Goal: Task Accomplishment & Management: Manage account settings

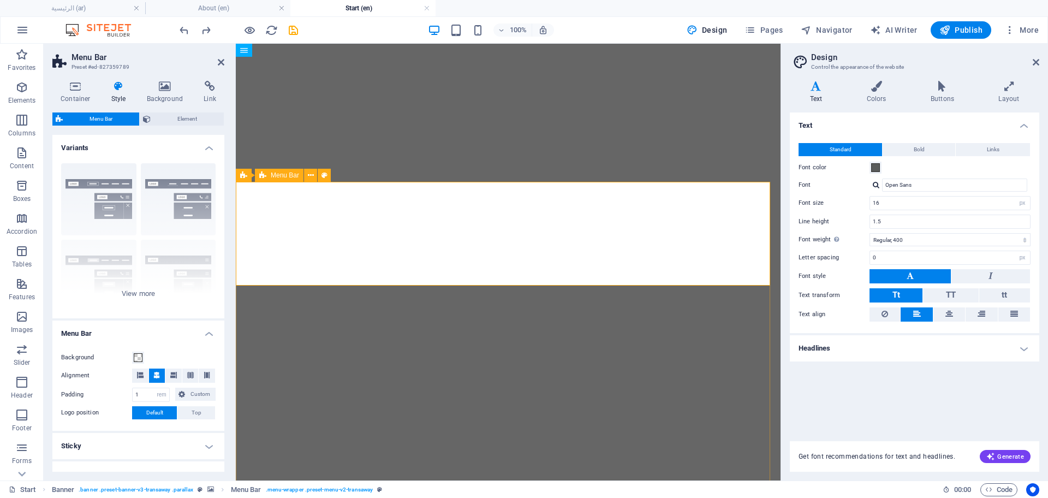
select select "rem"
select select "hover_text_color"
select select "rem"
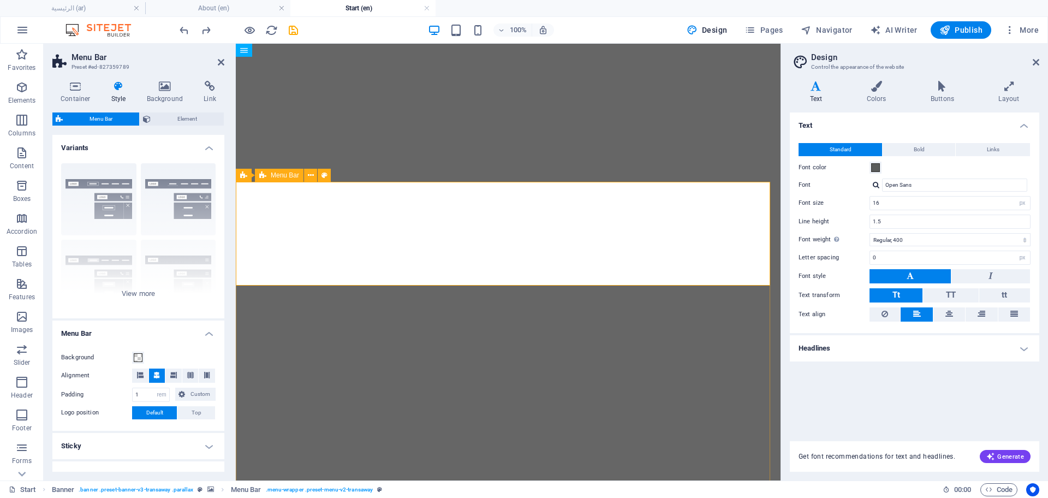
select select "rem"
select select "link-special-font"
select select "rem"
select select "600"
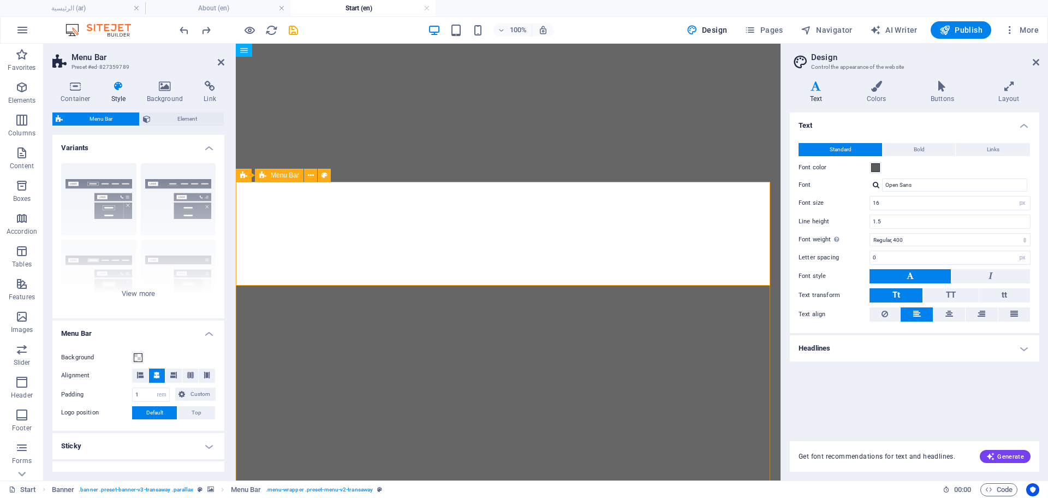
select select "px"
select select "400"
select select "px"
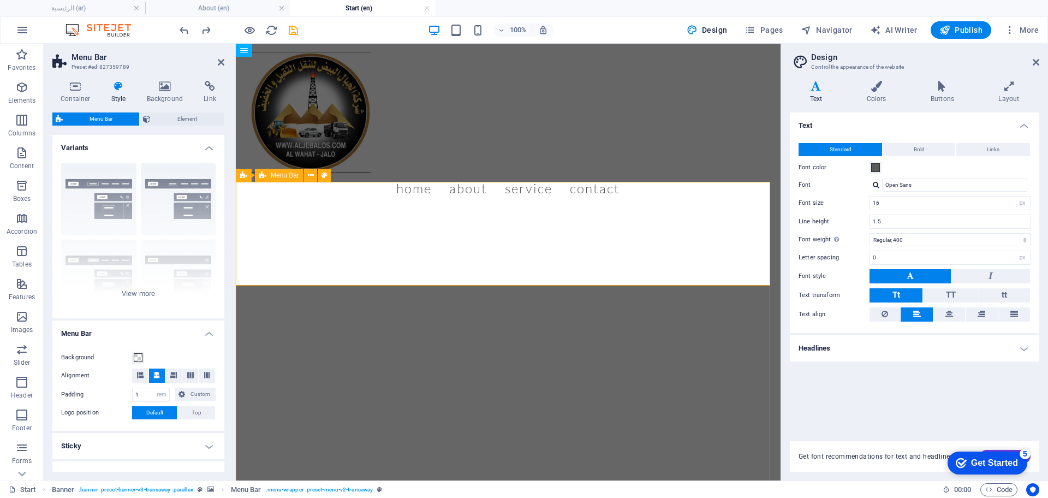
scroll to position [145, 0]
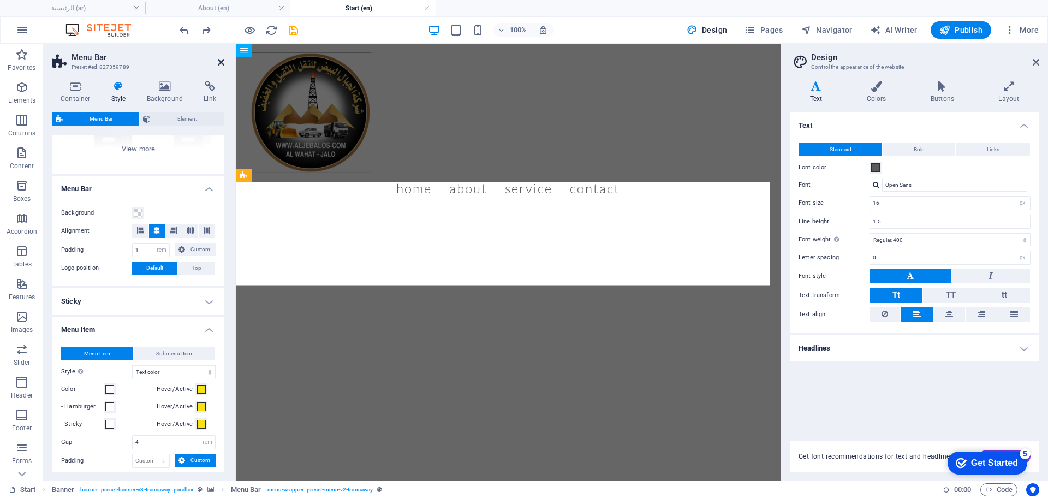
click at [219, 64] on icon at bounding box center [221, 62] width 7 height 9
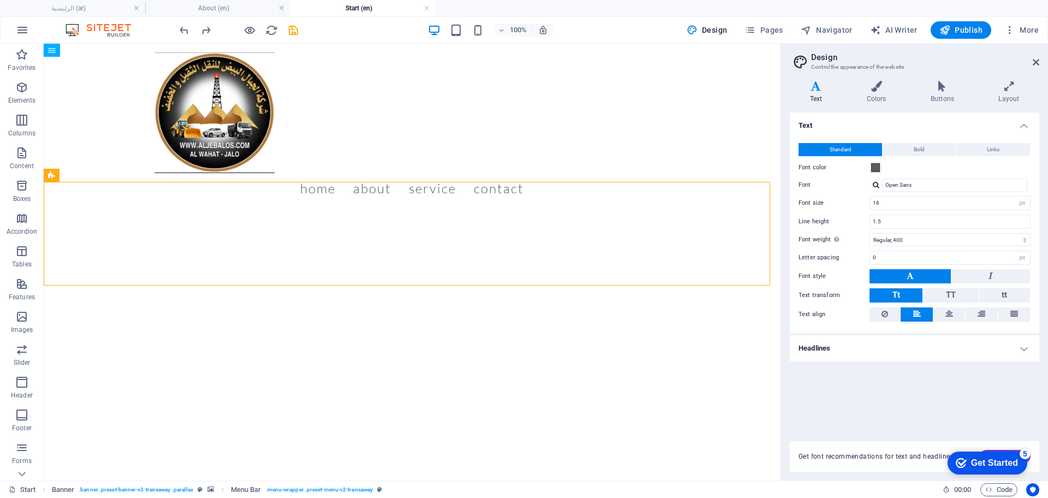
click at [1037, 68] on header "Design Control the appearance of the website" at bounding box center [915, 58] width 247 height 28
click at [1037, 66] on icon at bounding box center [1036, 62] width 7 height 9
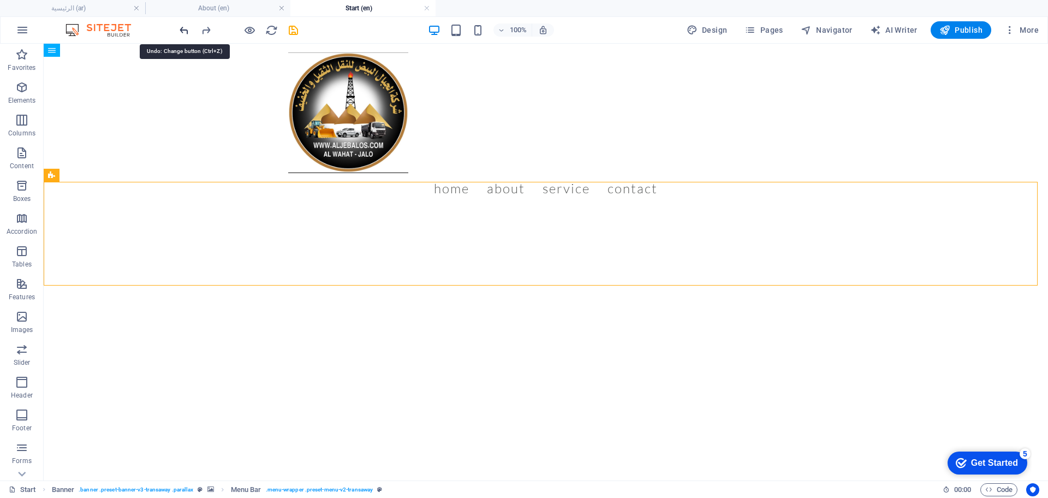
click at [181, 34] on icon "undo" at bounding box center [184, 30] width 13 height 13
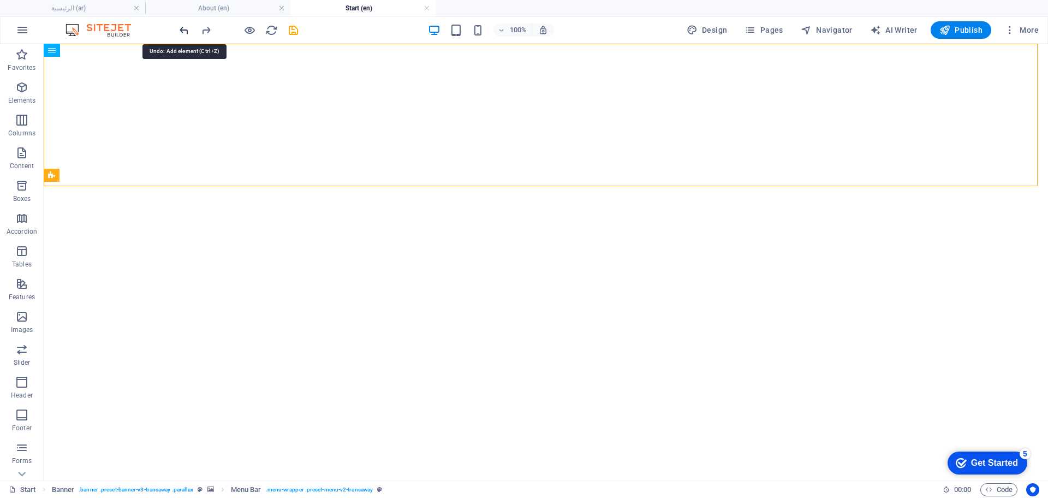
click at [181, 34] on icon "undo" at bounding box center [184, 30] width 13 height 13
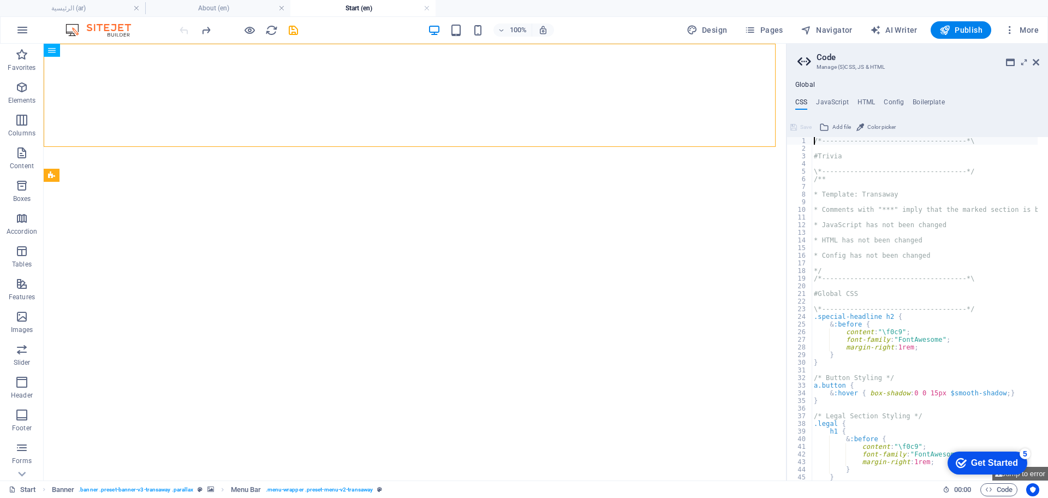
click at [181, 34] on div at bounding box center [238, 29] width 122 height 17
click at [1033, 62] on icon at bounding box center [1036, 62] width 7 height 9
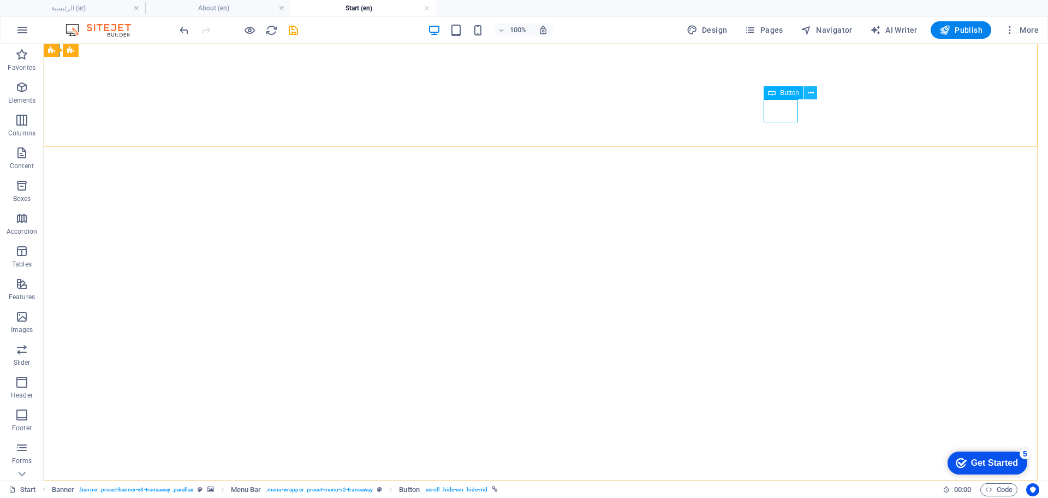
click at [809, 94] on icon at bounding box center [811, 92] width 6 height 11
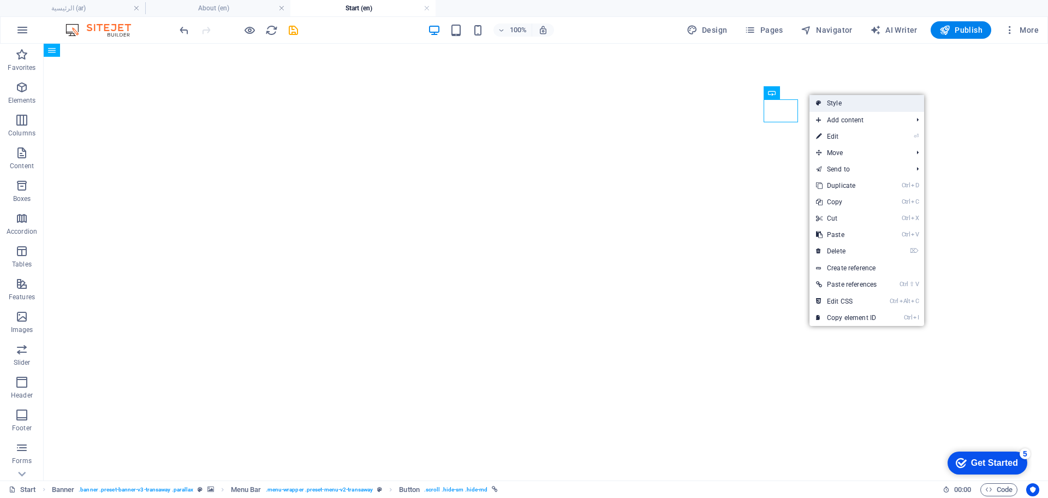
click at [829, 104] on link "Style" at bounding box center [867, 103] width 115 height 16
select select "rem"
select select "hover_text_color"
select select "rem"
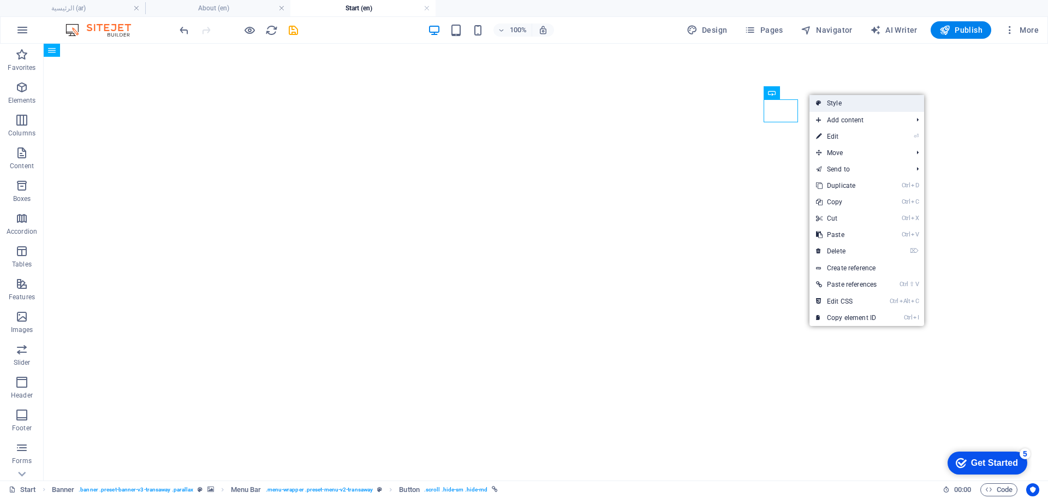
select select "rem"
select select "link-special-font"
select select "rem"
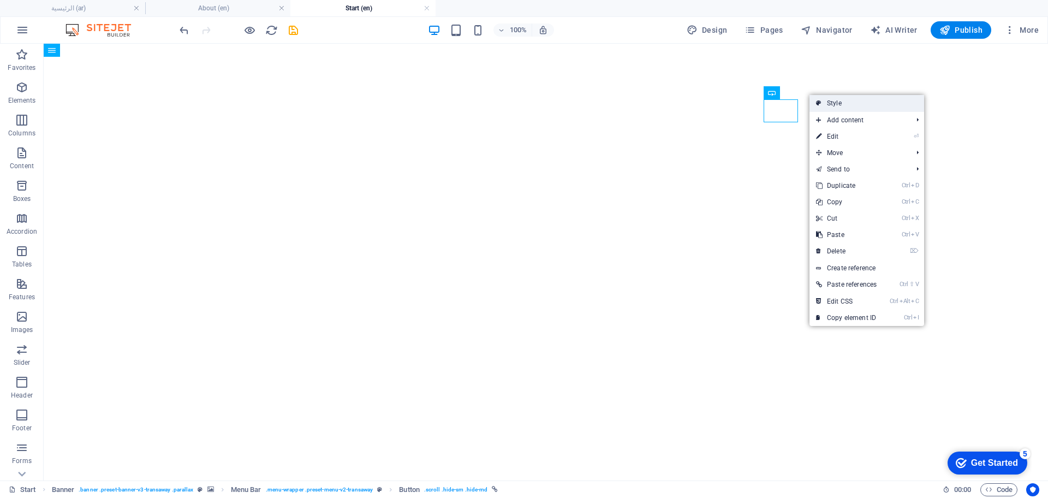
select select "600"
select select "px"
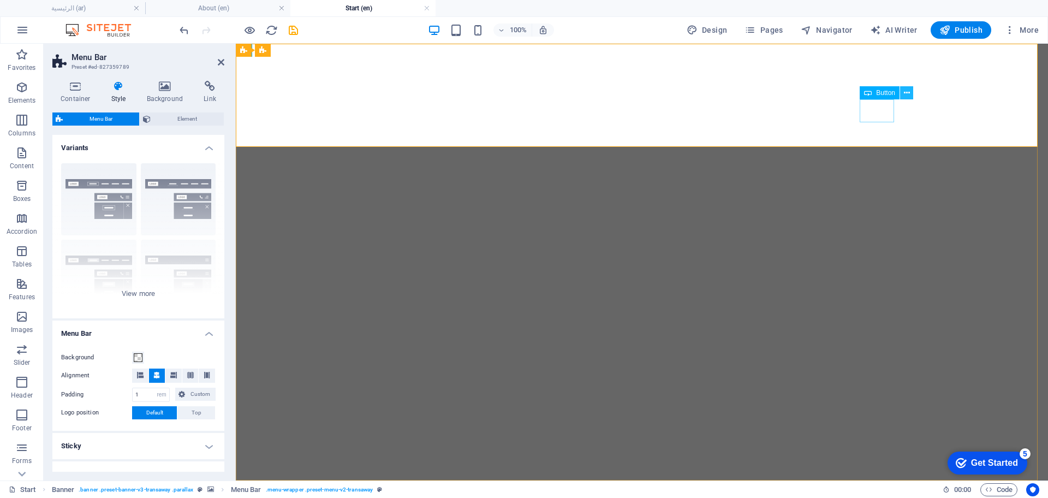
click at [904, 95] on icon at bounding box center [907, 92] width 6 height 11
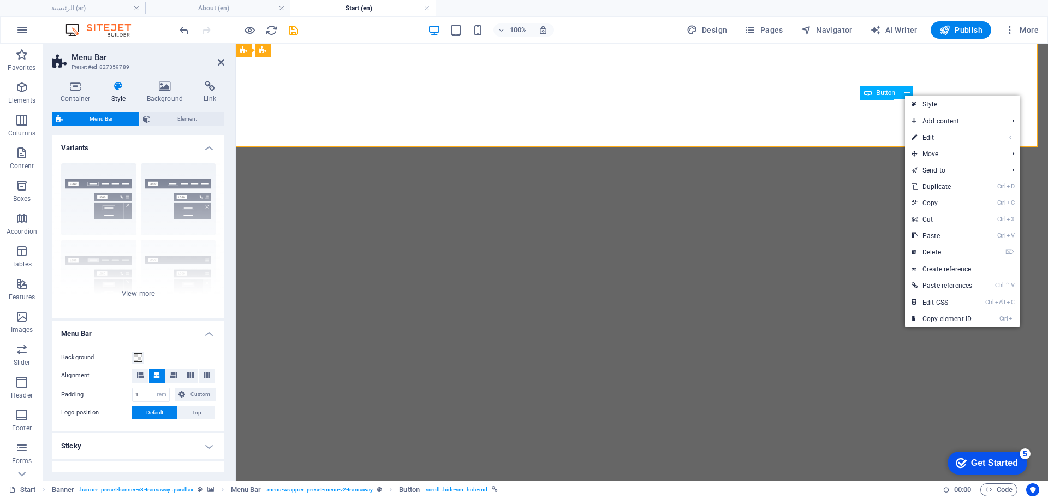
click at [885, 92] on span "Button" at bounding box center [885, 93] width 19 height 7
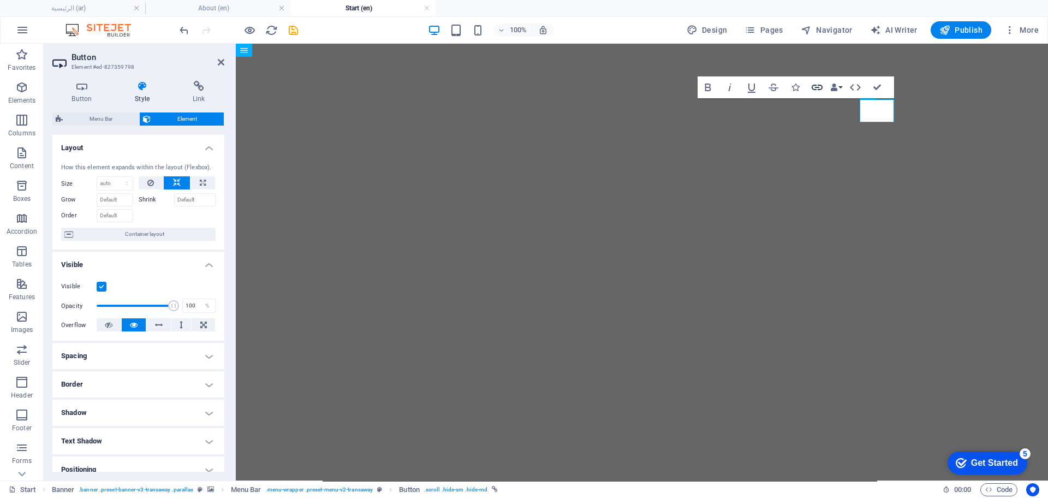
click at [818, 90] on icon "button" at bounding box center [817, 87] width 13 height 13
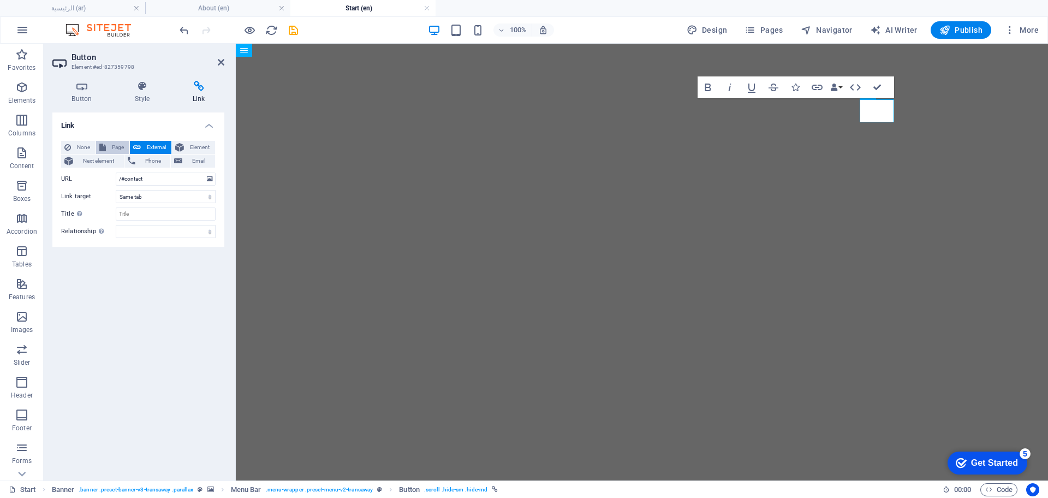
click at [106, 150] on button "Page" at bounding box center [112, 147] width 33 height 13
click at [211, 178] on select "عن الشركة اتصل بنا الخدمات -- النفط والغاز -- خدمات النقل الرئيسية Legal Notice…" at bounding box center [166, 179] width 100 height 13
select select "5"
click at [116, 173] on select "عن الشركة اتصل بنا الخدمات -- النفط والغاز -- خدمات النقل الرئيسية Legal Notice…" at bounding box center [166, 179] width 100 height 13
click at [291, 29] on icon "save" at bounding box center [293, 30] width 13 height 13
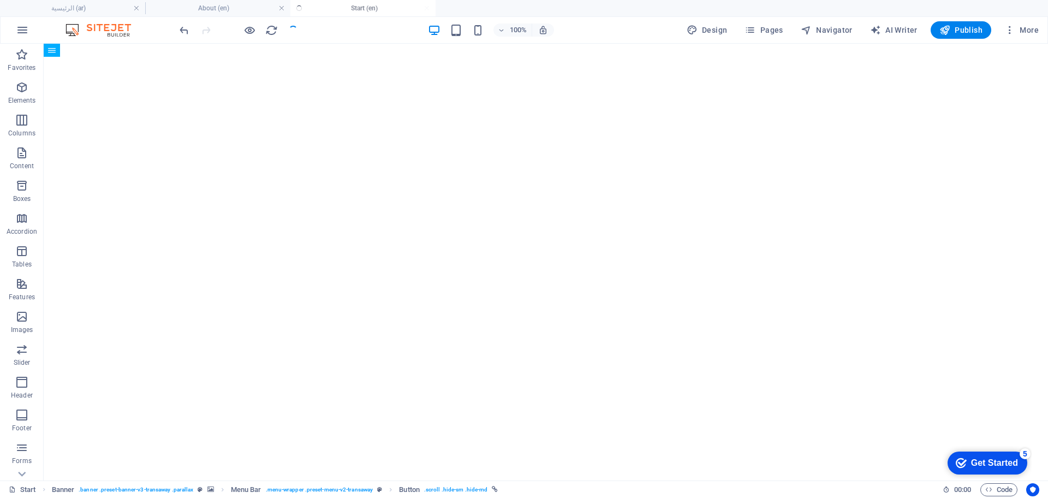
click at [291, 29] on div at bounding box center [238, 29] width 122 height 17
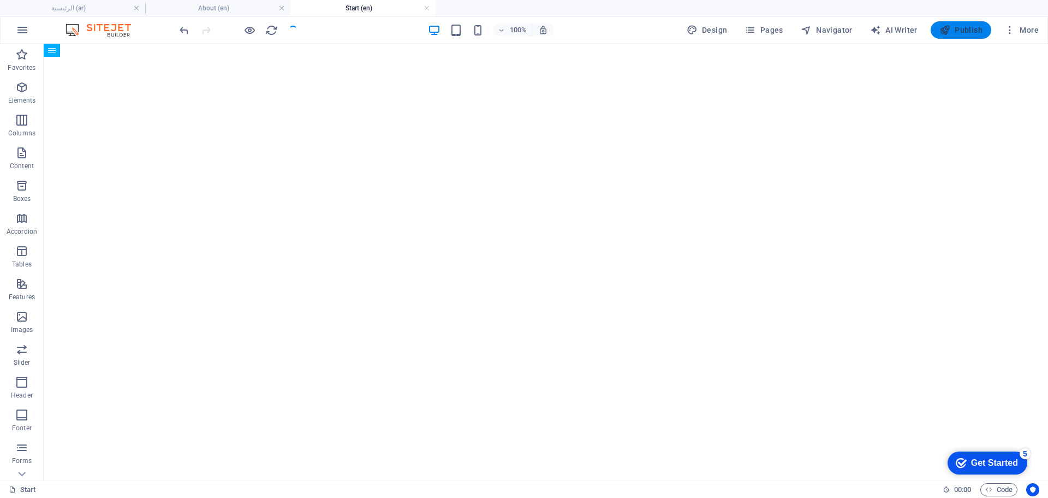
click at [965, 27] on span "Publish" at bounding box center [961, 30] width 43 height 11
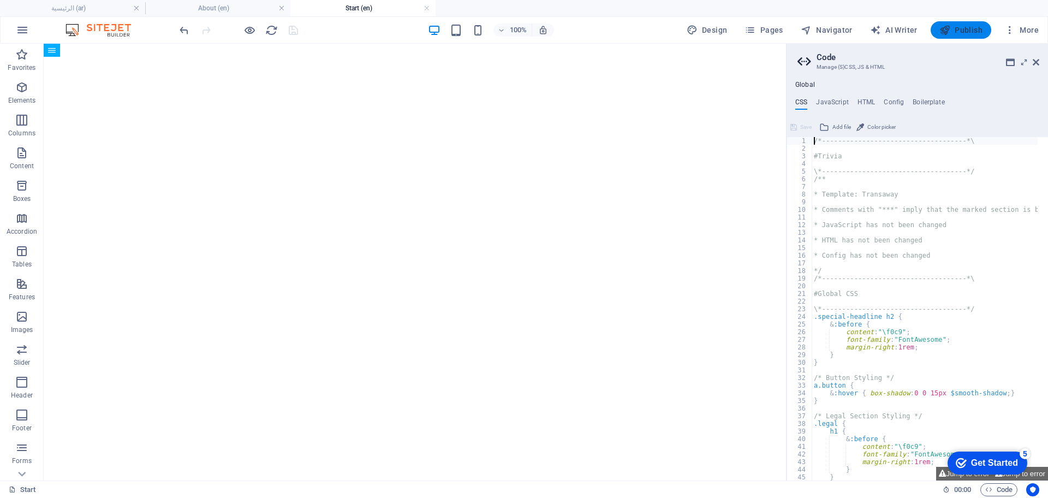
click at [966, 35] on span "Publish" at bounding box center [961, 30] width 43 height 11
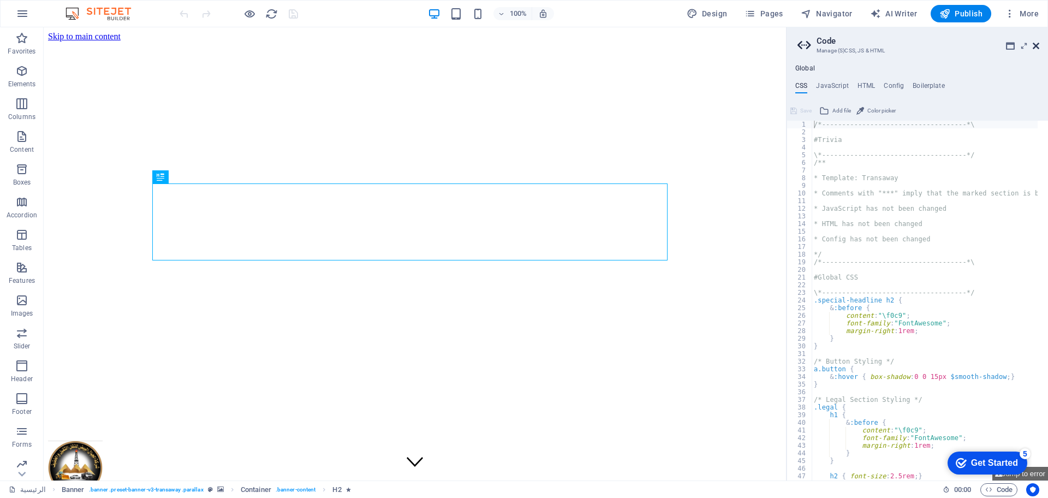
click at [1036, 48] on icon at bounding box center [1036, 45] width 7 height 9
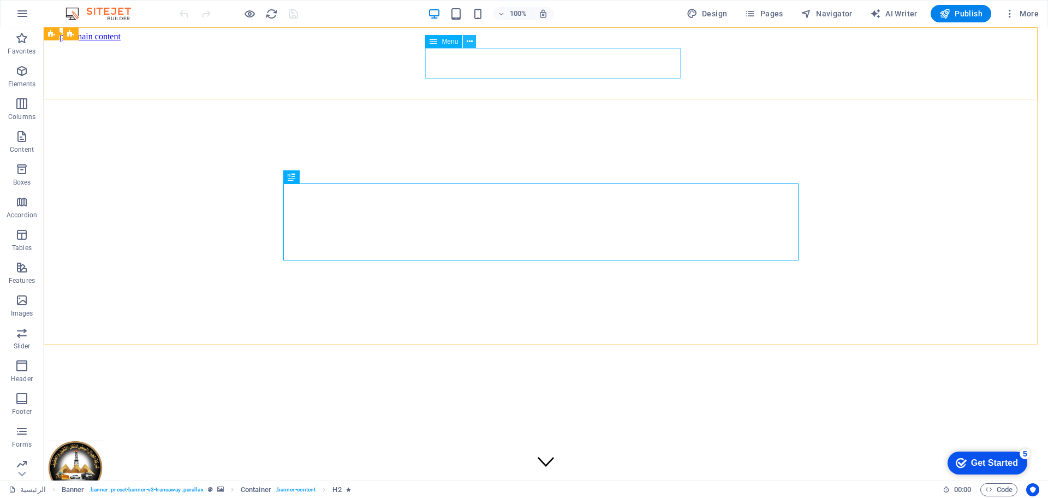
click at [471, 46] on icon at bounding box center [470, 41] width 6 height 11
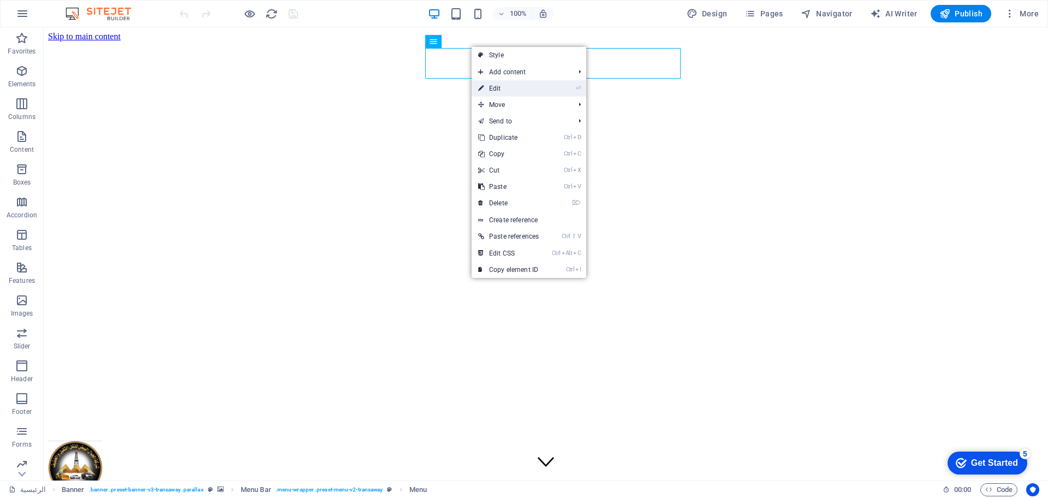
click at [484, 84] on link "⏎ Edit" at bounding box center [509, 88] width 74 height 16
select select
select select "1"
select select
select select "2"
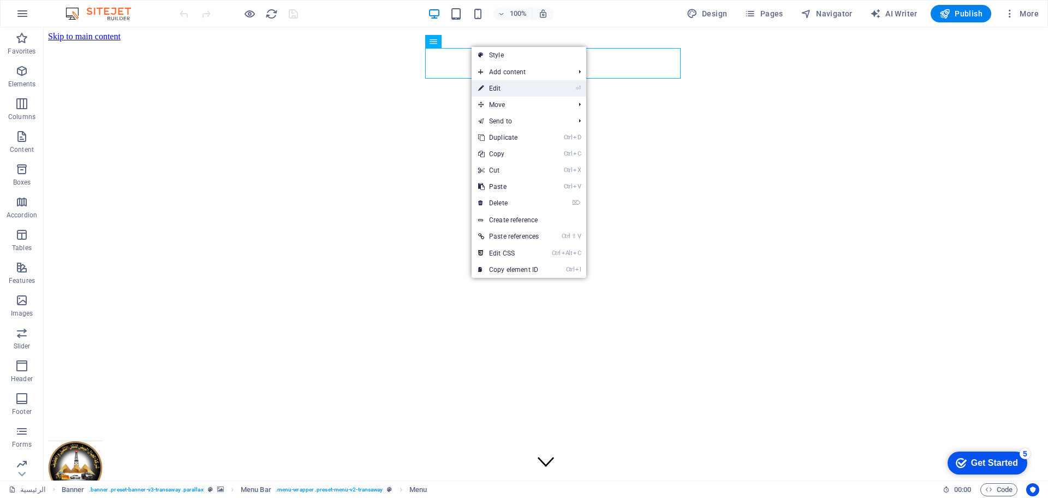
select select
select select "3"
select select
select select "5"
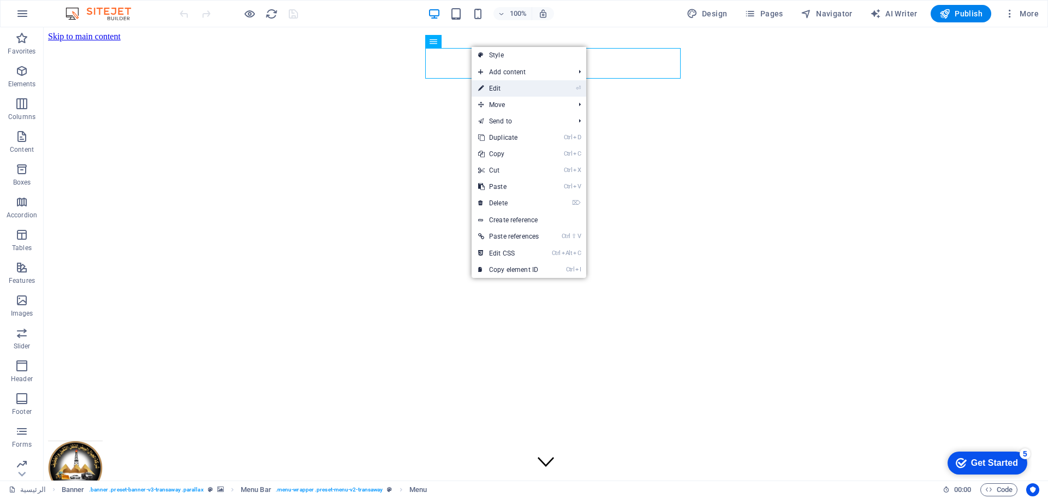
select select
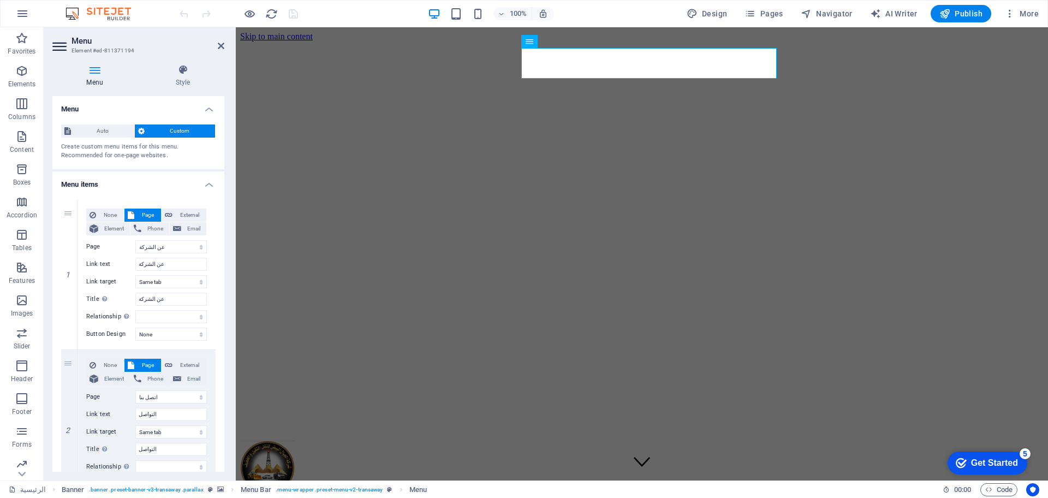
drag, startPoint x: 221, startPoint y: 203, endPoint x: 213, endPoint y: 222, distance: 20.1
click at [764, 16] on span "Pages" at bounding box center [764, 13] width 38 height 11
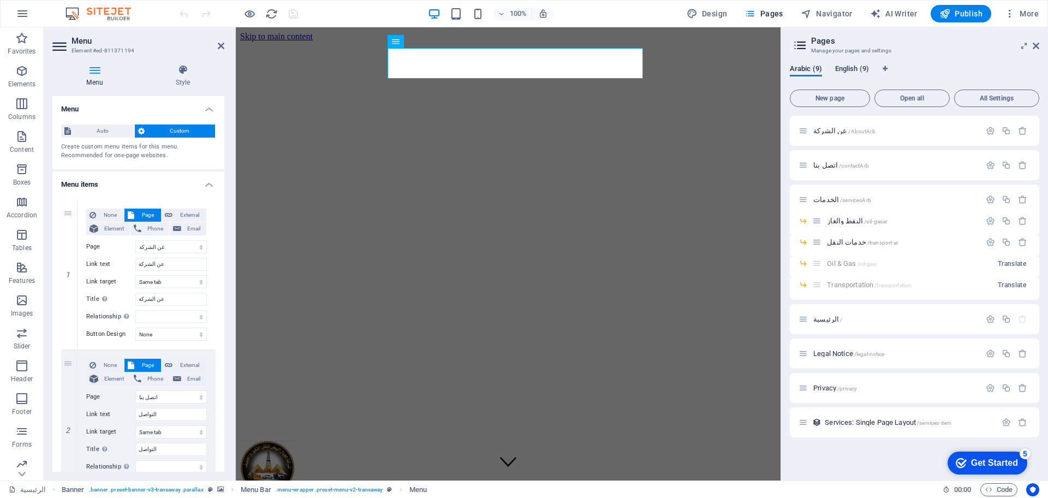
click at [854, 67] on span "English (9)" at bounding box center [852, 69] width 34 height 15
click at [821, 129] on span "About /about" at bounding box center [831, 131] width 37 height 8
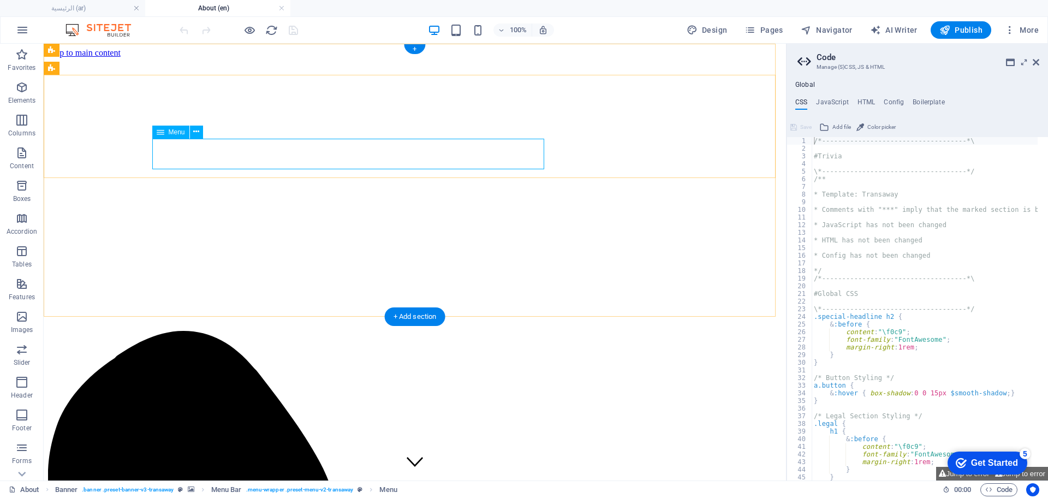
click at [1037, 62] on icon at bounding box center [1036, 62] width 7 height 9
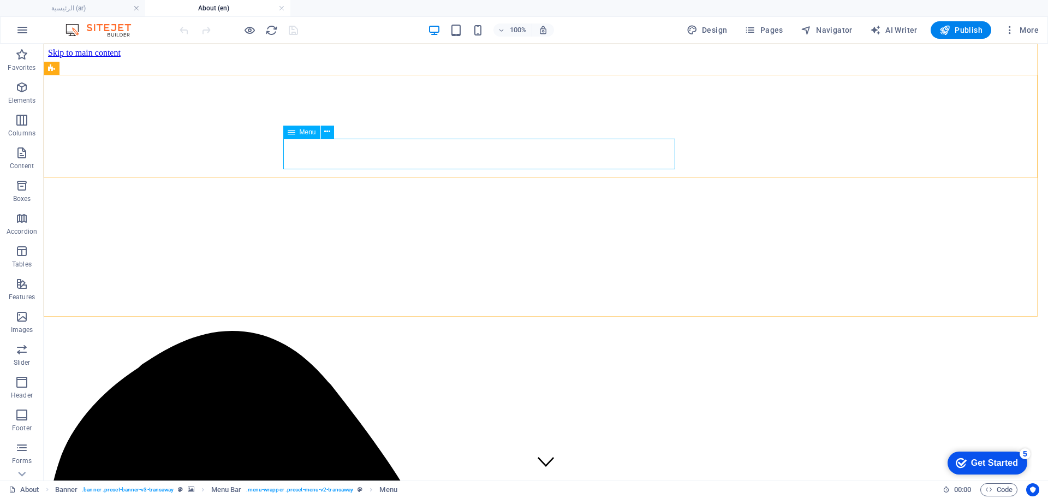
click at [301, 135] on span "Menu" at bounding box center [308, 132] width 16 height 7
select select "5"
select select
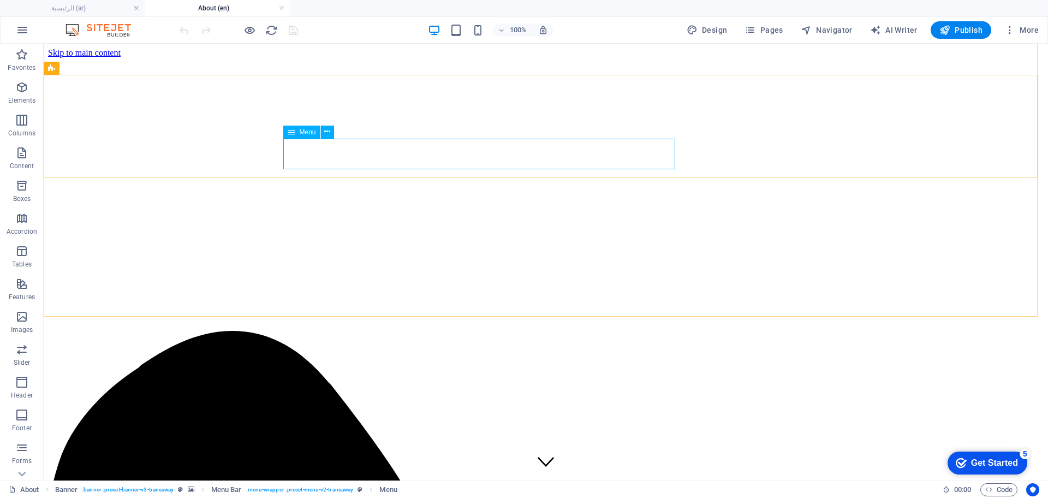
select select "2"
select select
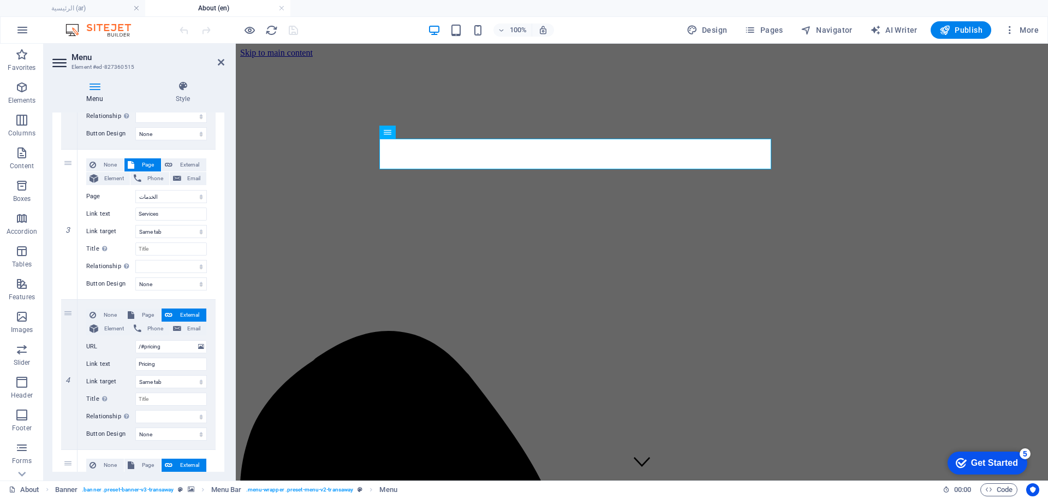
scroll to position [382, 0]
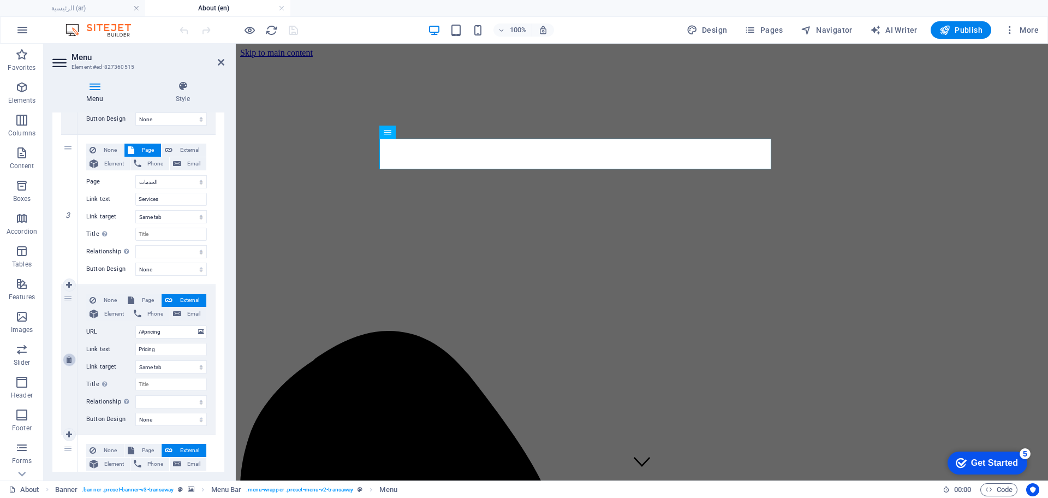
click at [73, 357] on link at bounding box center [69, 359] width 13 height 13
select select
type input "/#contact"
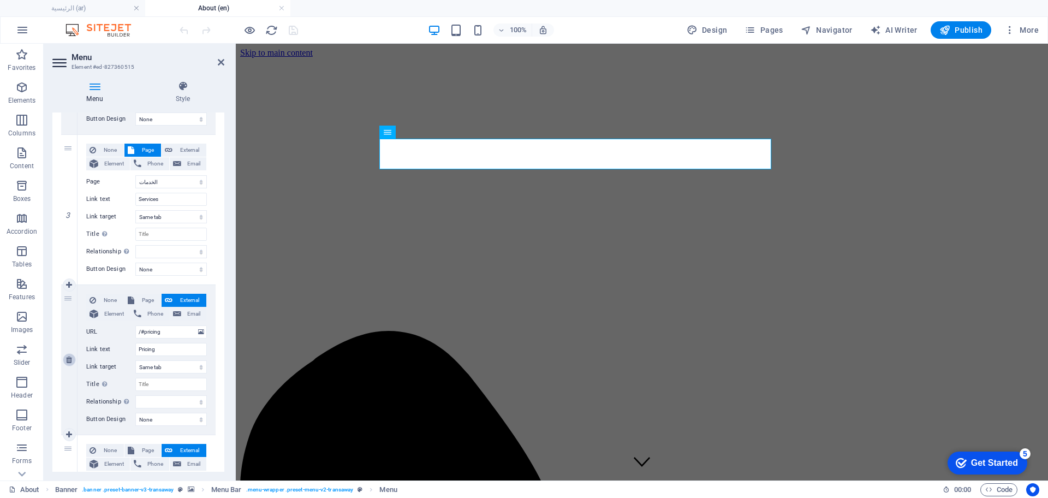
type input "Contact"
select select
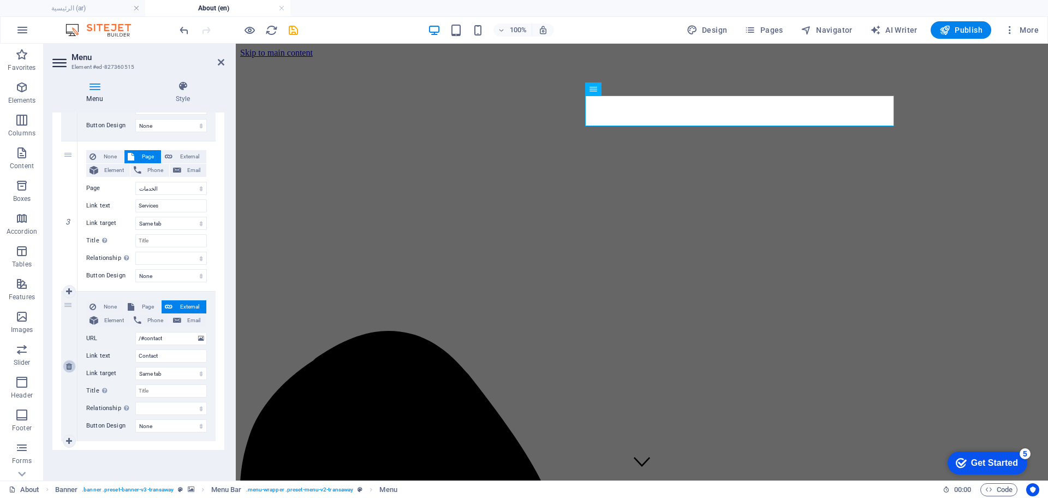
scroll to position [375, 0]
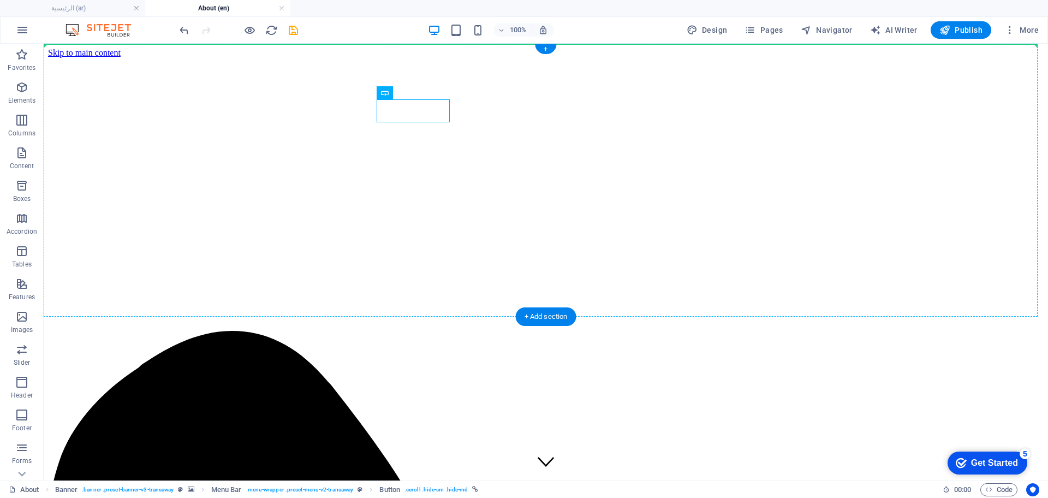
drag, startPoint x: 320, startPoint y: 119, endPoint x: 817, endPoint y: 120, distance: 496.8
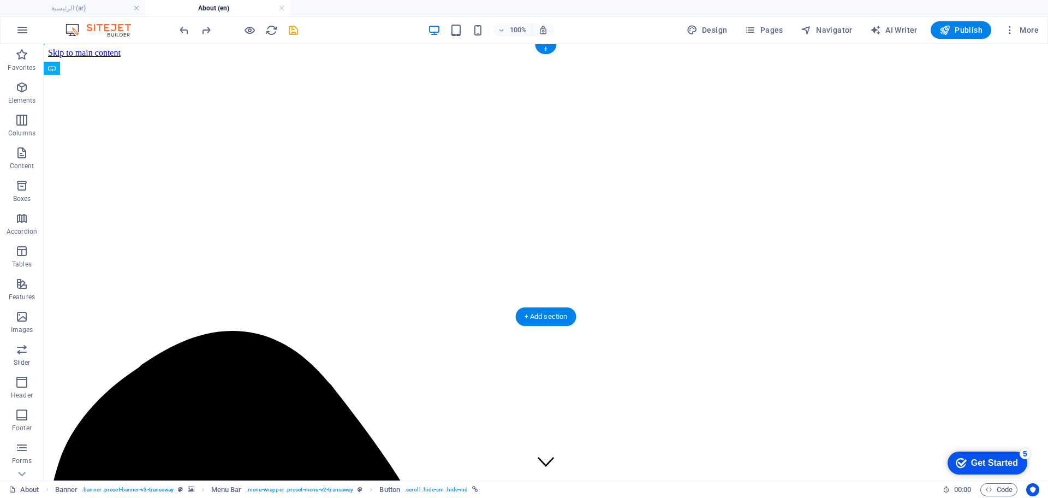
drag, startPoint x: 449, startPoint y: 134, endPoint x: 774, endPoint y: 113, distance: 324.9
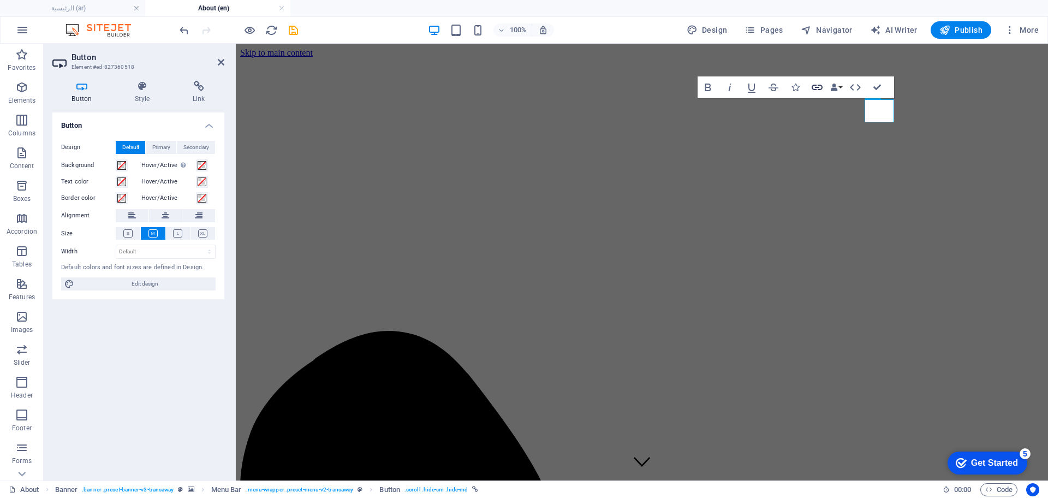
click at [807, 85] on button "Link" at bounding box center [817, 87] width 21 height 22
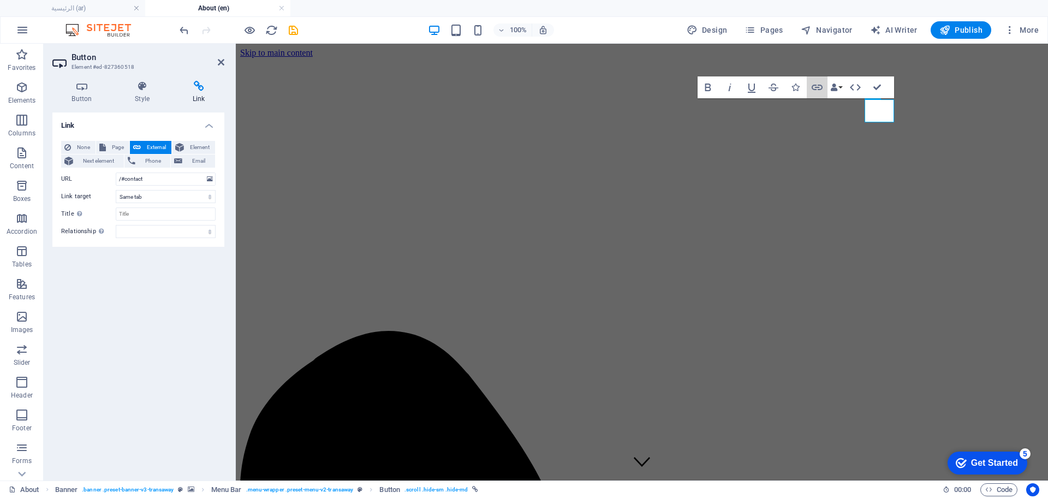
drag, startPoint x: 1043, startPoint y: 128, endPoint x: 354, endPoint y: 203, distance: 692.9
click at [118, 147] on span "Page" at bounding box center [117, 147] width 17 height 13
click at [177, 182] on select "عن الشركة اتصل بنا الخدمات -- النفط والغاز -- خدمات النقل الرئيسية Legal Notice…" at bounding box center [166, 179] width 100 height 13
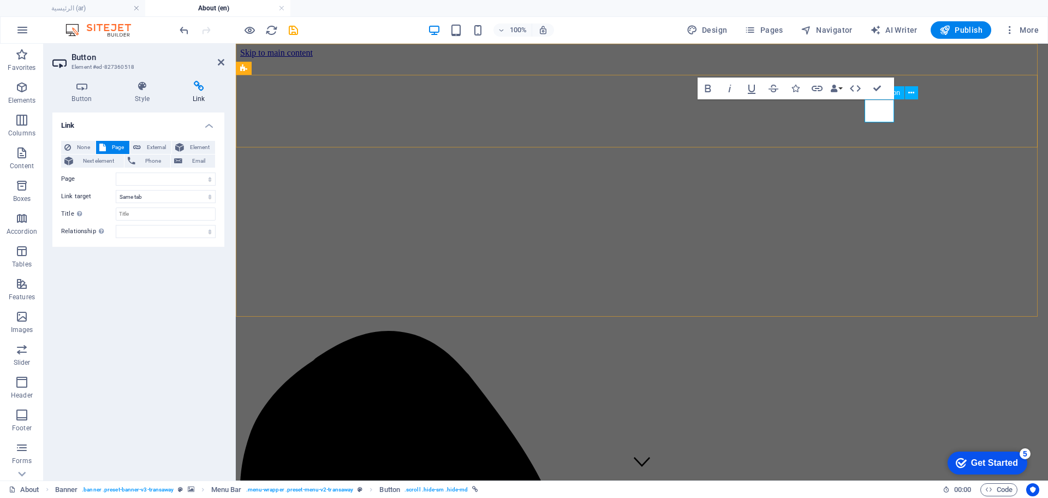
click at [818, 85] on icon "button" at bounding box center [817, 87] width 11 height 5
click at [177, 180] on select "عن الشركة اتصل بنا الخدمات -- النفط والغاز -- خدمات النقل الرئيسية Legal Notice…" at bounding box center [166, 179] width 100 height 13
select select "5"
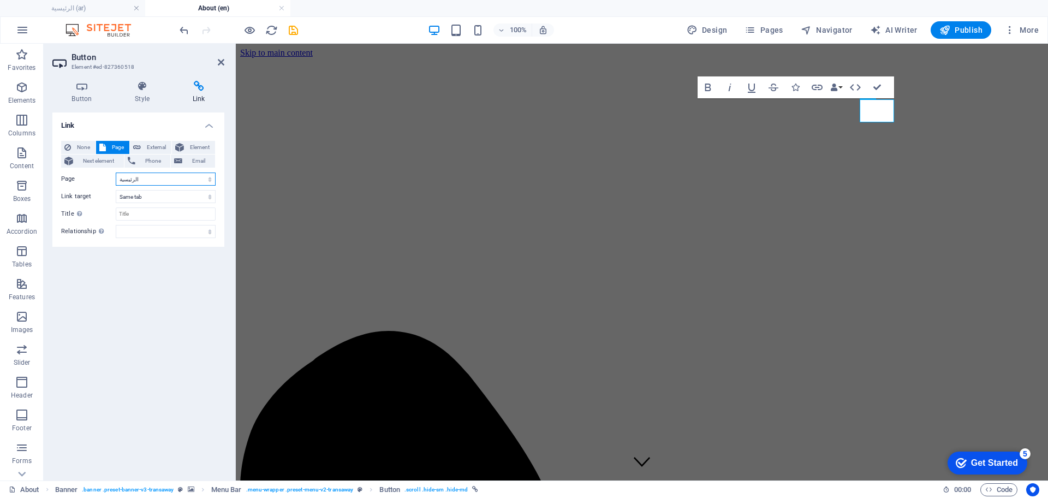
click at [116, 173] on select "عن الشركة اتصل بنا الخدمات -- النفط والغاز -- خدمات النقل الرئيسية Legal Notice…" at bounding box center [166, 179] width 100 height 13
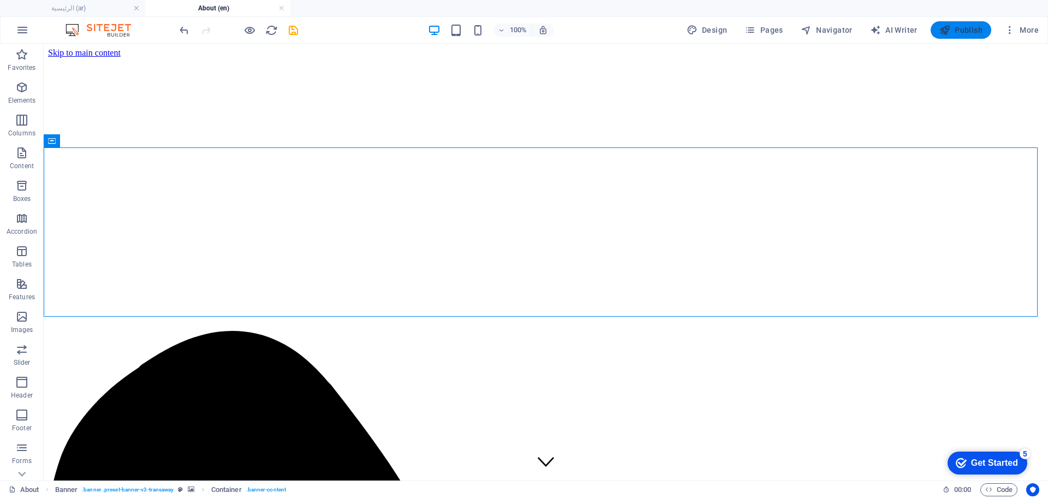
click at [961, 31] on span "Publish" at bounding box center [961, 30] width 43 height 11
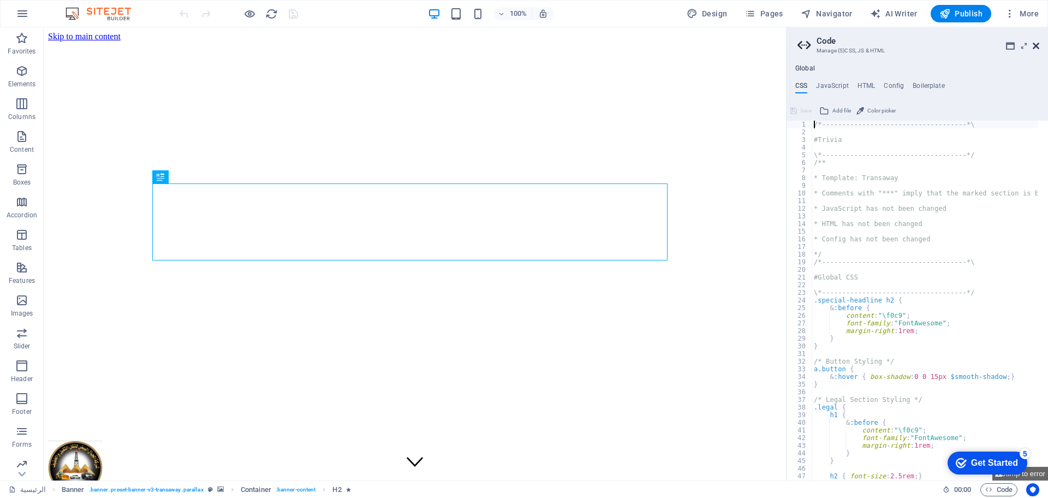
click at [1038, 45] on icon at bounding box center [1036, 45] width 7 height 9
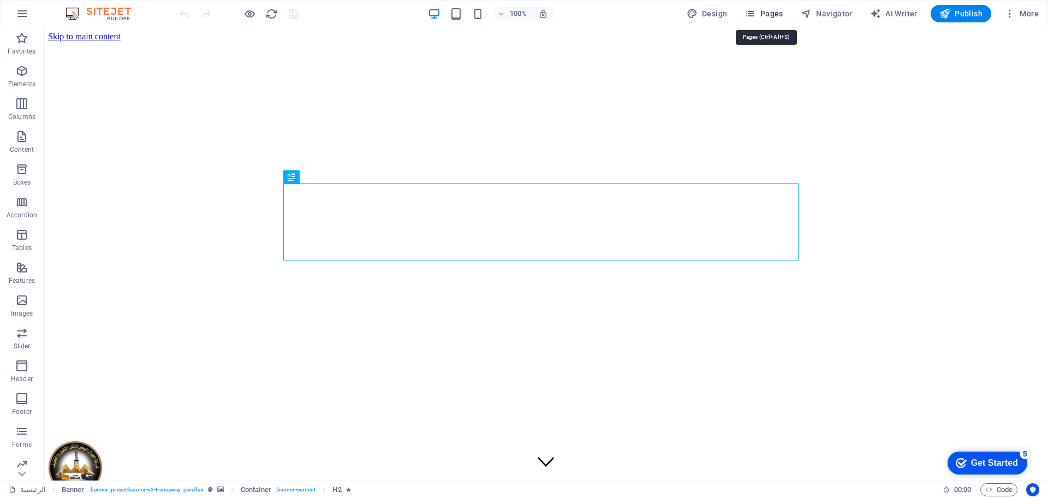
click at [780, 15] on span "Pages" at bounding box center [764, 13] width 38 height 11
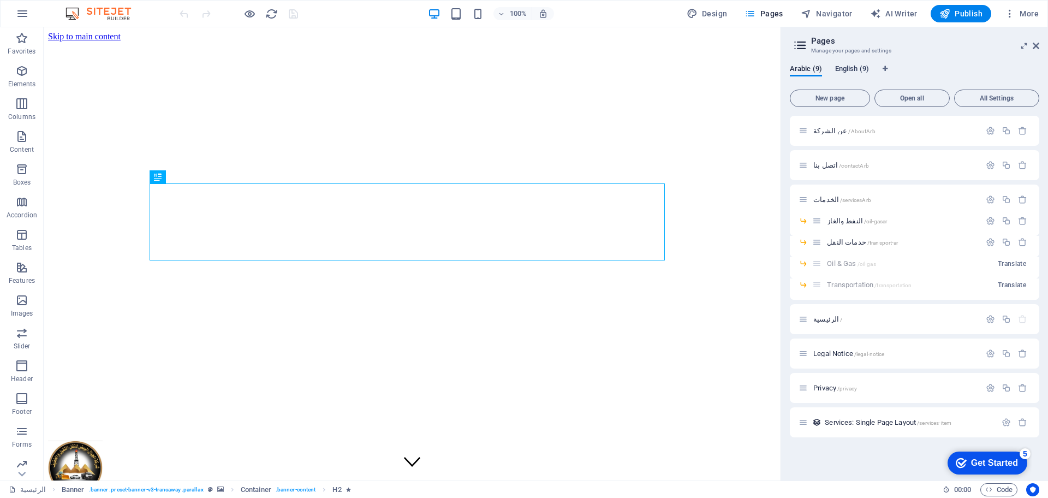
click at [857, 68] on span "English (9)" at bounding box center [852, 69] width 34 height 15
click at [829, 133] on span "About /about" at bounding box center [831, 131] width 37 height 8
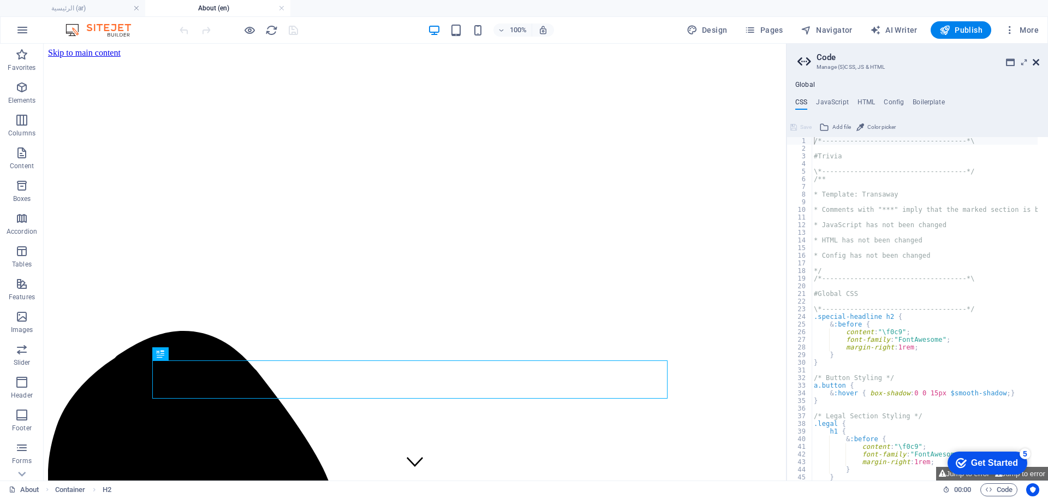
click at [1038, 64] on icon at bounding box center [1036, 62] width 7 height 9
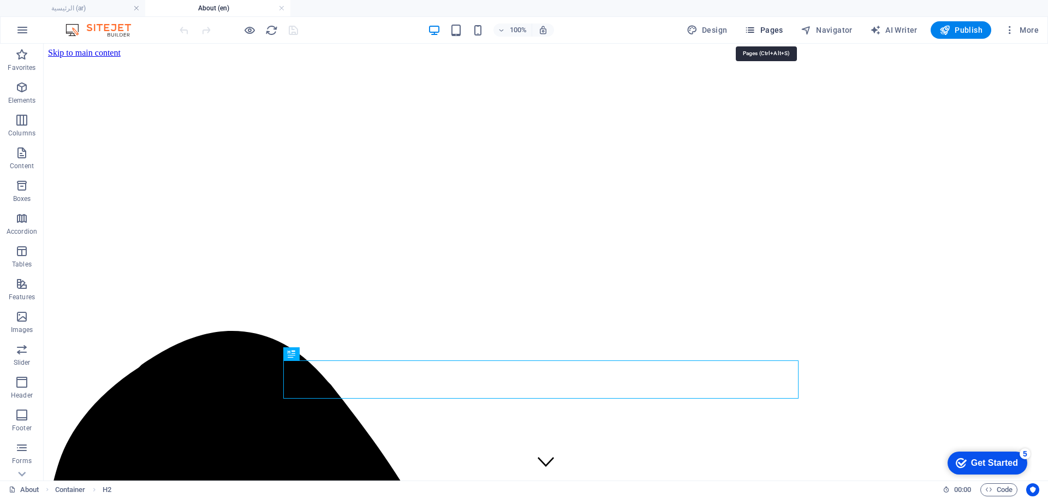
click at [760, 31] on span "Pages" at bounding box center [764, 30] width 38 height 11
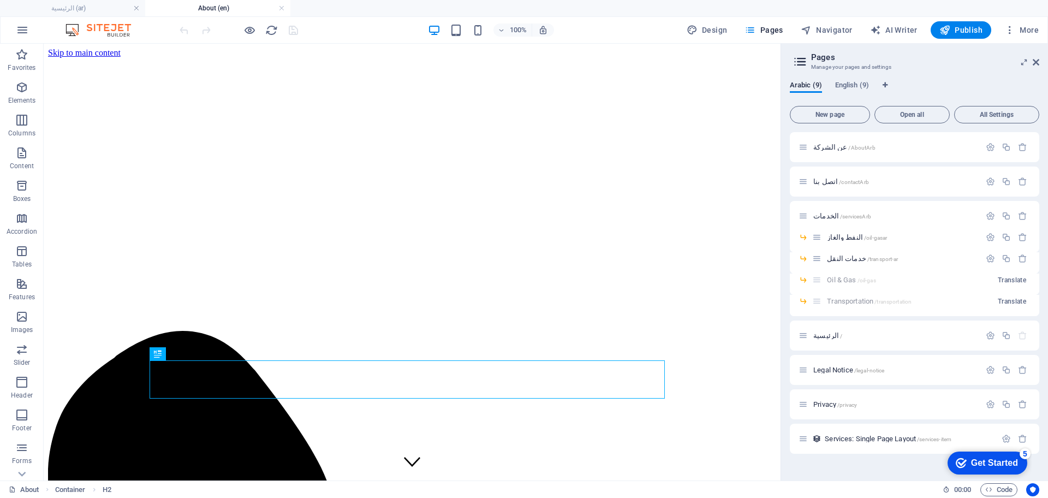
click at [849, 79] on div "Arabic (9) English (9) New page Open all All Settings عن الشركة /AboutArb اتصل …" at bounding box center [914, 276] width 267 height 408
click at [847, 91] on span "English (9)" at bounding box center [852, 86] width 34 height 15
click at [823, 150] on span "About /about" at bounding box center [831, 147] width 37 height 8
click at [824, 184] on span "Contact /contact" at bounding box center [836, 181] width 46 height 8
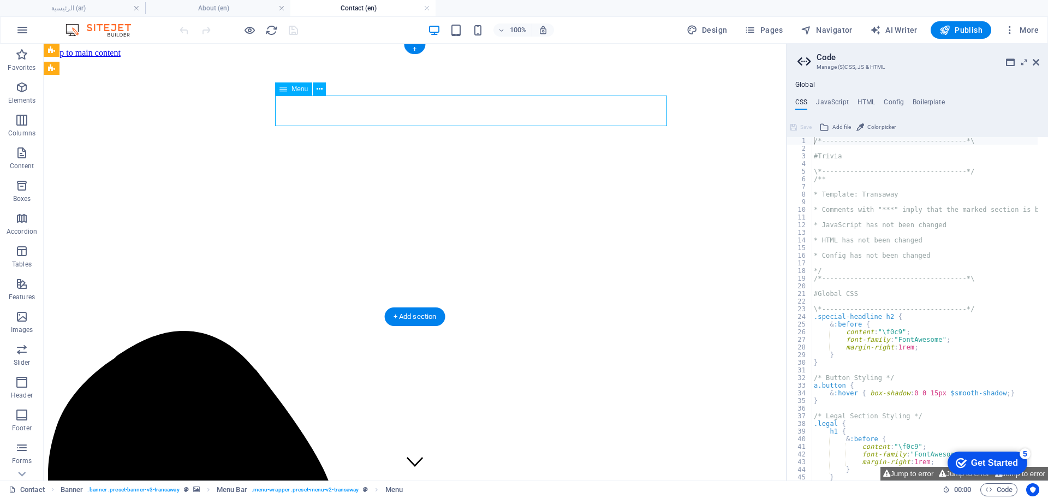
click at [315, 86] on button at bounding box center [319, 88] width 13 height 13
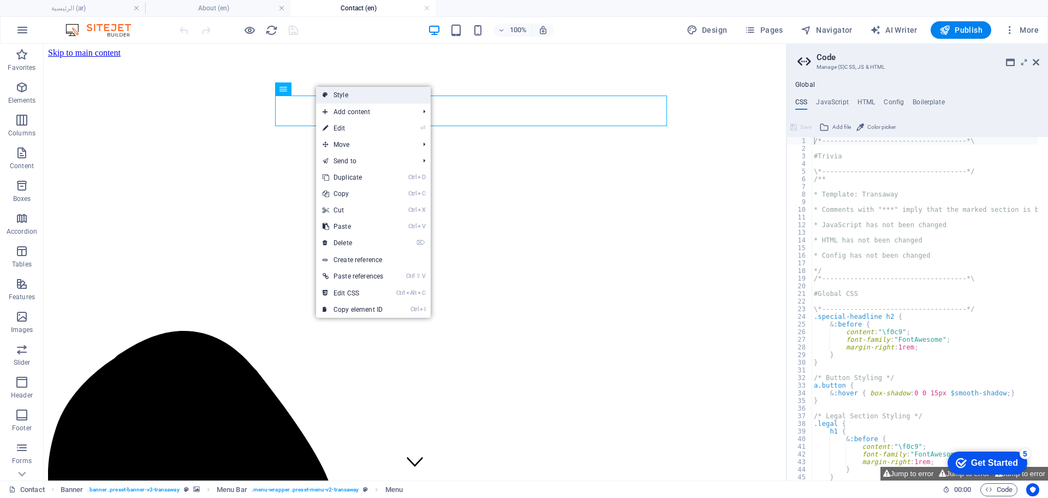
click at [356, 97] on link "Style" at bounding box center [373, 95] width 115 height 16
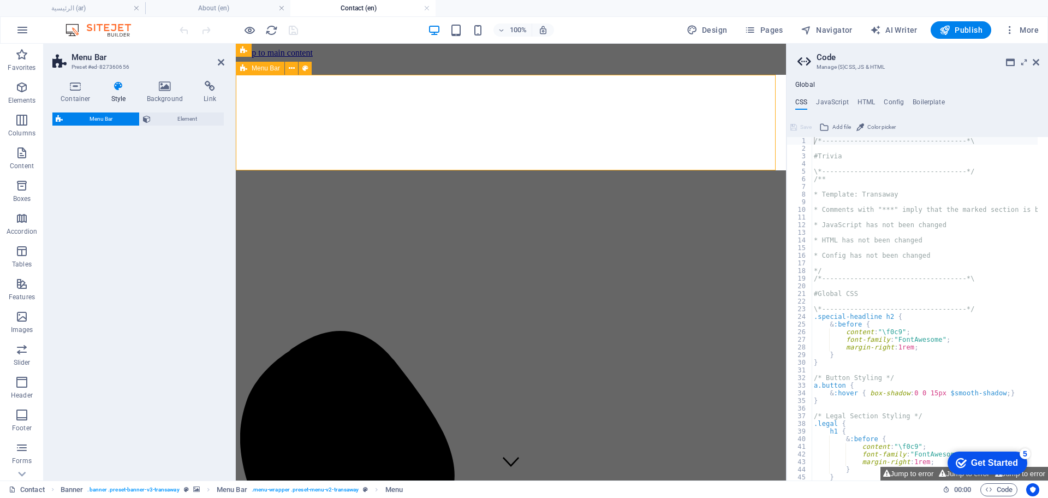
select select "rem"
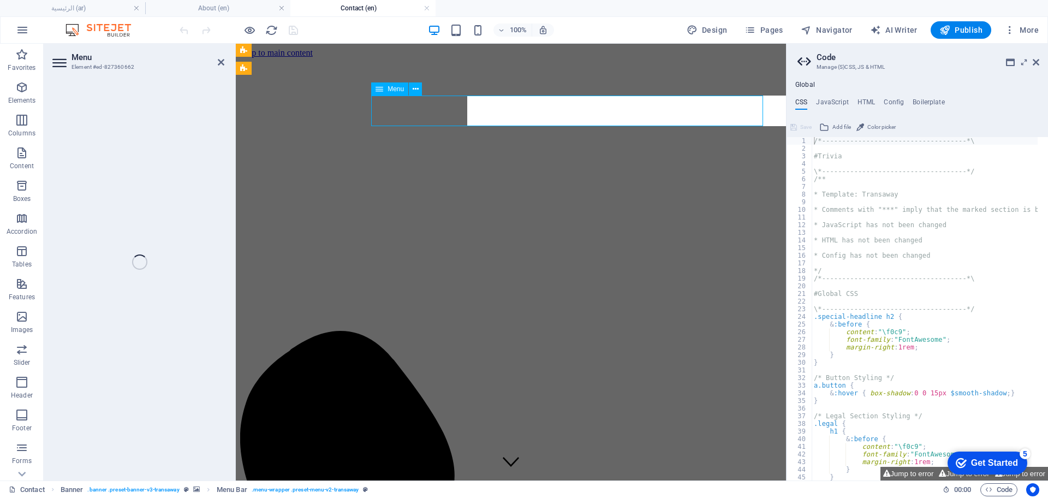
select select "5"
select select
select select "2"
select select
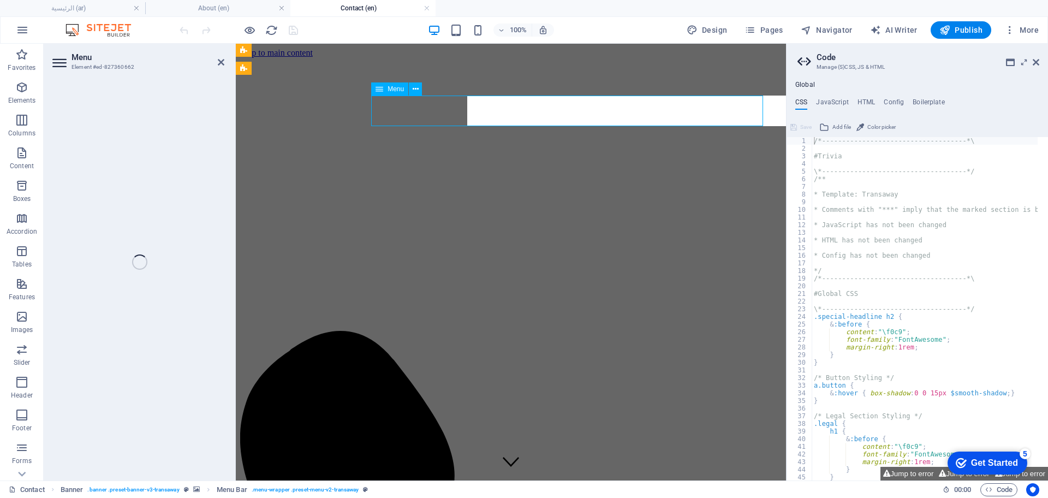
select select
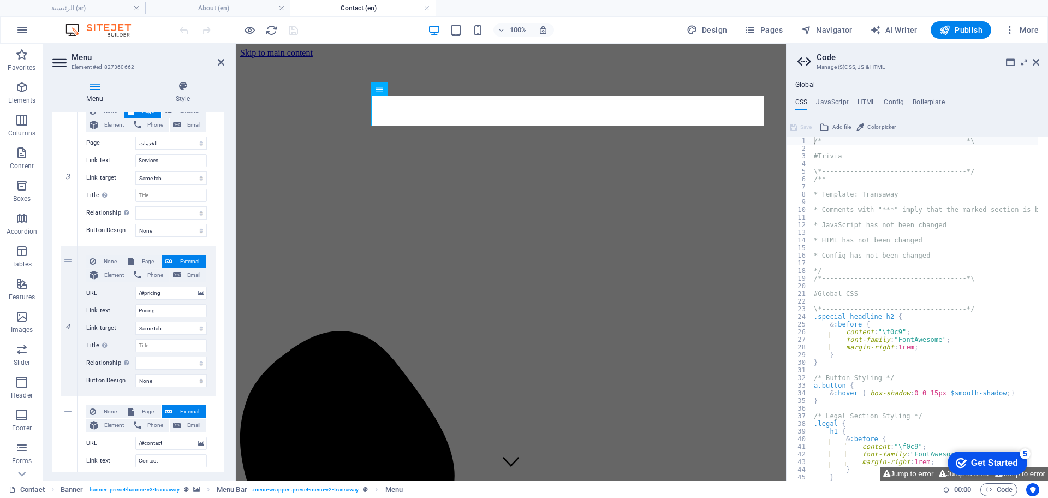
scroll to position [421, 0]
click at [72, 320] on icon at bounding box center [69, 320] width 6 height 8
select select
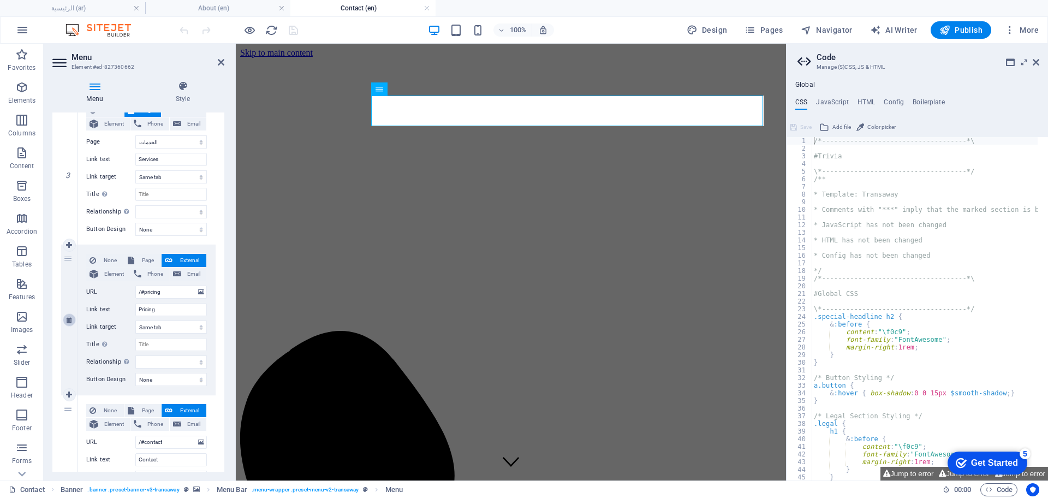
type input "/#contact"
type input "Contact"
select select
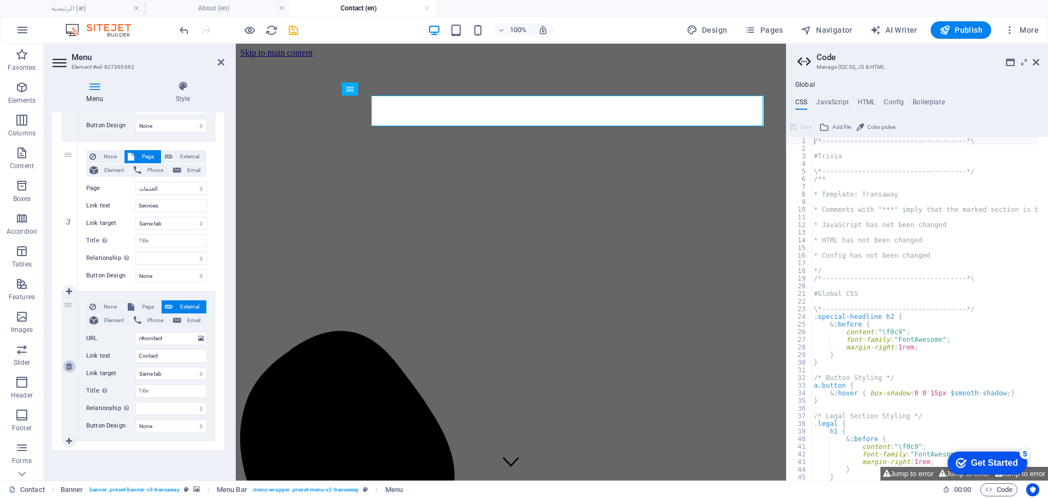
scroll to position [375, 0]
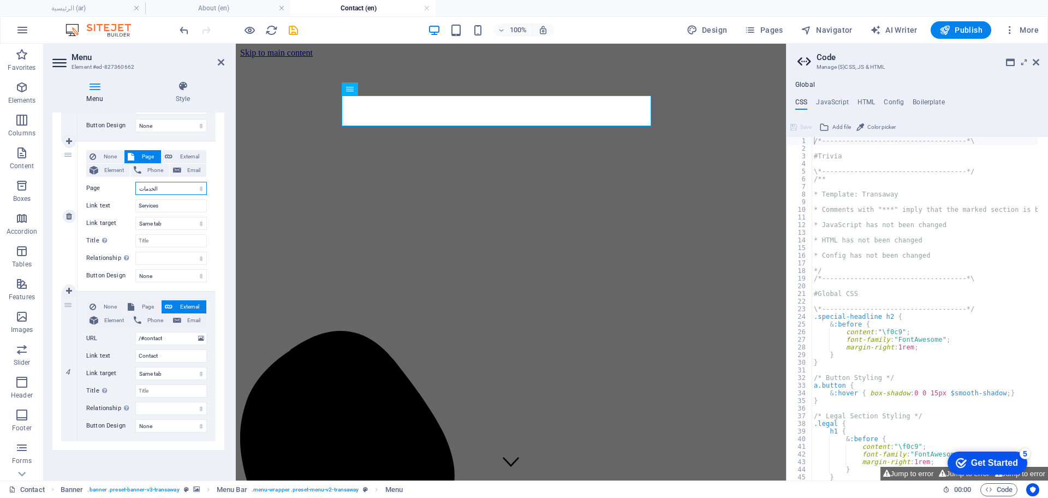
click at [162, 190] on select "عن الشركة اتصل بنا الخدمات -- النفط والغاز -- خدمات النقل الرئيسية Legal Notice…" at bounding box center [171, 188] width 72 height 13
select select "10"
click at [135, 182] on select "عن الشركة اتصل بنا الخدمات -- النفط والغاز -- خدمات النقل الرئيسية Legal Notice…" at bounding box center [171, 188] width 72 height 13
select select
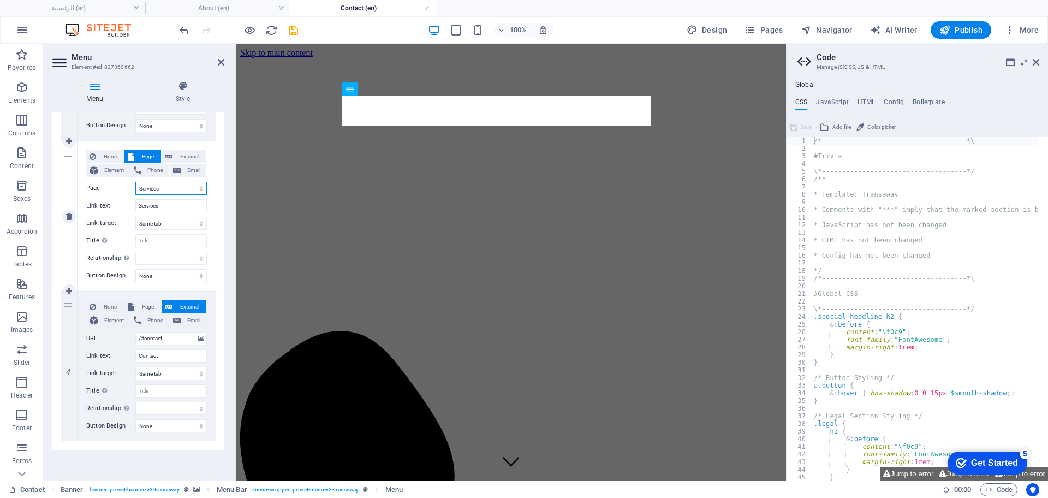
select select
click at [224, 325] on div "Menu Style Menu Auto Custom Create custom menu items for this menu. Recommended…" at bounding box center [138, 276] width 189 height 408
drag, startPoint x: 224, startPoint y: 325, endPoint x: 221, endPoint y: 288, distance: 37.2
click at [221, 288] on div "Menu Style Menu Auto Custom Create custom menu items for this menu. Recommended…" at bounding box center [138, 276] width 189 height 408
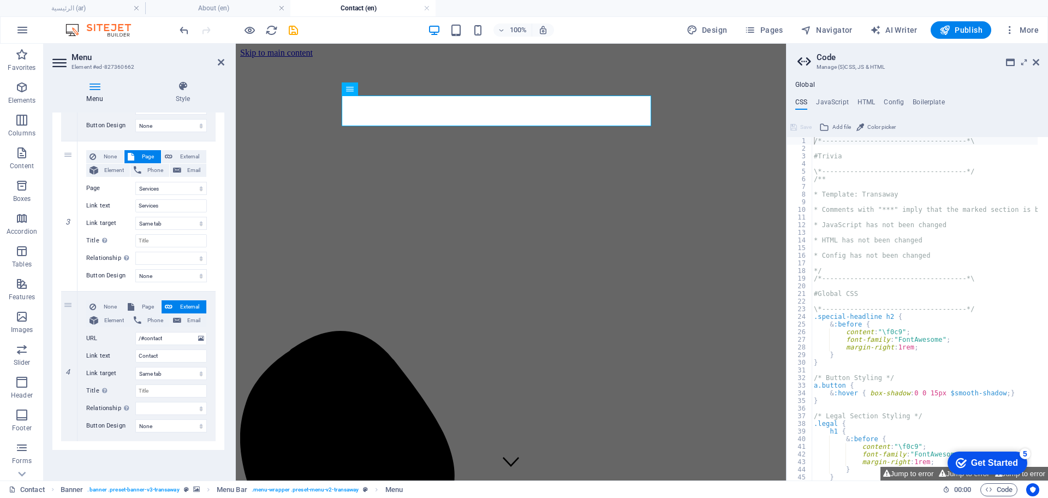
drag, startPoint x: 225, startPoint y: 306, endPoint x: 224, endPoint y: 290, distance: 15.3
click at [224, 290] on div "Menu Style Menu Auto Custom Create custom menu items for this menu. Recommended…" at bounding box center [138, 276] width 189 height 408
click at [148, 305] on span "Page" at bounding box center [148, 306] width 20 height 13
select select
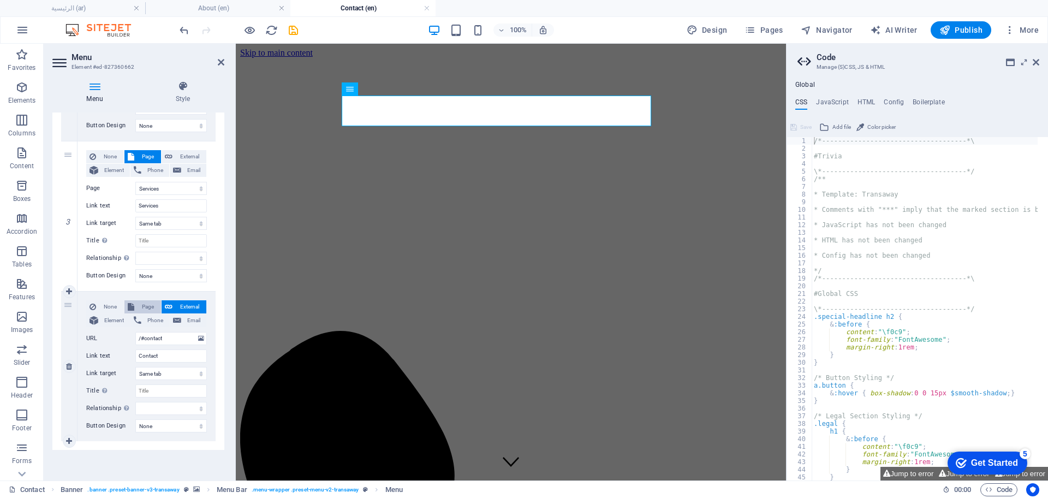
select select
click at [152, 337] on select "عن الشركة اتصل بنا الخدمات -- النفط والغاز -- خدمات النقل الرئيسية Legal Notice…" at bounding box center [171, 338] width 72 height 13
select select "9"
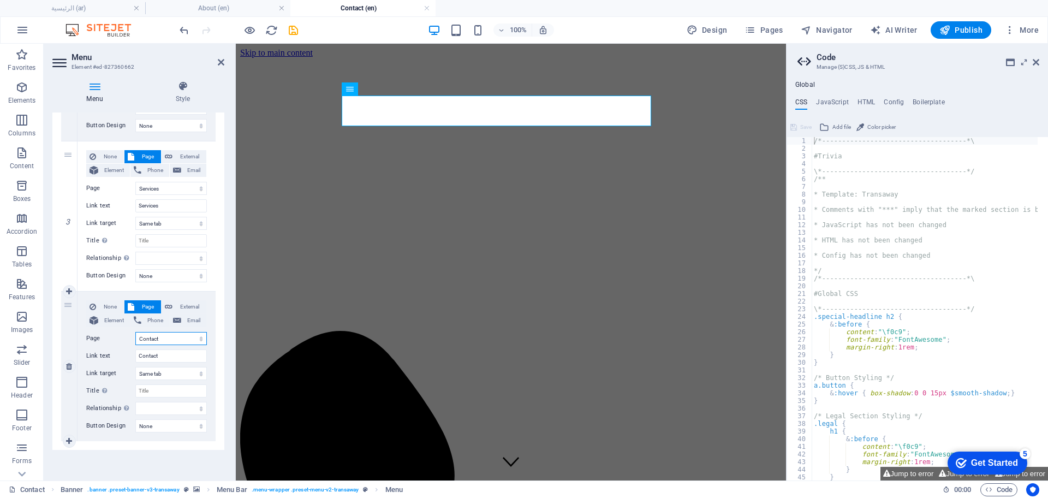
click at [135, 332] on select "عن الشركة اتصل بنا الخدمات -- النفط والغاز -- خدمات النقل الرئيسية Legal Notice…" at bounding box center [171, 338] width 72 height 13
select select
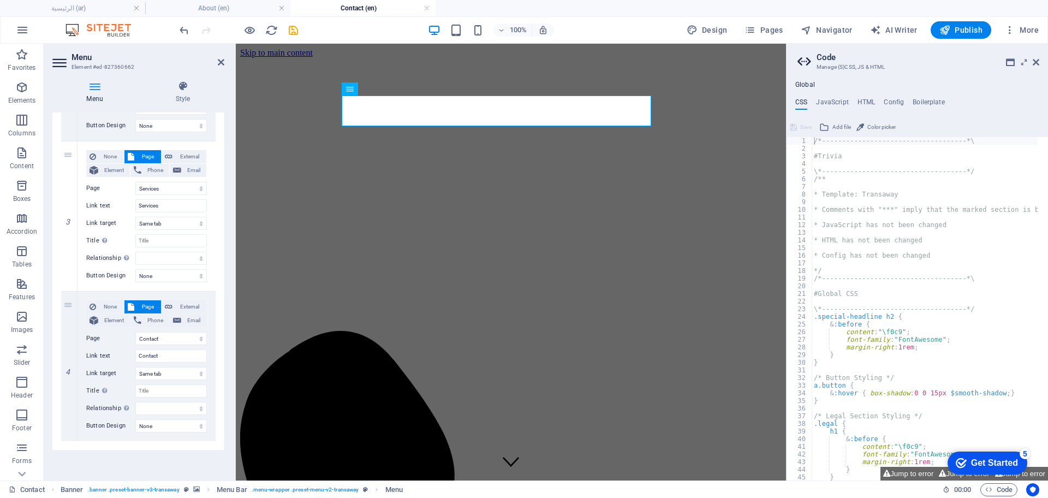
drag, startPoint x: 222, startPoint y: 367, endPoint x: 228, endPoint y: 297, distance: 70.7
click at [228, 297] on div "Menu Style Menu Auto Custom Create custom menu items for this menu. Recommended…" at bounding box center [138, 276] width 189 height 408
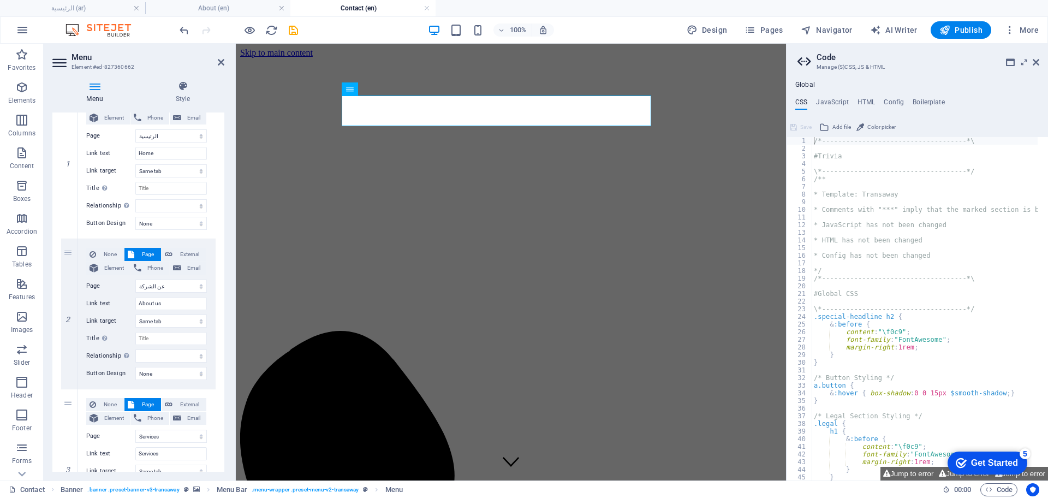
scroll to position [128, 0]
click at [188, 282] on select "عن الشركة اتصل بنا الخدمات -- النفط والغاز -- خدمات النقل الرئيسية Legal Notice…" at bounding box center [171, 284] width 72 height 13
click at [76, 290] on div "2" at bounding box center [69, 313] width 16 height 150
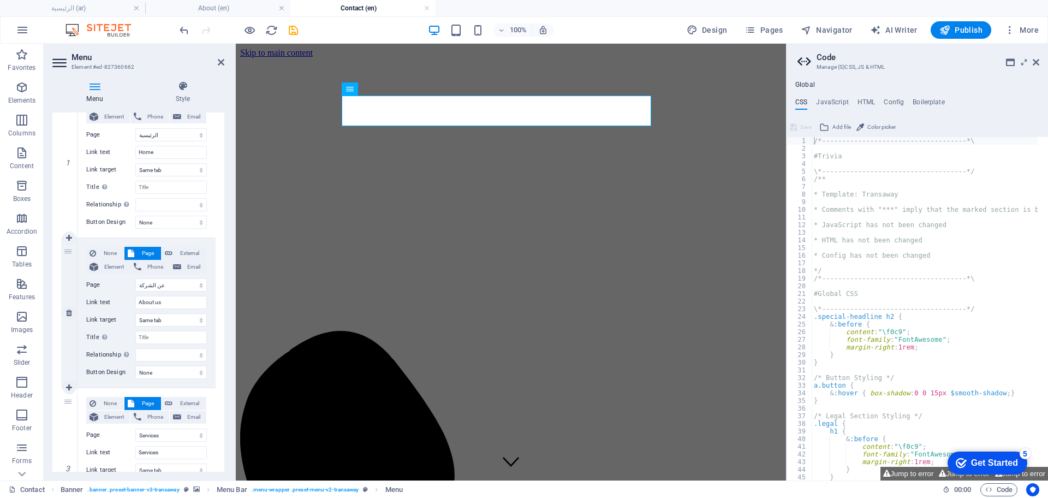
select select
click at [163, 286] on select "عن الشركة اتصل بنا الخدمات -- النفط والغاز -- خدمات النقل الرئيسية Legal Notice…" at bounding box center [171, 284] width 72 height 13
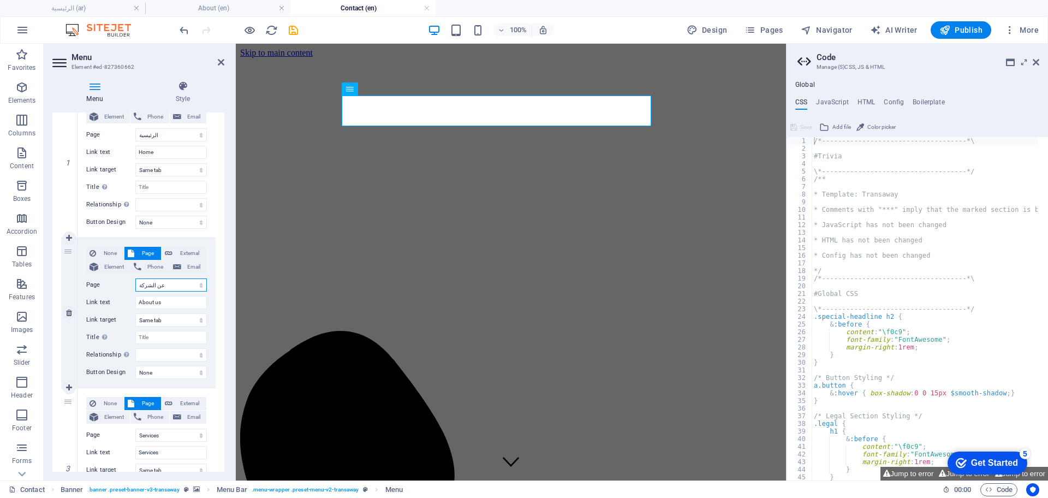
click at [163, 286] on select "عن الشركة اتصل بنا الخدمات -- النفط والغاز -- خدمات النقل الرئيسية Legal Notice…" at bounding box center [171, 284] width 72 height 13
select select "8"
click at [135, 278] on select "عن الشركة اتصل بنا الخدمات -- النفط والغاز -- خدمات النقل الرئيسية Legal Notice…" at bounding box center [171, 284] width 72 height 13
select select
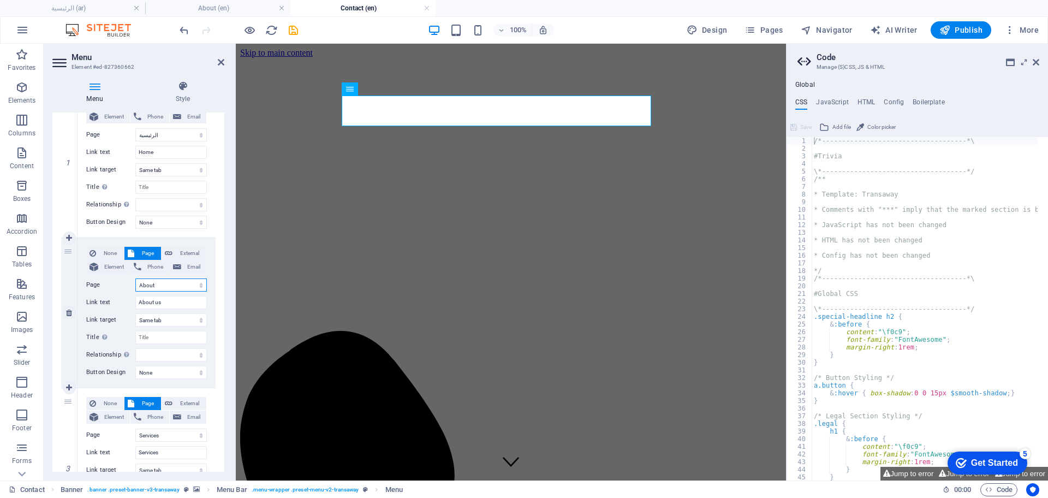
select select
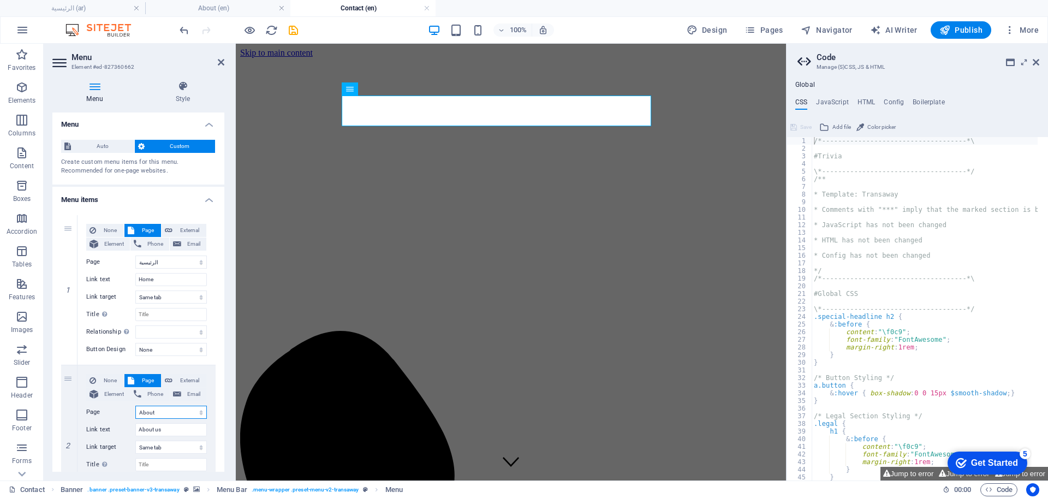
scroll to position [0, 0]
click at [198, 260] on select "عن الشركة اتصل بنا الخدمات -- النفط والغاز -- خدمات النقل الرئيسية Legal Notice…" at bounding box center [171, 263] width 72 height 13
select select "13"
click at [135, 257] on select "عن الشركة اتصل بنا الخدمات -- النفط والغاز -- خدمات النقل الرئيسية Legal Notice…" at bounding box center [171, 263] width 72 height 13
select select
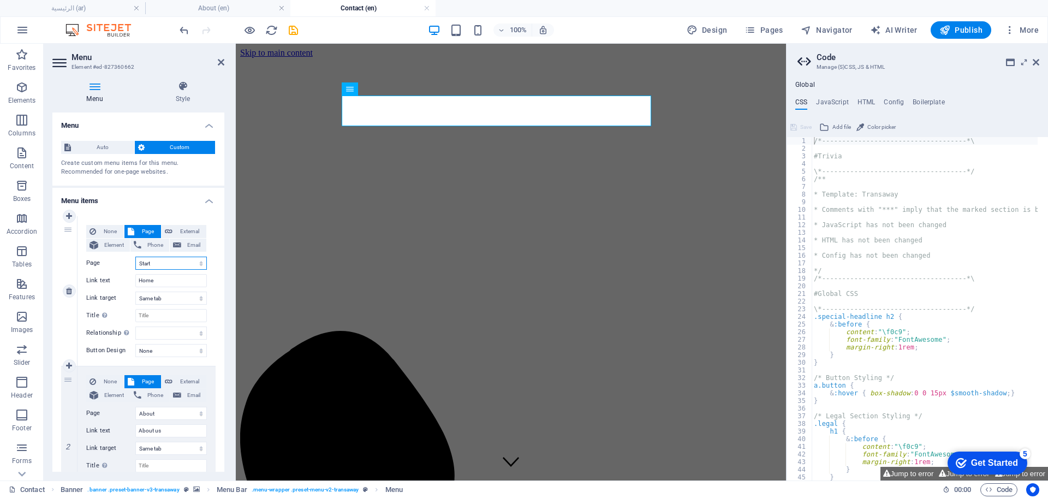
select select
drag, startPoint x: 222, startPoint y: 264, endPoint x: 213, endPoint y: 393, distance: 129.1
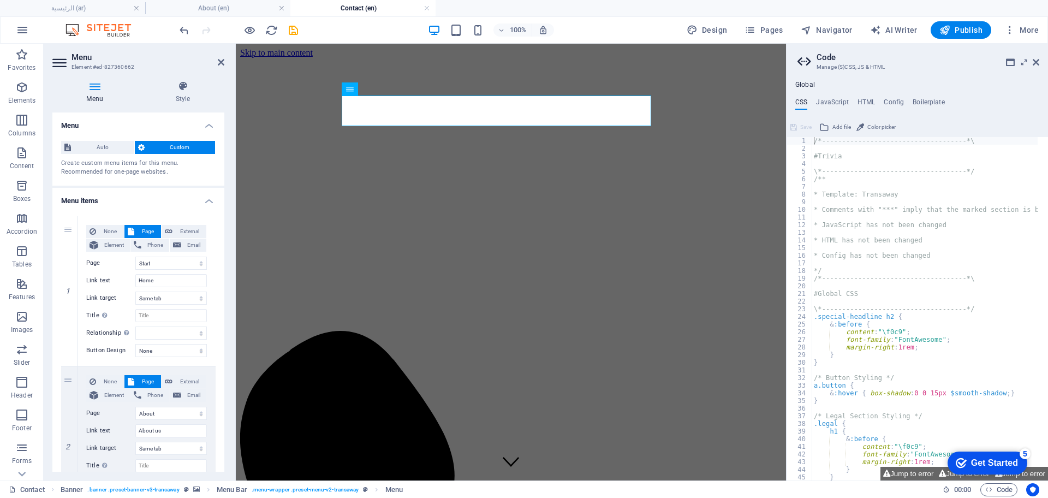
drag, startPoint x: 222, startPoint y: 269, endPoint x: 216, endPoint y: 333, distance: 64.2
drag, startPoint x: 70, startPoint y: 227, endPoint x: 98, endPoint y: 478, distance: 252.1
click at [98, 478] on div "Menu Style Menu Auto Custom Create custom menu items for this menu. Recommended…" at bounding box center [138, 276] width 189 height 408
select select "8"
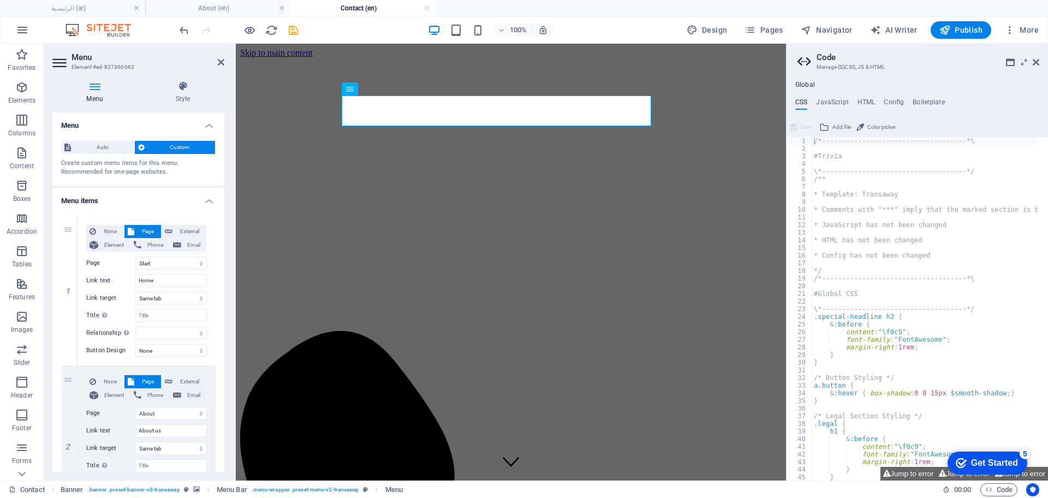
type input "About us"
select select
select select "13"
type input "Home"
select select
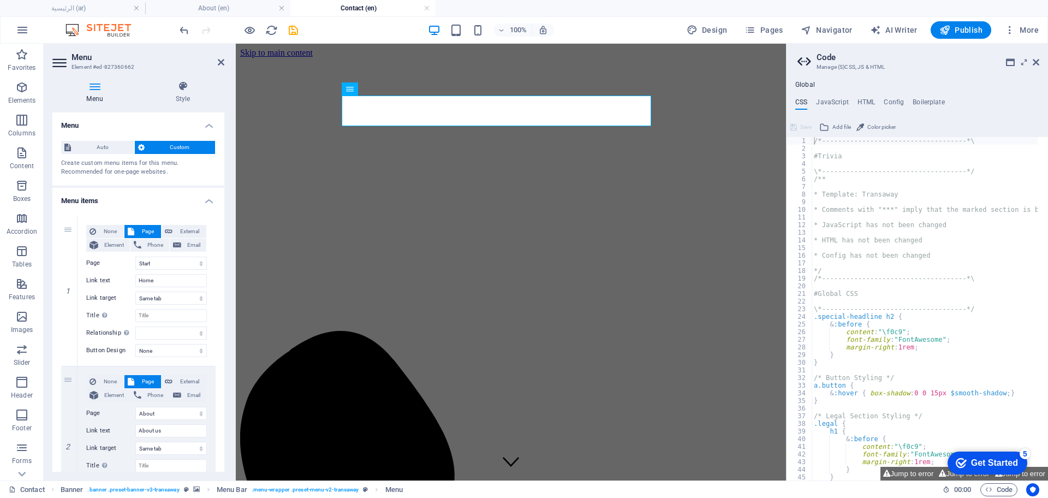
select select
drag, startPoint x: 221, startPoint y: 261, endPoint x: 224, endPoint y: 293, distance: 31.3
click at [224, 293] on div "Menu Auto Custom Create custom menu items for this menu. Recommended for one-pa…" at bounding box center [138, 291] width 172 height 359
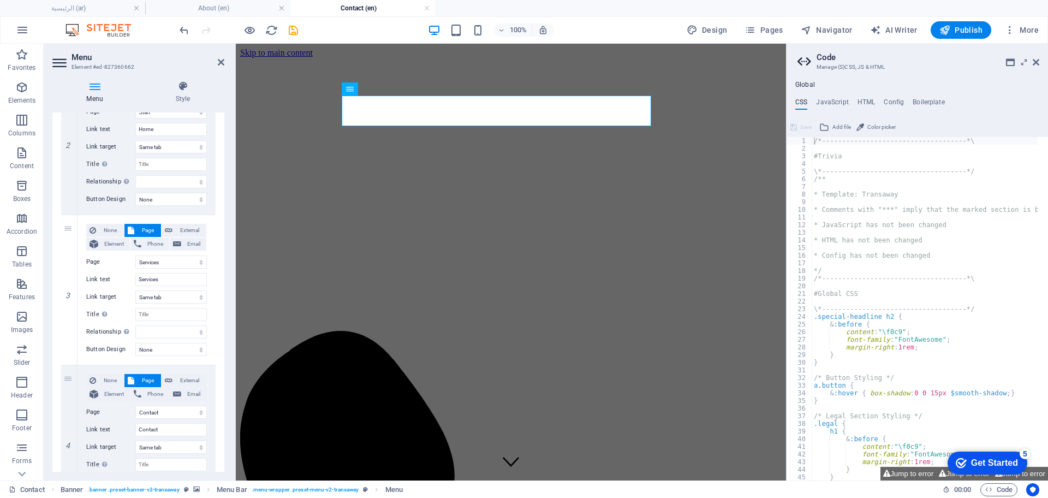
scroll to position [304, 0]
drag, startPoint x: 67, startPoint y: 379, endPoint x: 76, endPoint y: 109, distance: 270.9
click at [76, 109] on div "Menu Style Menu Auto Custom Create custom menu items for this menu. Recommended…" at bounding box center [138, 276] width 172 height 391
select select
select select "9"
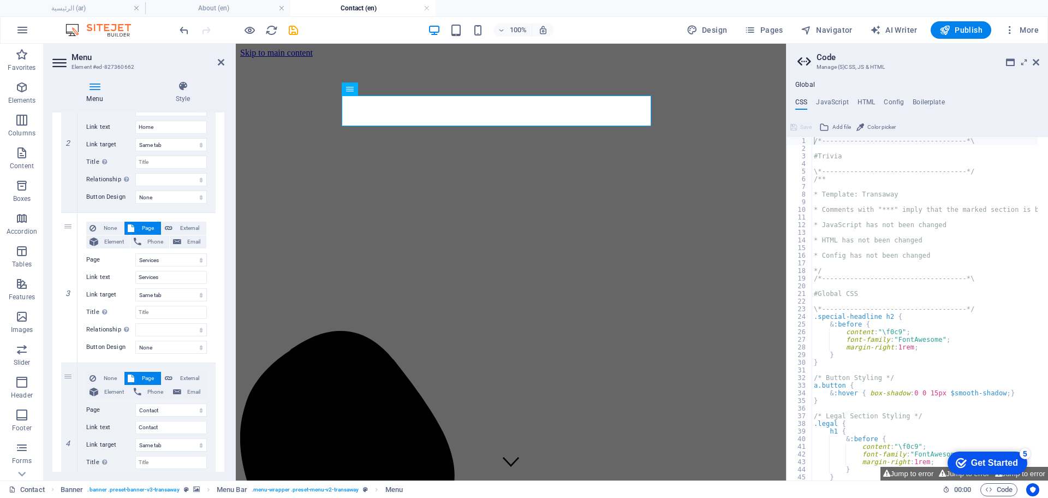
type input "Contact"
select select
select select "13"
type input "Home"
select select
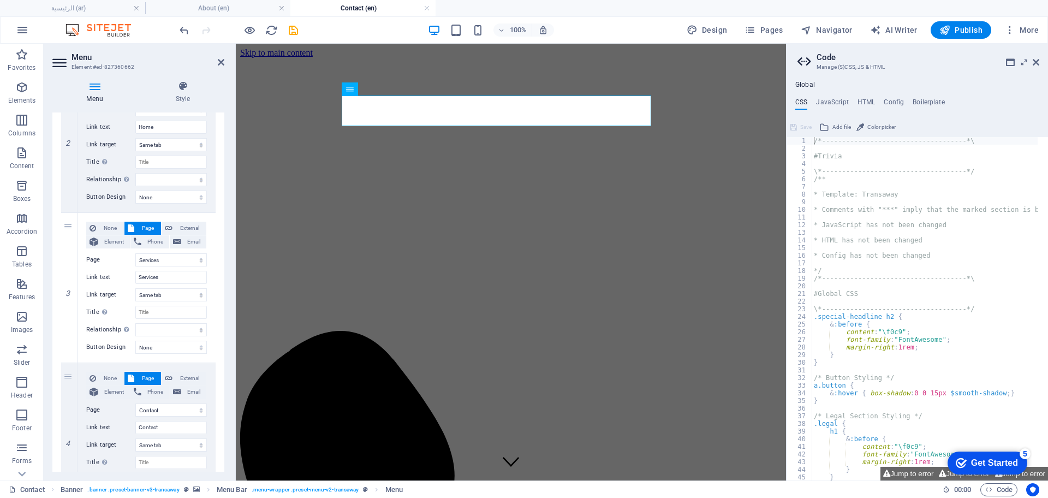
select select "10"
type input "Services"
select select
drag, startPoint x: 69, startPoint y: 228, endPoint x: 70, endPoint y: 491, distance: 263.7
click at [70, 480] on section "Favorites Elements Columns Content Boxes Accordion Tables Features Images Slide…" at bounding box center [393, 262] width 786 height 437
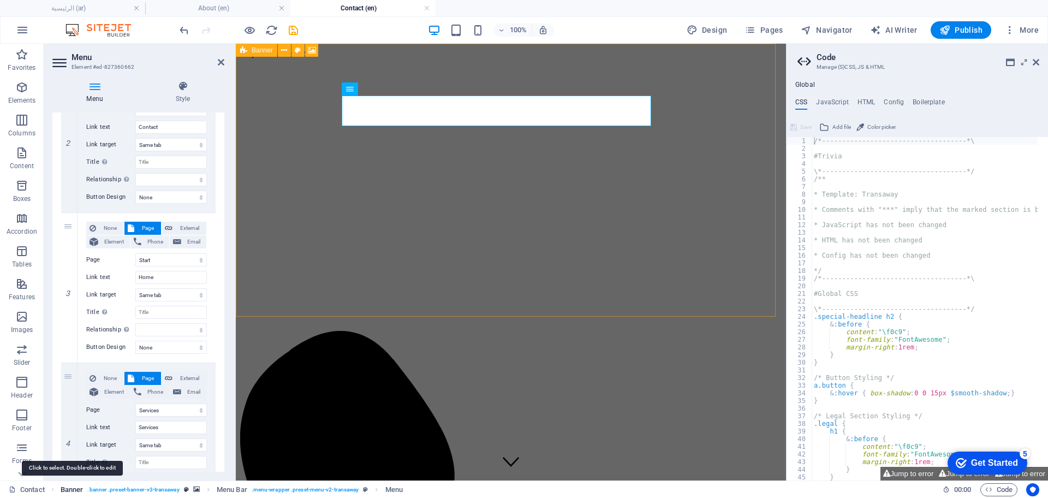
select select
select select "10"
type input "Services"
select select
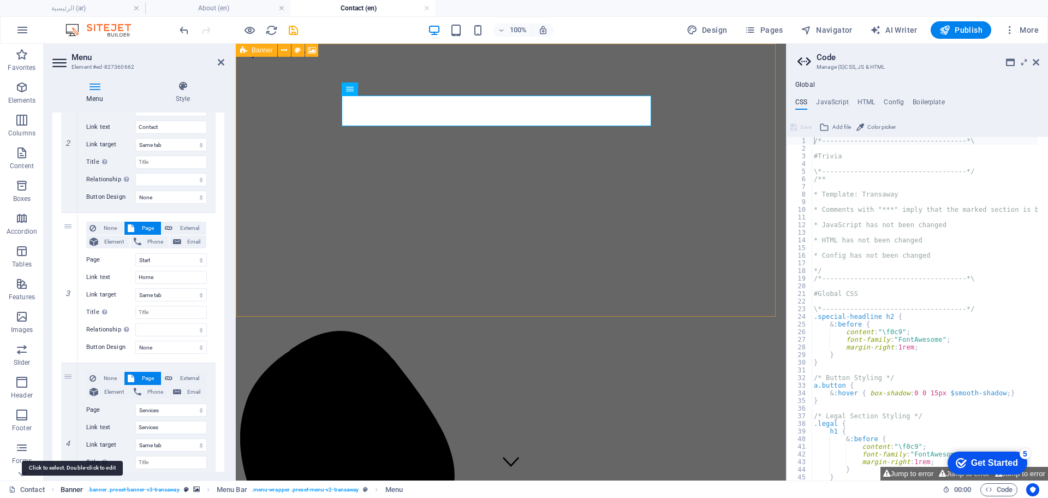
select select "13"
type input "Home"
select select
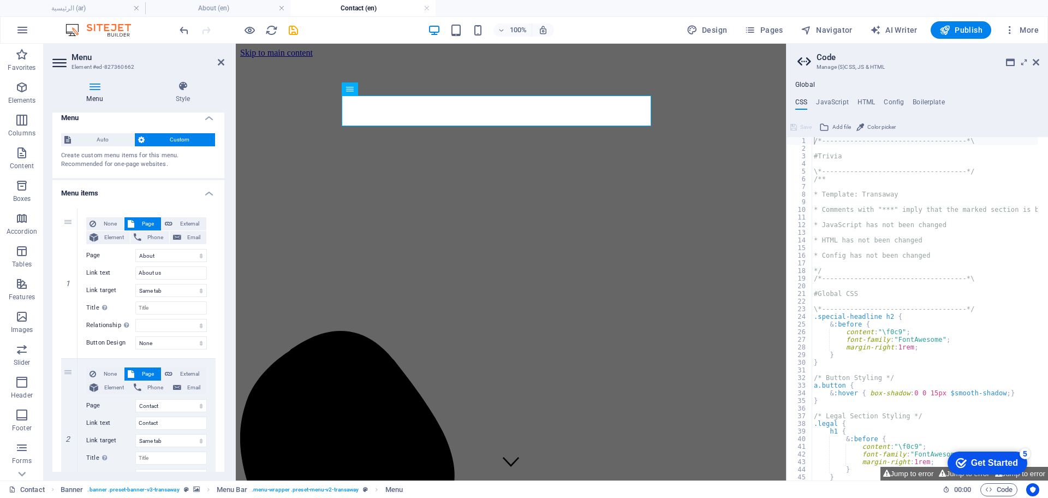
scroll to position [0, 0]
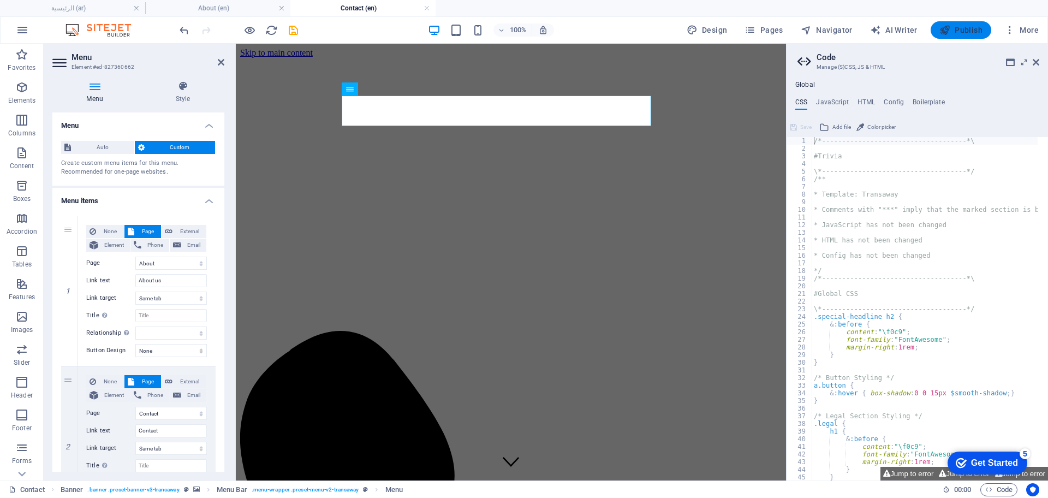
click at [978, 31] on span "Publish" at bounding box center [961, 30] width 43 height 11
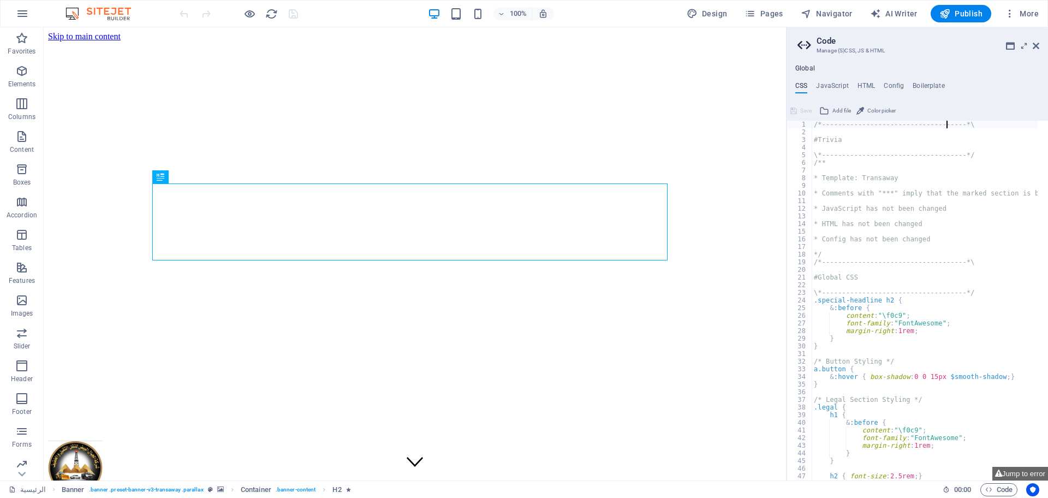
click at [947, 123] on div "/*------------------------------------*\ #Trivia \*----------------------------…" at bounding box center [976, 303] width 328 height 365
click at [1039, 44] on icon at bounding box center [1036, 45] width 7 height 9
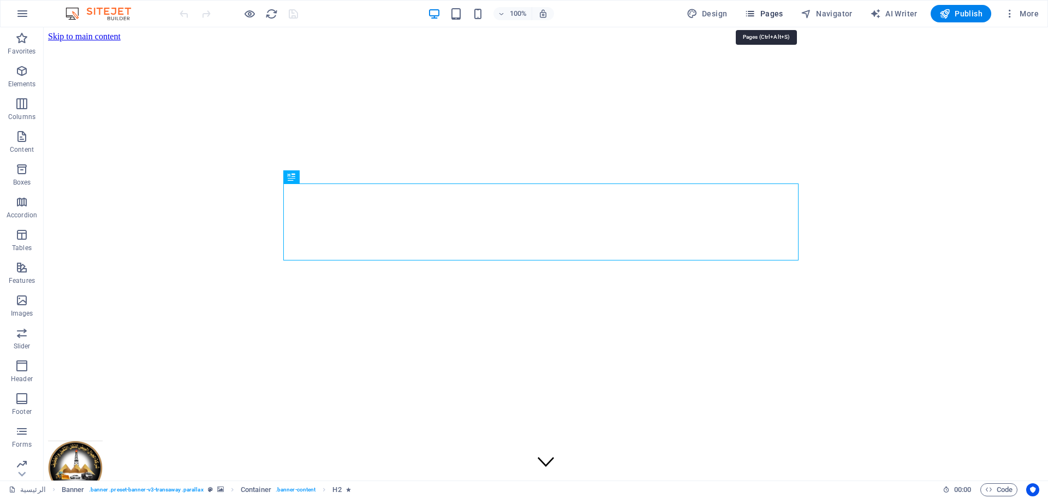
click at [756, 16] on icon "button" at bounding box center [750, 13] width 11 height 11
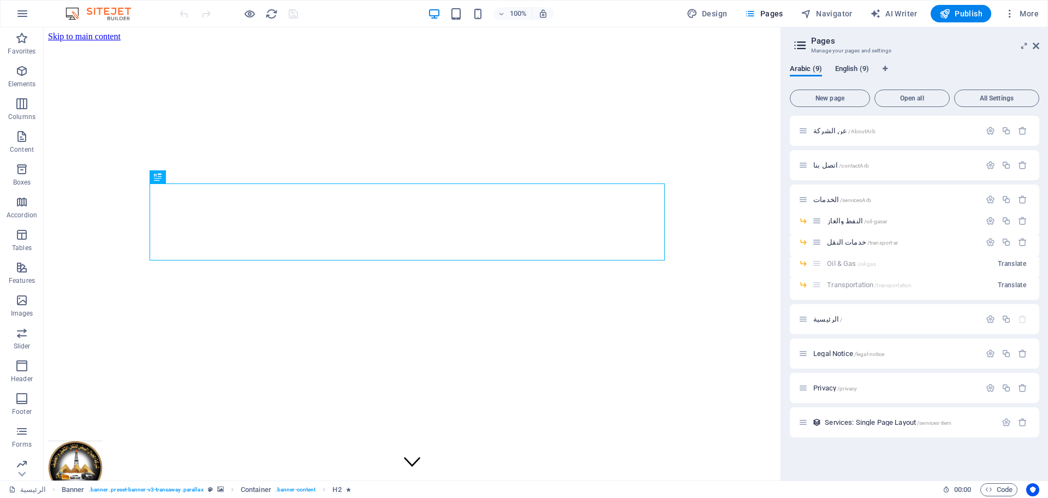
click at [845, 66] on span "English (9)" at bounding box center [852, 69] width 34 height 15
click at [825, 196] on span "Services /services" at bounding box center [838, 199] width 50 height 8
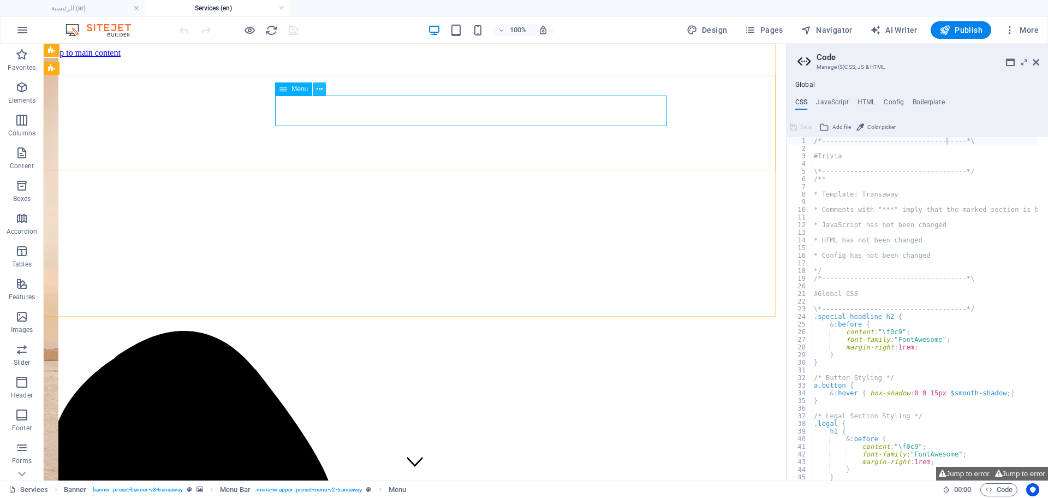
click at [319, 91] on icon at bounding box center [320, 89] width 6 height 11
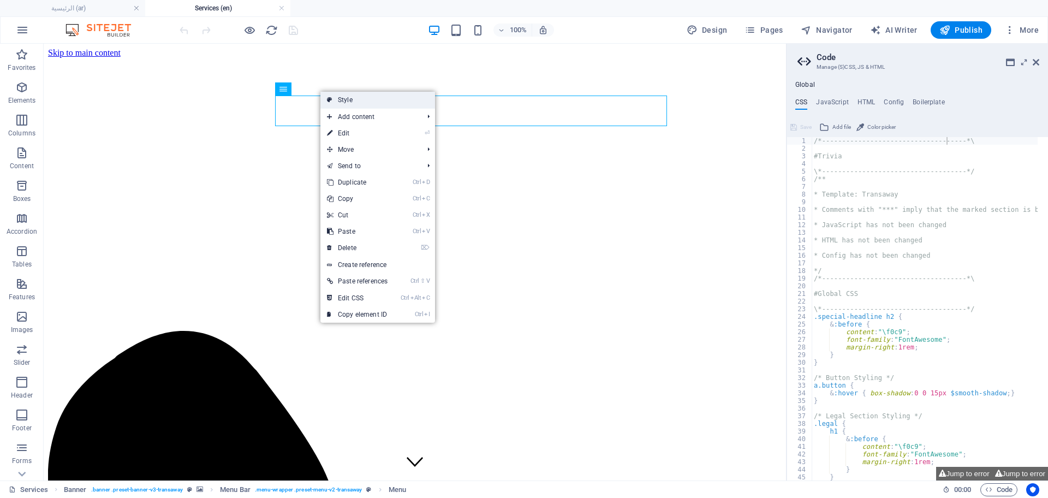
click at [331, 97] on icon at bounding box center [329, 100] width 5 height 16
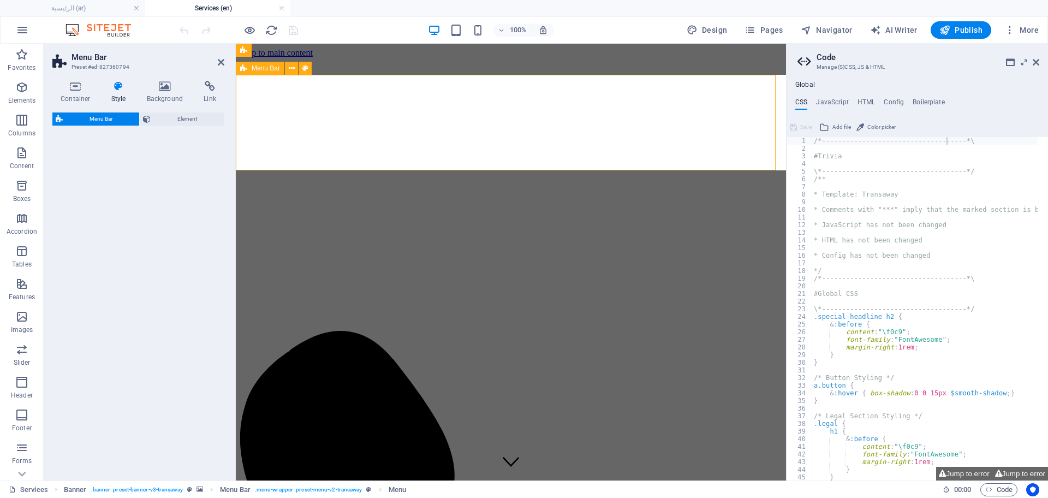
select select "rem"
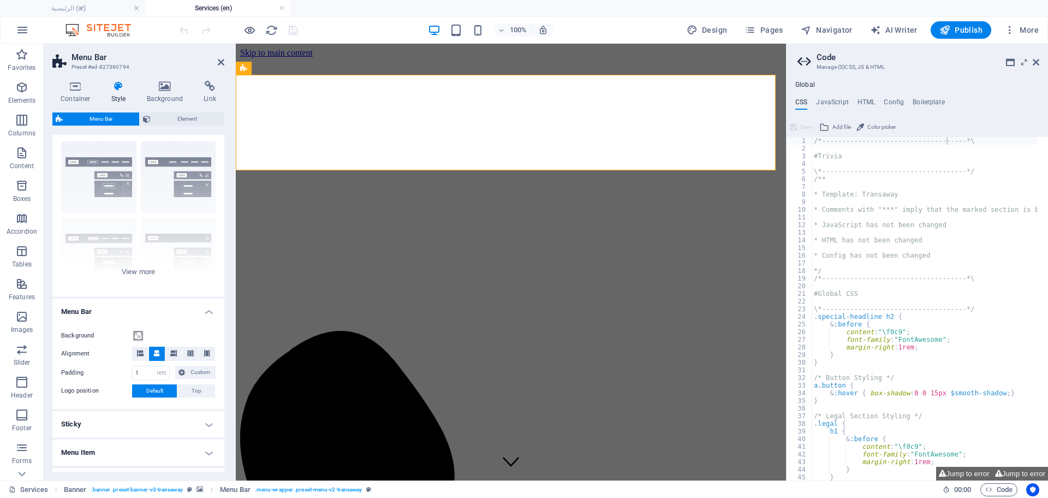
scroll to position [8, 0]
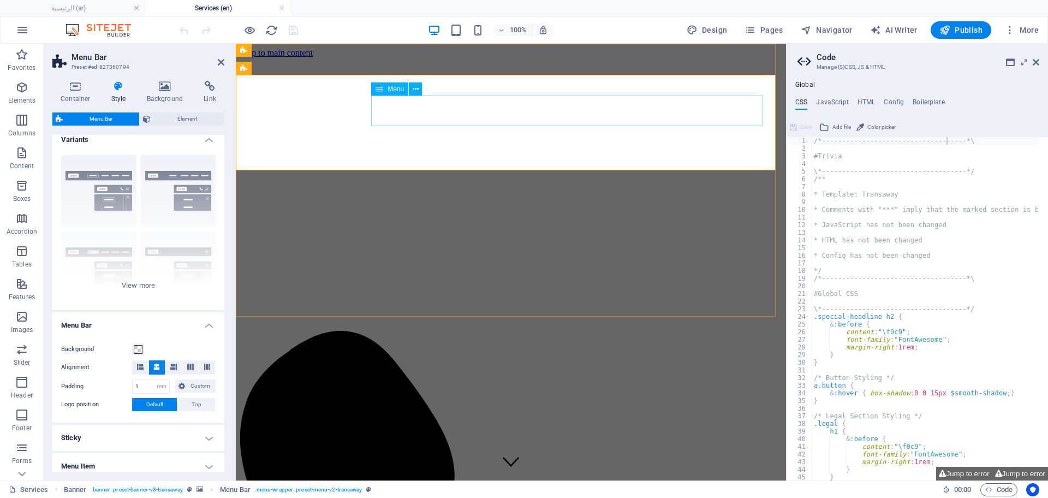
select select "5"
select select
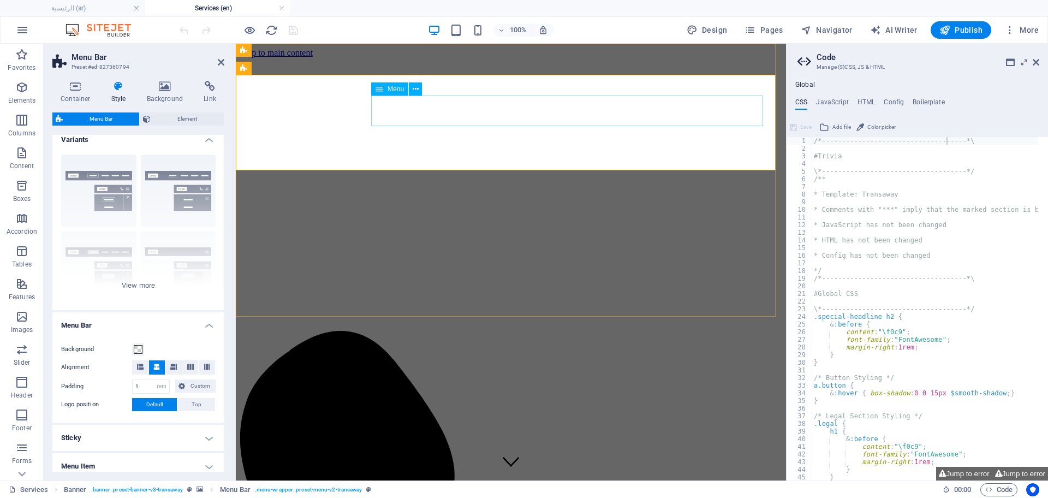
select select "2"
select select
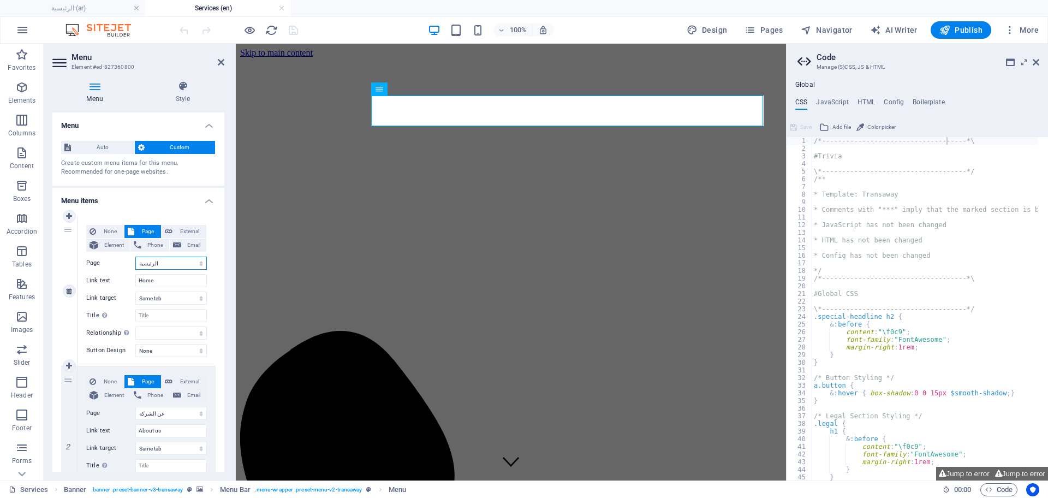
click at [156, 269] on select "عن الشركة اتصل بنا الخدمات -- النفط والغاز -- خدمات النقل الرئيسية Legal Notice…" at bounding box center [171, 263] width 72 height 13
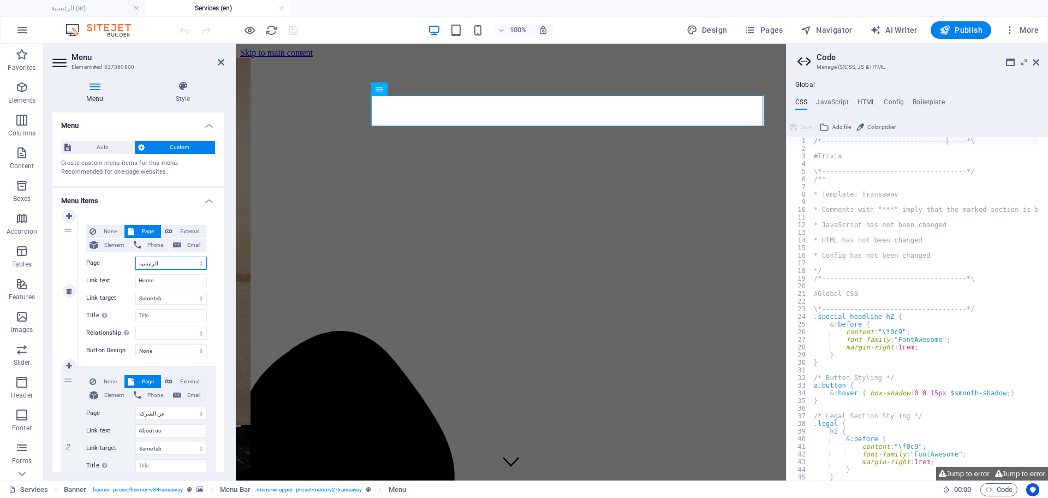
select select "13"
click at [135, 257] on select "عن الشركة اتصل بنا الخدمات -- النفط والغاز -- خدمات النقل الرئيسية Legal Notice…" at bounding box center [171, 263] width 72 height 13
select select
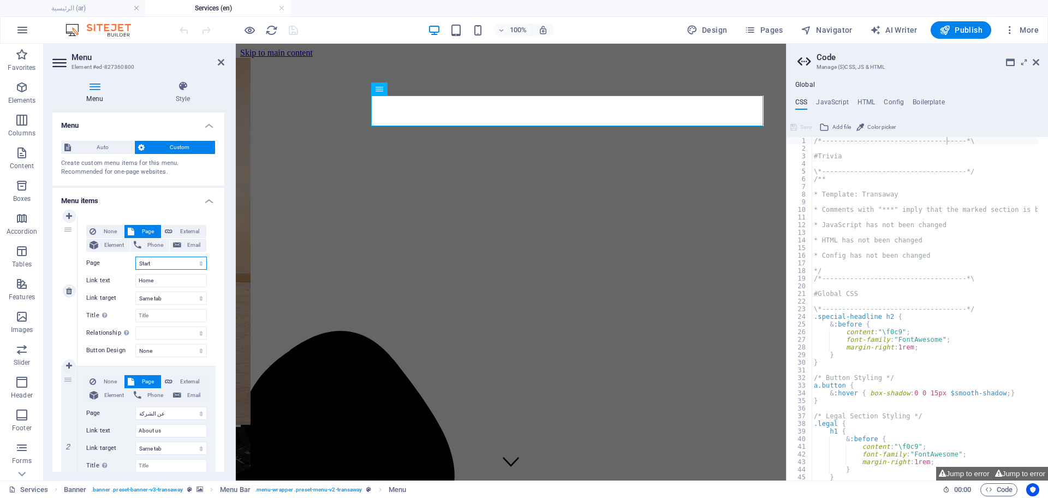
select select
drag, startPoint x: 64, startPoint y: 235, endPoint x: 68, endPoint y: 467, distance: 232.0
select select "0"
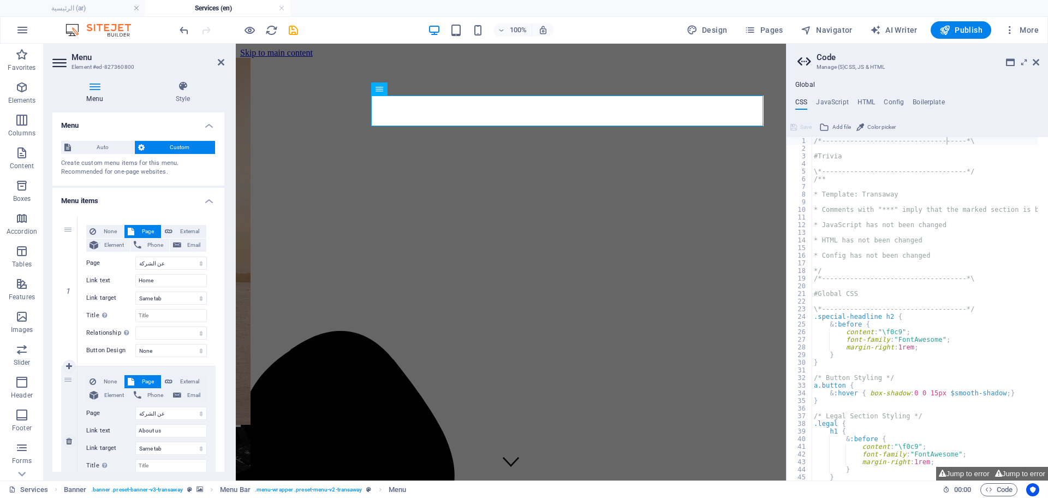
type input "About us"
select select
select select "13"
type input "Home"
select select
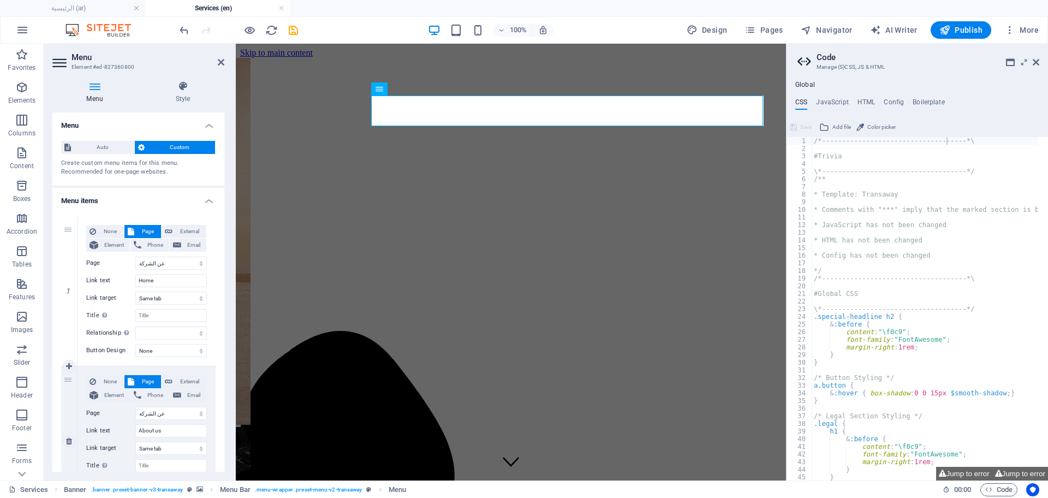
select select
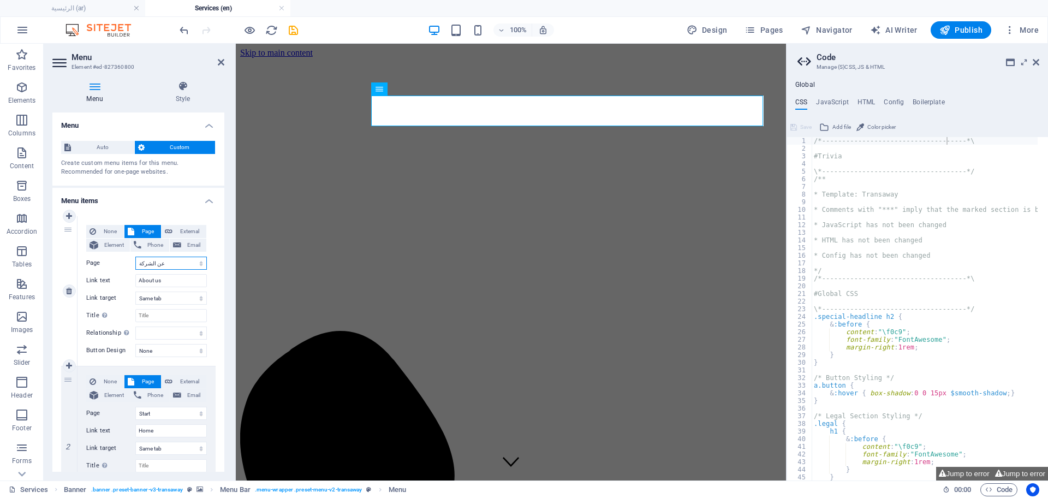
click at [164, 263] on select "عن الشركة اتصل بنا الخدمات -- النفط والغاز -- خدمات النقل الرئيسية Legal Notice…" at bounding box center [171, 263] width 72 height 13
select select "8"
click at [135, 257] on select "عن الشركة اتصل بنا الخدمات -- النفط والغاز -- خدمات النقل الرئيسية Legal Notice…" at bounding box center [171, 263] width 72 height 13
select select
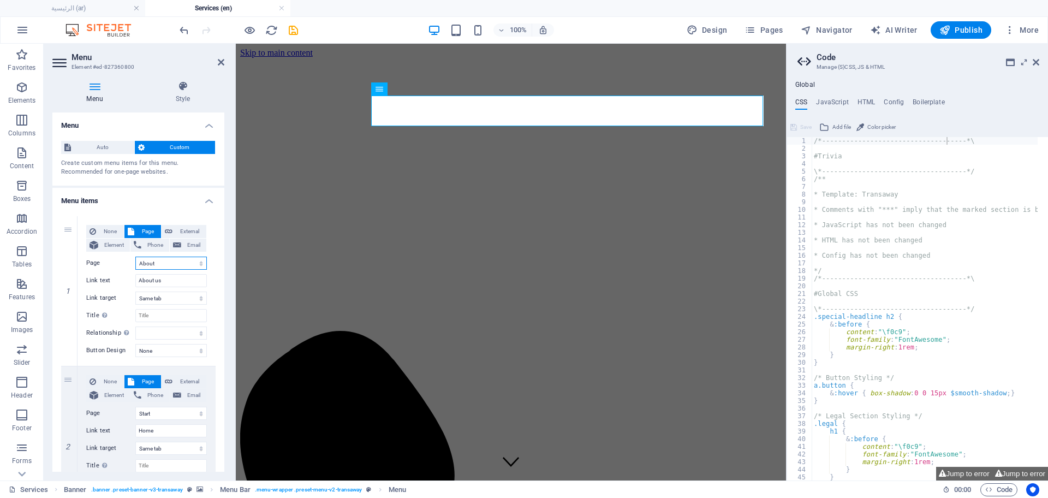
select select
drag, startPoint x: 224, startPoint y: 226, endPoint x: 220, endPoint y: 280, distance: 53.7
click at [220, 280] on div "Menu Style Menu Auto Custom Create custom menu items for this menu. Recommended…" at bounding box center [138, 276] width 189 height 408
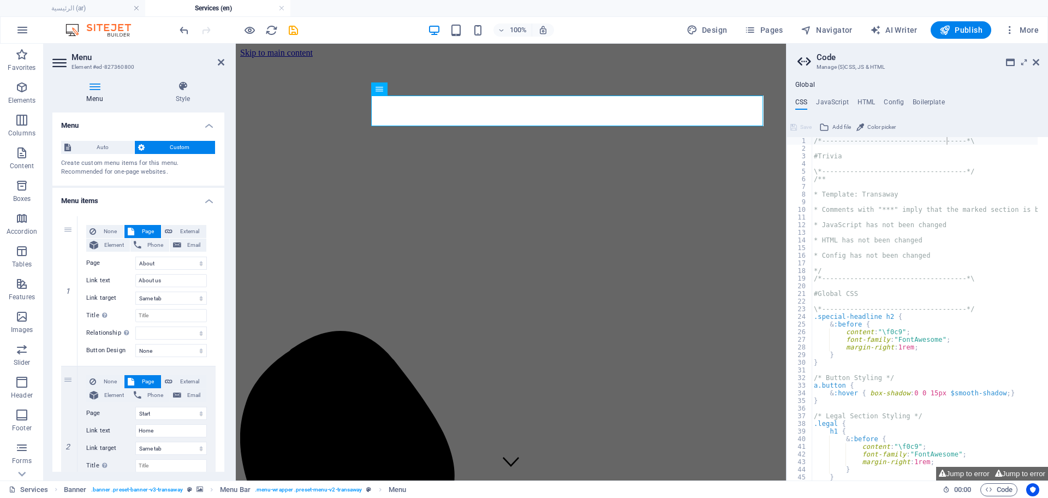
drag, startPoint x: 227, startPoint y: 242, endPoint x: 223, endPoint y: 283, distance: 40.5
click at [223, 283] on div "Menu Style Menu Auto Custom Create custom menu items for this menu. Recommended…" at bounding box center [138, 276] width 189 height 408
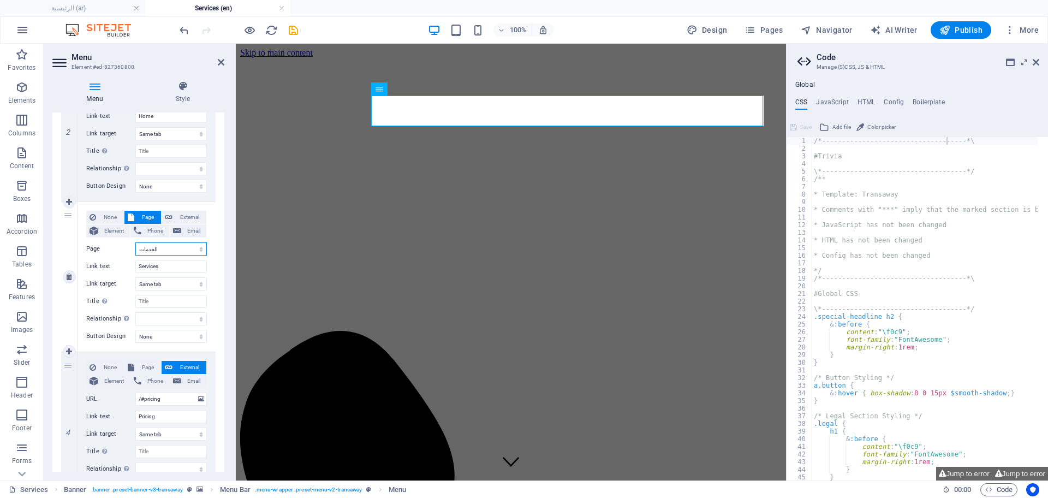
click at [155, 252] on select "عن الشركة اتصل بنا الخدمات -- النفط والغاز -- خدمات النقل الرئيسية Legal Notice…" at bounding box center [171, 248] width 72 height 13
select select "10"
click at [135, 242] on select "عن الشركة اتصل بنا الخدمات -- النفط والغاز -- خدمات النقل الرئيسية Legal Notice…" at bounding box center [171, 248] width 72 height 13
select select
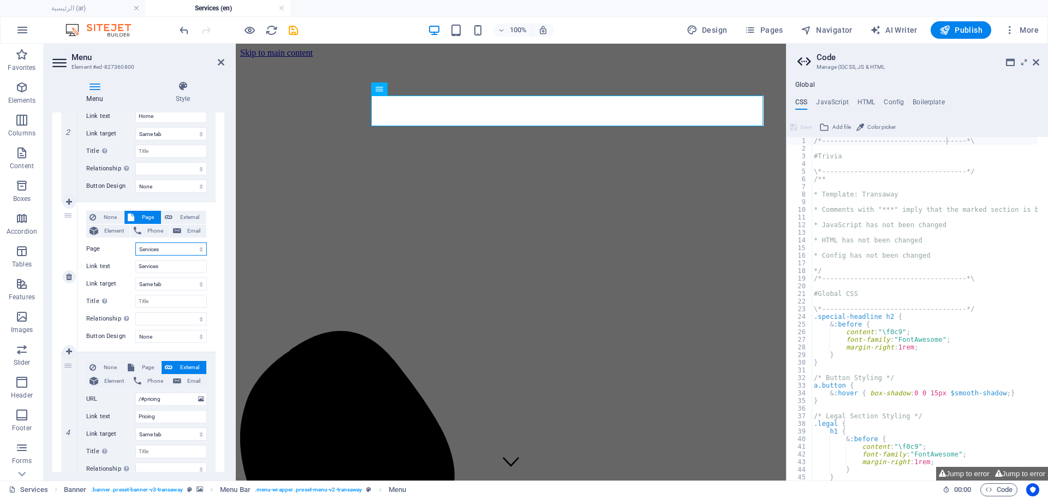
select select
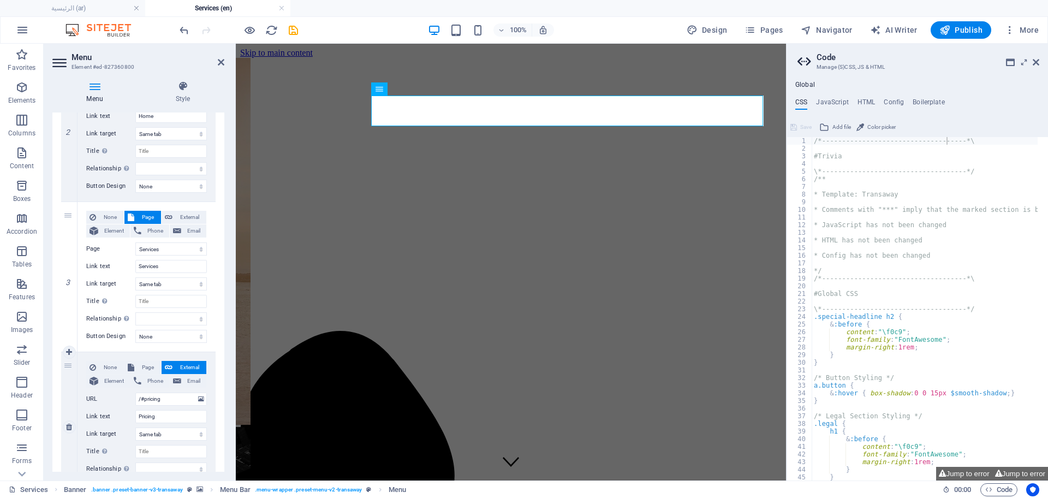
drag, startPoint x: 67, startPoint y: 212, endPoint x: 75, endPoint y: 454, distance: 242.0
click at [75, 454] on div "1 None Page External Element Phone Email Page عن الشركة اتصل بنا الخدمات -- الن…" at bounding box center [138, 277] width 154 height 751
select select
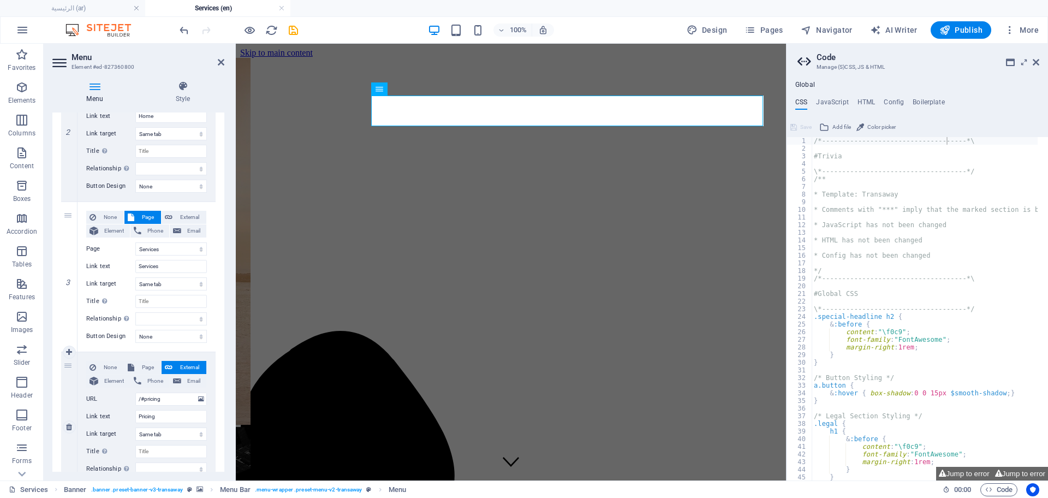
type input "/#pricing"
type input "Pricing"
select select
select select "10"
type input "/15667814"
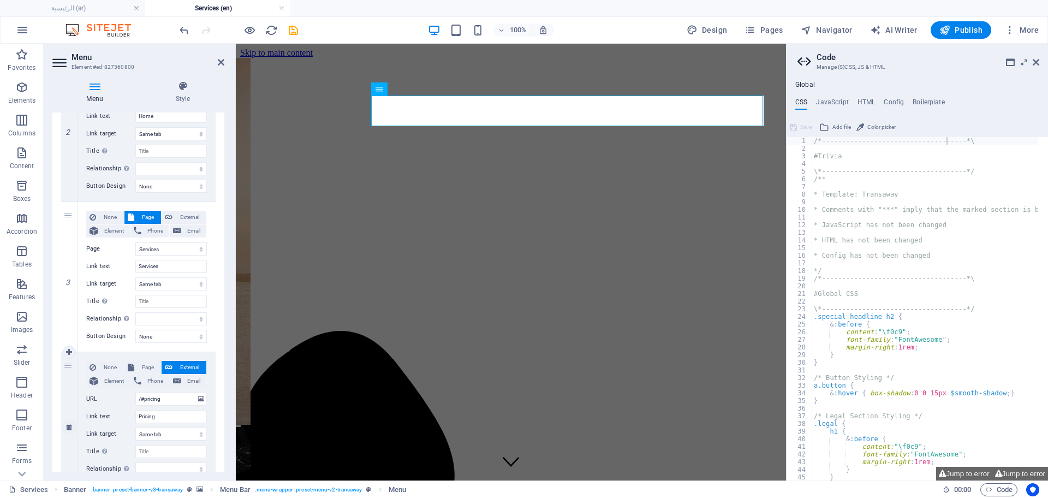
type input "Services"
select select
click at [66, 277] on icon at bounding box center [69, 277] width 6 height 8
select select
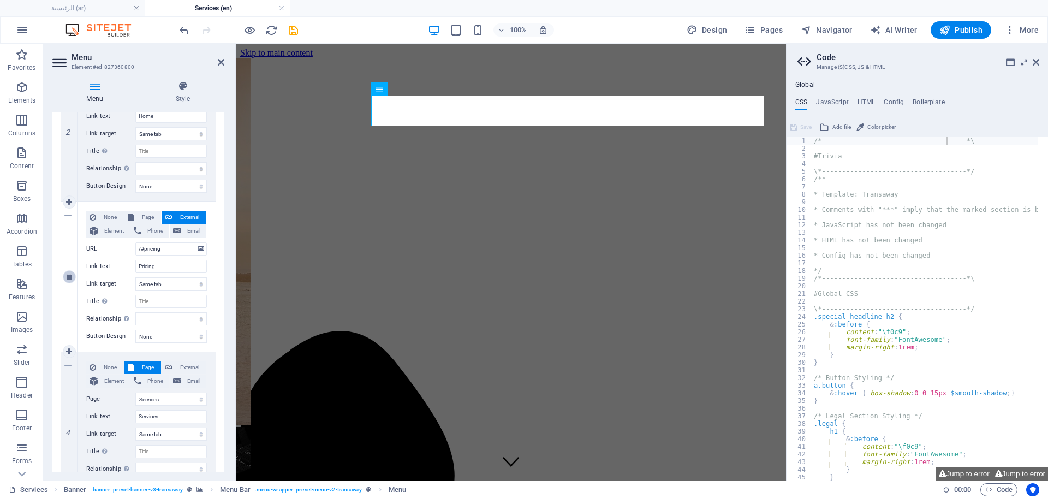
select select
select select "10"
type input "Services"
select select
type input "/#contact"
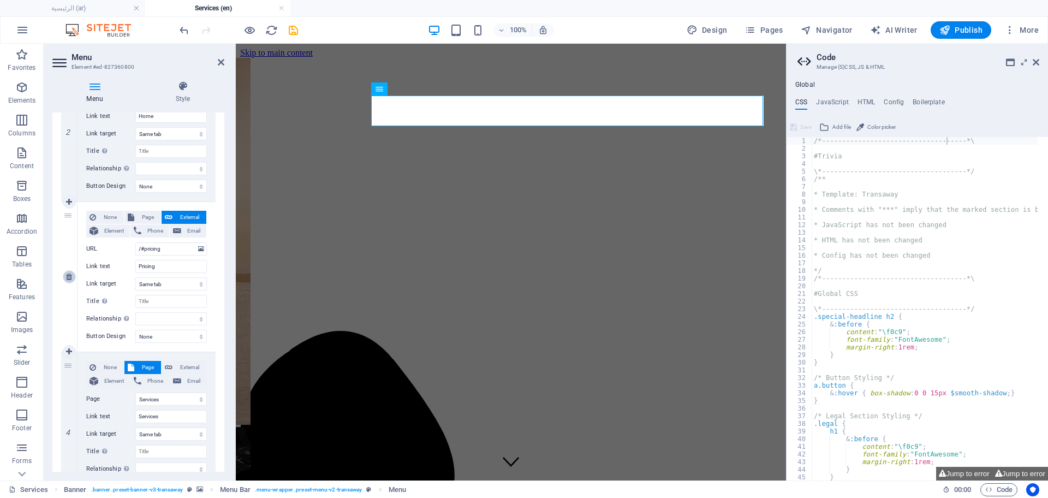
type input "Contact"
select select
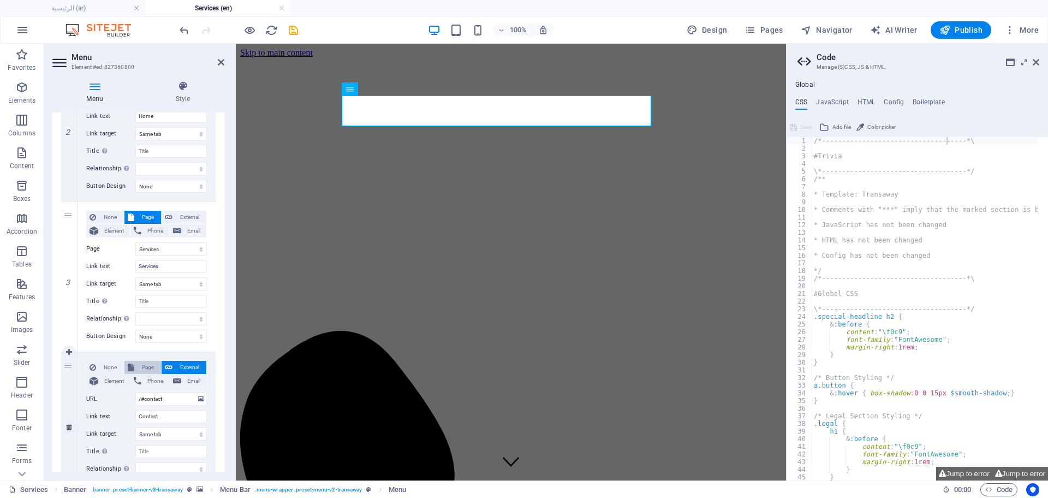
click at [134, 368] on button "Page" at bounding box center [142, 367] width 37 height 13
select select
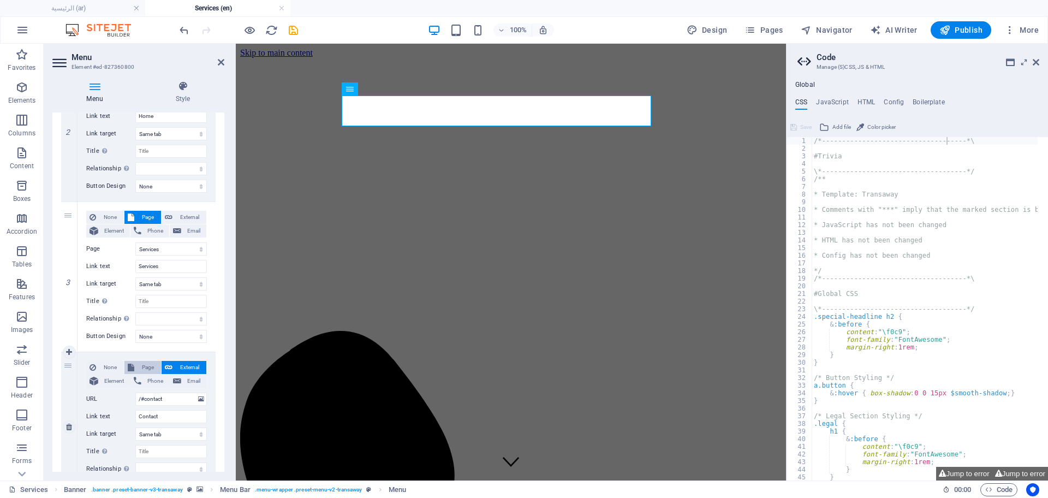
select select
click at [188, 399] on select "عن الشركة اتصل بنا الخدمات -- النفط والغاز -- خدمات النقل الرئيسية Legal Notice…" at bounding box center [171, 399] width 72 height 13
select select "9"
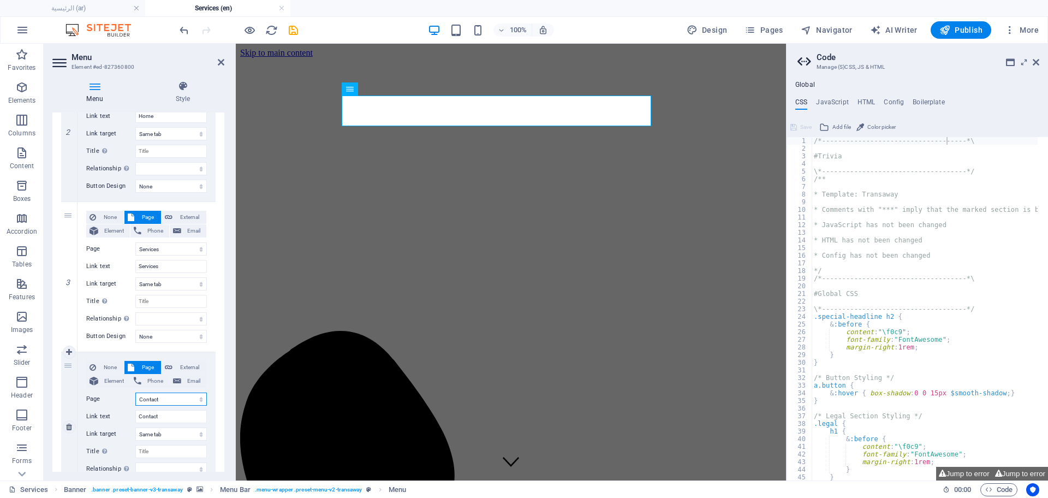
click at [135, 393] on select "عن الشركة اتصل بنا الخدمات -- النفط والغاز -- خدمات النقل الرئيسية Legal Notice…" at bounding box center [171, 399] width 72 height 13
select select
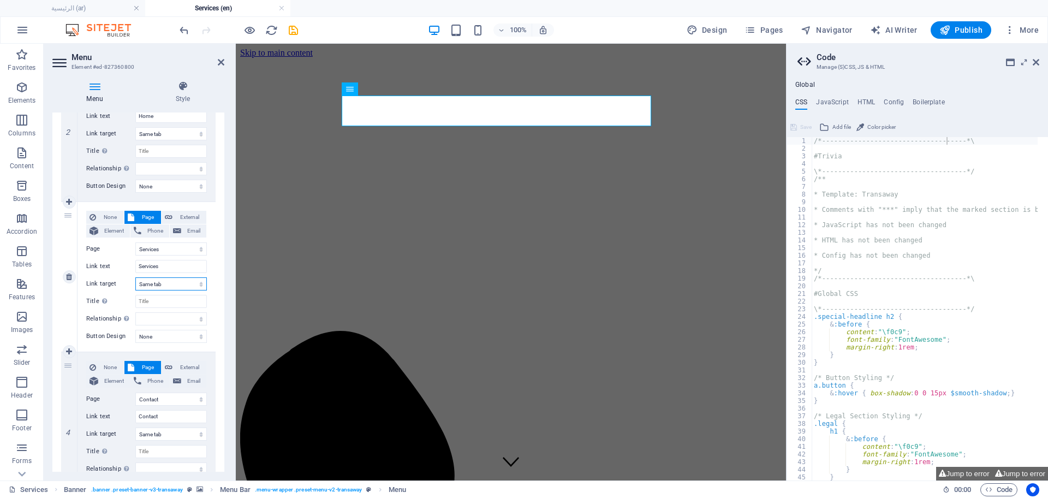
click at [181, 286] on select "New tab Same tab Overlay" at bounding box center [171, 283] width 72 height 13
click at [182, 283] on select "New tab Same tab Overlay" at bounding box center [171, 283] width 72 height 13
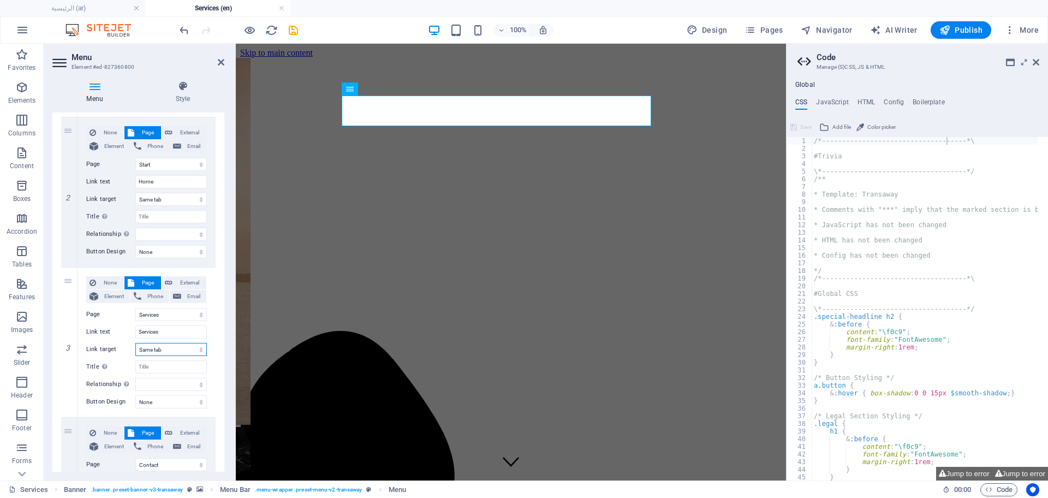
scroll to position [248, 0]
drag, startPoint x: 68, startPoint y: 132, endPoint x: 64, endPoint y: 430, distance: 298.6
click at [64, 430] on div "1 None Page External Element Phone Email Page عن الشركة اتصل بنا الخدمات -- الن…" at bounding box center [138, 268] width 154 height 601
select select
select select "10"
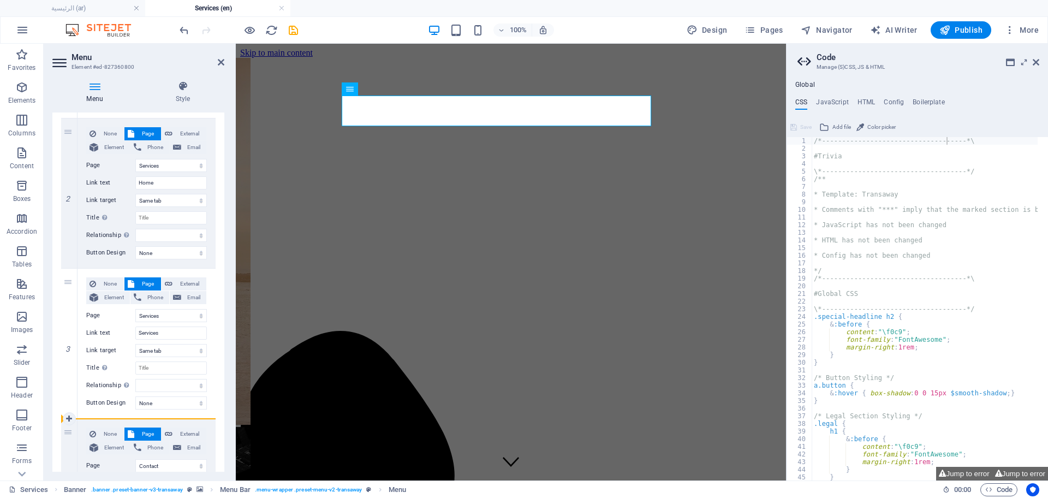
type input "Services"
select select
select select "13"
type input "Home"
select select
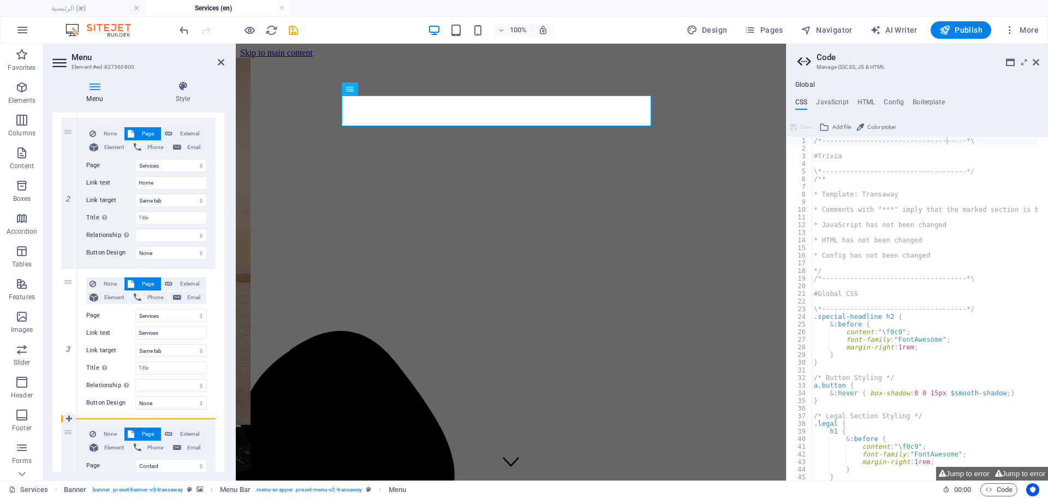
select select
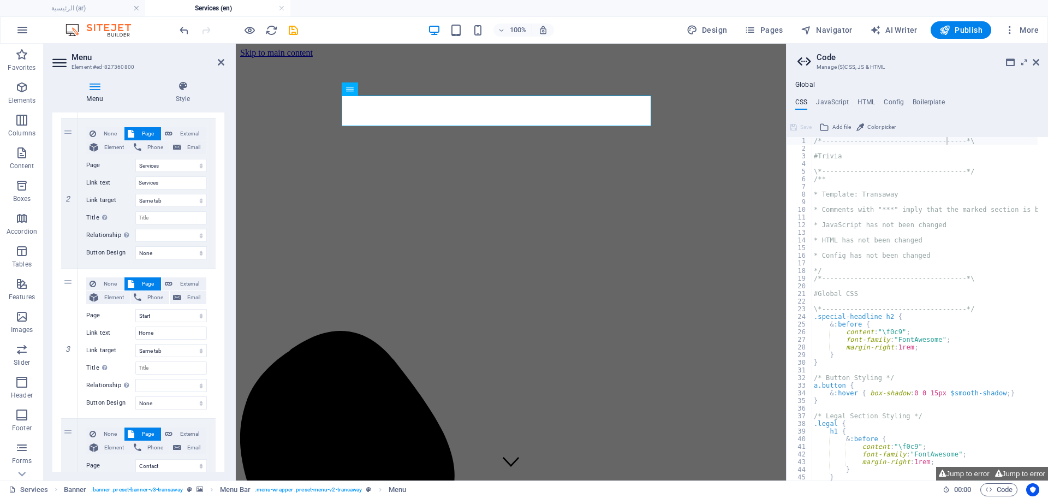
drag, startPoint x: 224, startPoint y: 389, endPoint x: 224, endPoint y: 431, distance: 42.6
click at [224, 431] on div "Menu Style Menu Auto Custom Create custom menu items for this menu. Recommended…" at bounding box center [138, 276] width 189 height 408
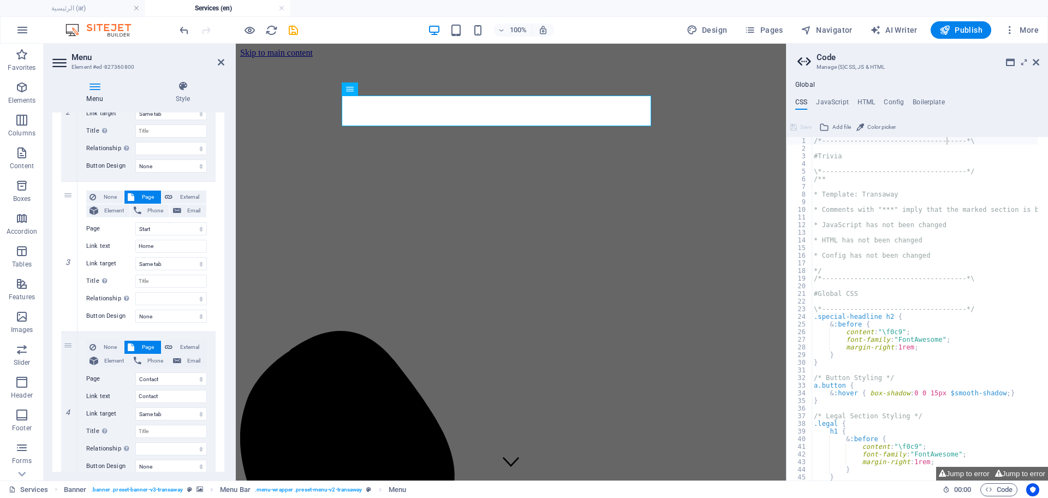
scroll to position [375, 0]
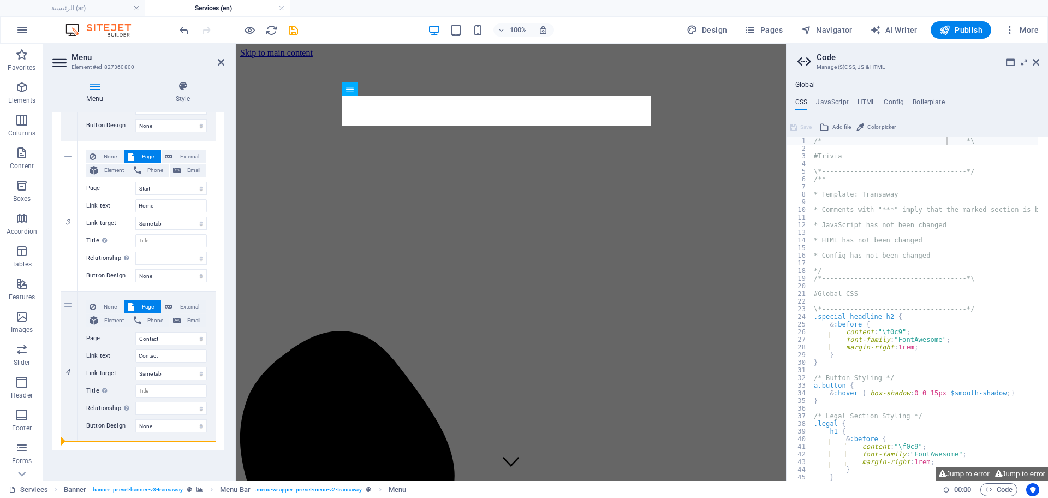
drag, startPoint x: 68, startPoint y: 158, endPoint x: 77, endPoint y: 449, distance: 291.1
click at [77, 449] on div "1 None Page External Element Phone Email Page عن الشركة اتصل بنا الخدمات -- الن…" at bounding box center [138, 141] width 172 height 618
select select
select select "9"
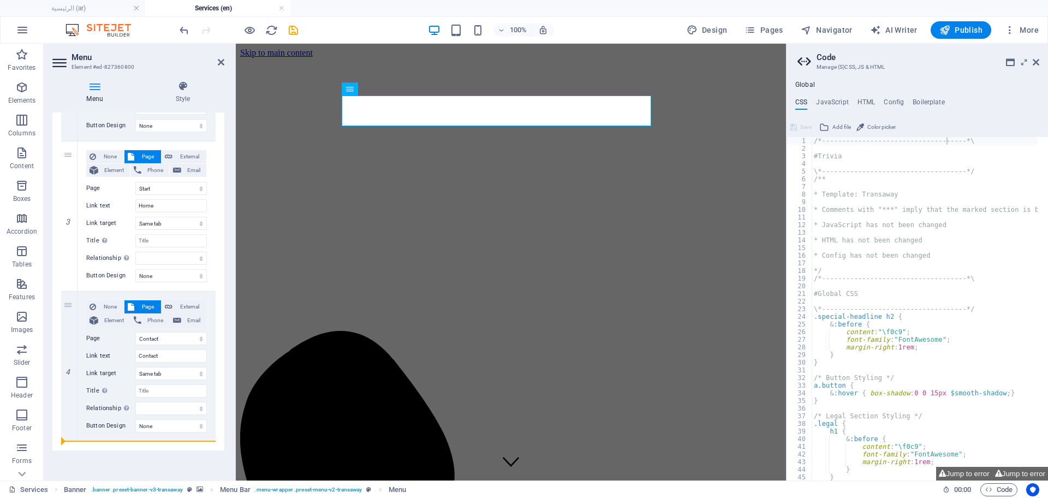
type input "Contact"
select select
select select "13"
type input "Home"
select select
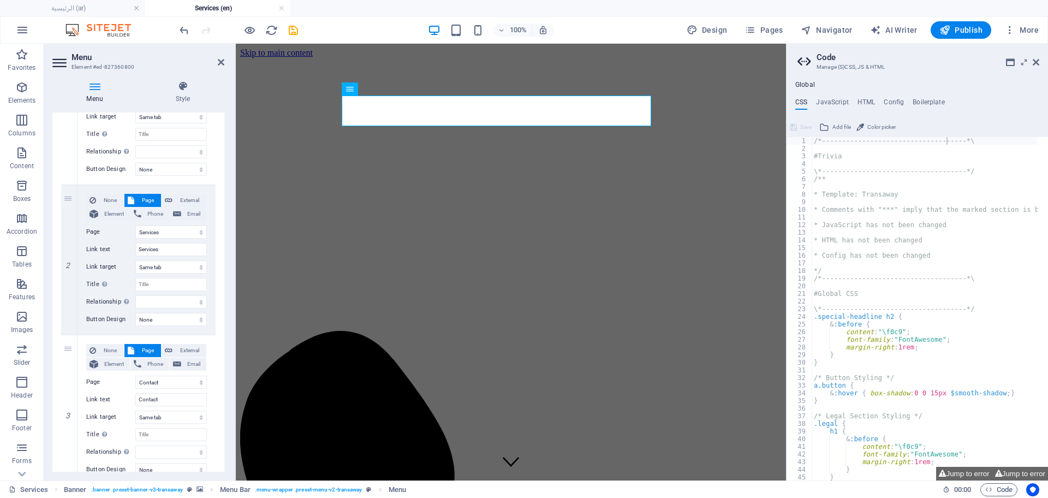
scroll to position [160, 0]
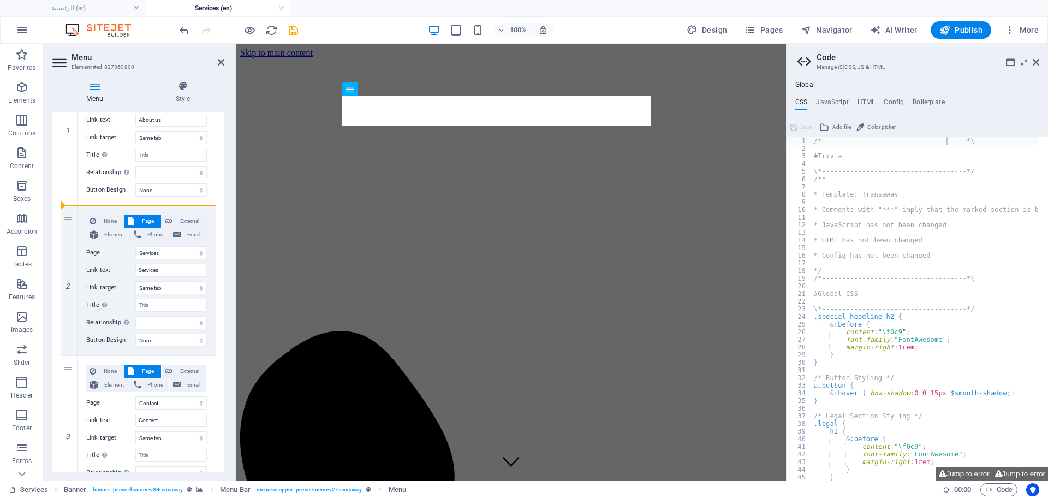
drag, startPoint x: 70, startPoint y: 371, endPoint x: 59, endPoint y: 168, distance: 203.9
click at [59, 168] on div "1 None Page External Element Phone Email Page عن الشركة اتصل بنا الخدمات -- الن…" at bounding box center [138, 356] width 172 height 618
select select
select select "9"
type input "Contact"
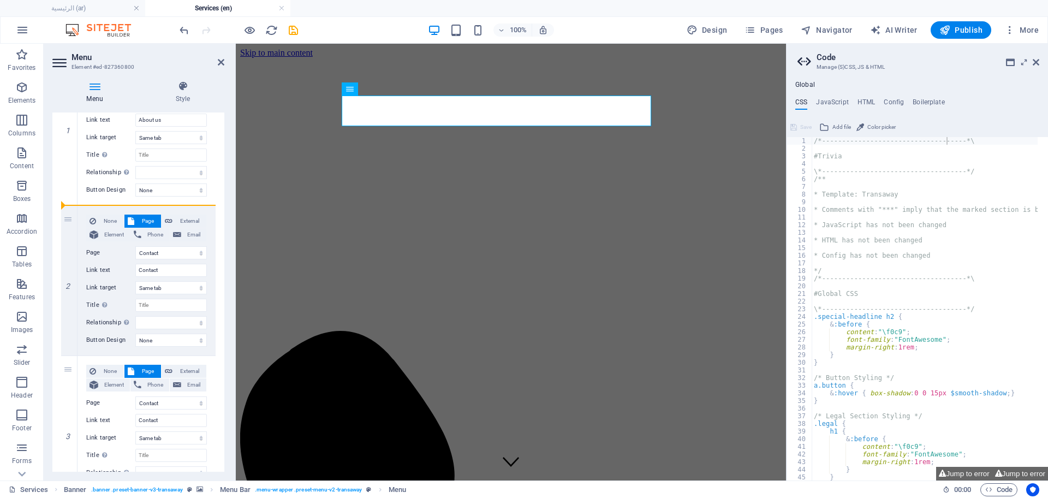
select select
select select "10"
type input "Services"
select select
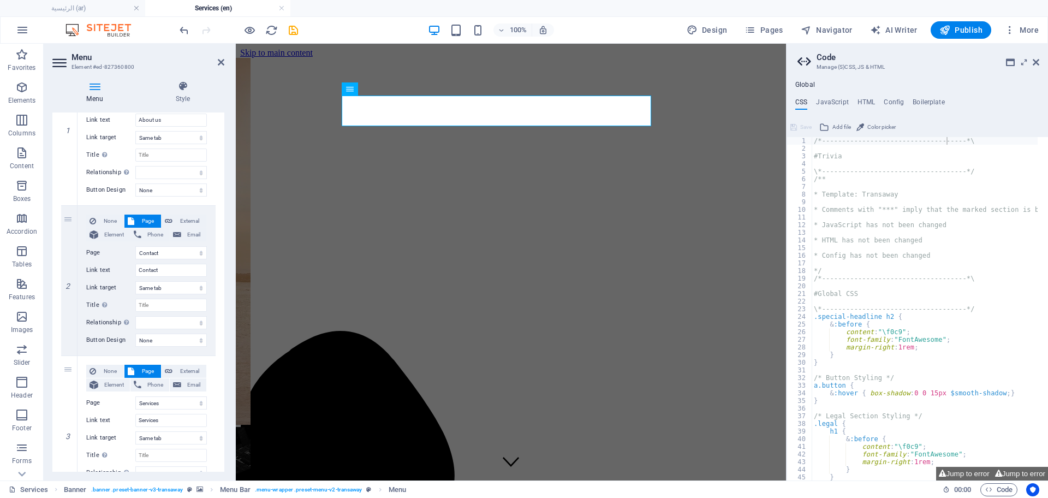
drag, startPoint x: 224, startPoint y: 239, endPoint x: 225, endPoint y: 231, distance: 8.3
click at [225, 231] on div "Menu Style Menu Auto Custom Create custom menu items for this menu. Recommended…" at bounding box center [138, 276] width 189 height 408
drag, startPoint x: 225, startPoint y: 231, endPoint x: 228, endPoint y: 205, distance: 25.8
click at [228, 205] on div "Menu Style Menu Auto Custom Create custom menu items for this menu. Recommended…" at bounding box center [138, 276] width 189 height 408
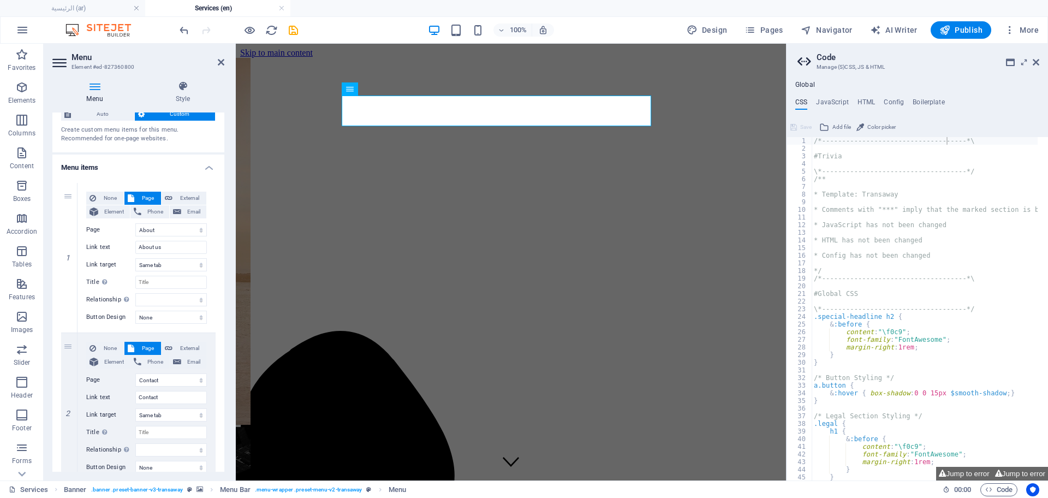
scroll to position [31, 0]
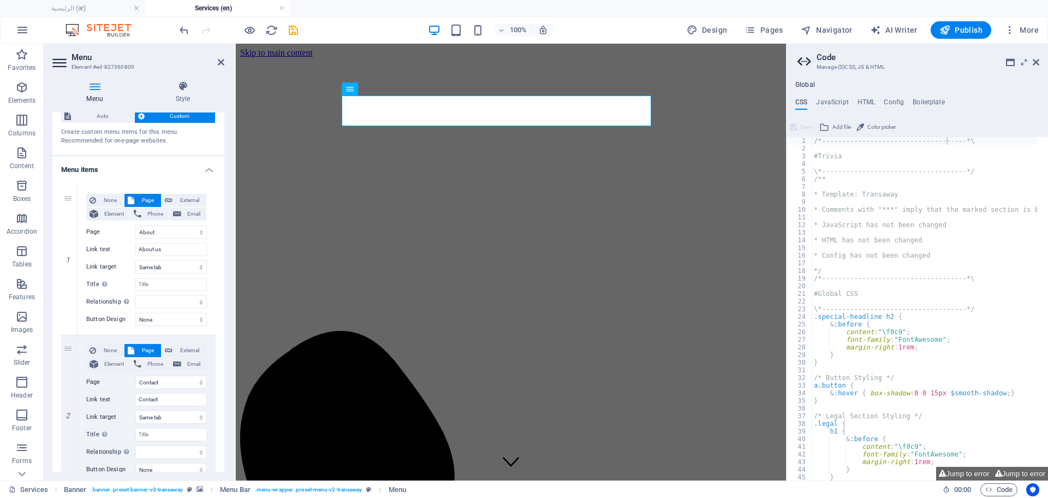
select select
select select "10"
type input "Services"
select select
select select "9"
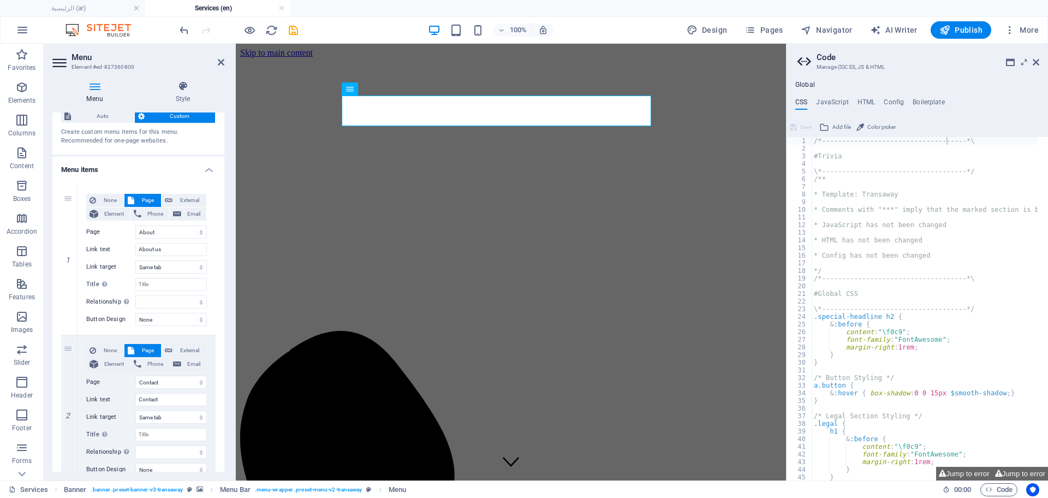
type input "Contact"
select select
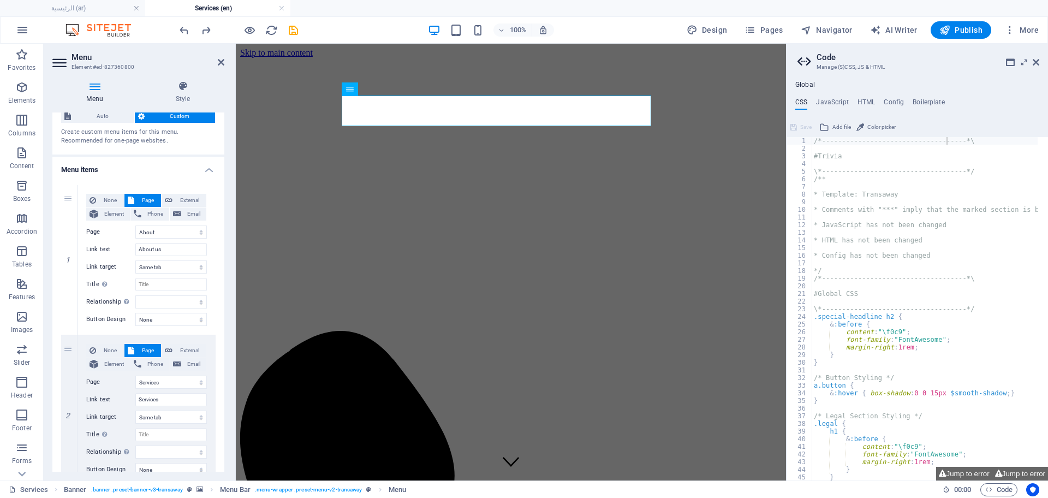
select select "13"
type input "Home"
select select
select select "9"
type input "Contact"
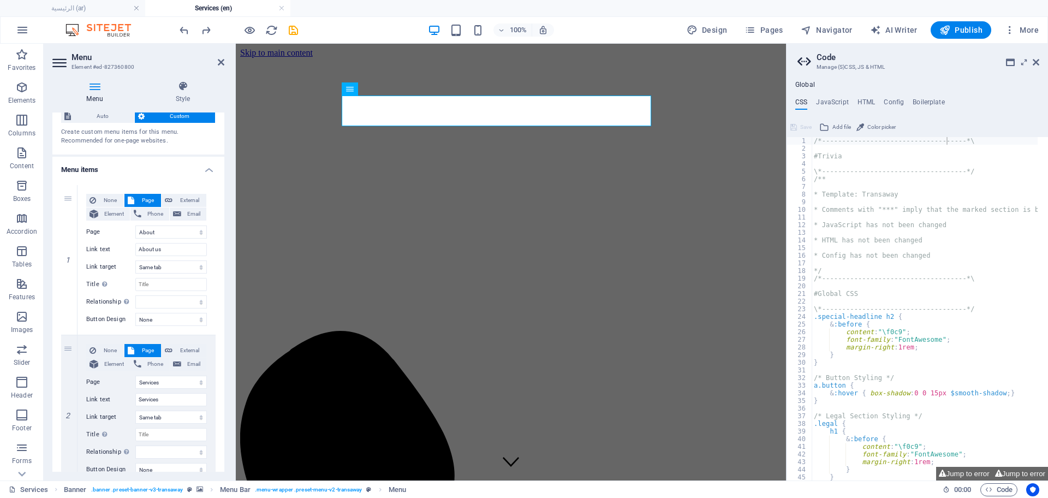
select select
select select "13"
type input "Home"
select select
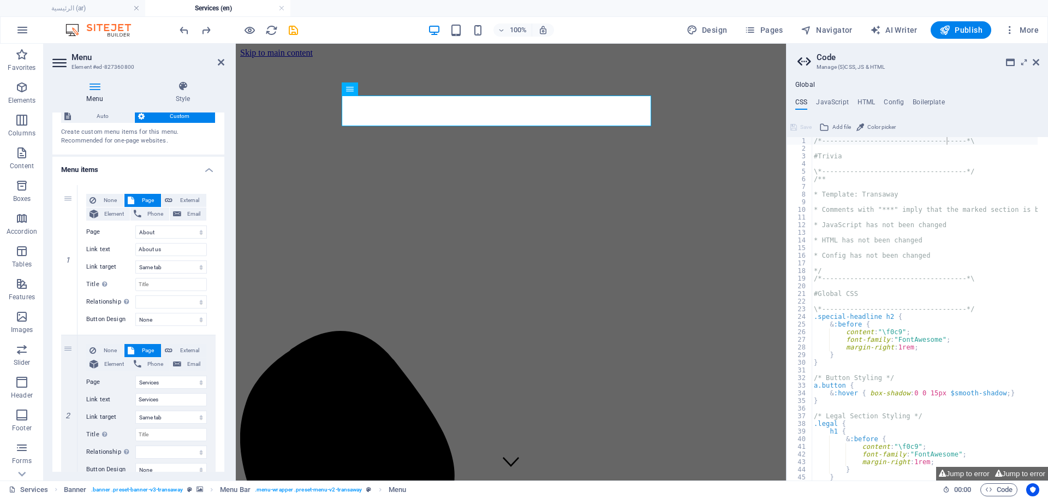
select select "10"
type input "Services"
select select
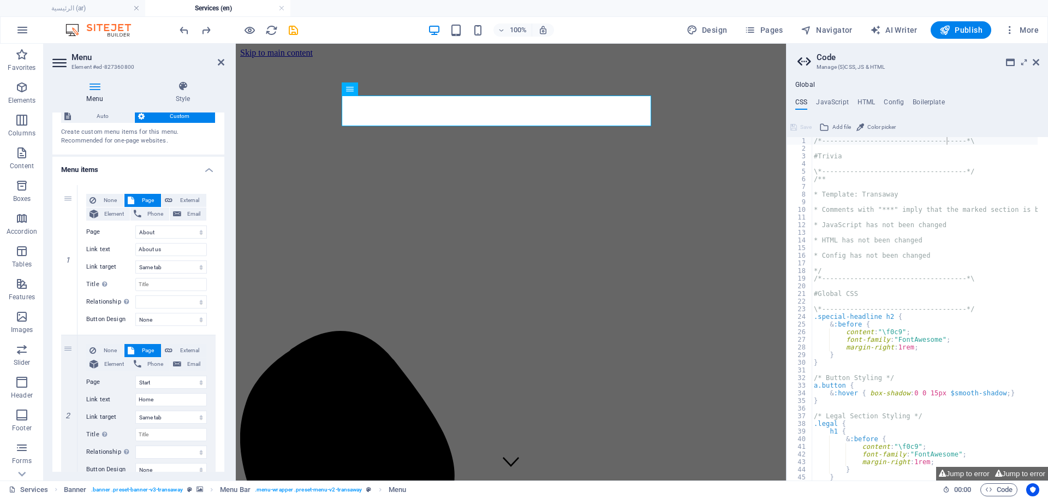
select select
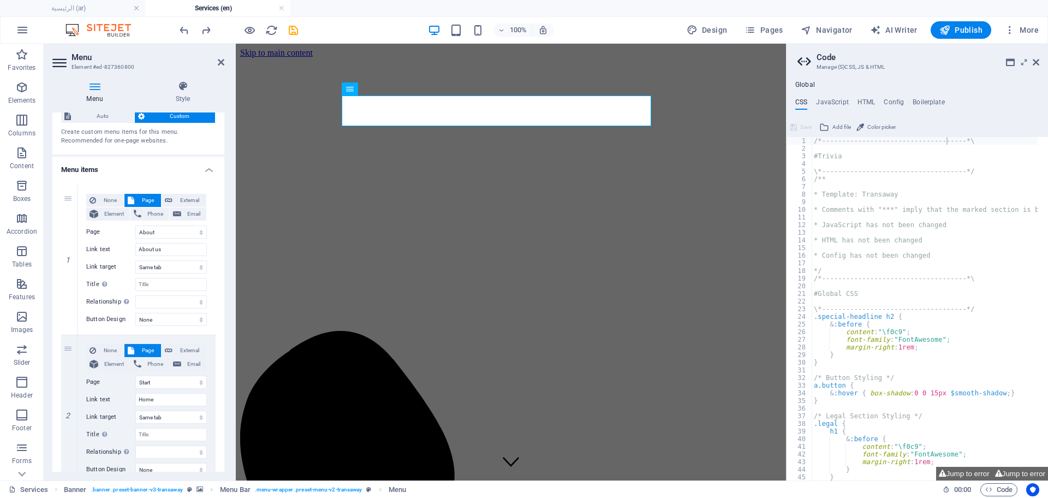
select select
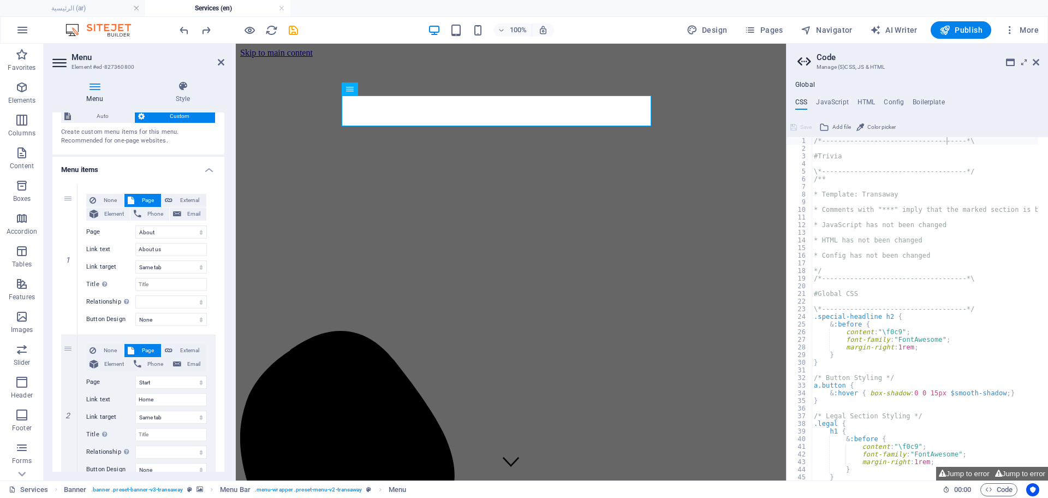
select select
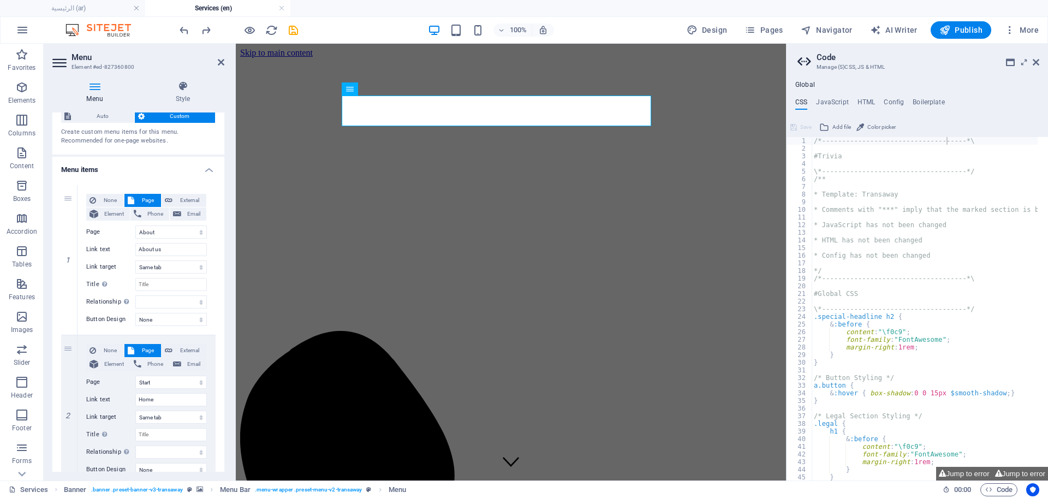
type input "/#pricing"
type input "Pricing"
select select
select select "10"
type input "/15667814"
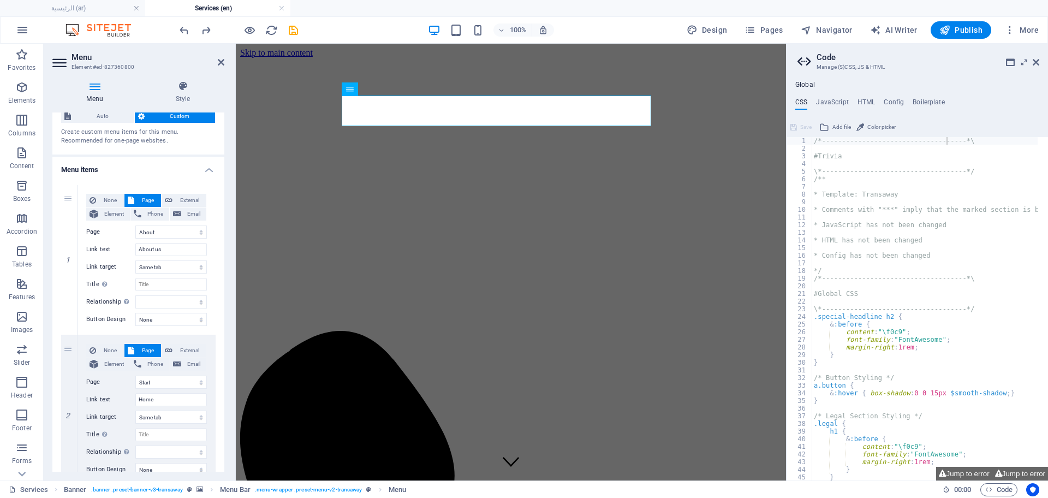
type input "Services"
select select
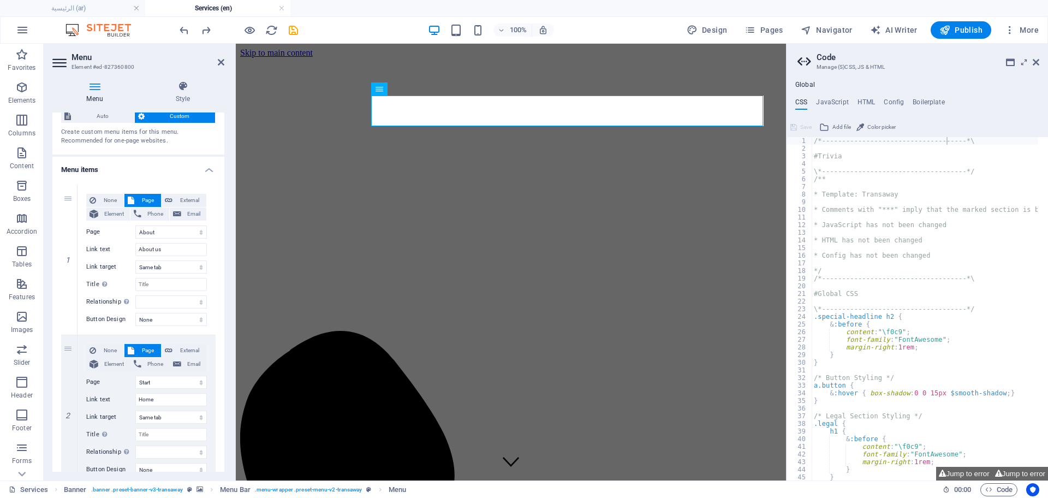
select select
select select "10"
type input "Services"
select select
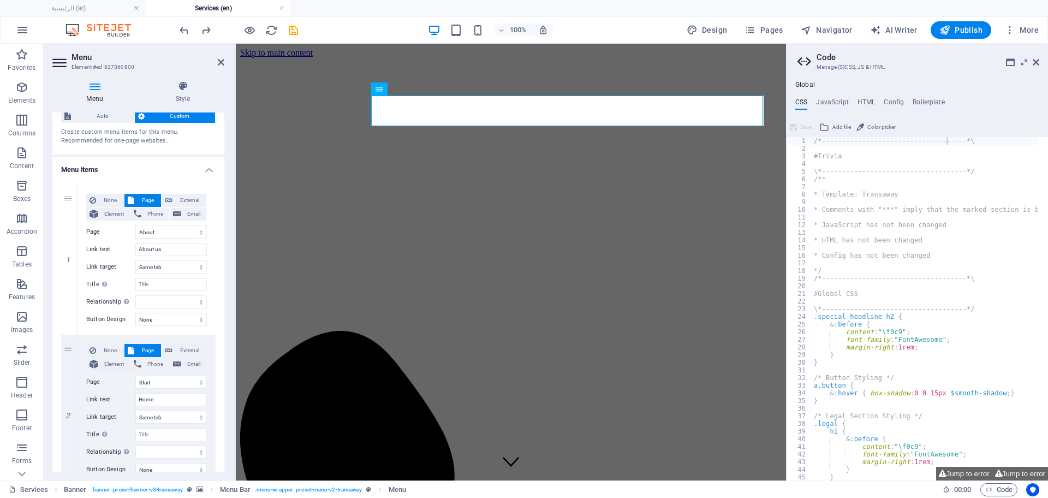
type input "/#pricing"
type input "Pricing"
select select
click at [227, 147] on div "Menu Style Menu Auto Custom Create custom menu items for this menu. Recommended…" at bounding box center [138, 276] width 189 height 408
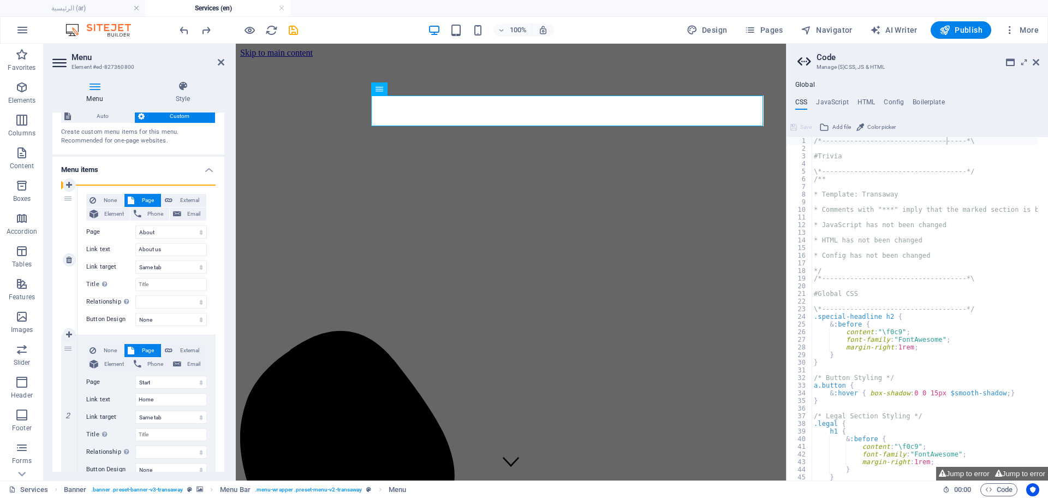
drag, startPoint x: 70, startPoint y: 346, endPoint x: 72, endPoint y: 219, distance: 127.2
select select "13"
type input "Home"
select select
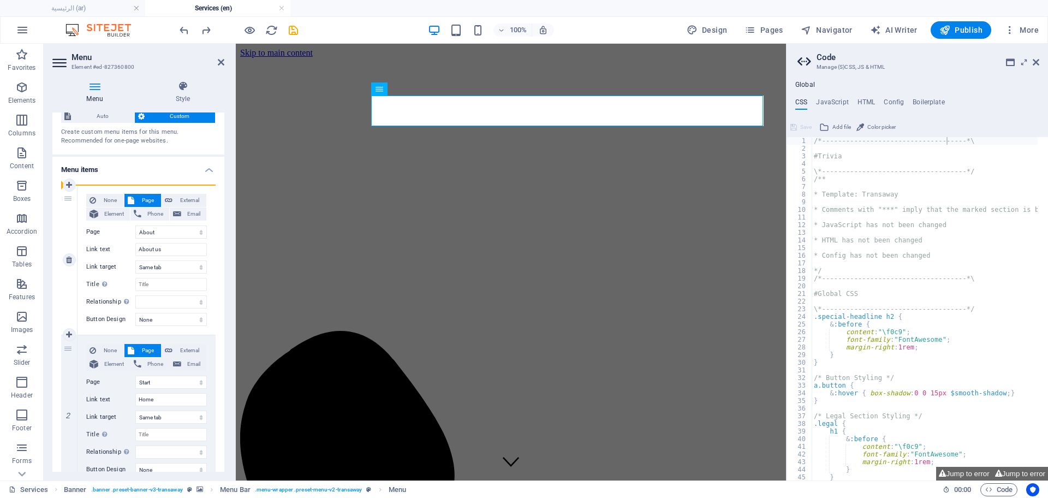
select select "8"
type input "About us"
select select
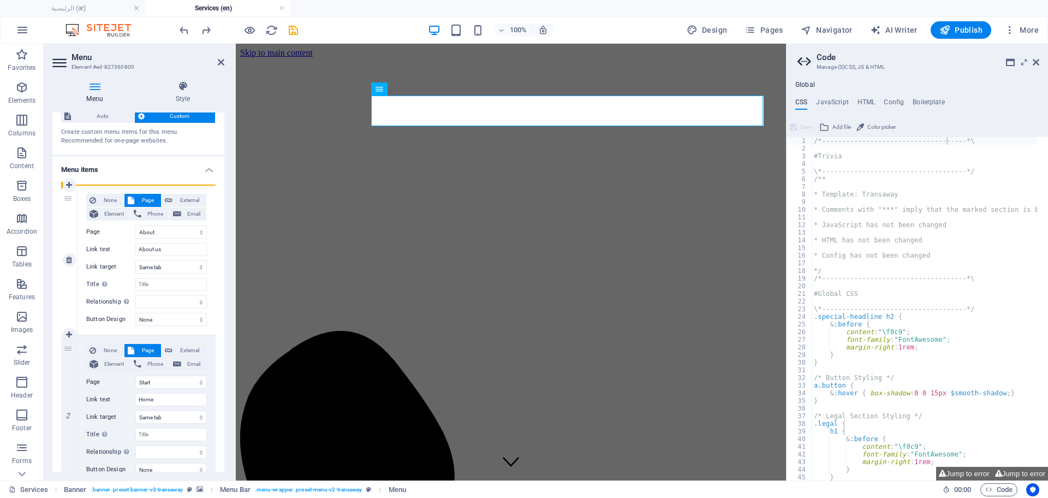
select select
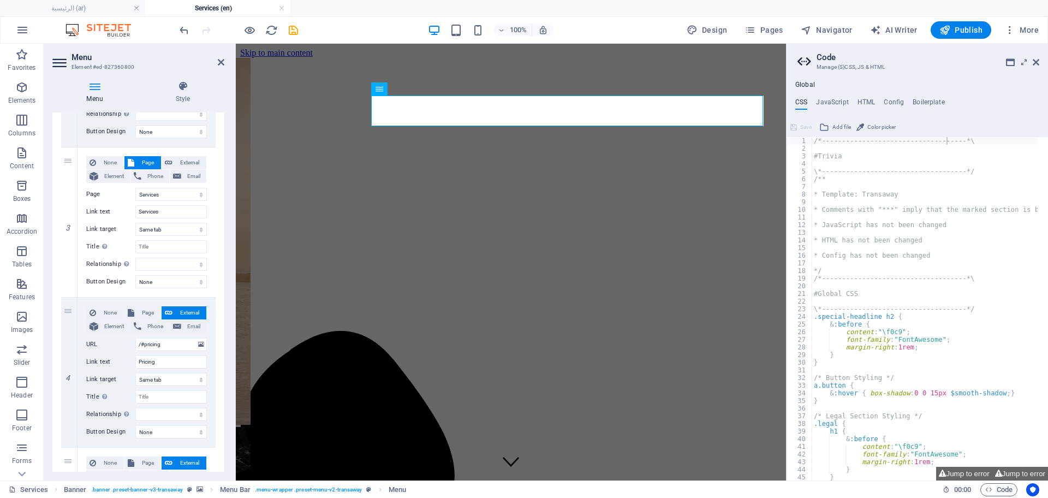
scroll to position [371, 0]
click at [69, 367] on icon at bounding box center [69, 371] width 6 height 8
select select
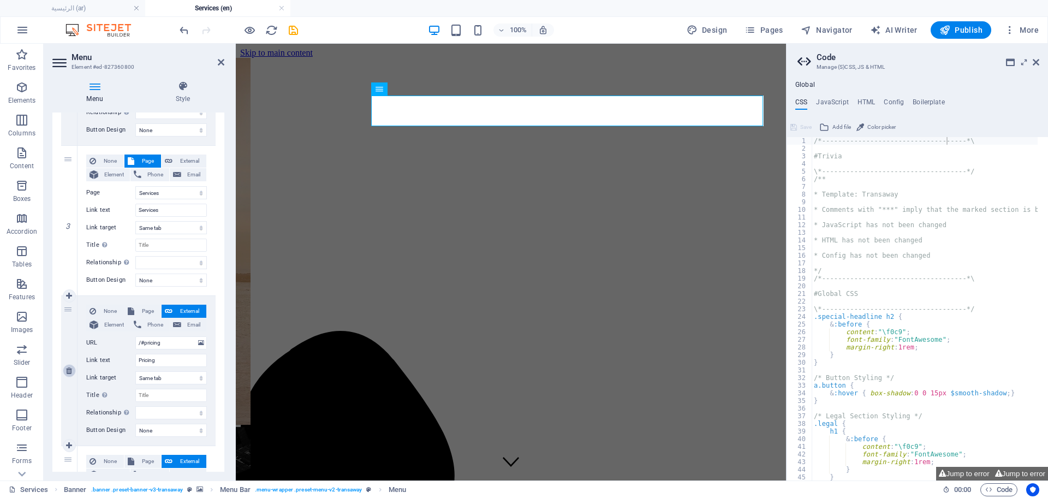
type input "/#contact"
type input "Contact"
select select
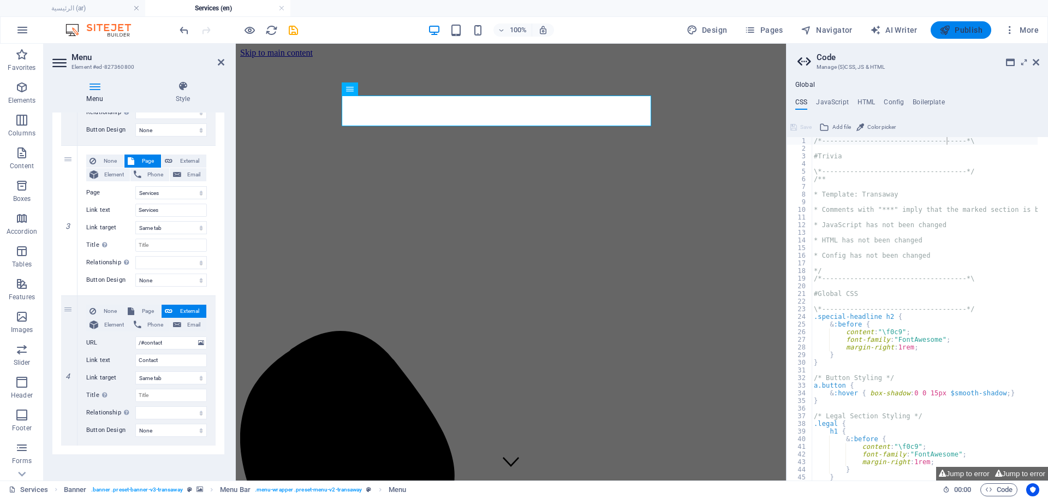
click at [966, 29] on span "Publish" at bounding box center [961, 30] width 43 height 11
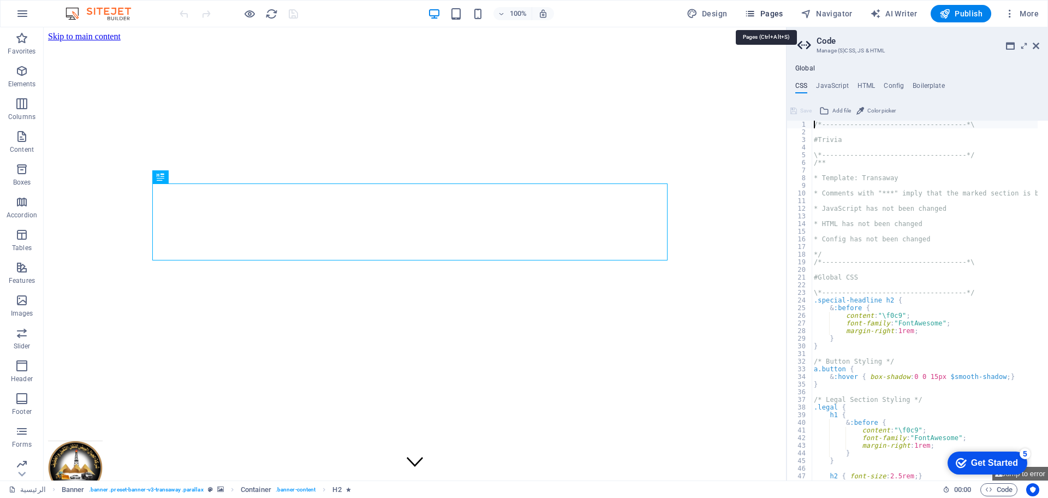
click at [772, 8] on span "Pages" at bounding box center [764, 13] width 38 height 11
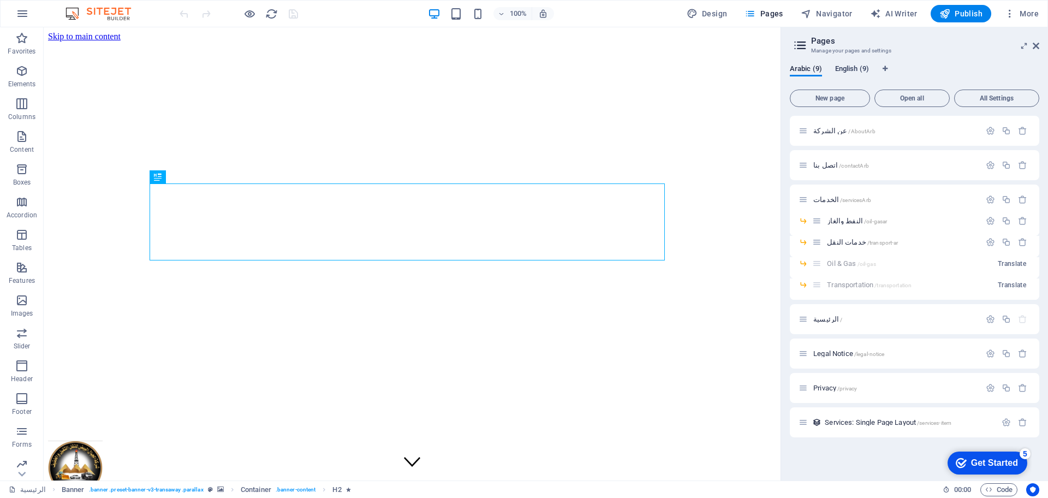
click at [849, 68] on span "English (9)" at bounding box center [852, 69] width 34 height 15
click at [828, 132] on span "About /about" at bounding box center [831, 131] width 37 height 8
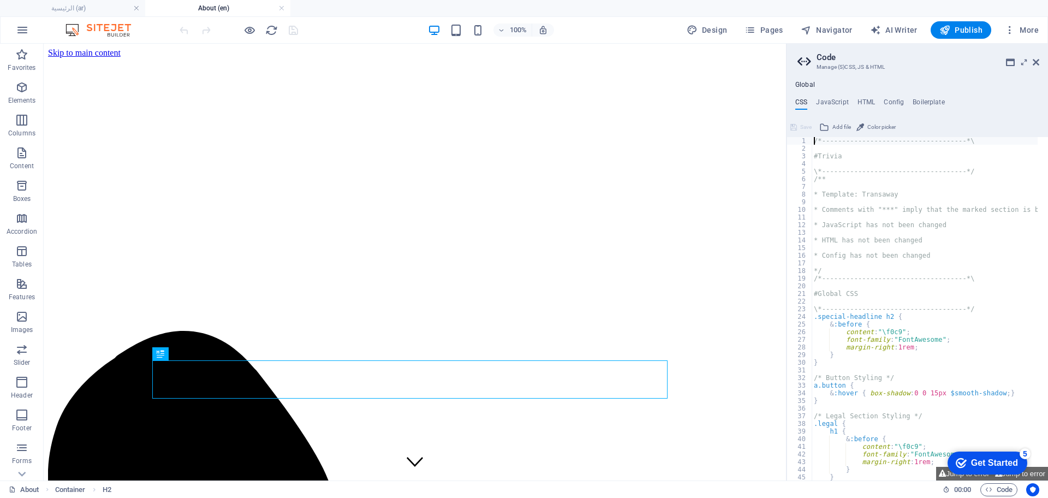
click at [807, 130] on div "Save" at bounding box center [801, 127] width 25 height 13
click at [1037, 58] on icon at bounding box center [1036, 62] width 7 height 9
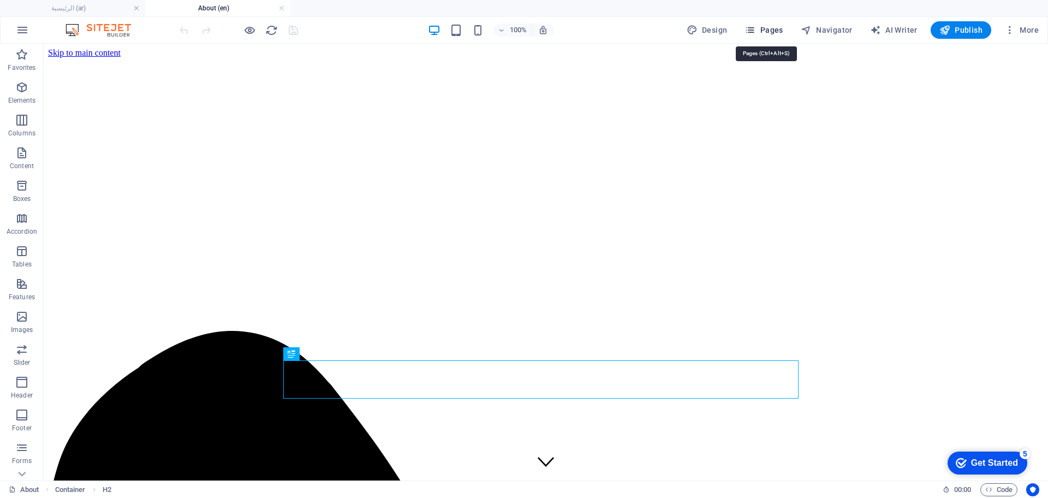
click at [775, 33] on span "Pages" at bounding box center [764, 30] width 38 height 11
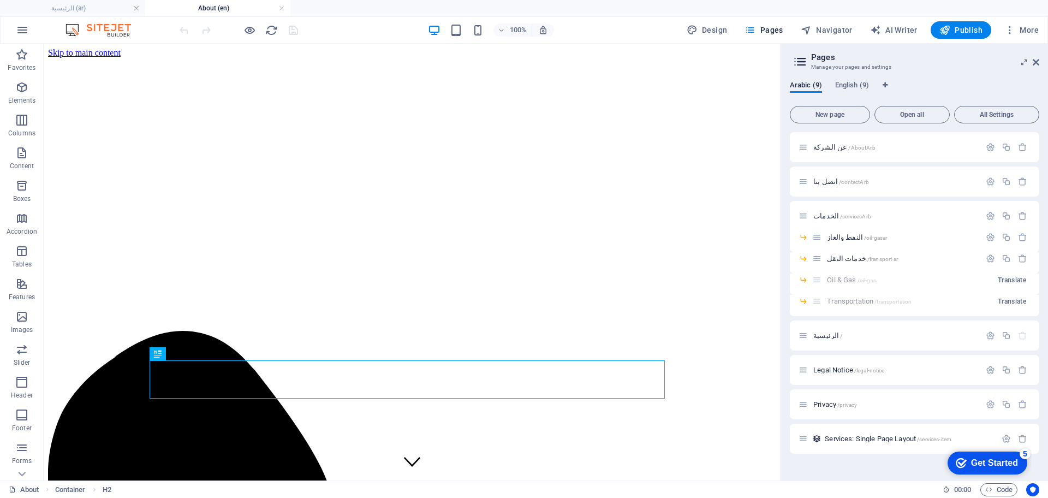
click at [843, 79] on div "Arabic (9) English (9) New page Open all All Settings عن الشركة /AboutArb اتصل …" at bounding box center [914, 276] width 267 height 408
click at [843, 84] on span "English (9)" at bounding box center [852, 86] width 34 height 15
click at [826, 151] on div "About /about" at bounding box center [890, 147] width 182 height 13
click at [823, 145] on span "About /about" at bounding box center [831, 147] width 37 height 8
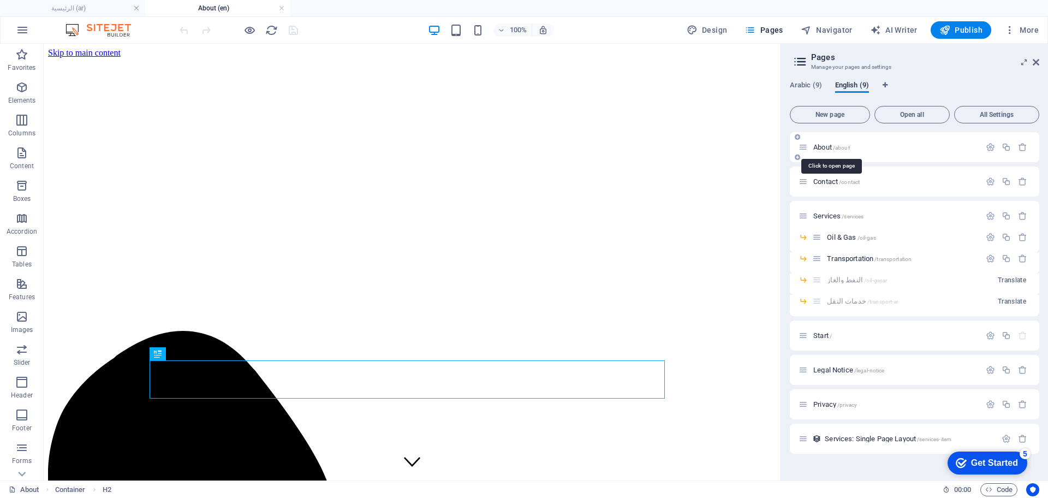
click at [823, 145] on span "About /about" at bounding box center [831, 147] width 37 height 8
click at [829, 181] on span "Contact /contact" at bounding box center [836, 181] width 46 height 8
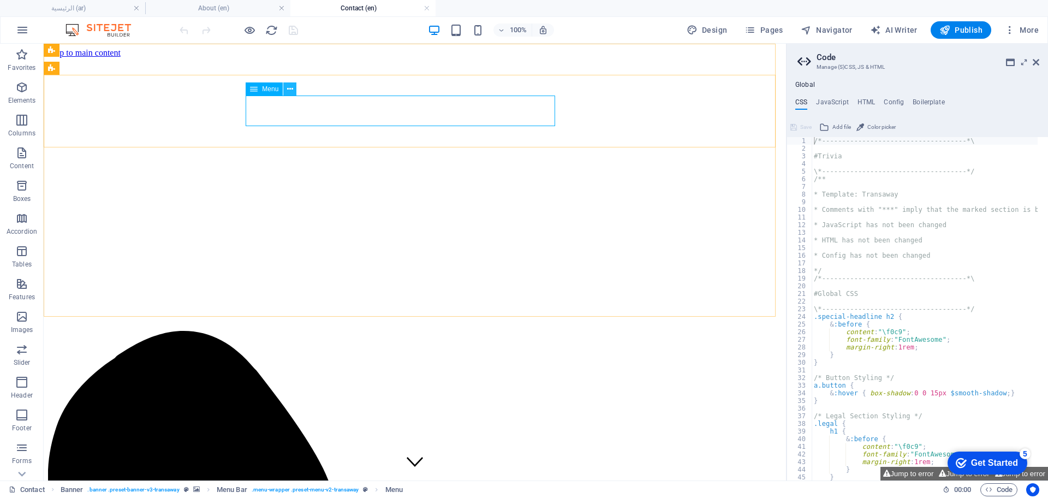
click at [289, 85] on icon at bounding box center [290, 89] width 6 height 11
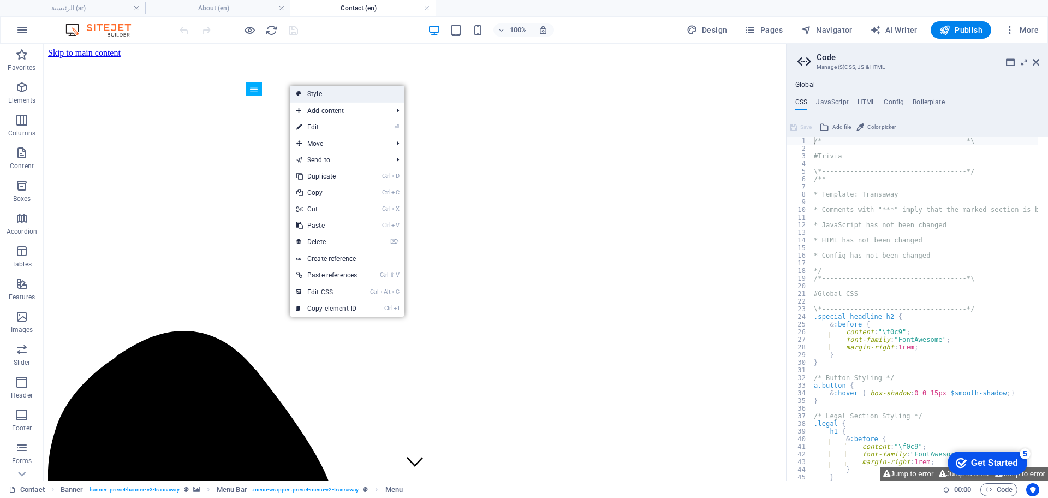
click at [322, 91] on link "Style" at bounding box center [347, 94] width 115 height 16
select select "rem"
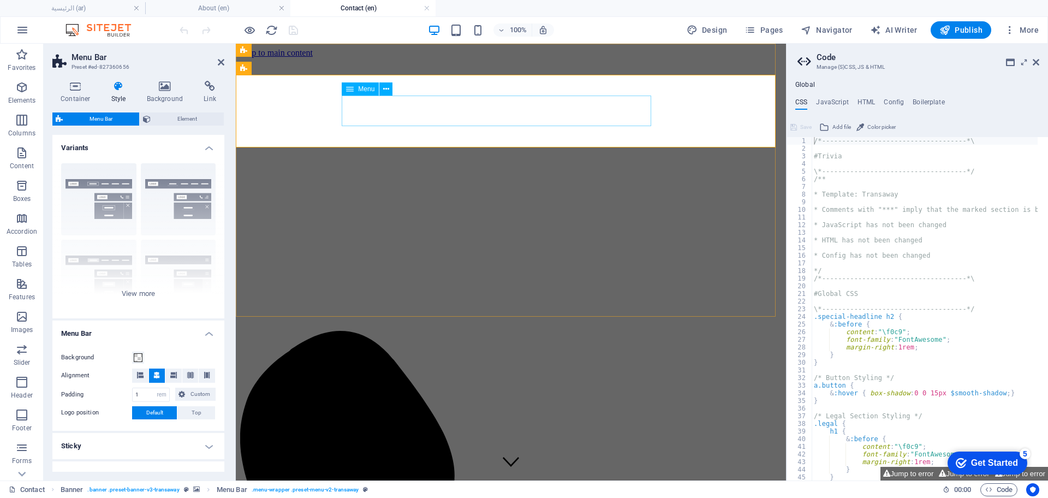
select select "8"
select select
select select "9"
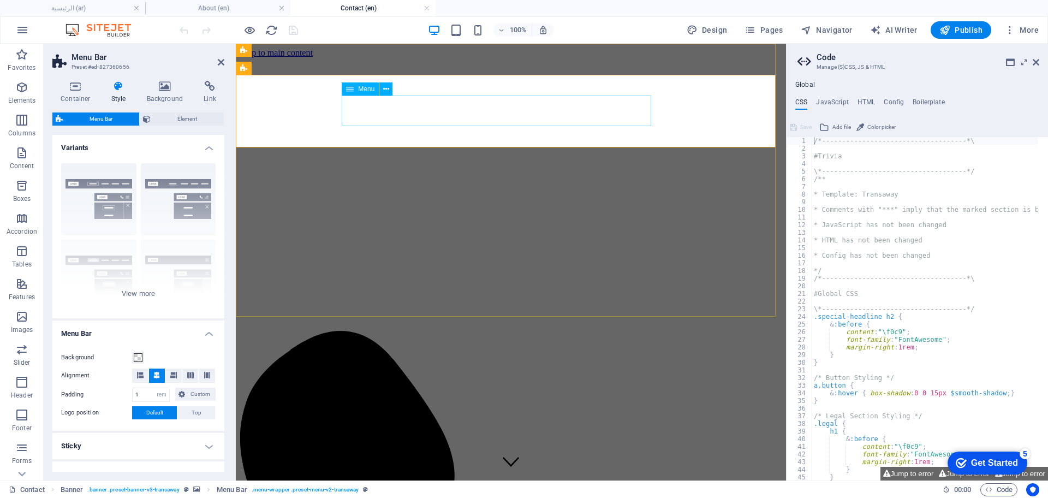
select select
select select "10"
select select
select select "13"
select select
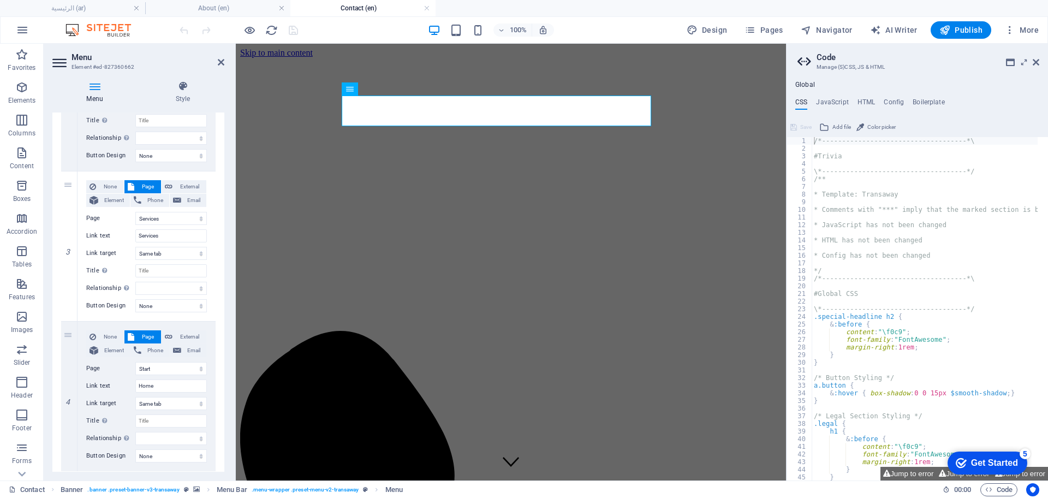
scroll to position [375, 0]
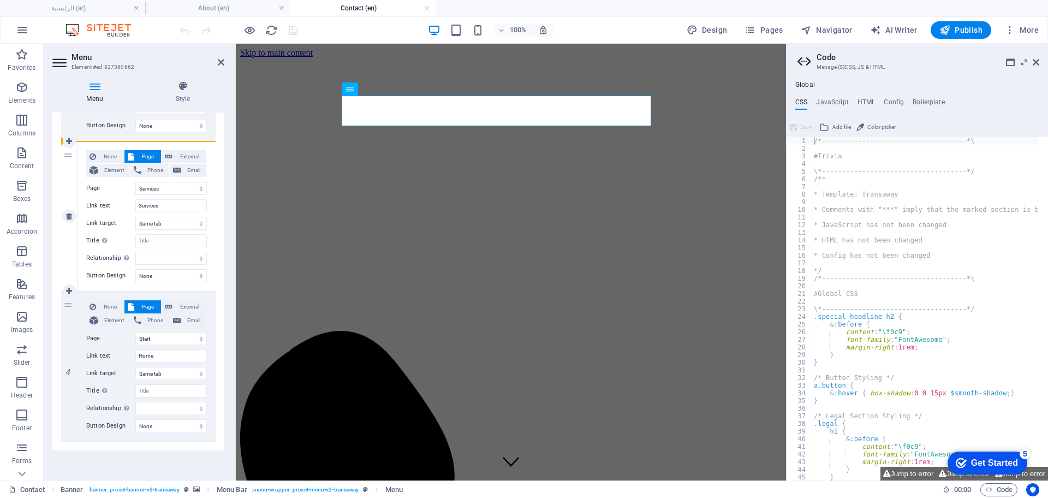
drag, startPoint x: 73, startPoint y: 308, endPoint x: 82, endPoint y: 174, distance: 134.7
click at [82, 174] on div "1 None Page External Element Phone Email Page عن الشركة اتصل بنا الخدمات -- الن…" at bounding box center [138, 141] width 154 height 601
select select
select select "13"
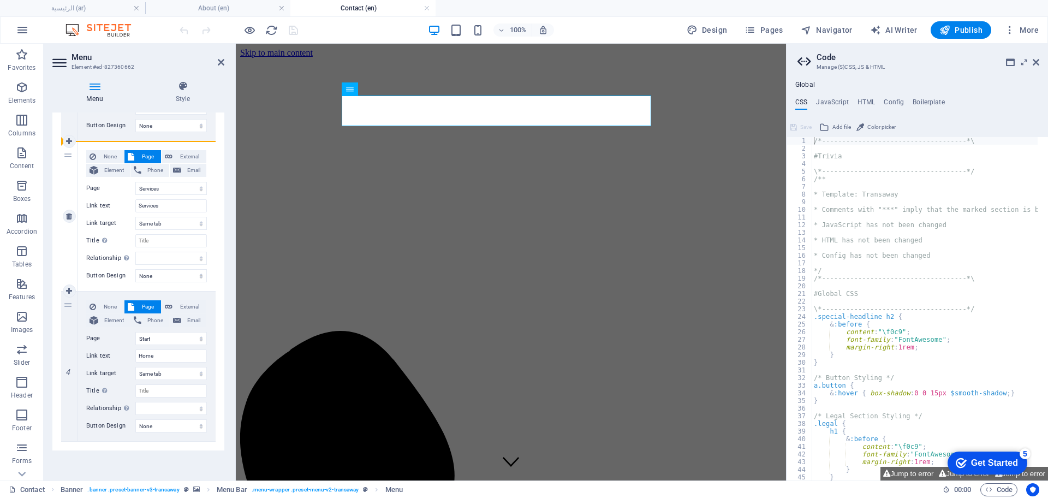
type input "Home"
select select
select select "10"
type input "Services"
select select
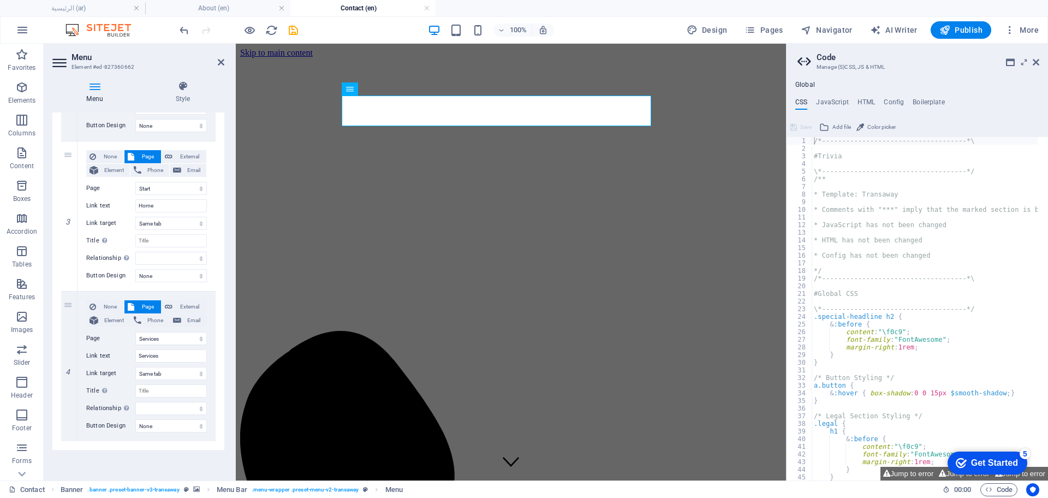
drag, startPoint x: 221, startPoint y: 307, endPoint x: 226, endPoint y: 284, distance: 24.0
click at [226, 284] on div "Menu Style Menu Auto Custom Create custom menu items for this menu. Recommended…" at bounding box center [138, 276] width 189 height 408
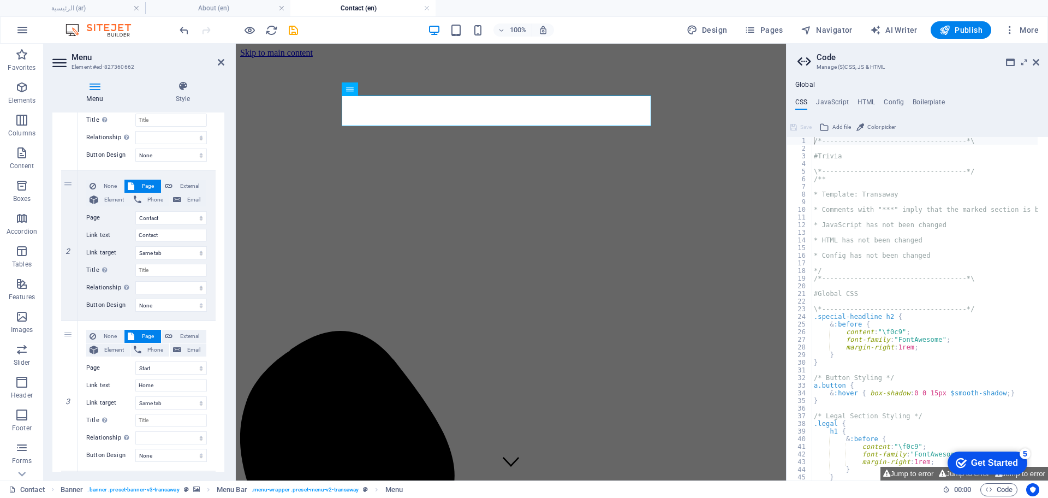
scroll to position [190, 0]
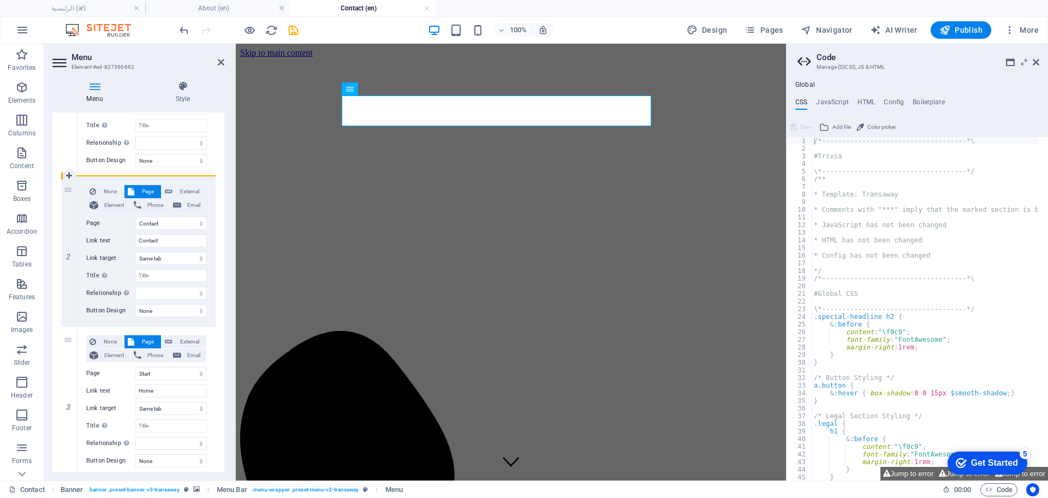
drag, startPoint x: 64, startPoint y: 340, endPoint x: 61, endPoint y: 175, distance: 164.9
click at [61, 175] on div "1 None Page External Element Phone Email Page عن الشركة اتصل بنا الخدمات -- الن…" at bounding box center [138, 326] width 154 height 601
select select
select select "13"
type input "Home"
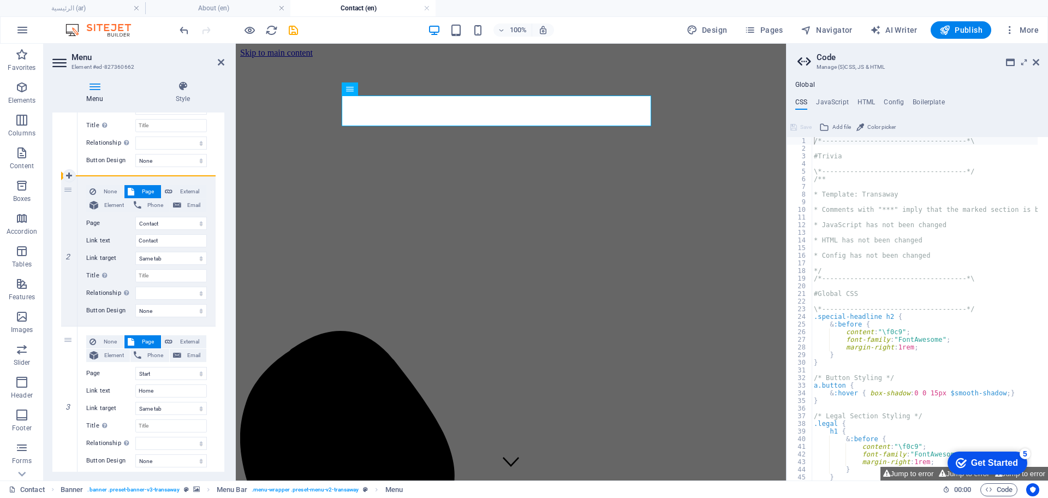
select select
select select "9"
type input "Contact"
select select
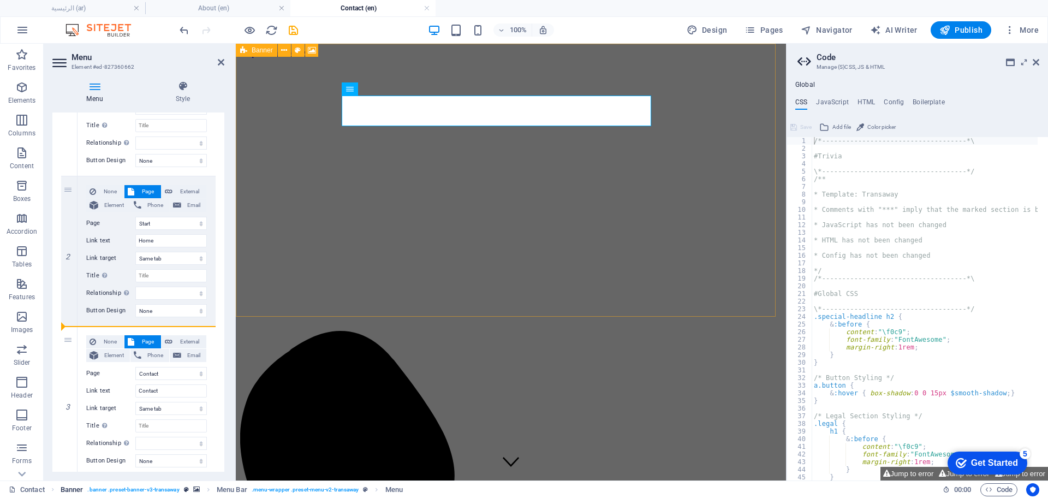
drag, startPoint x: 68, startPoint y: 343, endPoint x: 84, endPoint y: 489, distance: 146.6
click at [84, 480] on section "Favorites Elements Columns Content Boxes Accordion Tables Features Images Slide…" at bounding box center [393, 262] width 786 height 437
select select
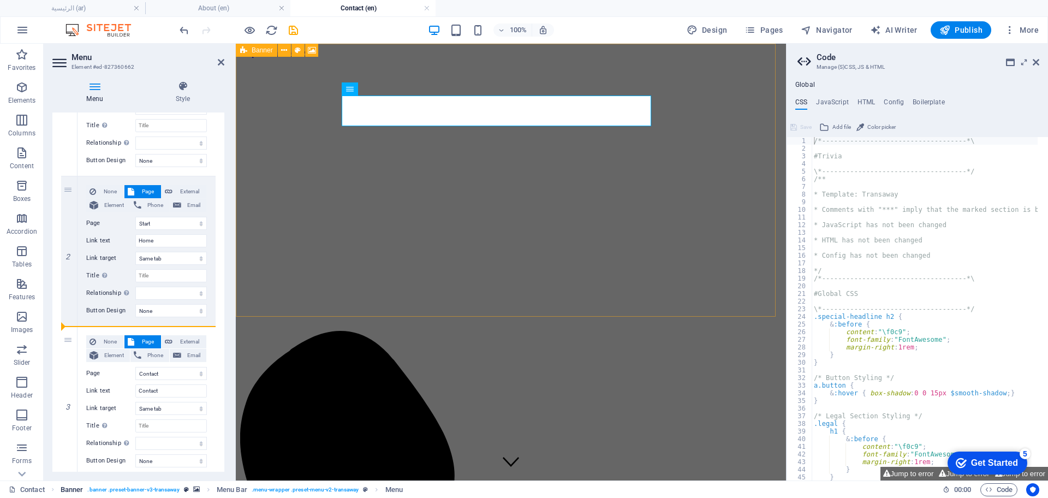
select select
drag, startPoint x: 222, startPoint y: 359, endPoint x: 219, endPoint y: 444, distance: 84.6
click at [219, 444] on div "1 None Page External Element Phone Email Page عن الشركة اتصل بنا الخدمات -- الن…" at bounding box center [138, 325] width 172 height 617
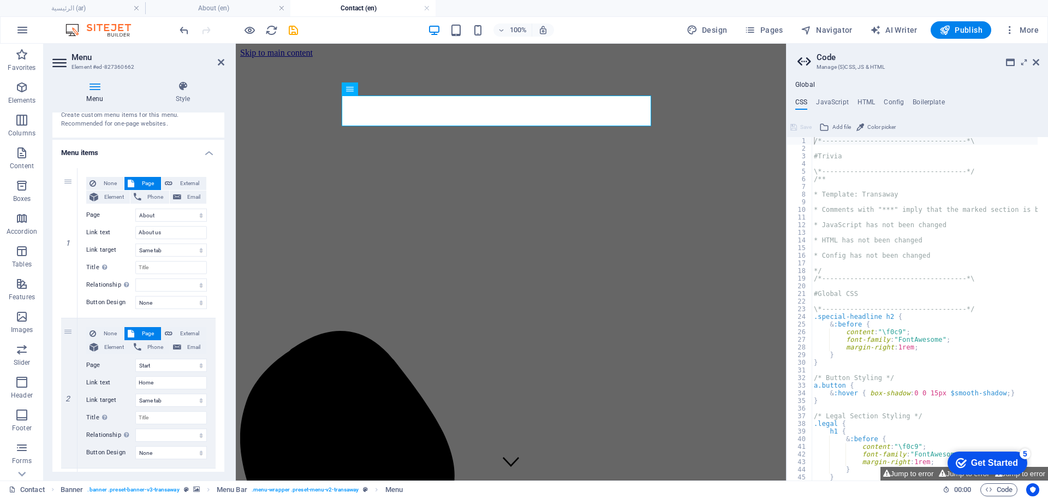
scroll to position [41, 0]
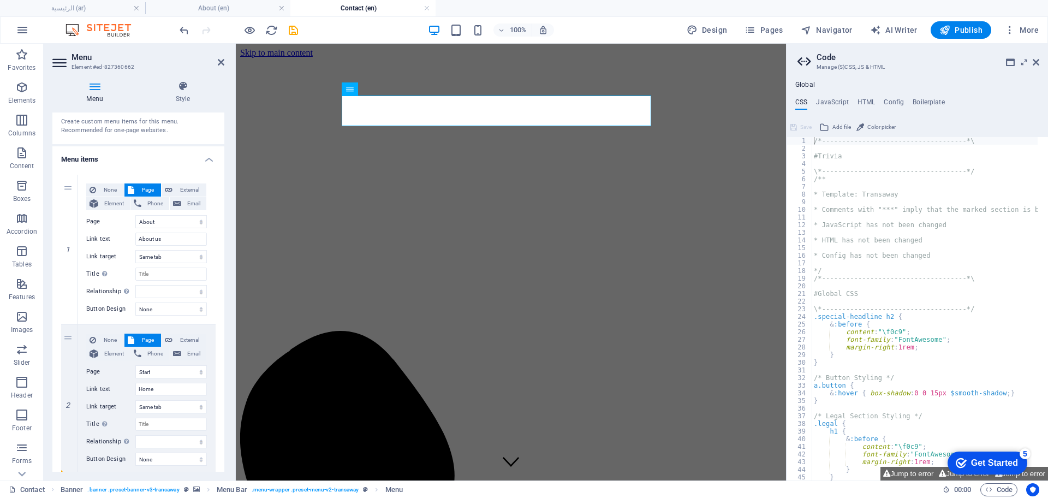
drag, startPoint x: 64, startPoint y: 193, endPoint x: 111, endPoint y: 498, distance: 308.7
click at [111, 497] on html "[DOMAIN_NAME] الرئيسية (ar) About (en) Contact (en) Favorites Elements Columns …" at bounding box center [524, 249] width 1048 height 498
select select "13"
type input "Home"
select select
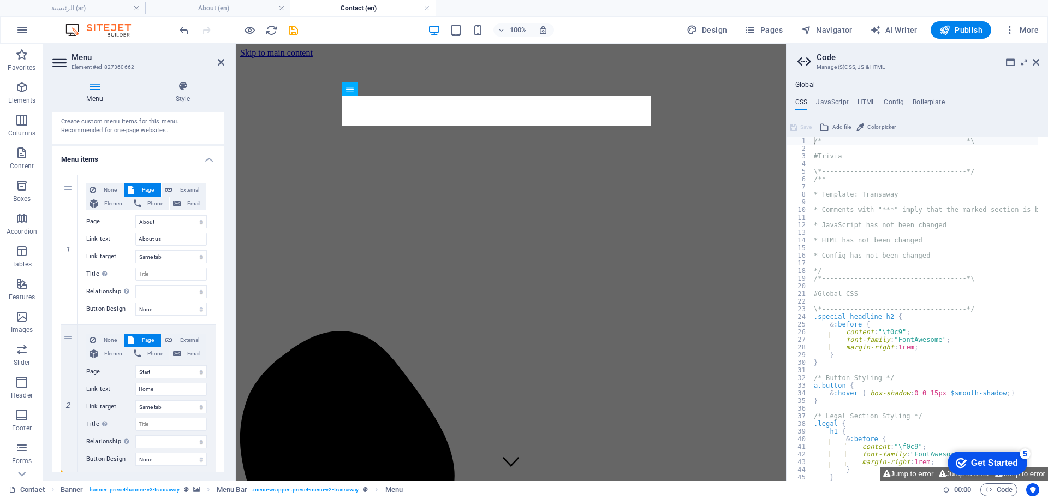
select select "8"
type input "About us"
select select
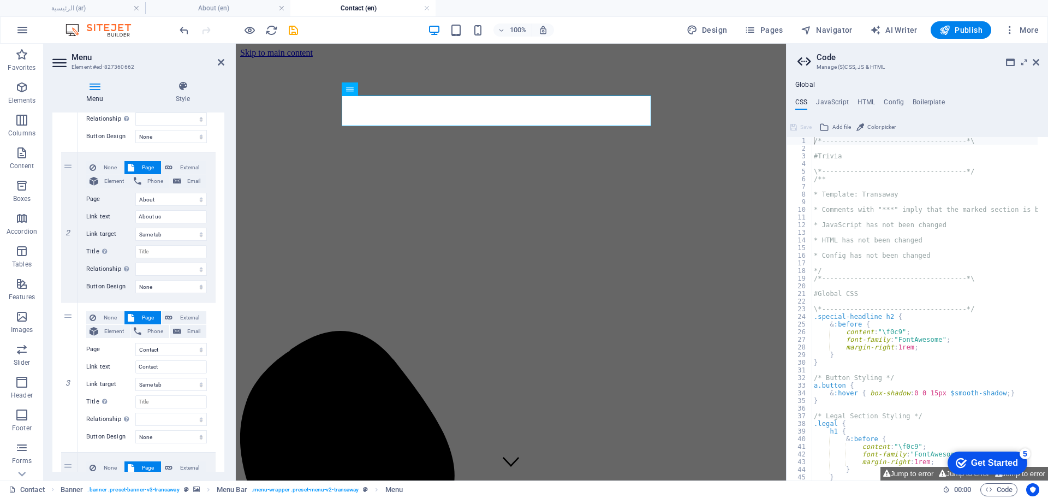
scroll to position [216, 0]
drag, startPoint x: 62, startPoint y: 166, endPoint x: 91, endPoint y: 444, distance: 279.4
click at [91, 444] on div "1 None Page External Element Phone Email Page عن الشركة اتصل بنا الخدمات -- الن…" at bounding box center [138, 301] width 154 height 601
select select
select select "9"
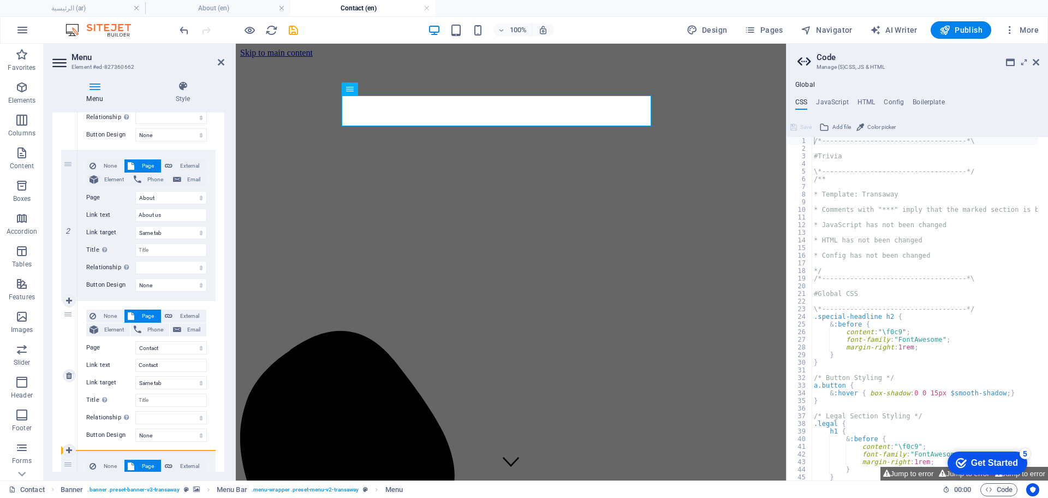
type input "Contact"
select select
select select "8"
type input "About us"
select select
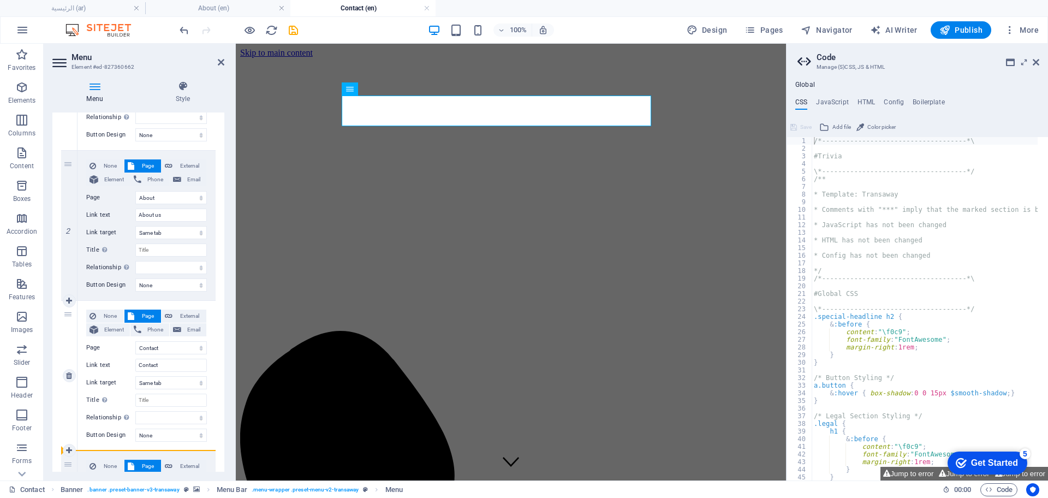
select select
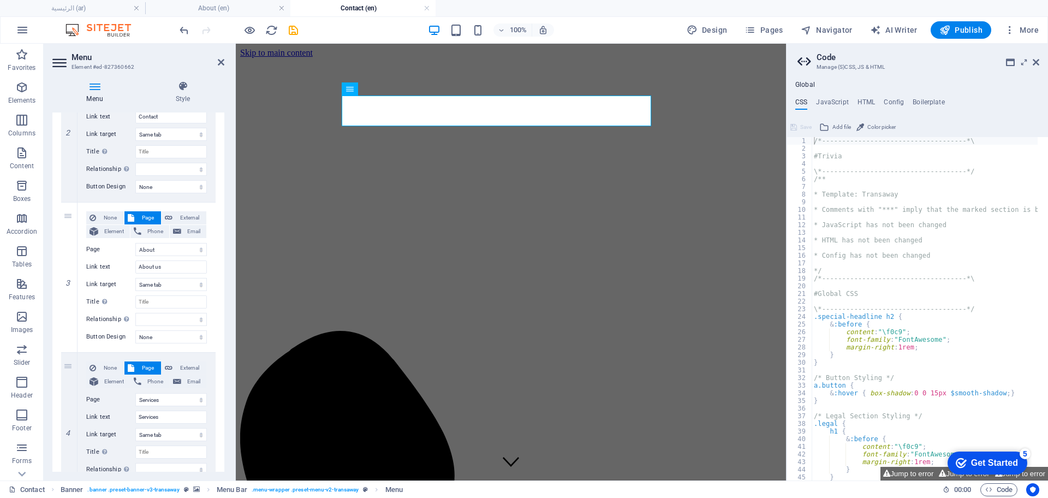
scroll to position [318, 0]
drag, startPoint x: 72, startPoint y: 214, endPoint x: 81, endPoint y: 471, distance: 256.7
click at [81, 471] on div "1 None Page External Element Phone Email Page عن الشركة اتصل بنا الخدمات -- الن…" at bounding box center [138, 198] width 154 height 601
select select
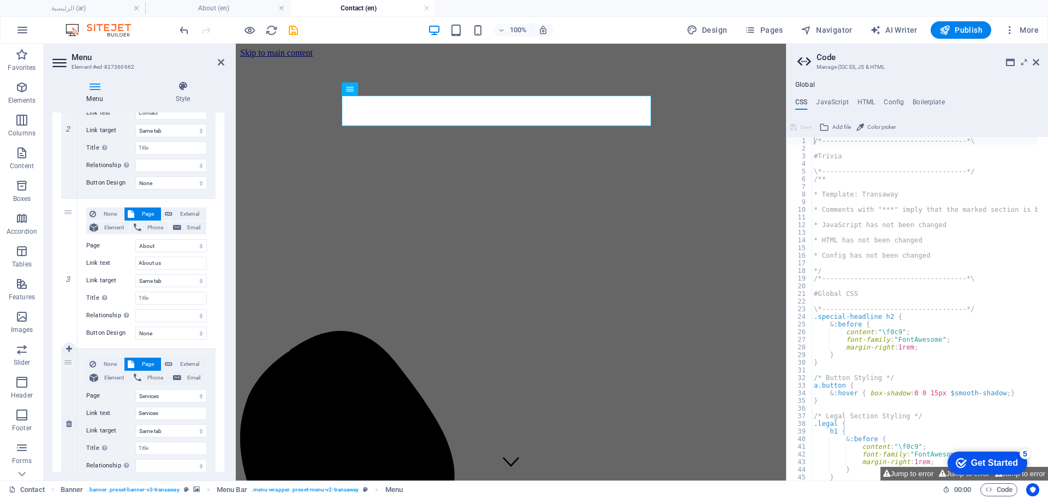
select select "10"
type input "Services"
select select
select select "8"
type input "About us"
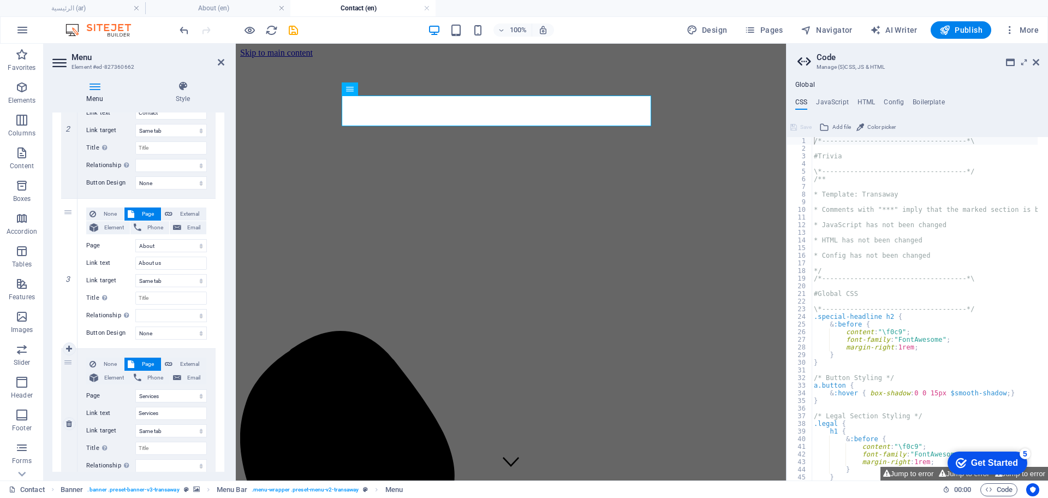
select select
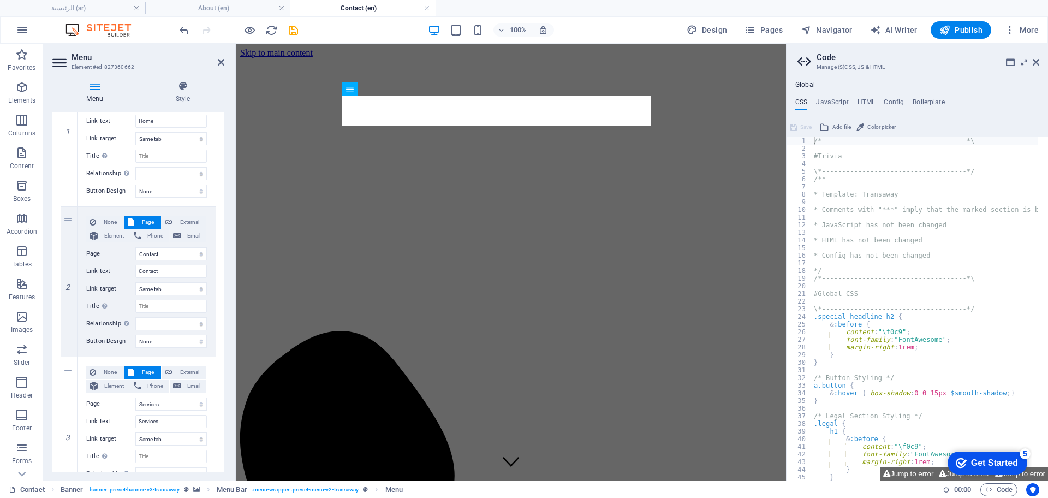
scroll to position [156, 0]
drag, startPoint x: 69, startPoint y: 222, endPoint x: 107, endPoint y: 466, distance: 246.9
click at [107, 466] on div "1 None Page External Element Phone Email Page عن الشركة اتصل بنا الخدمات -- الن…" at bounding box center [138, 361] width 154 height 601
select select
select select "10"
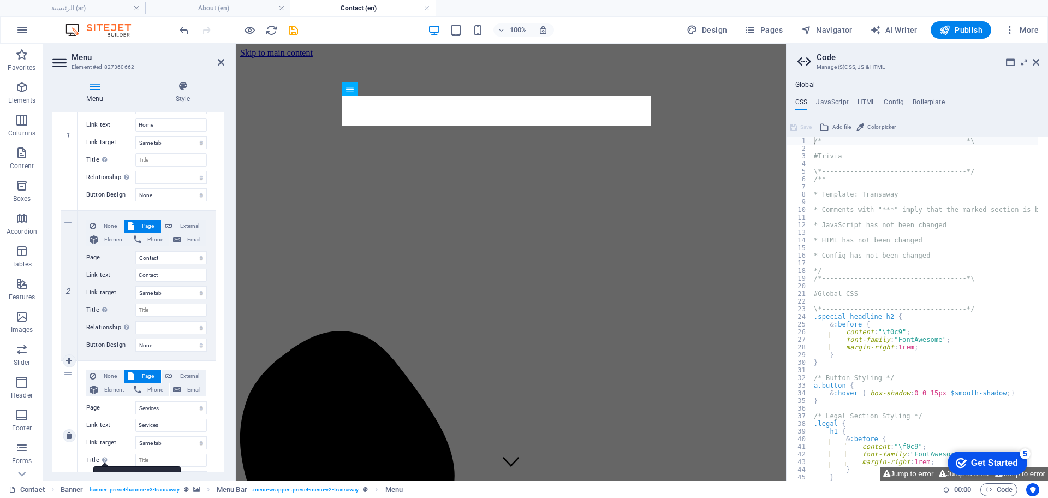
type input "Services"
select select
select select "9"
type input "Contact"
select select
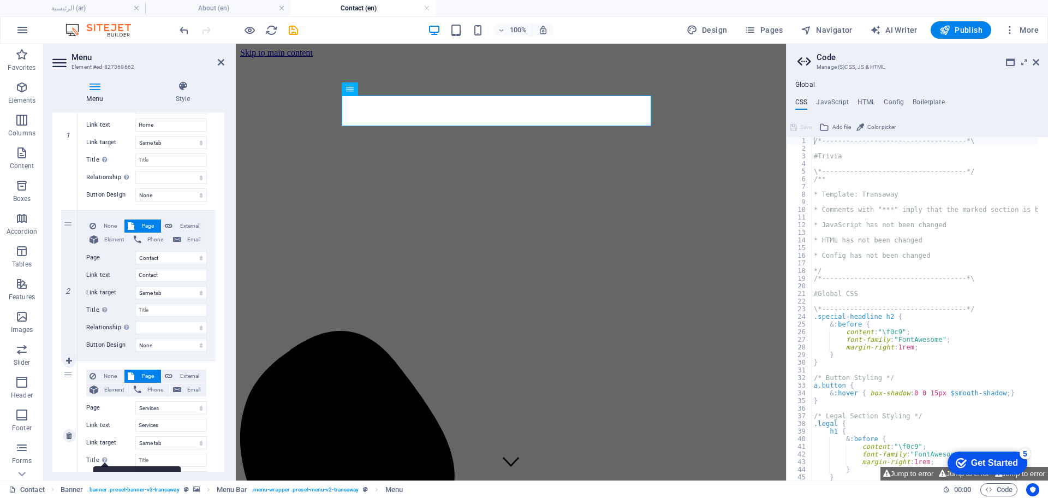
select select
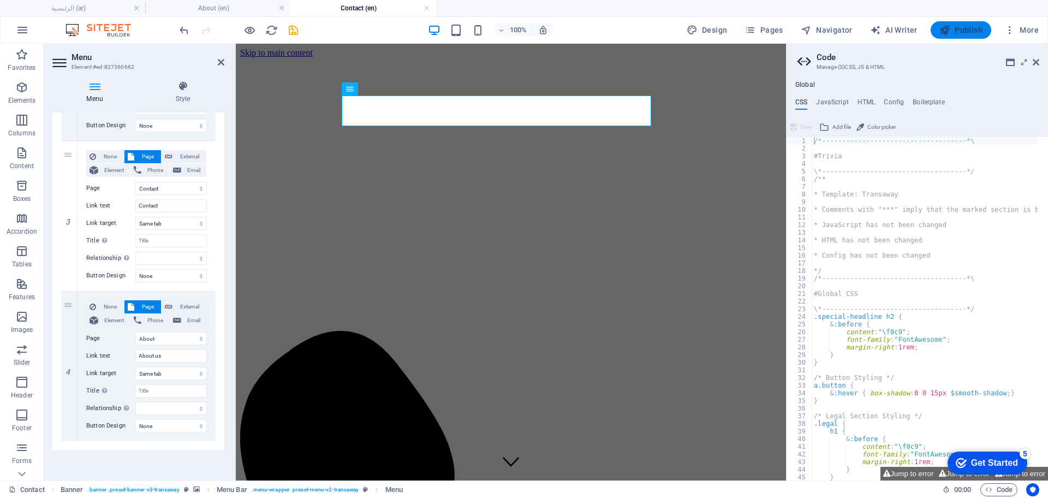
click at [959, 28] on span "Publish" at bounding box center [961, 30] width 43 height 11
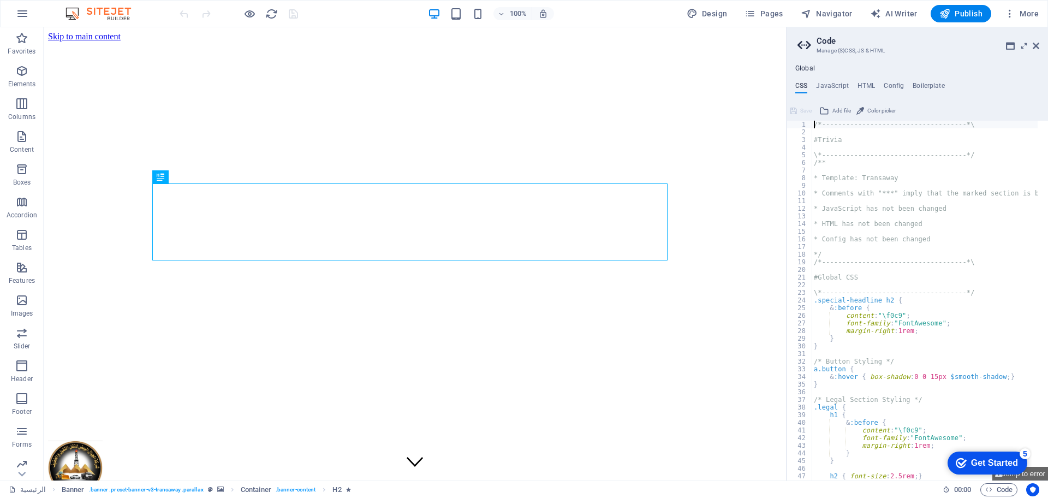
click at [1037, 40] on h2 "Code" at bounding box center [928, 41] width 223 height 10
click at [1035, 46] on icon at bounding box center [1036, 45] width 7 height 9
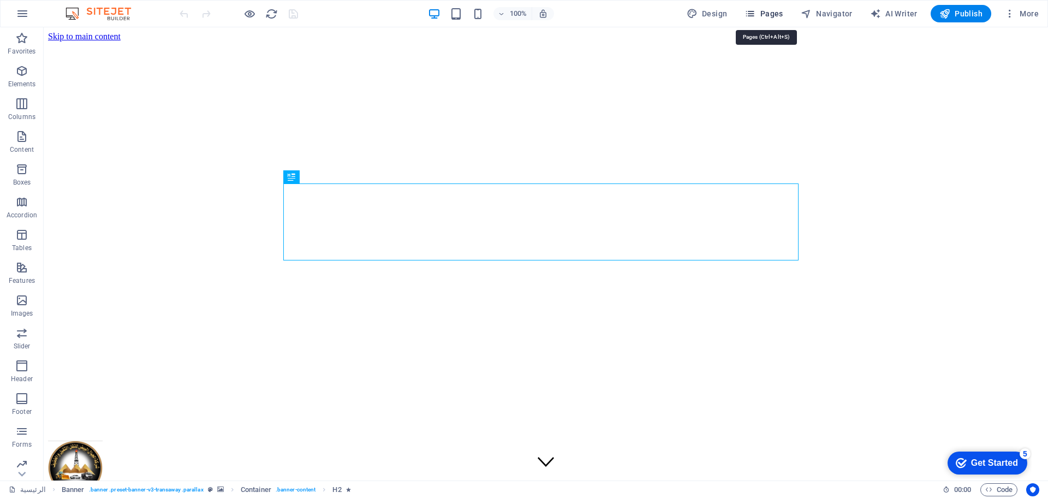
click at [756, 17] on icon "button" at bounding box center [750, 13] width 11 height 11
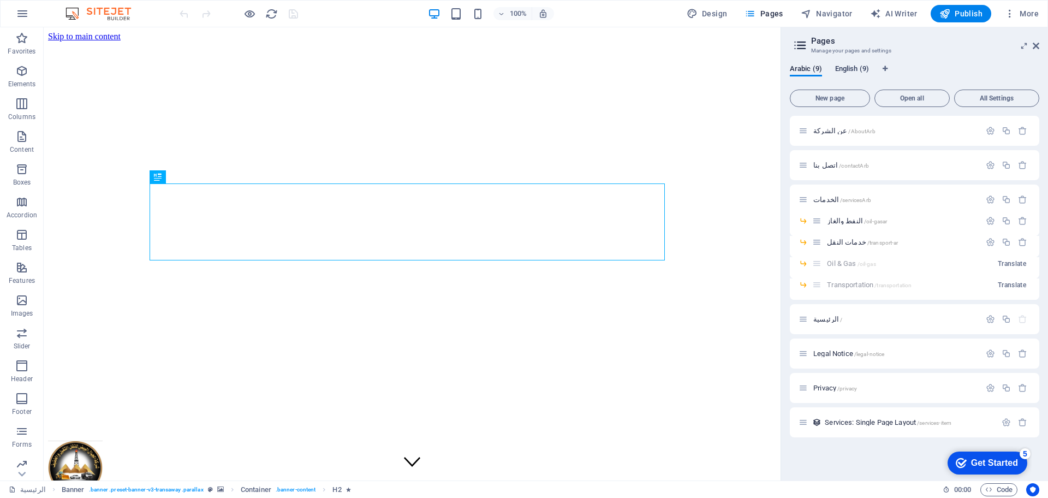
click at [848, 69] on span "English (9)" at bounding box center [852, 69] width 34 height 15
click at [819, 131] on span "About /about" at bounding box center [831, 131] width 37 height 8
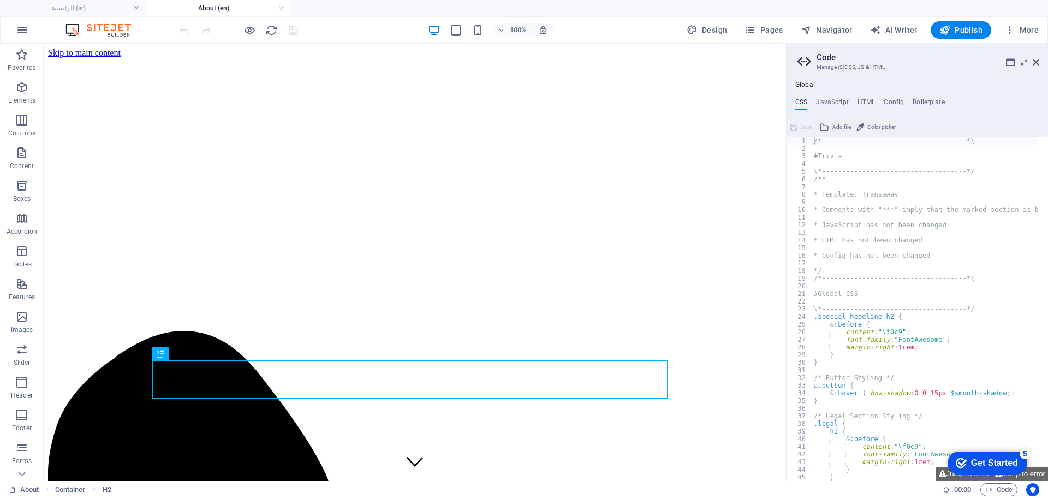
click at [805, 62] on icon at bounding box center [806, 61] width 16 height 15
click at [1007, 63] on icon at bounding box center [1010, 62] width 9 height 9
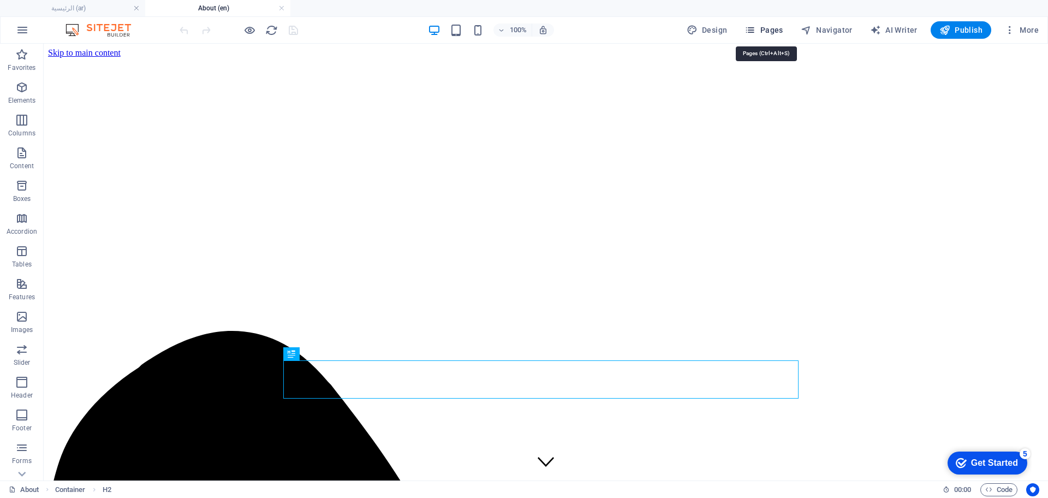
click at [756, 32] on icon "button" at bounding box center [750, 30] width 11 height 11
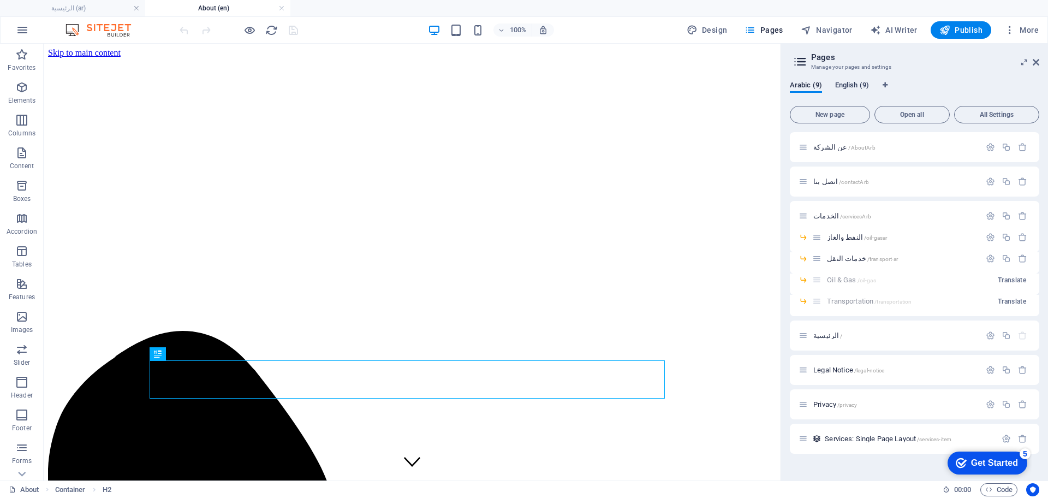
click at [855, 84] on span "English (9)" at bounding box center [852, 86] width 34 height 15
click at [818, 180] on span "Contact /contact" at bounding box center [836, 181] width 46 height 8
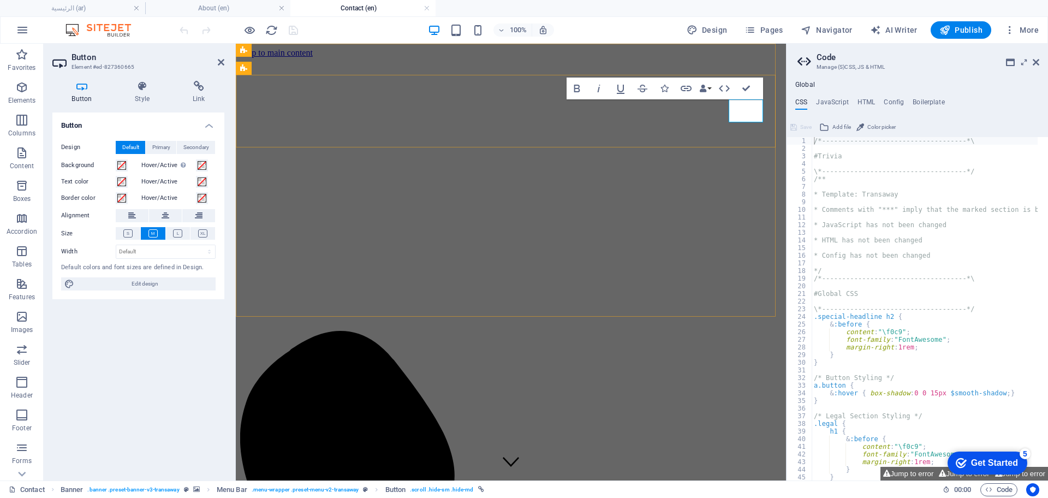
click at [687, 90] on icon "button" at bounding box center [686, 88] width 13 height 13
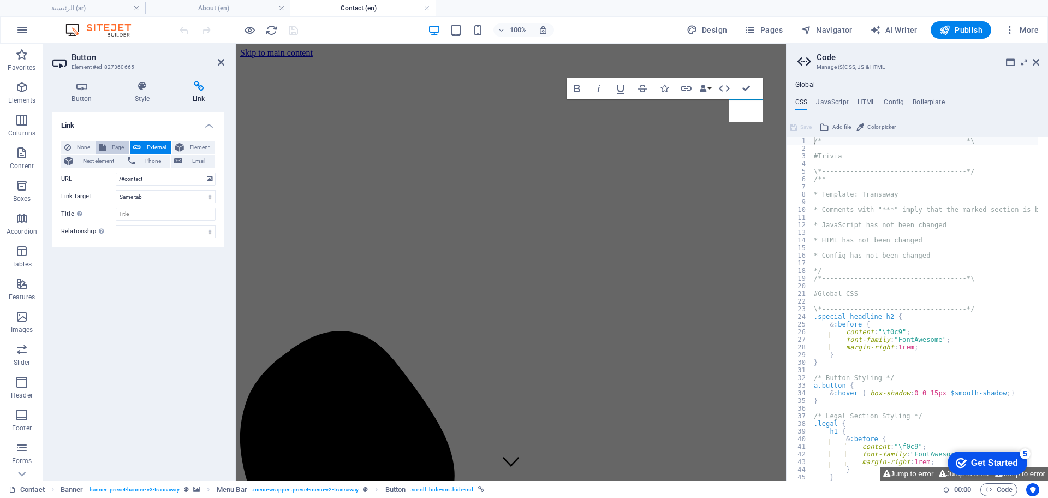
click at [115, 144] on span "Page" at bounding box center [117, 147] width 17 height 13
click at [166, 178] on select "عن الشركة اتصل بنا الخدمات -- النفط والغاز -- خدمات النقل الرئيسية Legal Notice…" at bounding box center [166, 179] width 100 height 13
select select "5"
click at [116, 173] on select "عن الشركة اتصل بنا الخدمات -- النفط والغاز -- خدمات النقل الرئيسية Legal Notice…" at bounding box center [166, 179] width 100 height 13
click at [296, 36] on icon "save" at bounding box center [293, 30] width 13 height 13
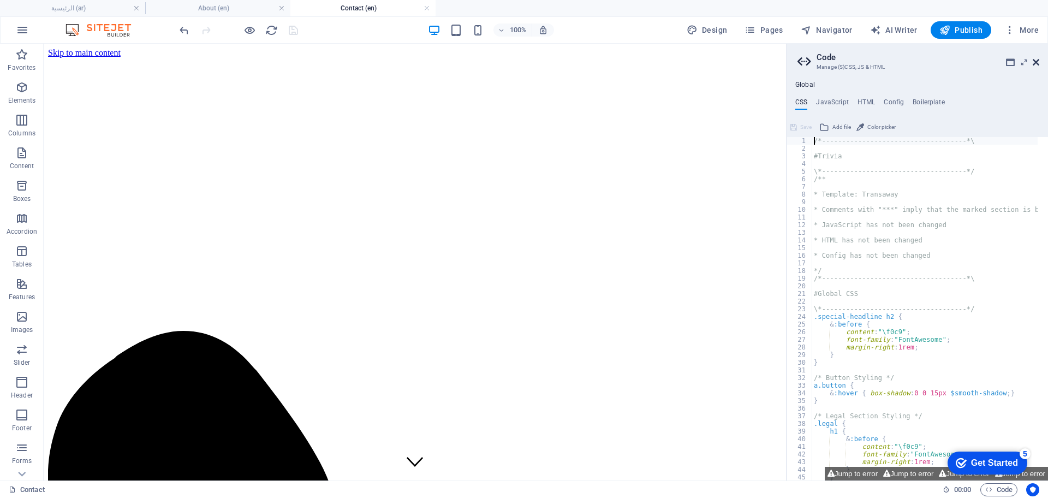
click at [1033, 65] on icon at bounding box center [1036, 62] width 7 height 9
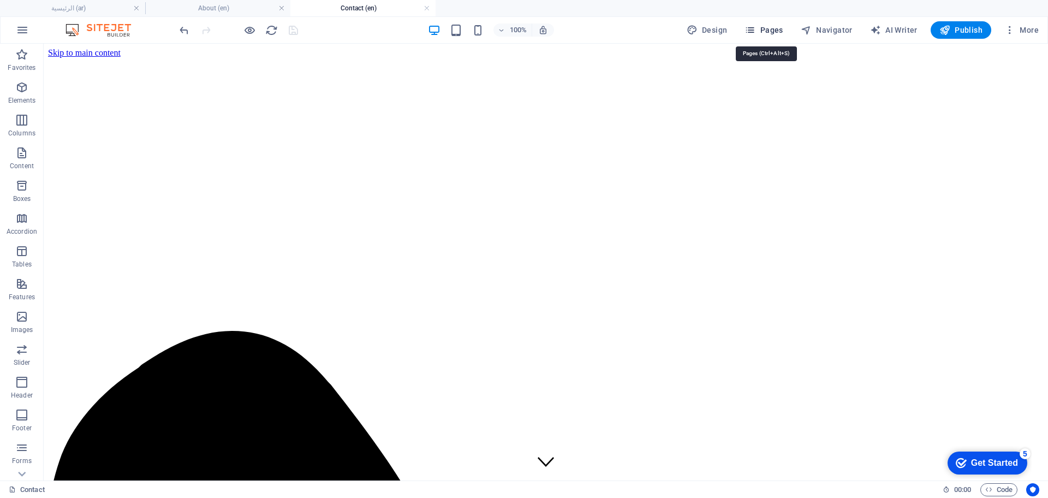
click at [766, 32] on span "Pages" at bounding box center [764, 30] width 38 height 11
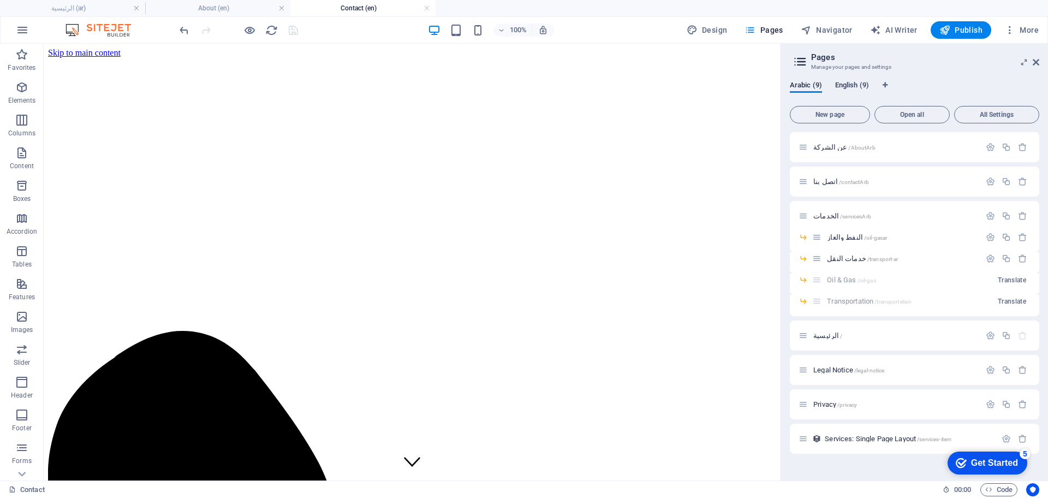
click at [854, 82] on span "English (9)" at bounding box center [852, 86] width 34 height 15
click at [833, 215] on span "Services /services" at bounding box center [838, 216] width 50 height 8
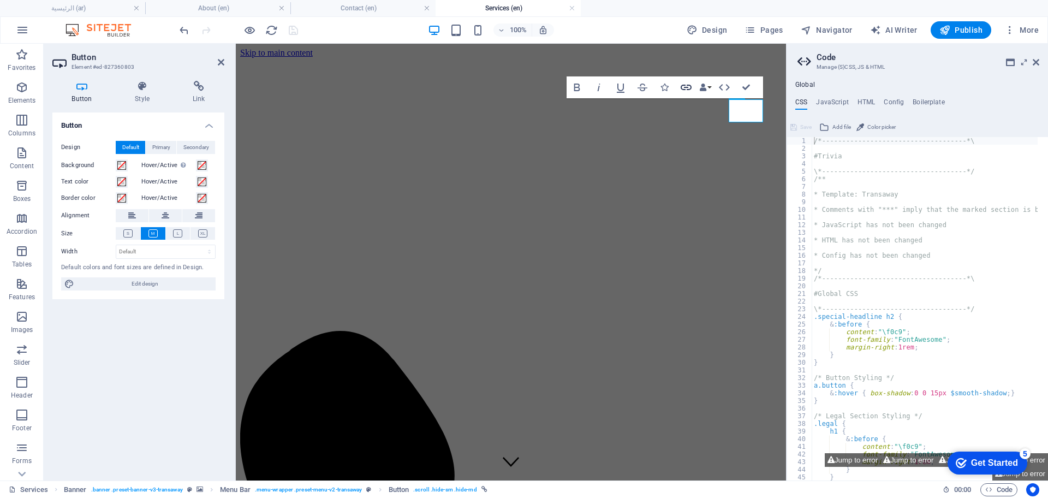
click at [686, 85] on icon "button" at bounding box center [686, 87] width 11 height 5
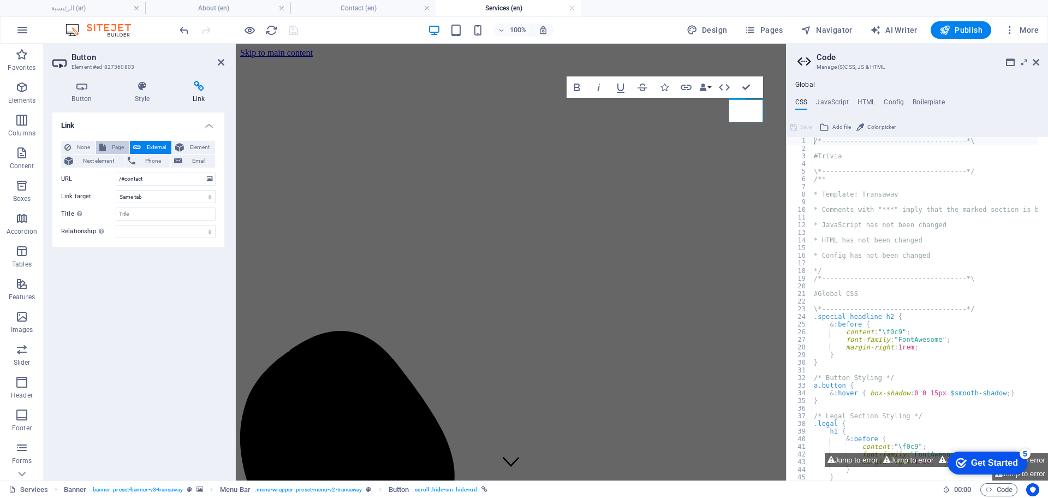
click at [112, 141] on span "Page" at bounding box center [117, 147] width 17 height 13
click at [150, 179] on select "عن الشركة اتصل بنا الخدمات -- النفط والغاز -- خدمات النقل الرئيسية Legal Notice…" at bounding box center [166, 179] width 100 height 13
select select "5"
click at [116, 173] on select "عن الشركة اتصل بنا الخدمات -- النفط والغاز -- خدمات النقل الرئيسية Legal Notice…" at bounding box center [166, 179] width 100 height 13
click at [291, 32] on icon "save" at bounding box center [293, 30] width 13 height 13
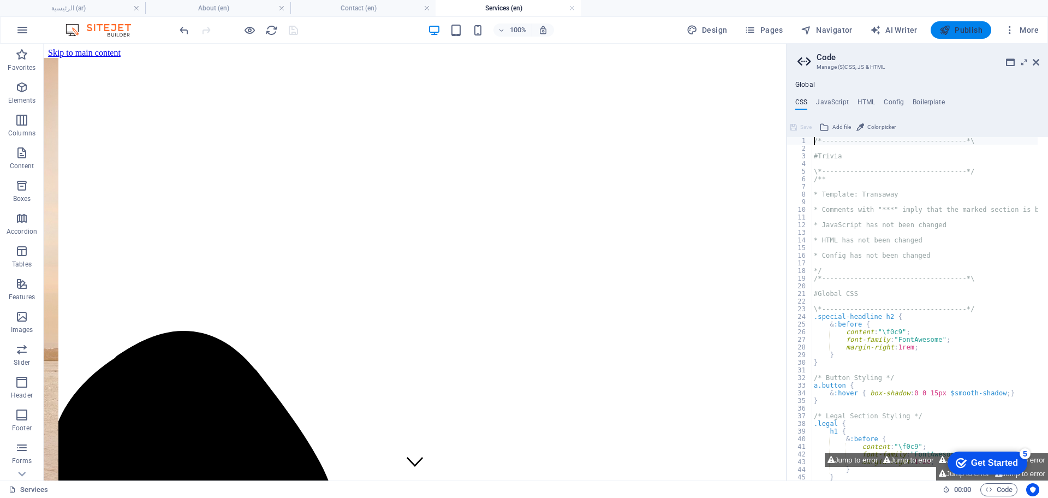
click at [958, 31] on span "Publish" at bounding box center [961, 30] width 43 height 11
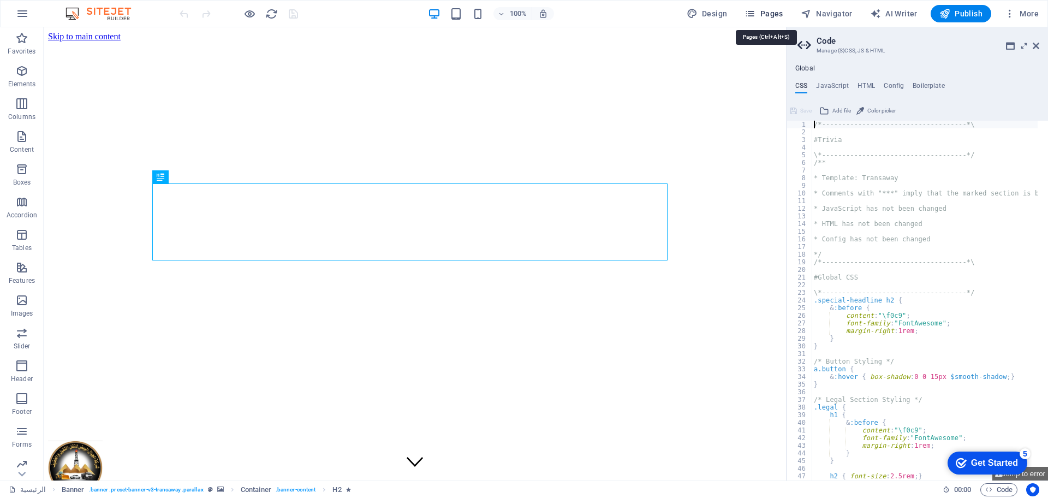
click at [773, 12] on span "Pages" at bounding box center [764, 13] width 38 height 11
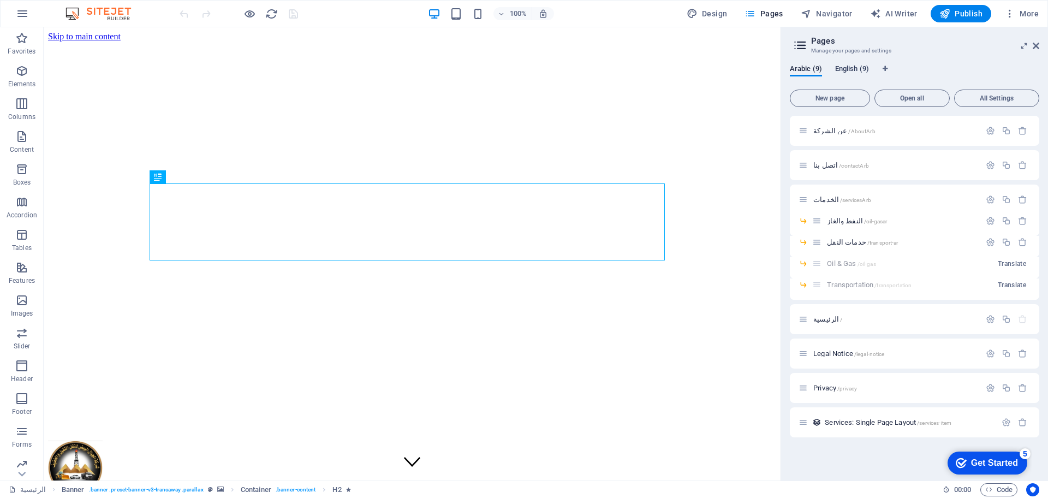
click at [851, 64] on span "English (9)" at bounding box center [852, 69] width 34 height 15
click at [821, 198] on span "Services /services" at bounding box center [838, 199] width 50 height 8
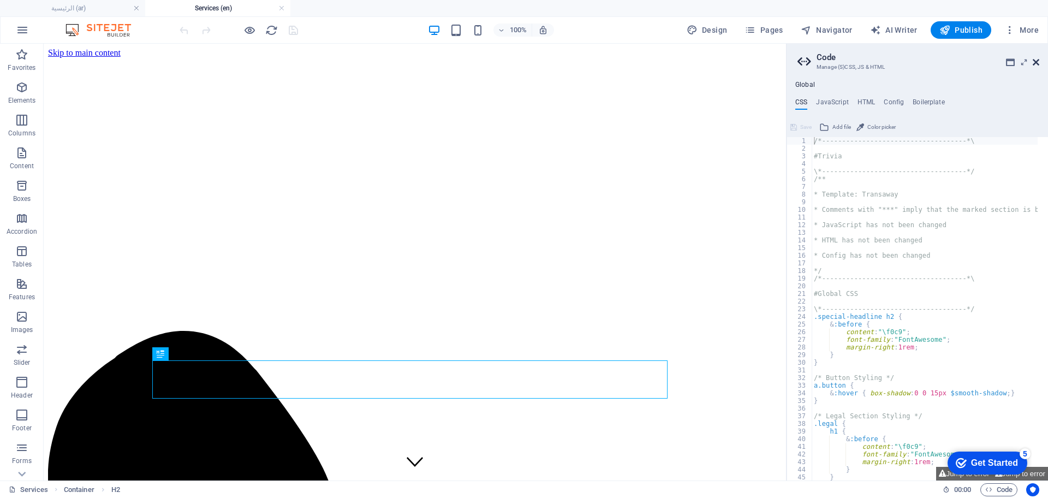
click at [1036, 66] on icon at bounding box center [1036, 62] width 7 height 9
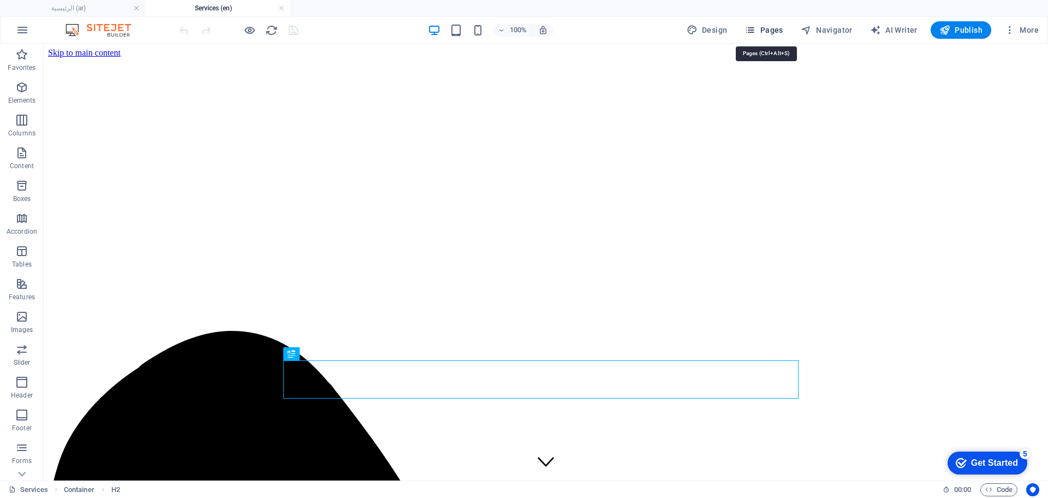
click at [771, 27] on span "Pages" at bounding box center [764, 30] width 38 height 11
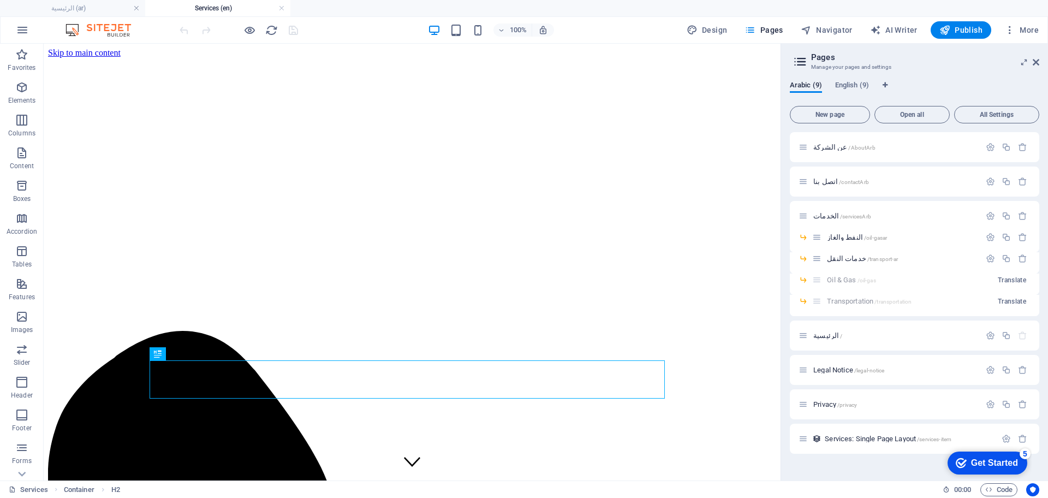
click at [842, 80] on div "Arabic (9) English (9) New page Open all All Settings عن الشركة /AboutArb اتصل …" at bounding box center [914, 276] width 267 height 408
click at [843, 82] on span "English (9)" at bounding box center [852, 86] width 34 height 15
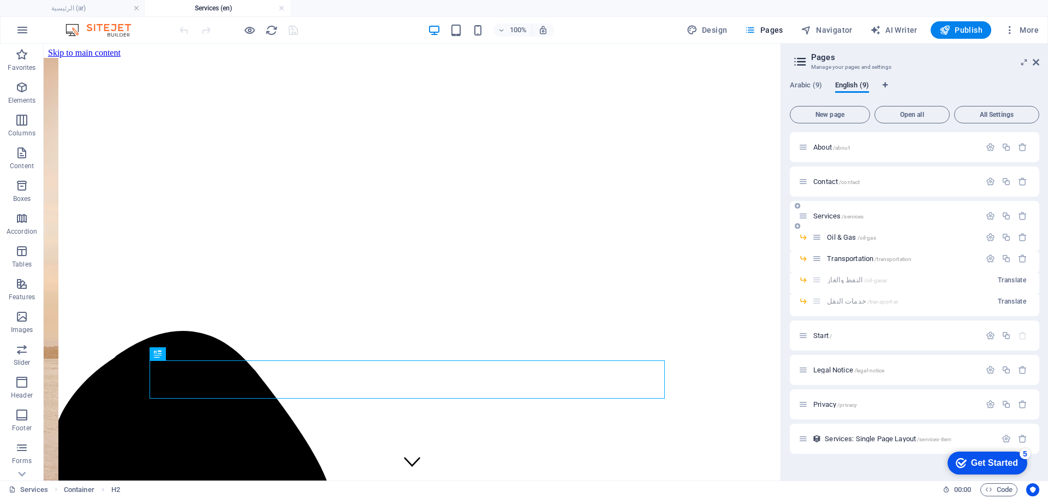
click at [829, 216] on span "Services /services" at bounding box center [838, 216] width 50 height 8
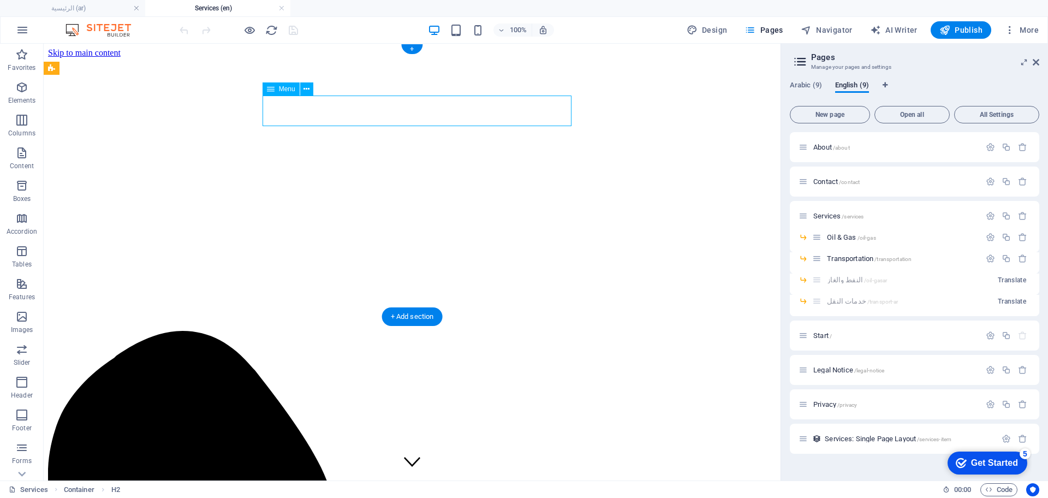
select select "13"
select select
select select "8"
select select
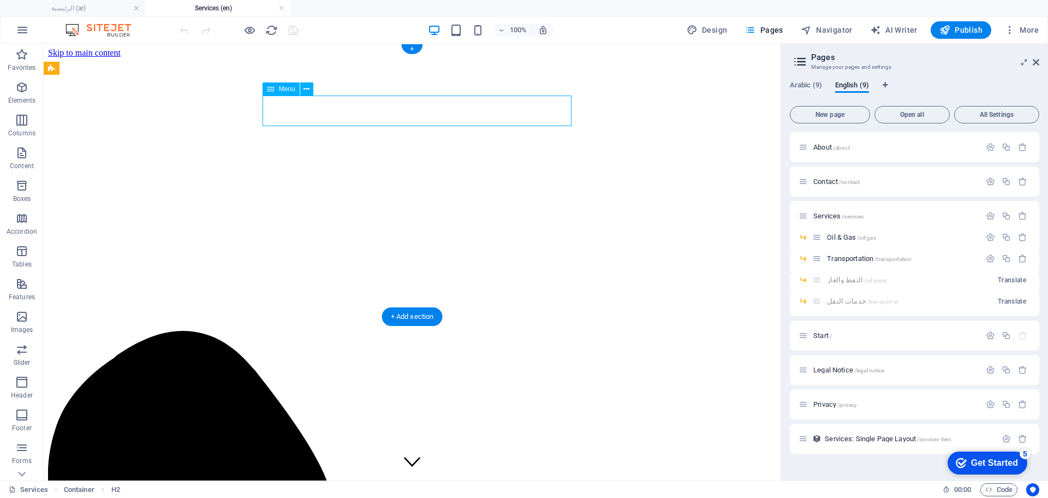
select select "10"
select select
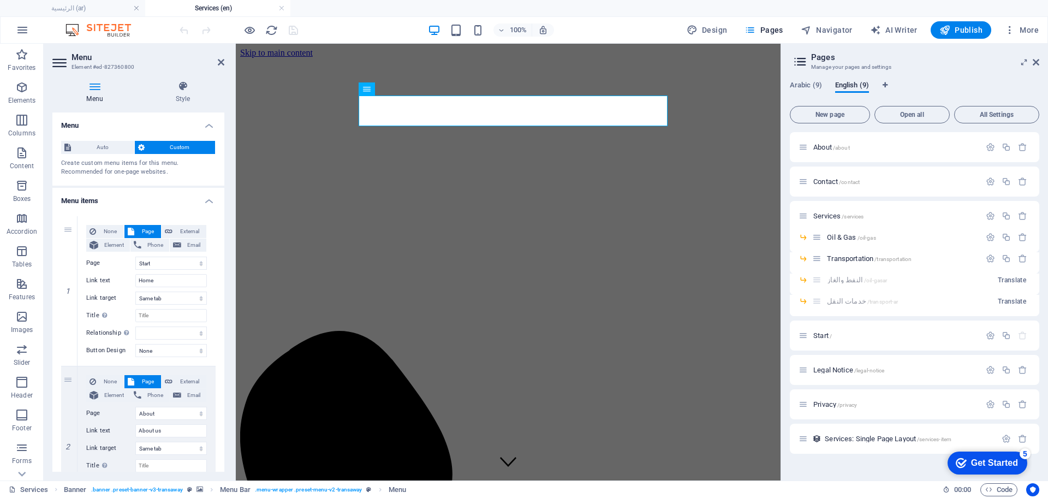
drag, startPoint x: 220, startPoint y: 266, endPoint x: 216, endPoint y: 309, distance: 43.3
drag, startPoint x: 224, startPoint y: 280, endPoint x: 231, endPoint y: 332, distance: 52.3
click at [231, 332] on div "Menu Style Menu Auto Custom Create custom menu items for this menu. Recommended…" at bounding box center [138, 276] width 189 height 408
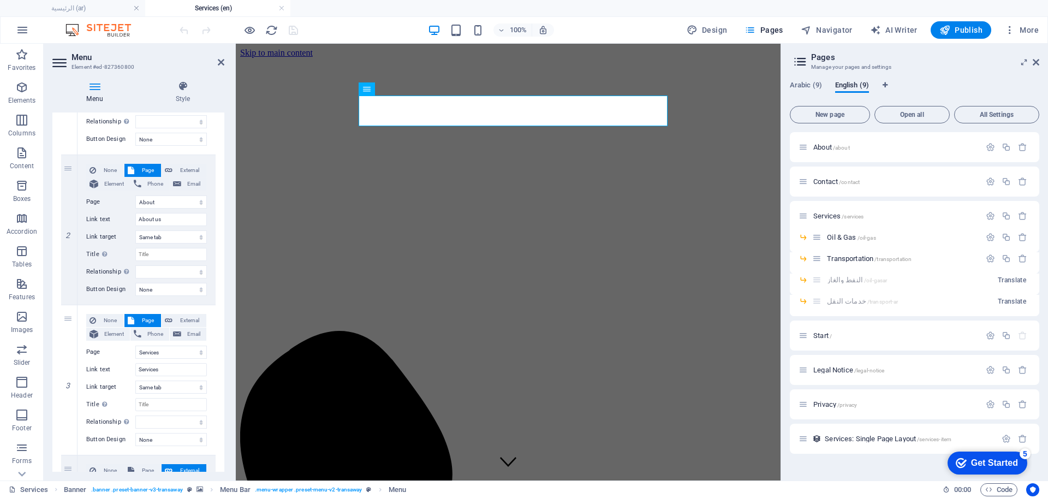
scroll to position [217, 0]
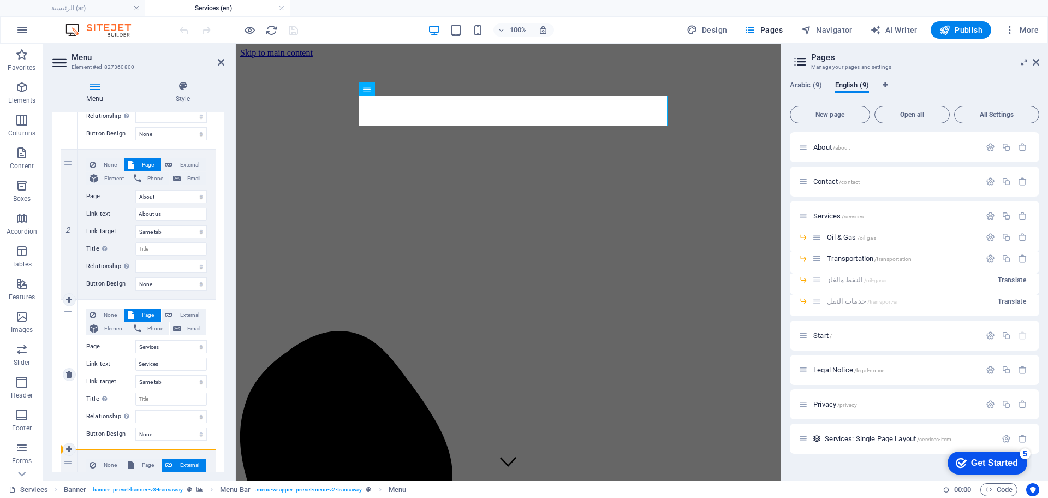
drag, startPoint x: 72, startPoint y: 168, endPoint x: 69, endPoint y: 382, distance: 214.6
click at [69, 382] on div "1 None Page External Element Phone Email Page عن الشركة اتصل بنا الخدمات -- الن…" at bounding box center [138, 299] width 154 height 601
select select
select select "10"
type input "Services"
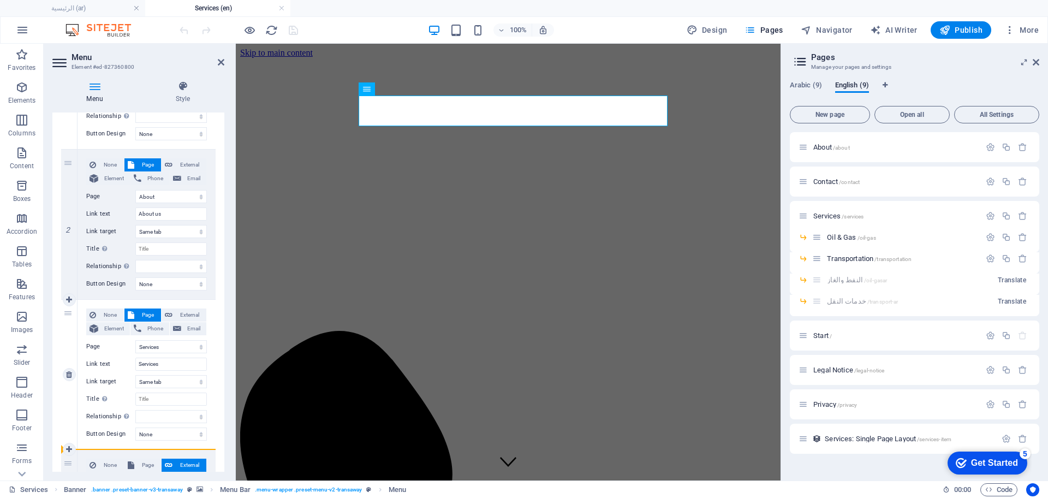
select select
select select "8"
type input "About us"
select select
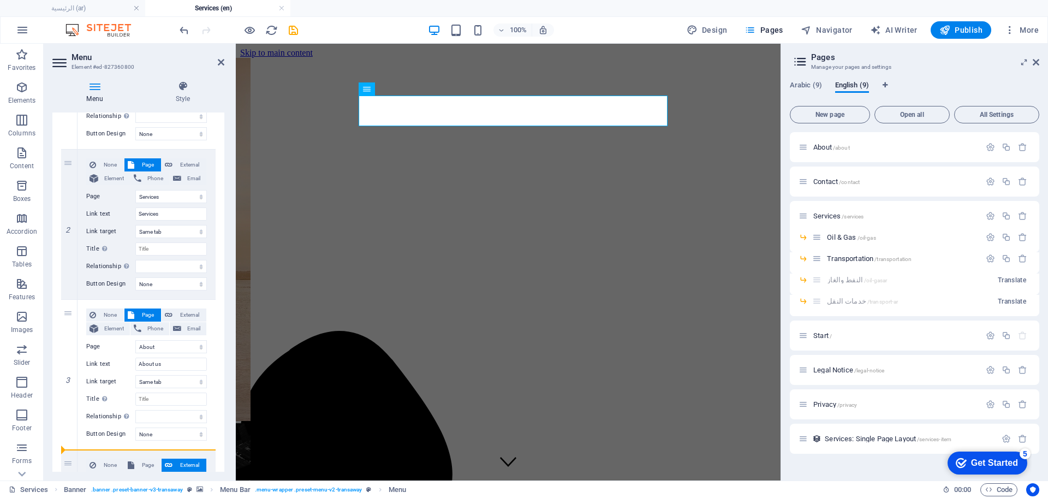
drag, startPoint x: 68, startPoint y: 314, endPoint x: 80, endPoint y: 480, distance: 165.8
click at [80, 480] on div "Menu Style Menu Auto Custom Create custom menu items for this menu. Recommended…" at bounding box center [138, 276] width 189 height 408
select select
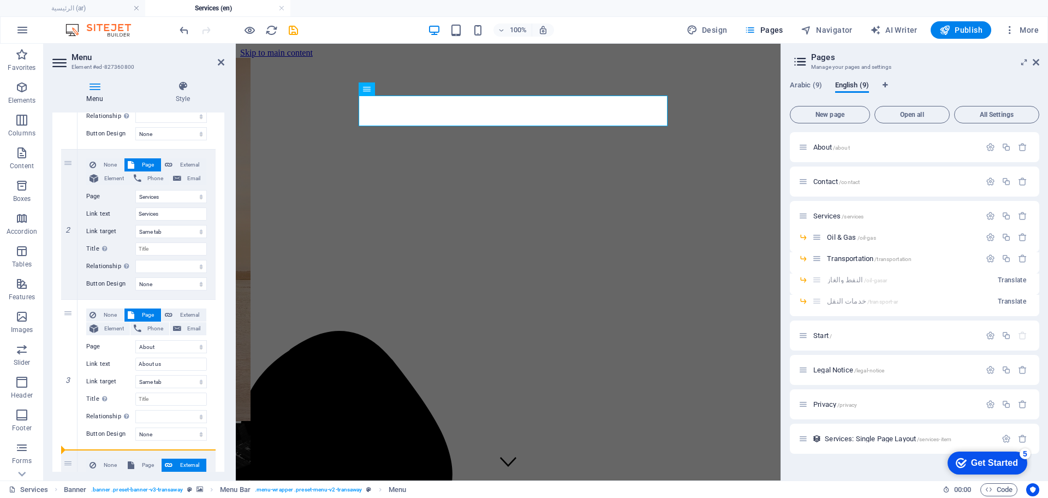
select select
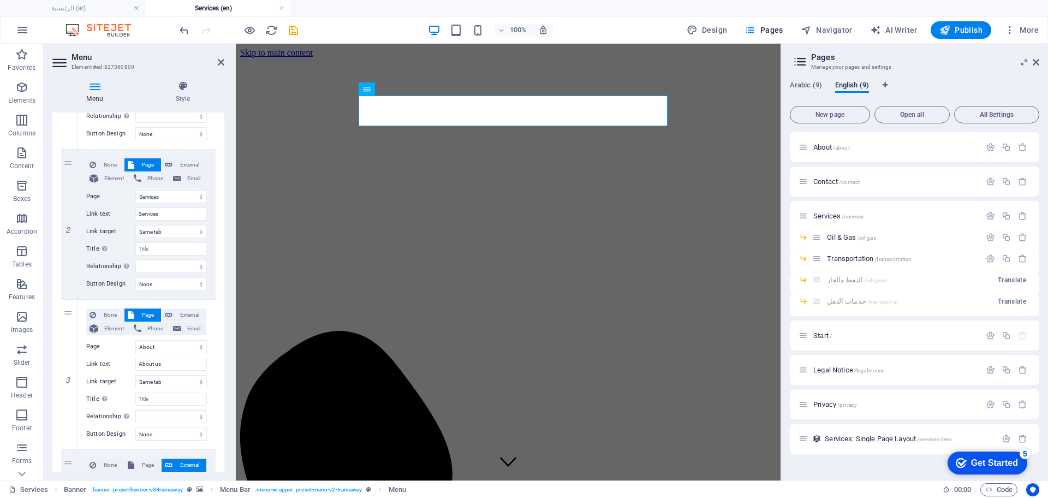
drag, startPoint x: 225, startPoint y: 372, endPoint x: 224, endPoint y: 408, distance: 36.0
click at [224, 408] on div "Menu Style Menu Auto Custom Create custom menu items for this menu. Recommended…" at bounding box center [138, 276] width 189 height 408
drag, startPoint x: 221, startPoint y: 379, endPoint x: 221, endPoint y: 408, distance: 28.9
click at [221, 408] on div "1 None Page External Element Phone Email Page عن الشركة اتصل بنا الخدمات -- الن…" at bounding box center [138, 299] width 172 height 617
drag, startPoint x: 225, startPoint y: 383, endPoint x: 224, endPoint y: 442, distance: 59.0
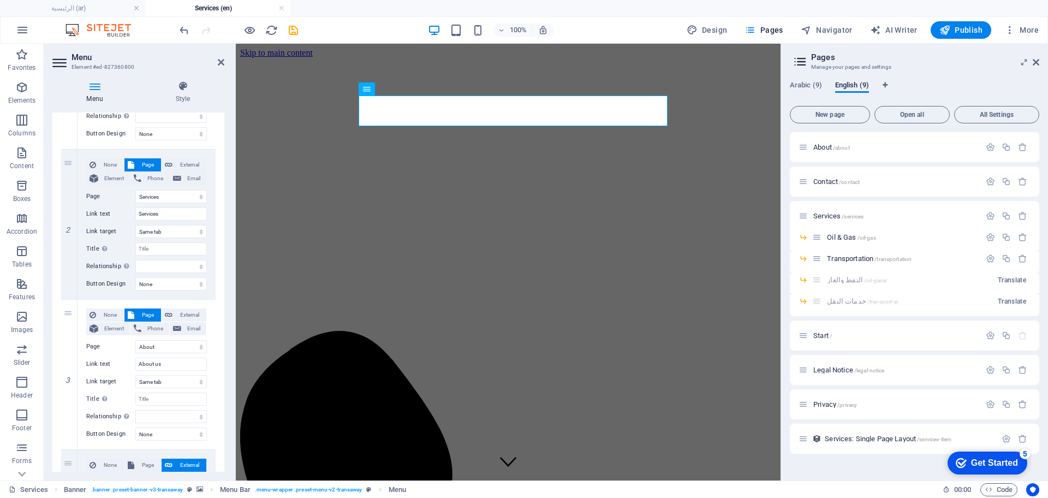
click at [224, 442] on div "Menu Style Menu Auto Custom Create custom menu items for this menu. Recommended…" at bounding box center [138, 276] width 189 height 408
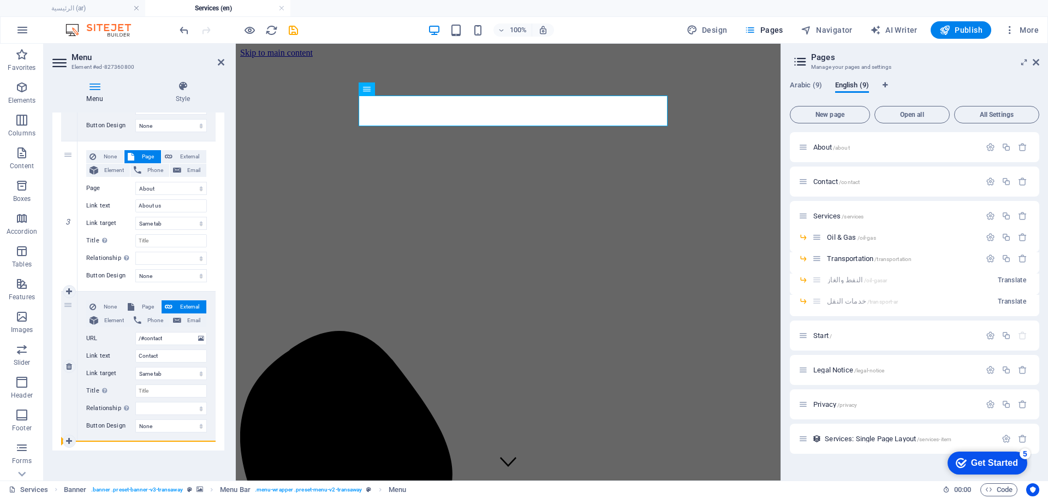
drag, startPoint x: 69, startPoint y: 157, endPoint x: 78, endPoint y: 427, distance: 270.9
click at [78, 427] on div "1 None Page External Element Phone Email Page عن الشركة اتصل بنا الخدمات -- الن…" at bounding box center [138, 141] width 154 height 601
select select
type input "/#contact"
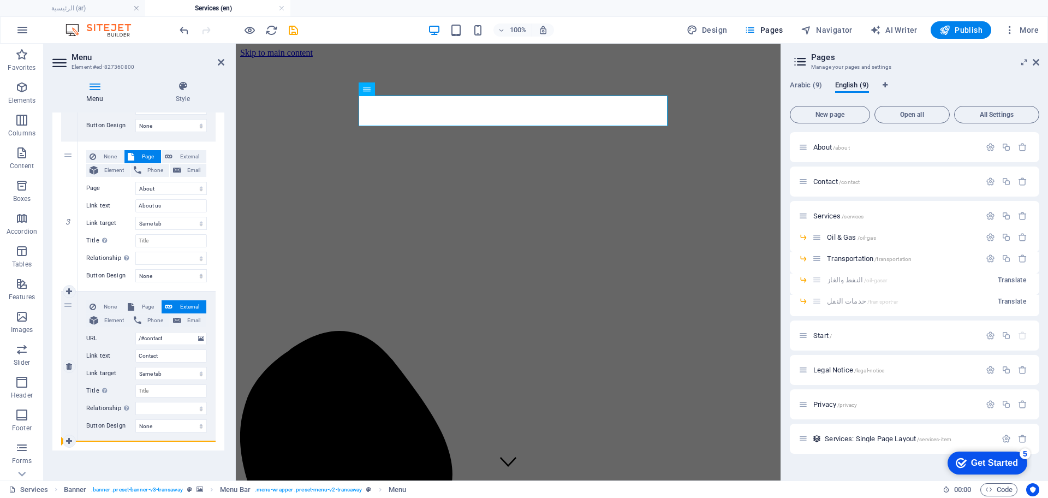
type input "Contact"
select select
select select "8"
type input "About us"
select select
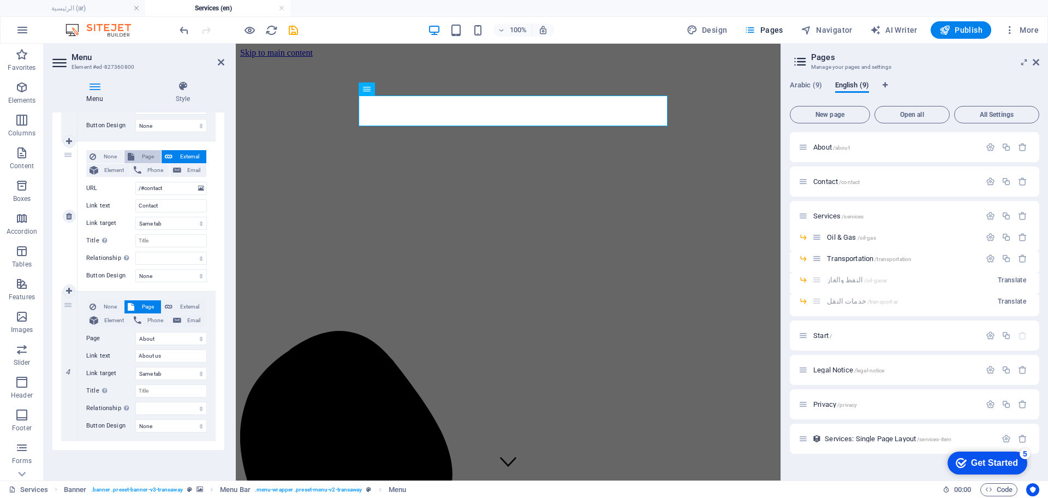
click at [135, 151] on button "Page" at bounding box center [142, 156] width 37 height 13
select select
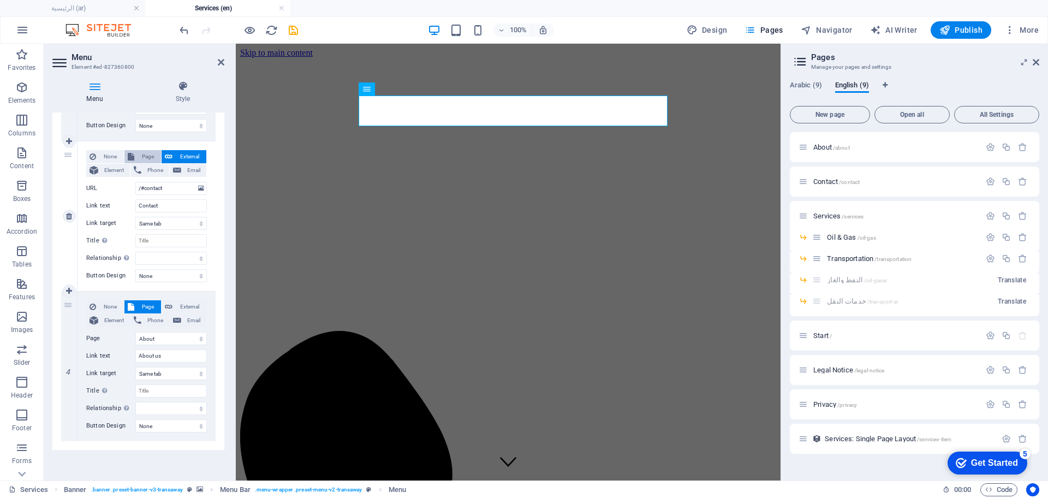
select select
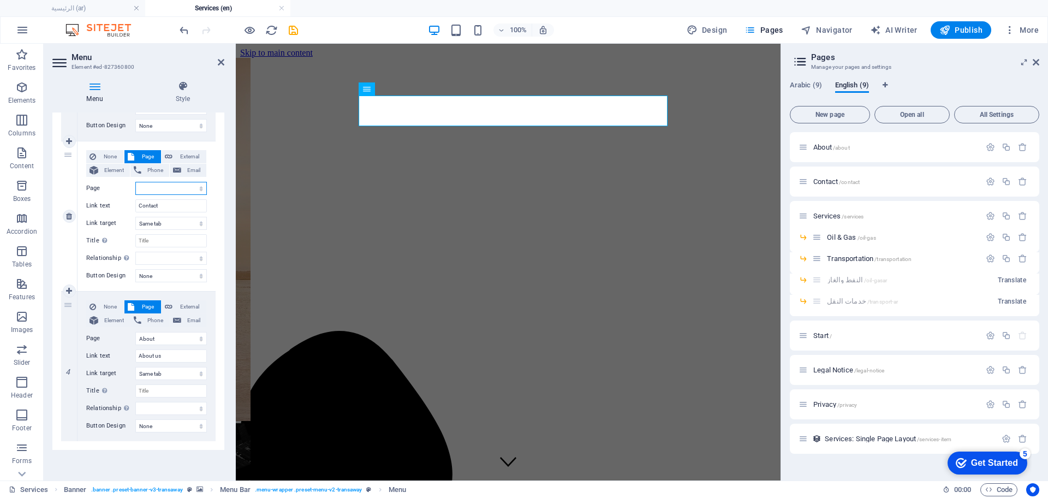
click at [185, 189] on select "عن الشركة اتصل بنا الخدمات -- النفط والغاز -- خدمات النقل الرئيسية Legal Notice…" at bounding box center [171, 188] width 72 height 13
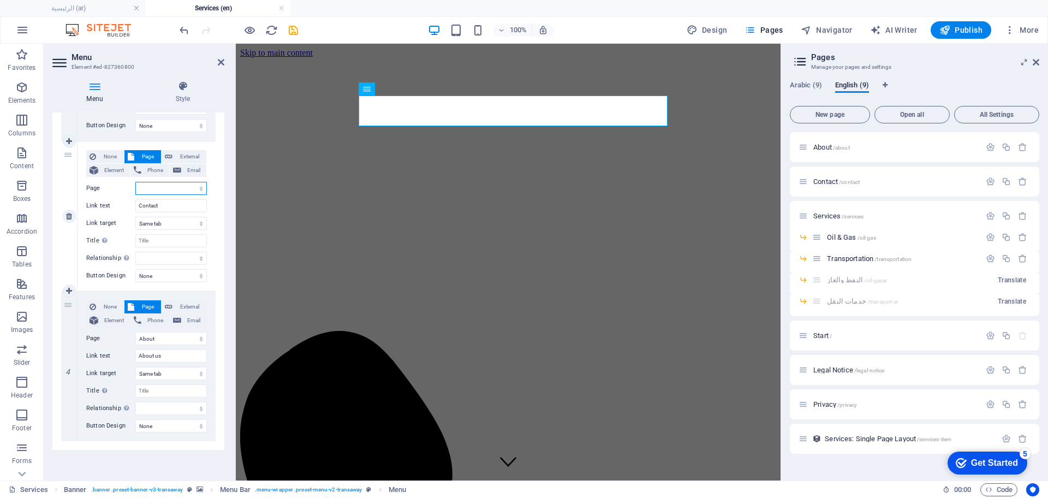
select select "9"
click at [135, 182] on select "عن الشركة اتصل بنا الخدمات -- النفط والغاز -- خدمات النقل الرئيسية Legal Notice…" at bounding box center [171, 188] width 72 height 13
select select
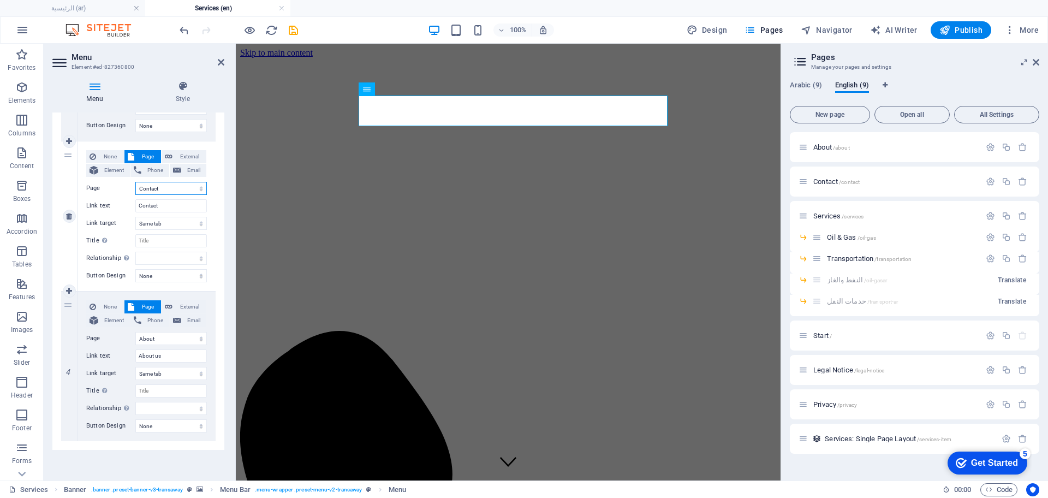
select select
drag, startPoint x: 221, startPoint y: 310, endPoint x: 227, endPoint y: 269, distance: 41.4
click at [227, 269] on div "Menu Style Menu Auto Custom Create custom menu items for this menu. Recommended…" at bounding box center [138, 276] width 189 height 408
drag, startPoint x: 224, startPoint y: 307, endPoint x: 227, endPoint y: 274, distance: 32.9
click at [227, 274] on div "Menu Style Menu Auto Custom Create custom menu items for this menu. Recommended…" at bounding box center [138, 276] width 189 height 408
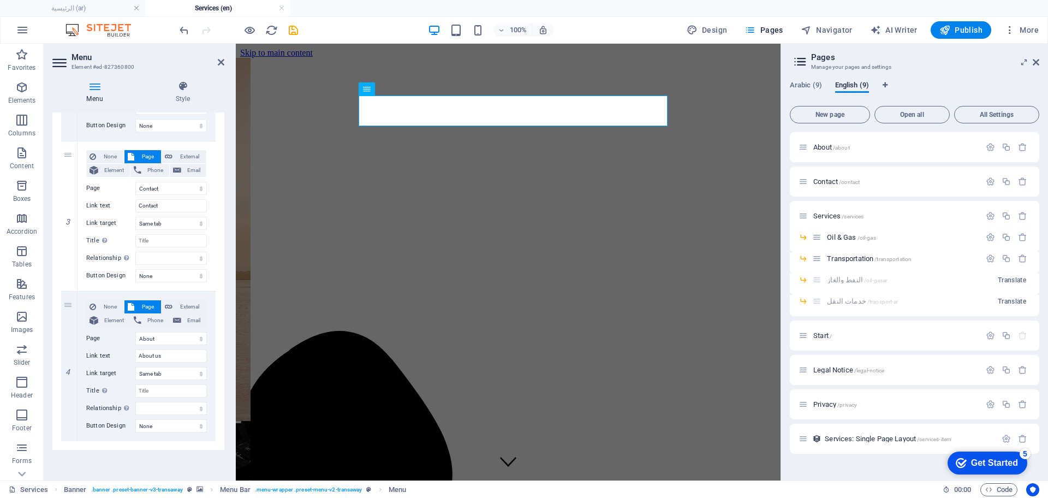
drag, startPoint x: 222, startPoint y: 248, endPoint x: 14, endPoint y: 276, distance: 209.8
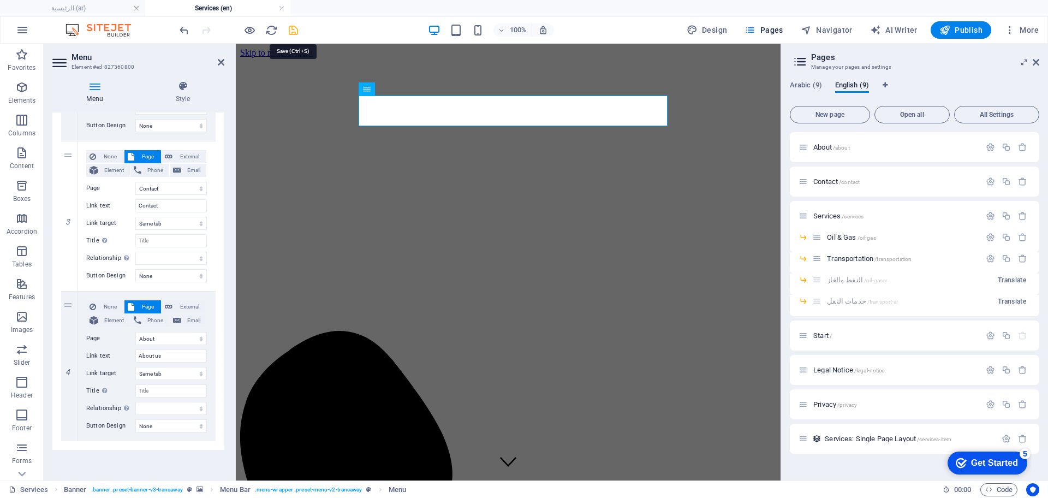
click at [295, 33] on icon "save" at bounding box center [293, 30] width 13 height 13
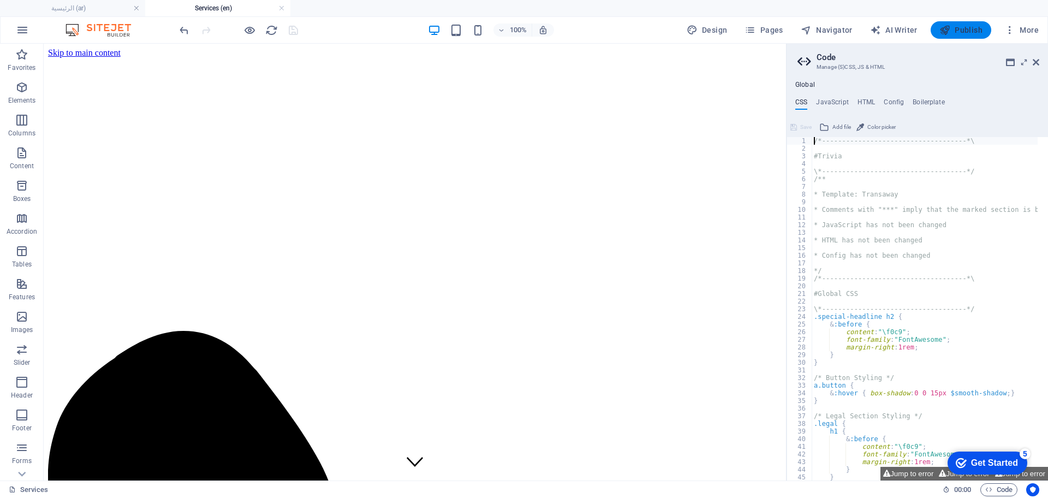
click at [975, 34] on span "Publish" at bounding box center [961, 30] width 43 height 11
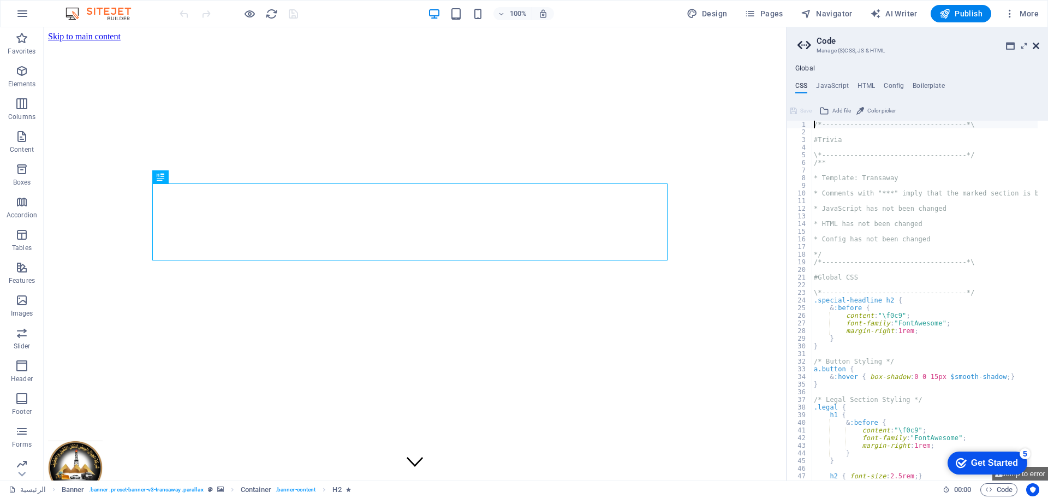
click at [1037, 45] on icon at bounding box center [1036, 45] width 7 height 9
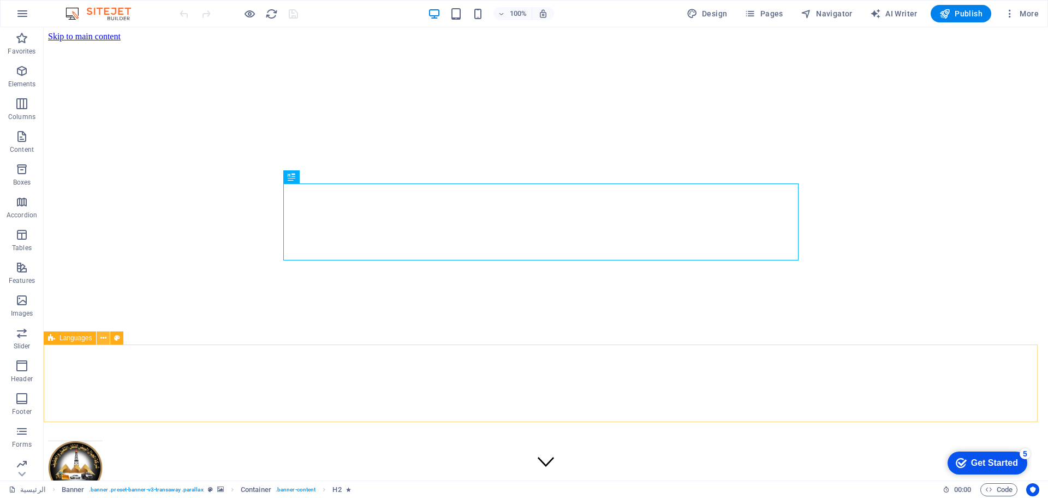
click at [106, 337] on icon at bounding box center [103, 337] width 6 height 11
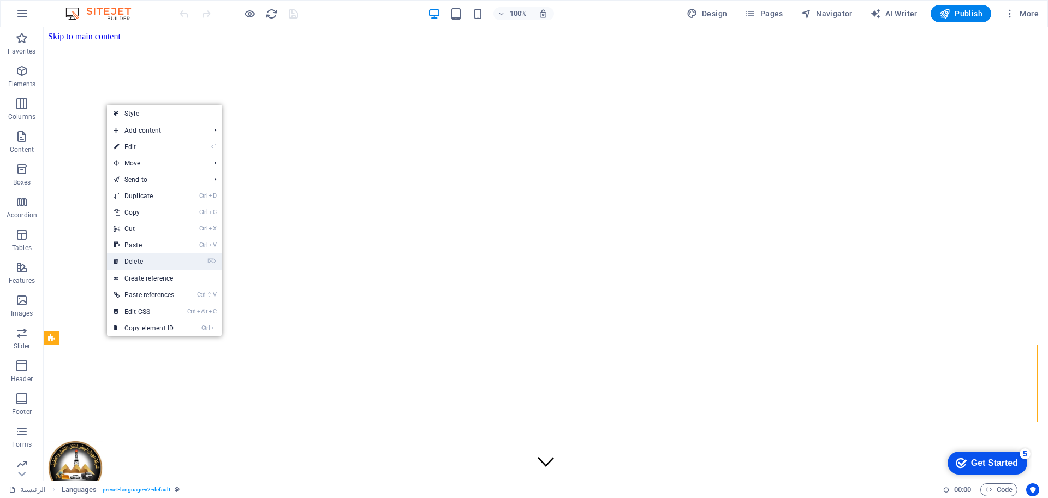
click at [131, 261] on link "⌦ Delete" at bounding box center [144, 261] width 74 height 16
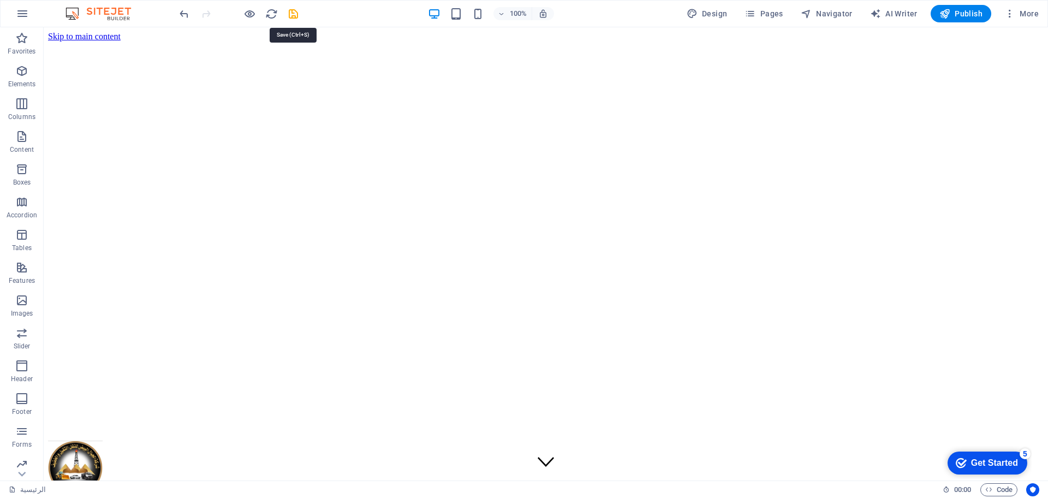
click at [292, 14] on icon "save" at bounding box center [293, 14] width 13 height 13
click at [770, 15] on span "Pages" at bounding box center [764, 13] width 38 height 11
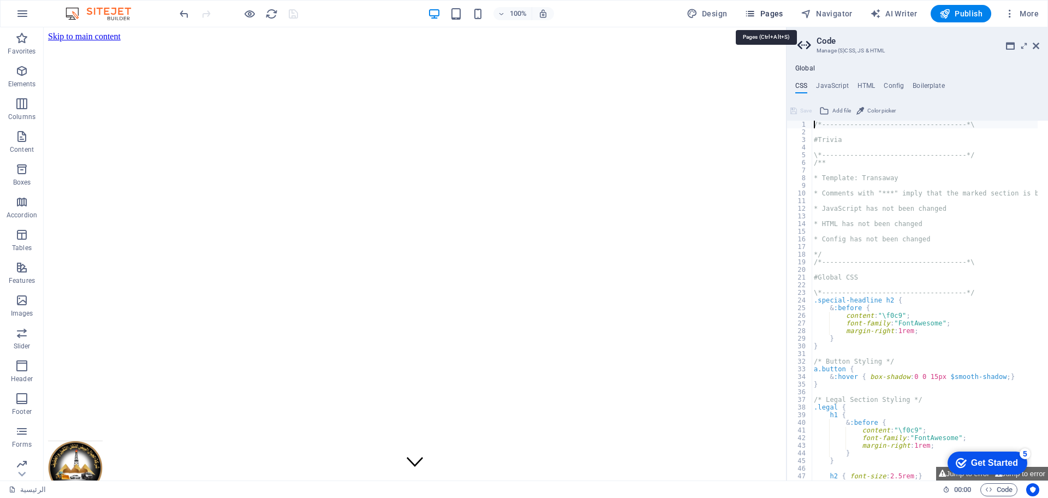
click at [775, 13] on span "Pages" at bounding box center [764, 13] width 38 height 11
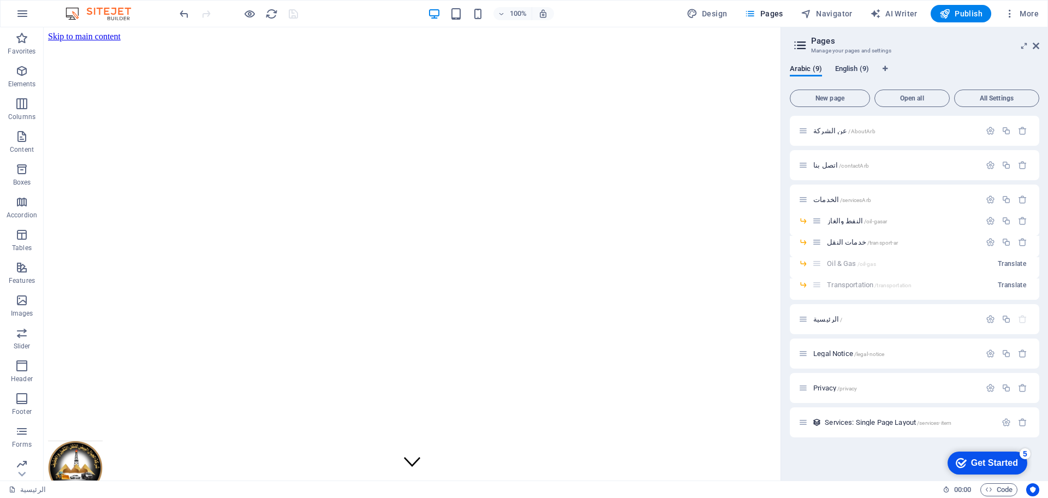
click at [855, 66] on span "English (9)" at bounding box center [852, 69] width 34 height 15
click at [824, 319] on span "Start /" at bounding box center [822, 319] width 19 height 8
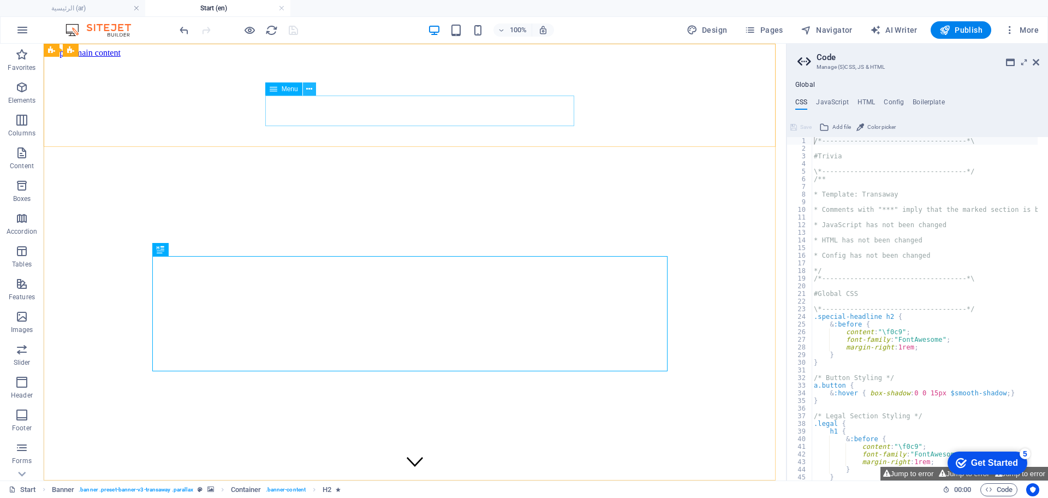
click at [305, 91] on button at bounding box center [309, 88] width 13 height 13
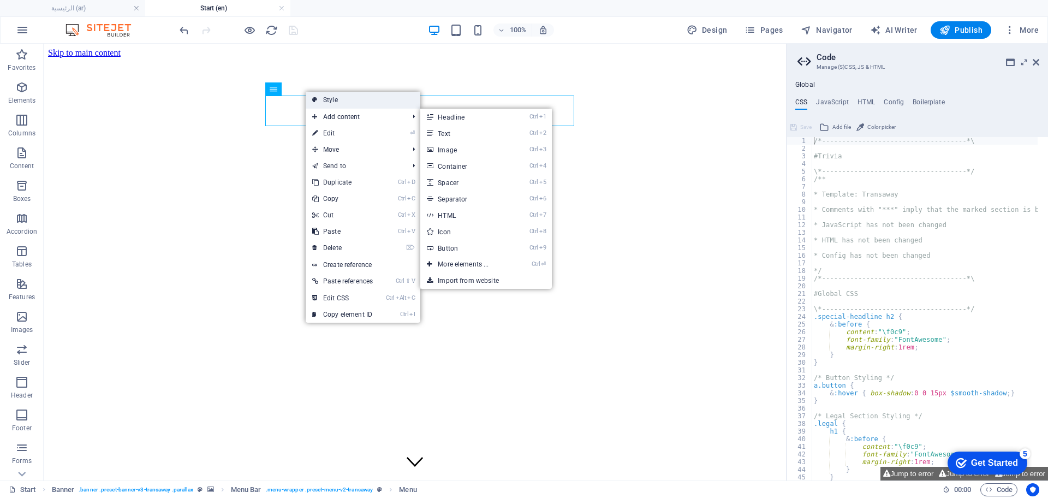
click at [344, 100] on link "Style" at bounding box center [363, 100] width 115 height 16
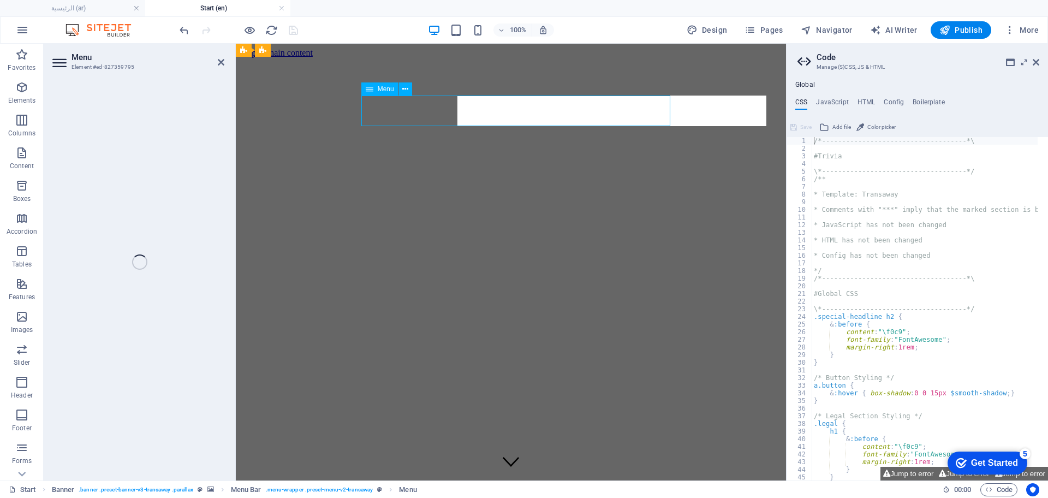
select select "13"
select select
select select "8"
select select
select select "10"
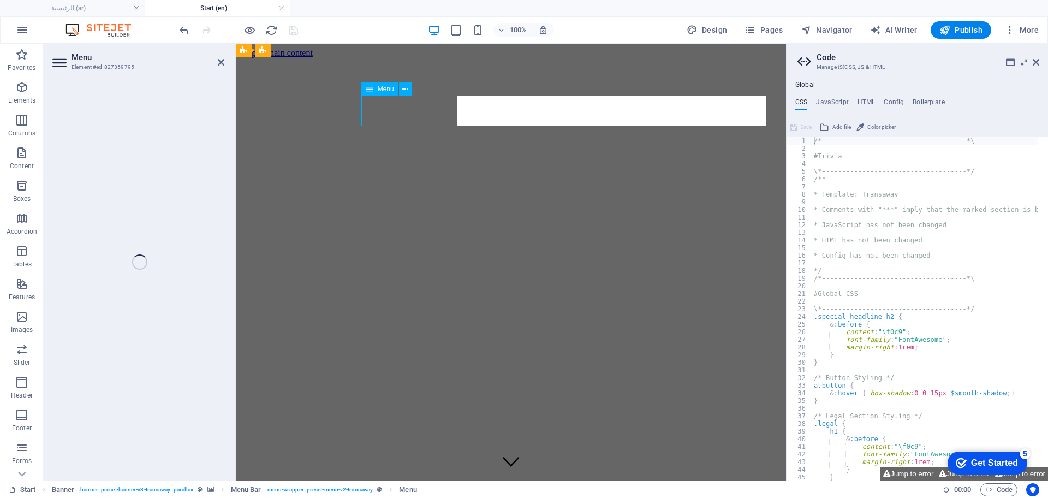
select select
select select "9"
select select
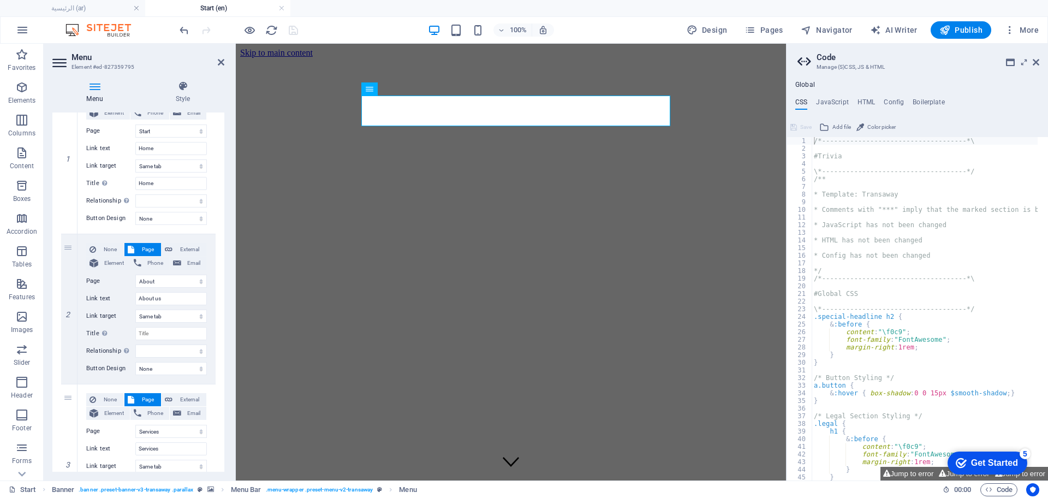
scroll to position [133, 0]
drag, startPoint x: 70, startPoint y: 247, endPoint x: 69, endPoint y: 468, distance: 221.1
click at [69, 468] on div "1 None Page External Element Phone Email Page عن الشركة اتصل بنا الخدمات -- الن…" at bounding box center [138, 384] width 154 height 601
select select
select select "10"
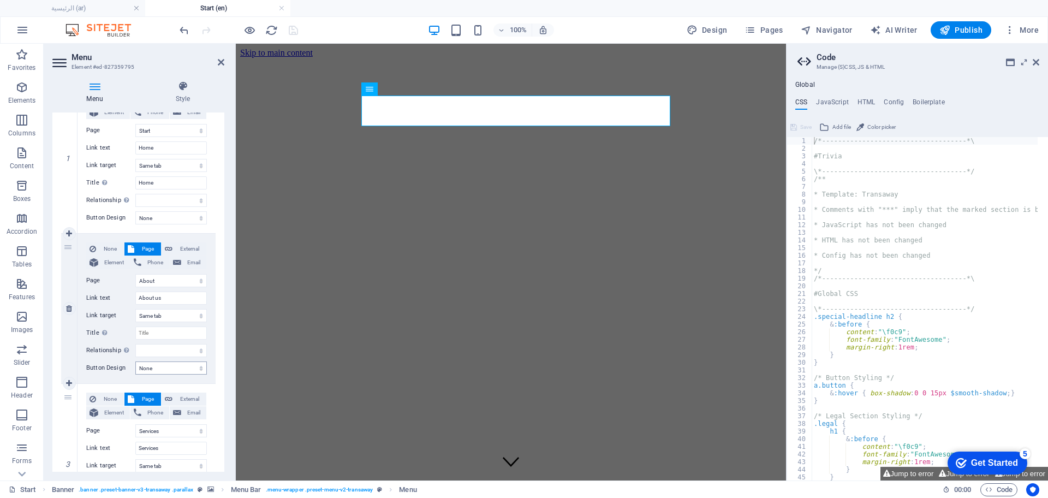
type input "Services"
select select
select select "8"
type input "About us"
select select
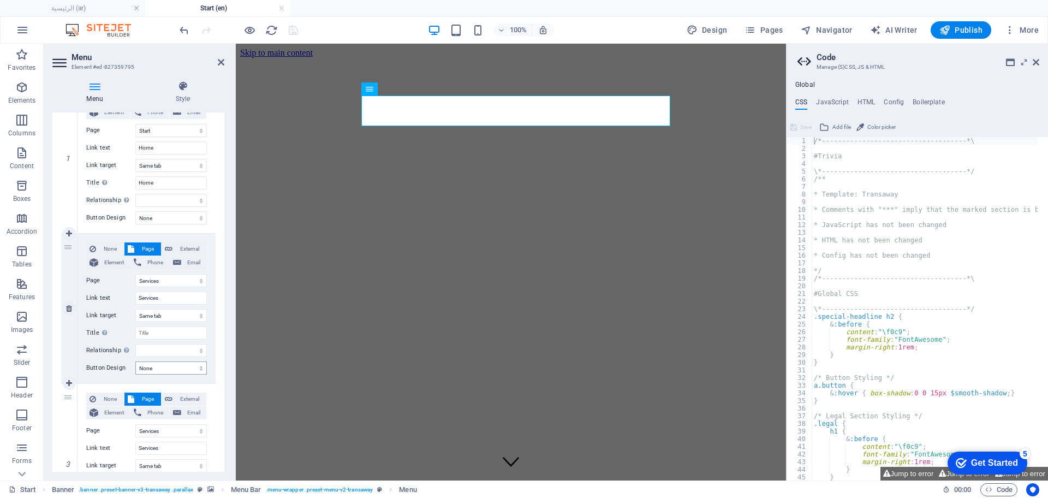
select select
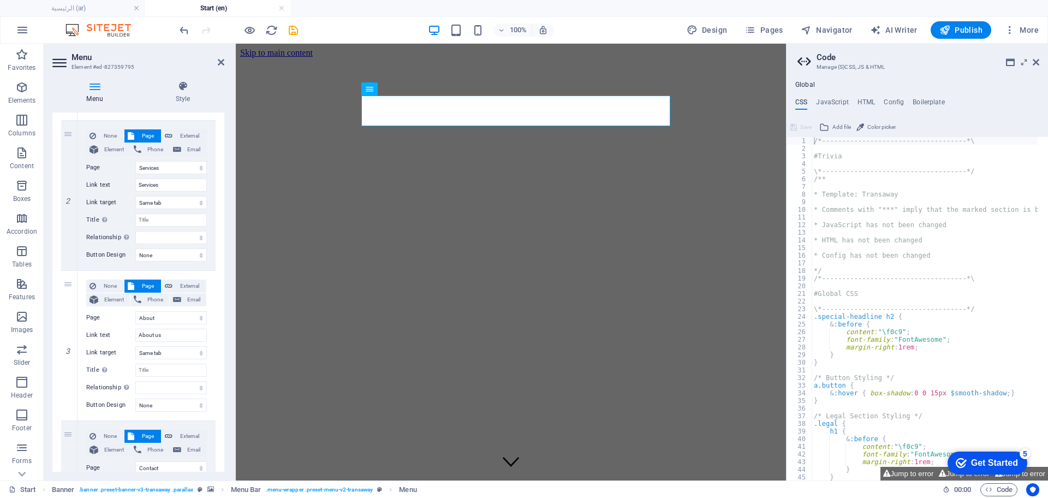
scroll to position [340, 0]
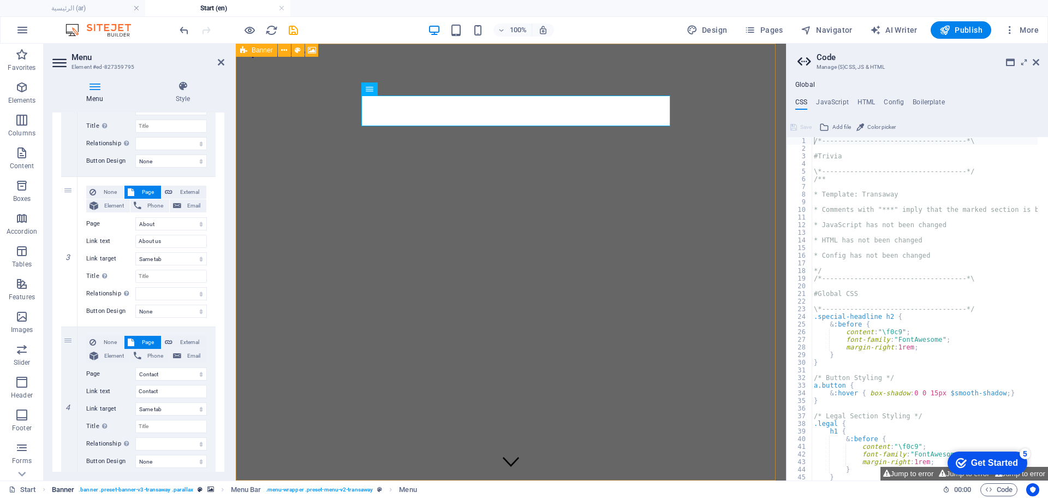
drag, startPoint x: 69, startPoint y: 192, endPoint x: 148, endPoint y: 494, distance: 312.1
click at [148, 480] on section "Favorites Elements Columns Content Boxes Accordion Tables Features Images Slide…" at bounding box center [393, 262] width 786 height 437
select select
select select "9"
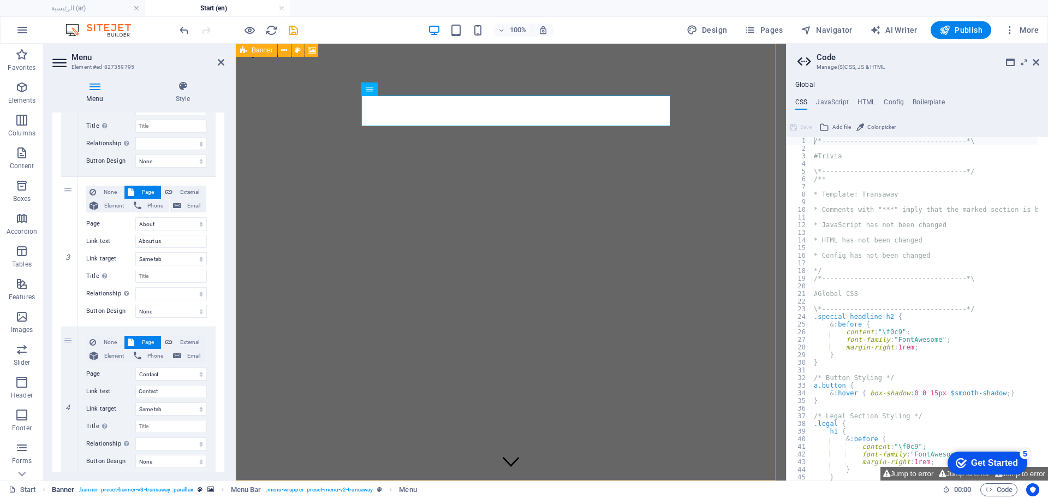
type input "Contact"
select select
select select "8"
type input "About us"
select select
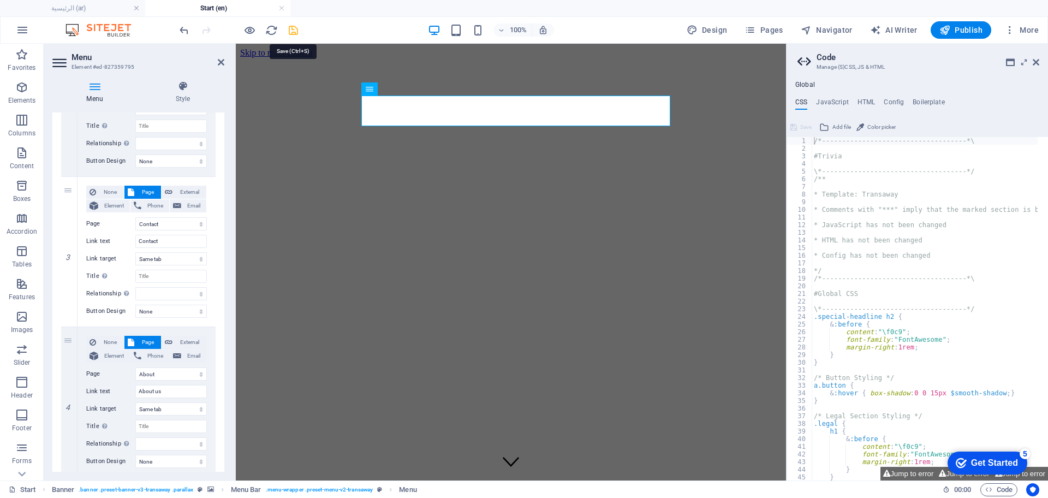
click at [293, 29] on icon "save" at bounding box center [293, 30] width 13 height 13
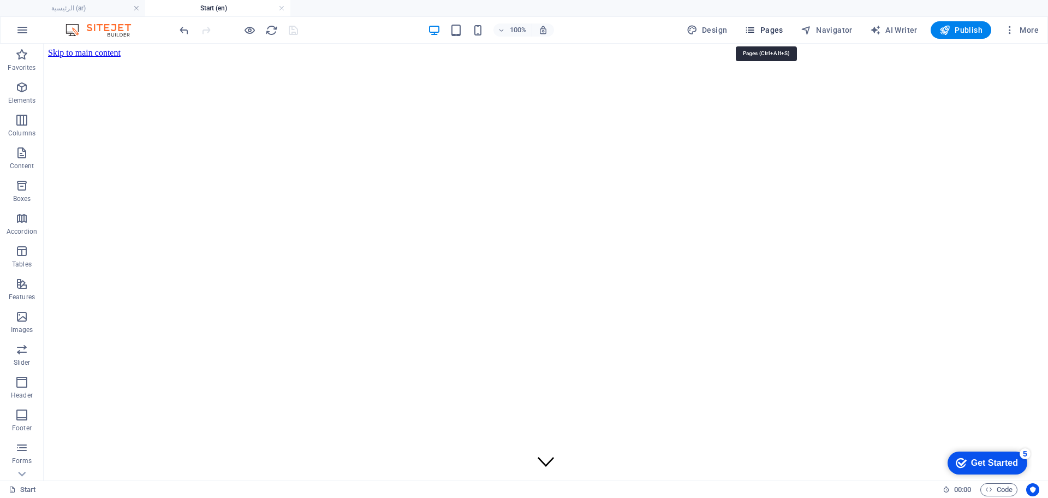
click at [761, 22] on button "Pages" at bounding box center [763, 29] width 47 height 17
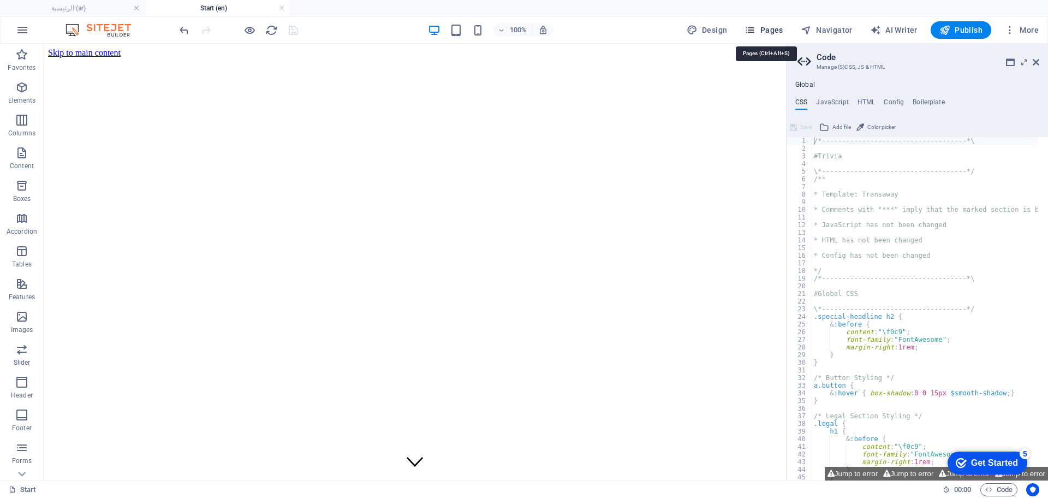
click at [762, 28] on span "Pages" at bounding box center [764, 30] width 38 height 11
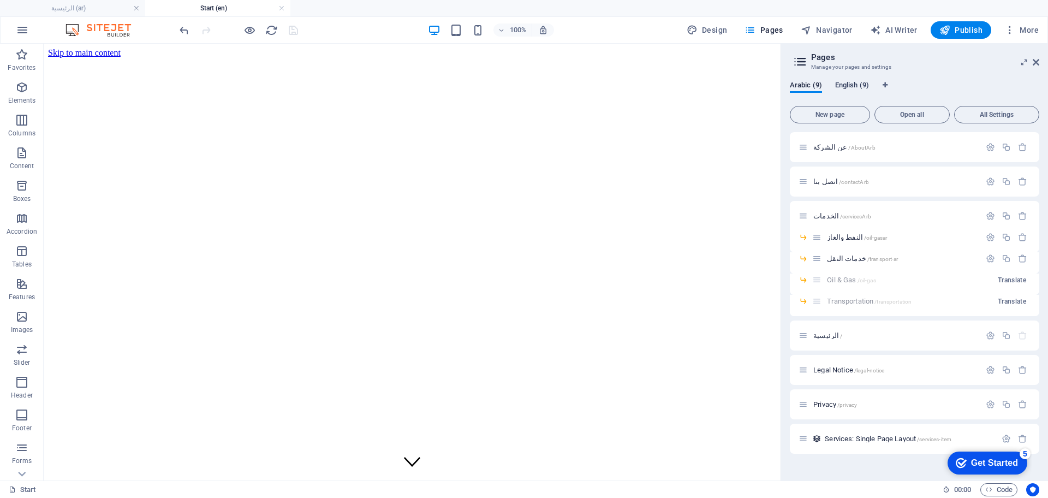
click at [842, 91] on span "English (9)" at bounding box center [852, 86] width 34 height 15
click at [825, 142] on div "About /about" at bounding box center [890, 147] width 182 height 13
click at [819, 148] on span "About /about" at bounding box center [831, 147] width 37 height 8
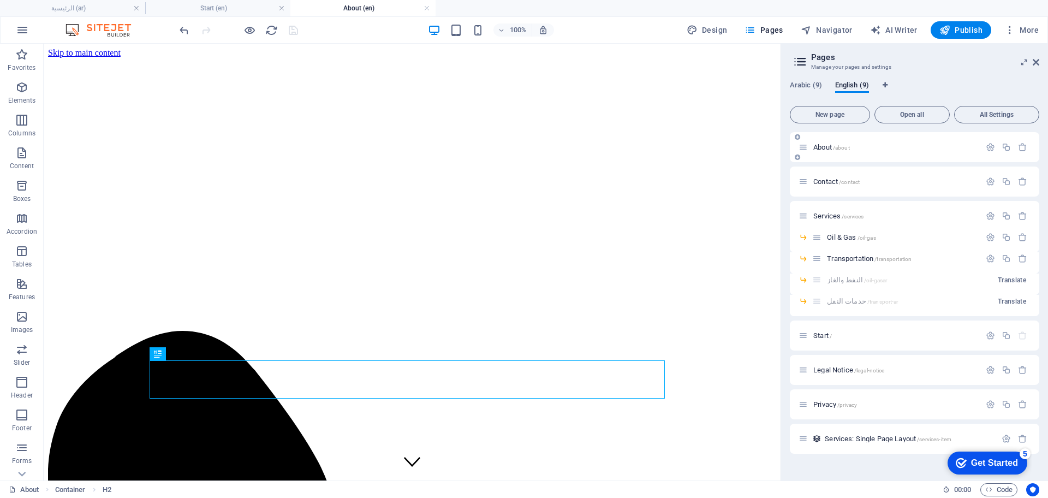
scroll to position [0, 0]
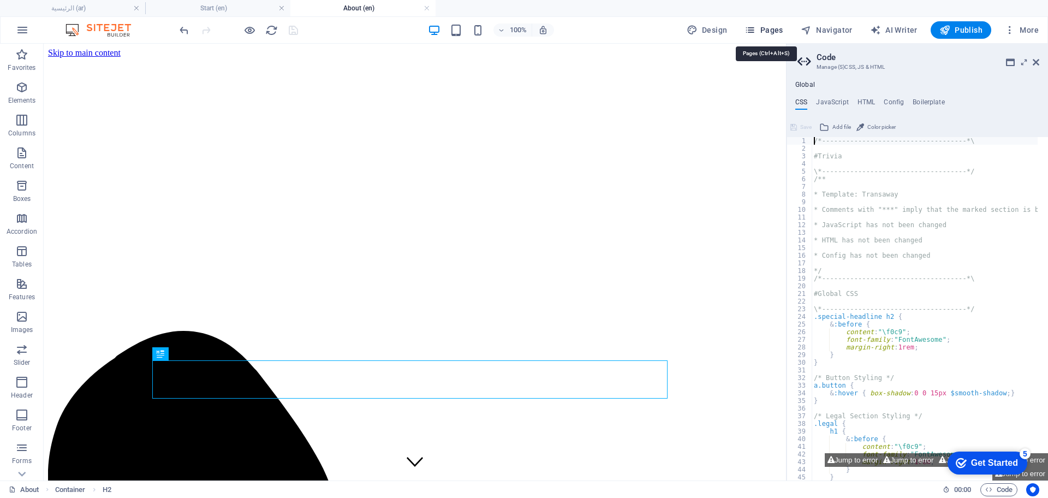
click at [765, 27] on span "Pages" at bounding box center [764, 30] width 38 height 11
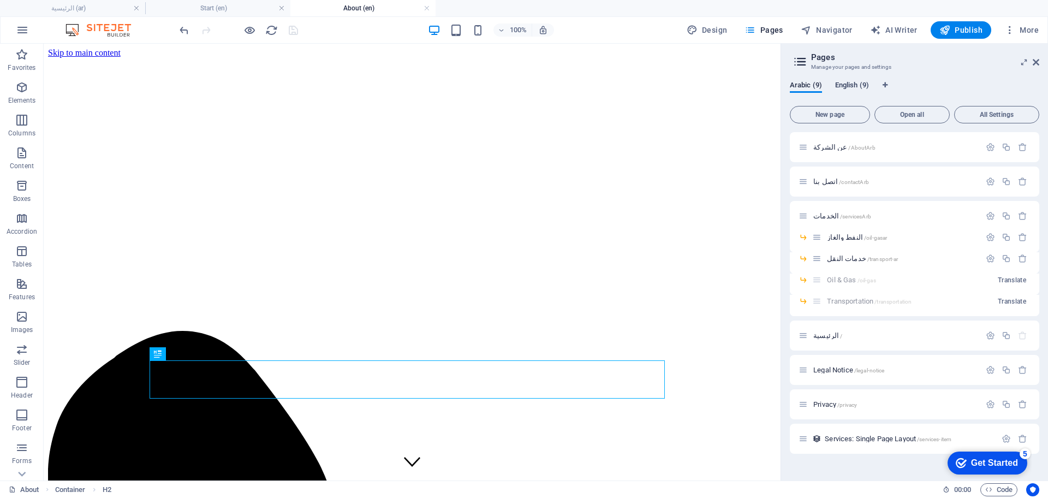
click at [848, 83] on span "English (9)" at bounding box center [852, 86] width 34 height 15
click at [830, 182] on span "Contact /contact" at bounding box center [836, 181] width 46 height 8
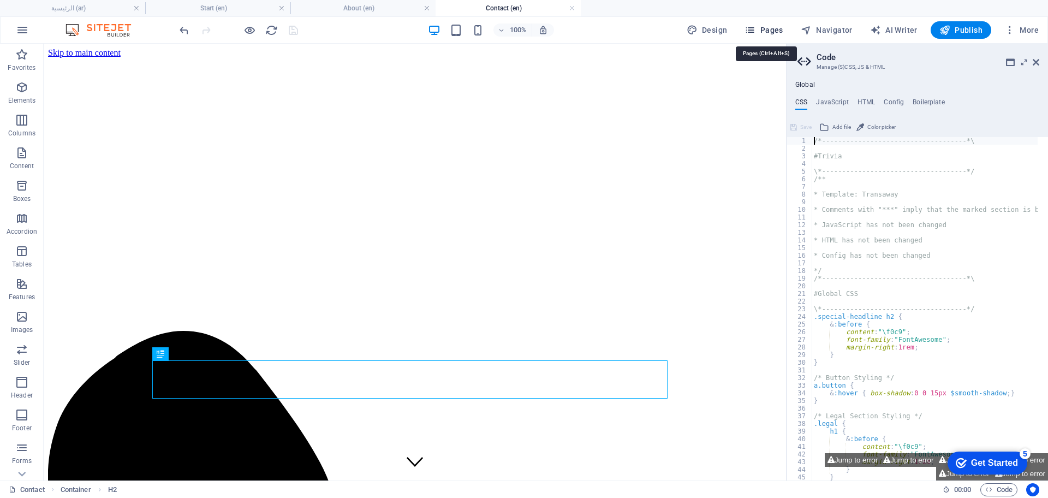
click at [766, 28] on span "Pages" at bounding box center [764, 30] width 38 height 11
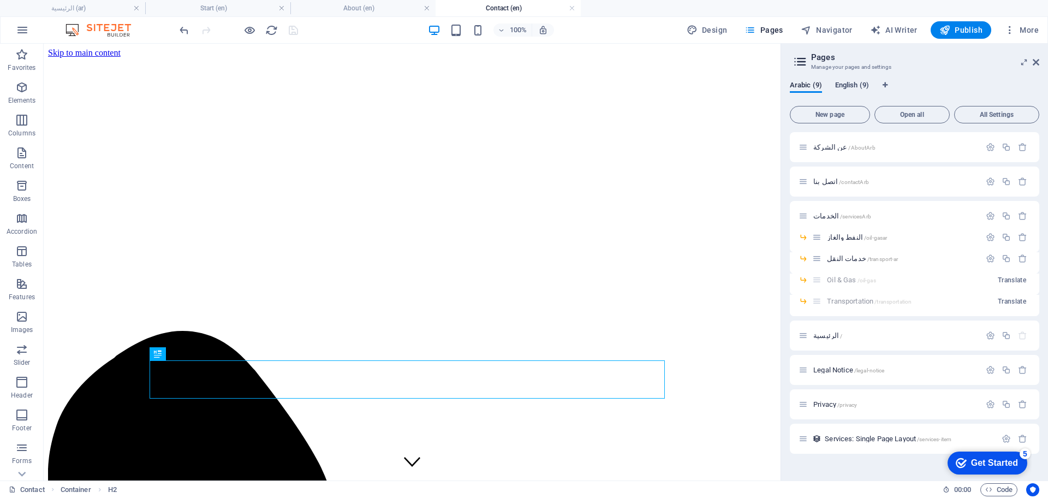
click at [849, 88] on span "English (9)" at bounding box center [852, 86] width 34 height 15
click at [821, 334] on span "Start /" at bounding box center [822, 335] width 19 height 8
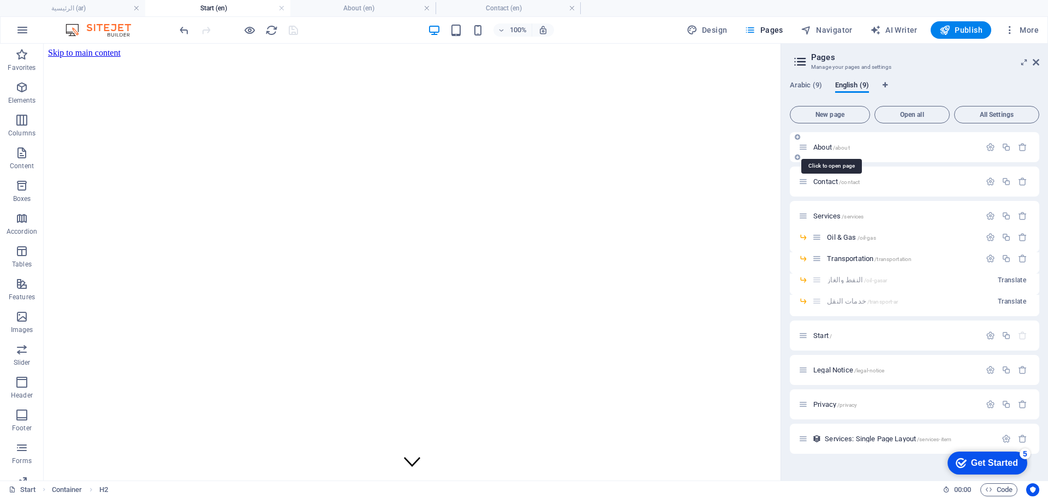
click at [818, 150] on span "About /about" at bounding box center [831, 147] width 37 height 8
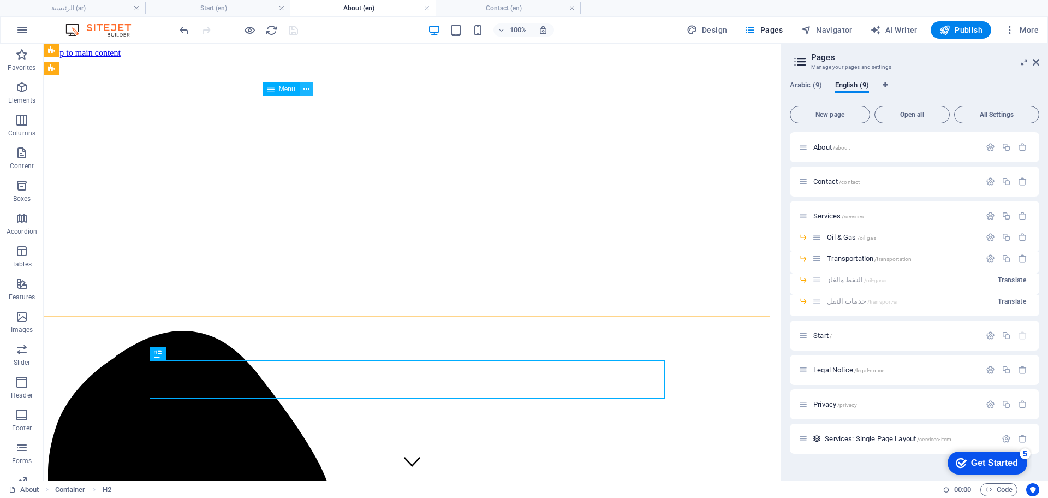
click at [307, 87] on icon at bounding box center [307, 89] width 6 height 11
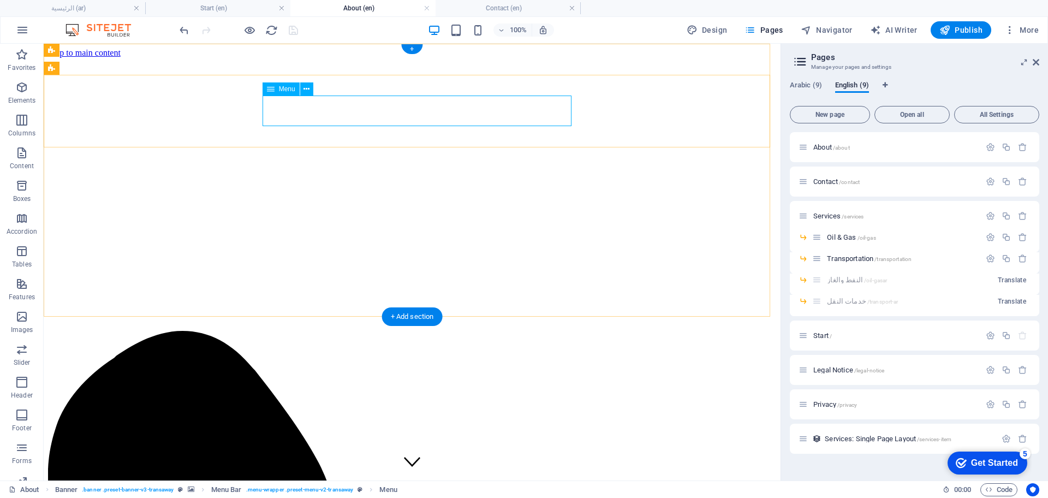
select select "5"
select select
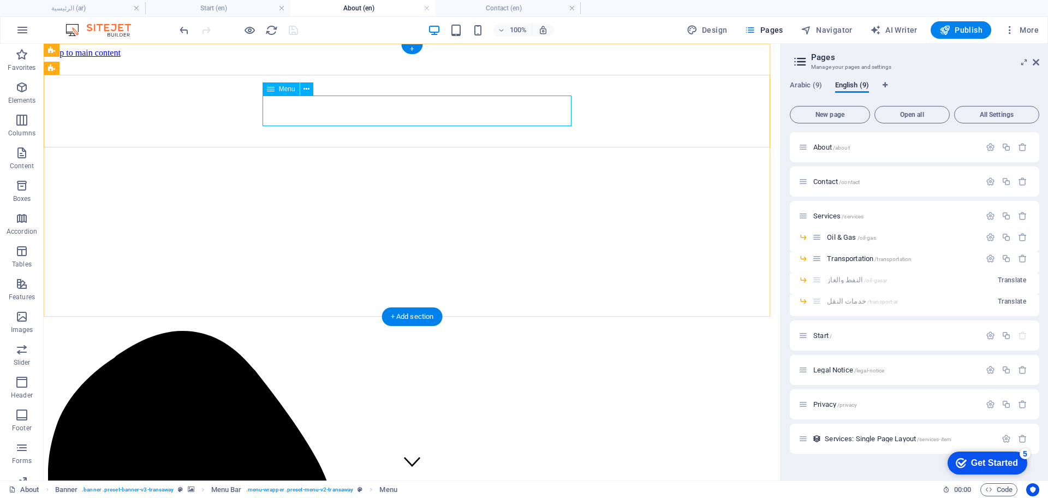
select select "2"
select select
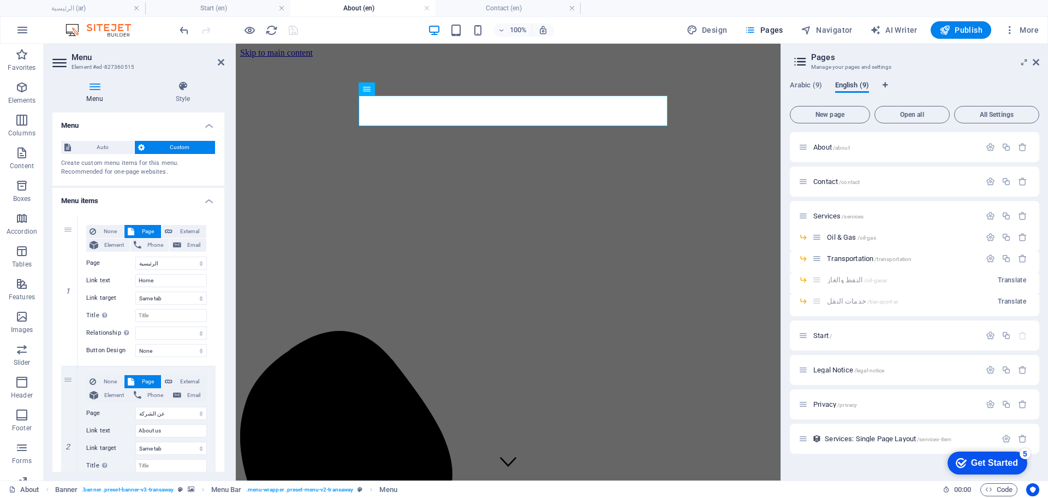
click at [859, 84] on span "English (9)" at bounding box center [852, 86] width 34 height 15
click at [220, 64] on icon at bounding box center [221, 62] width 7 height 9
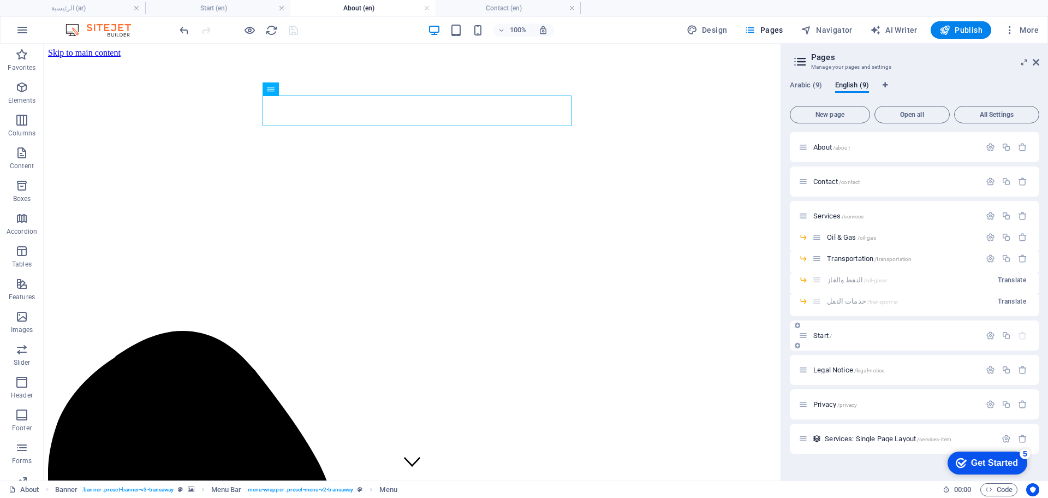
click at [821, 337] on span "Start /" at bounding box center [822, 335] width 19 height 8
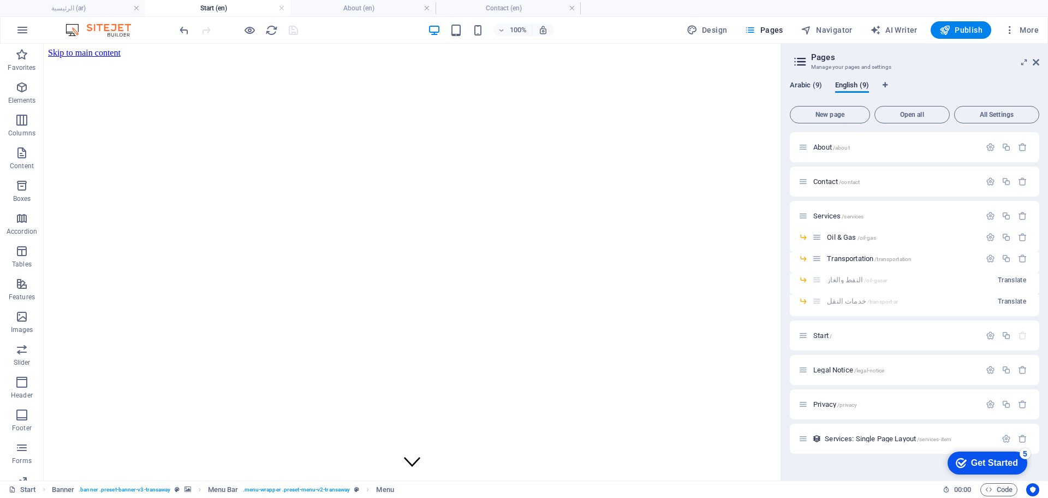
click at [807, 85] on span "Arabic (9)" at bounding box center [806, 86] width 32 height 15
click at [822, 337] on span "الرئيسية /" at bounding box center [827, 335] width 29 height 8
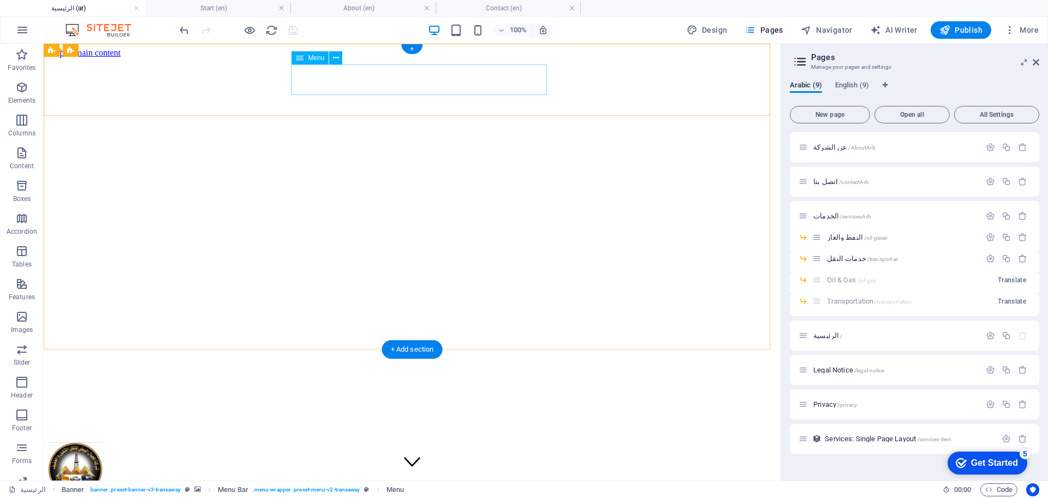
click at [334, 57] on icon at bounding box center [336, 57] width 6 height 11
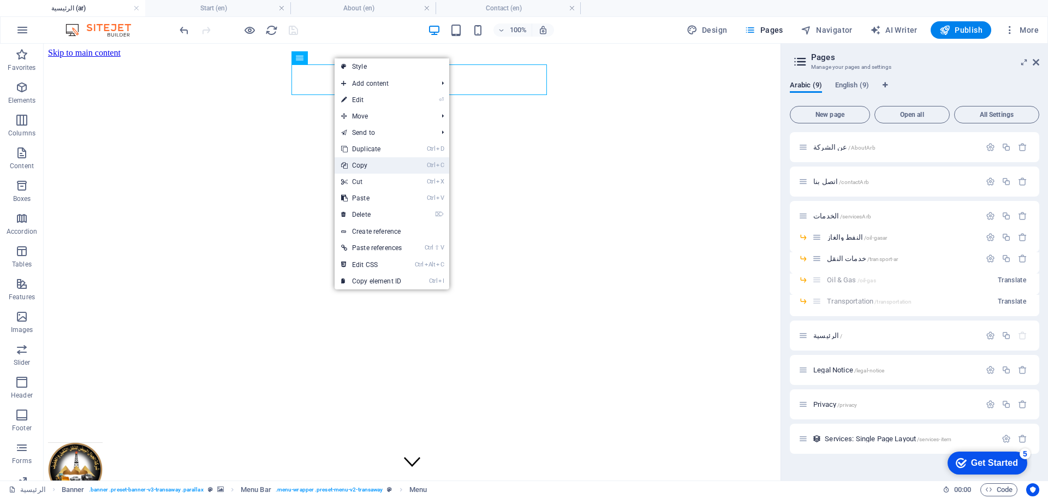
click at [360, 163] on link "Ctrl C Copy" at bounding box center [372, 165] width 74 height 16
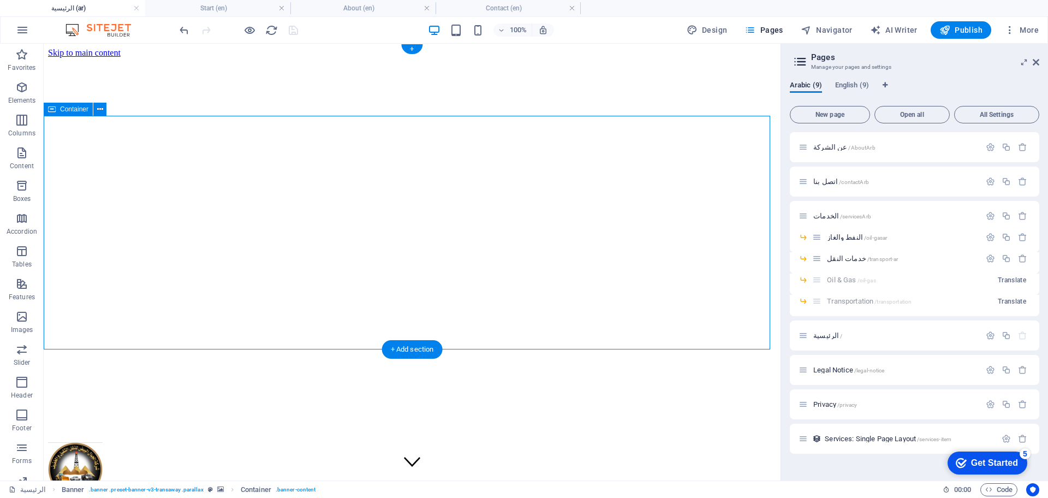
select select "%"
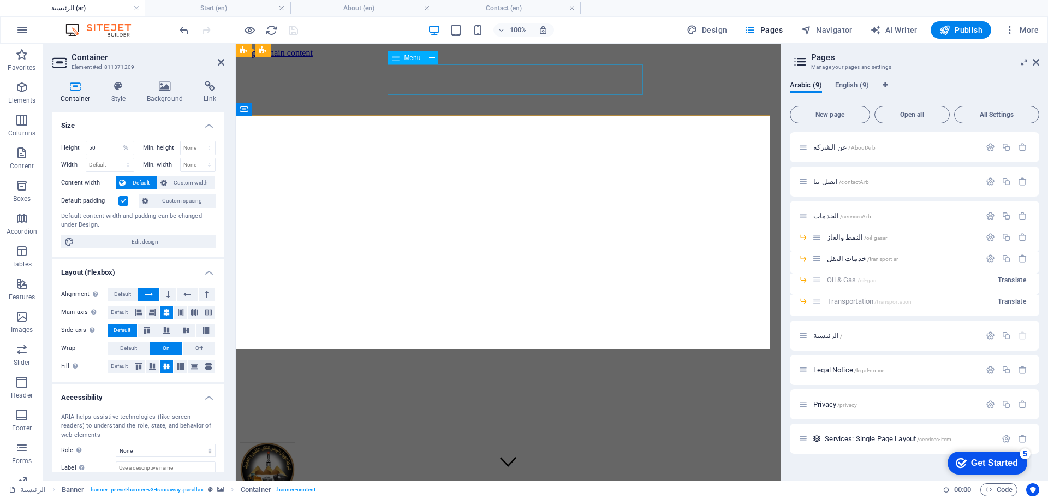
select select
select select "1"
select select
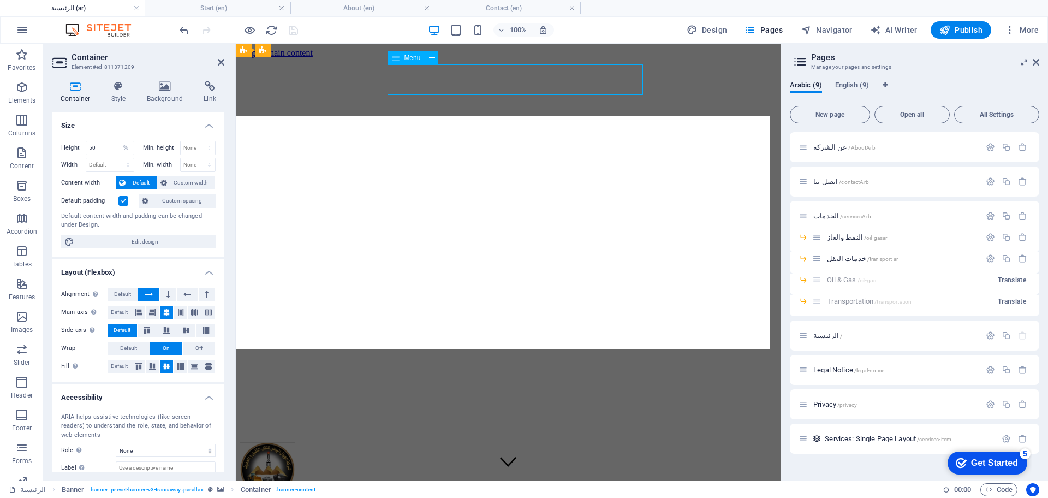
select select "2"
select select
select select "3"
select select
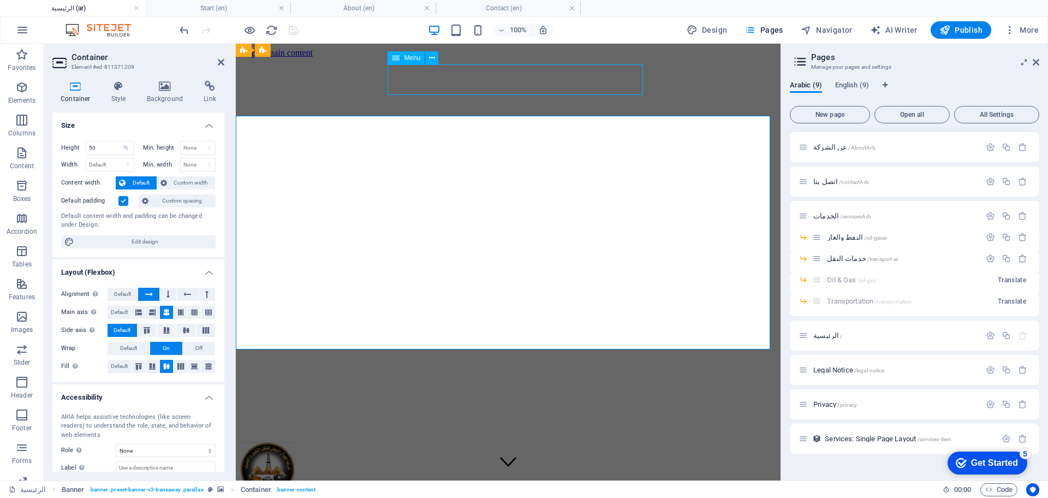
select select "5"
select select
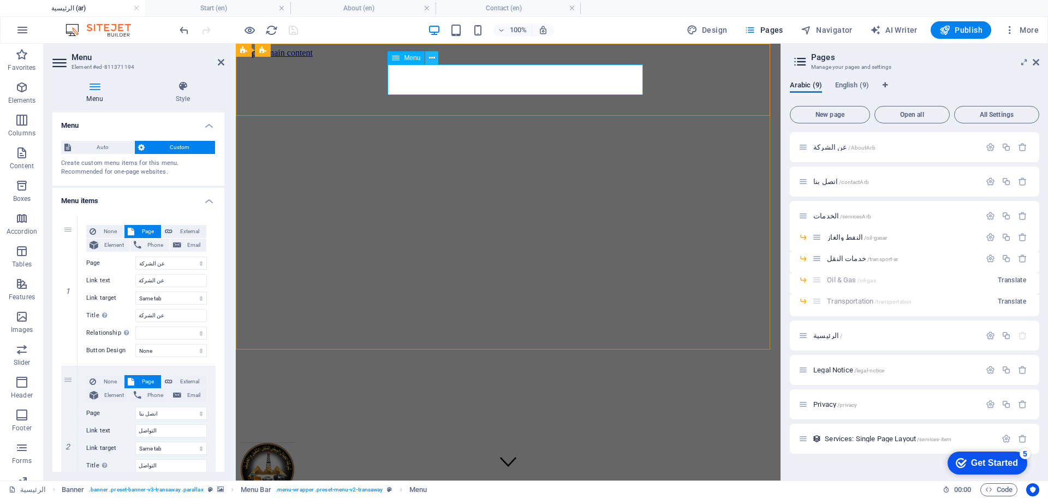
click at [433, 58] on icon at bounding box center [432, 57] width 6 height 11
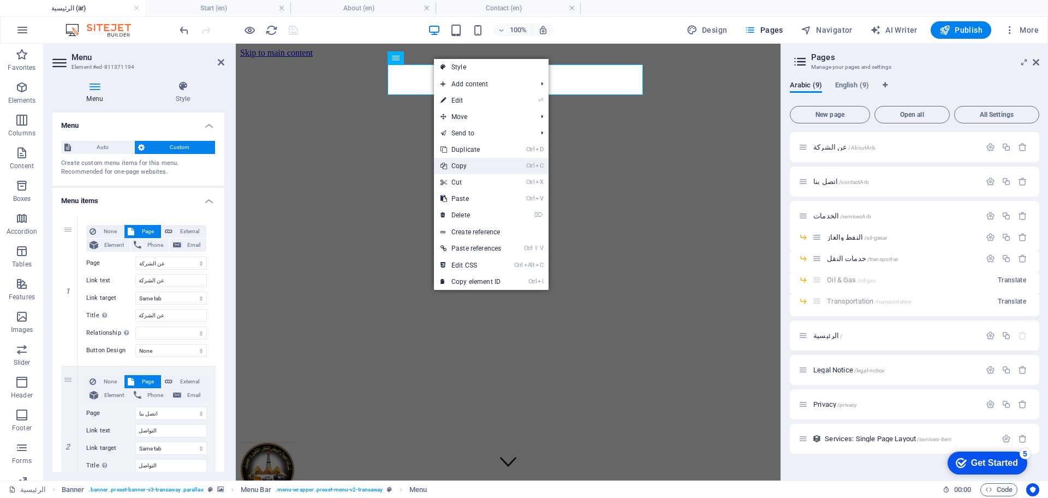
click at [466, 167] on link "Ctrl C Copy" at bounding box center [471, 166] width 74 height 16
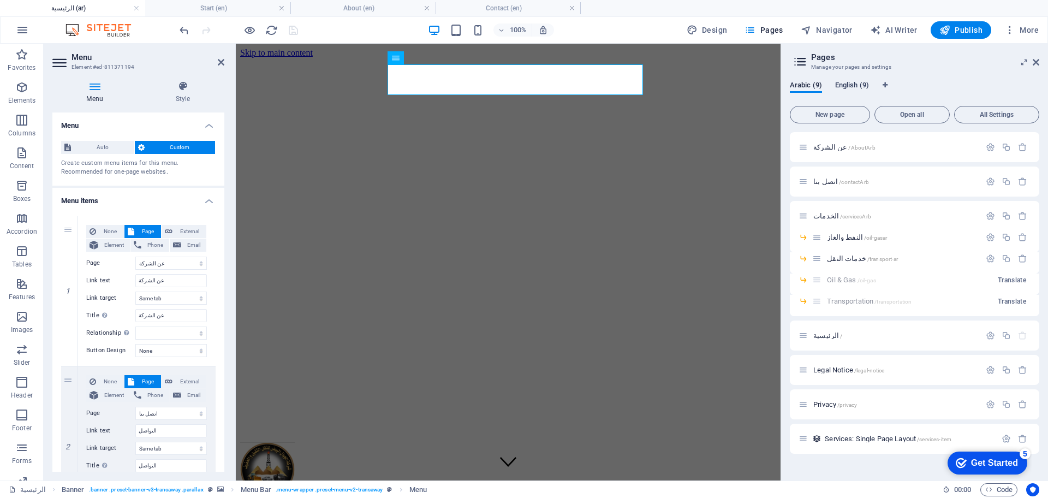
click at [853, 80] on span "English (9)" at bounding box center [852, 86] width 34 height 15
click at [826, 152] on div "About /about" at bounding box center [890, 147] width 182 height 13
click at [826, 146] on span "About /about" at bounding box center [831, 147] width 37 height 8
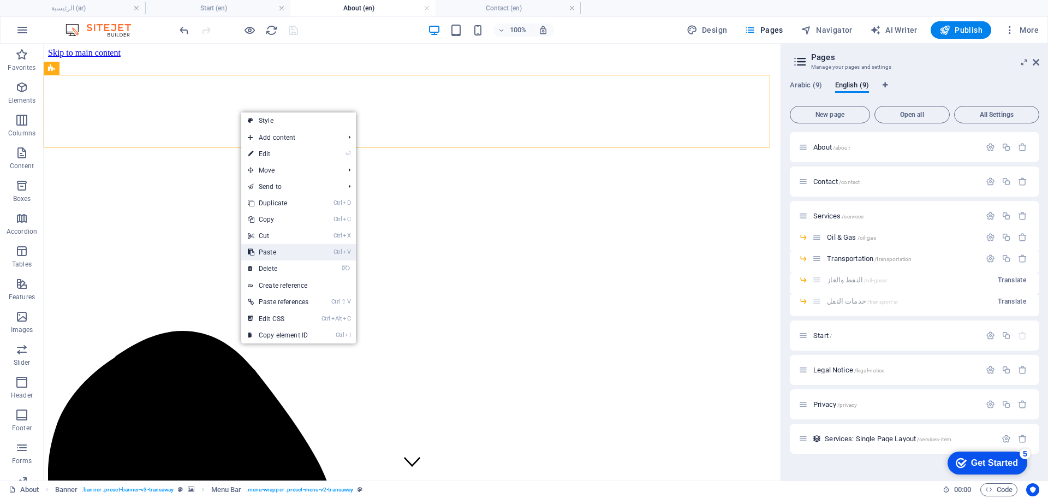
click at [278, 251] on link "Ctrl V Paste" at bounding box center [278, 252] width 74 height 16
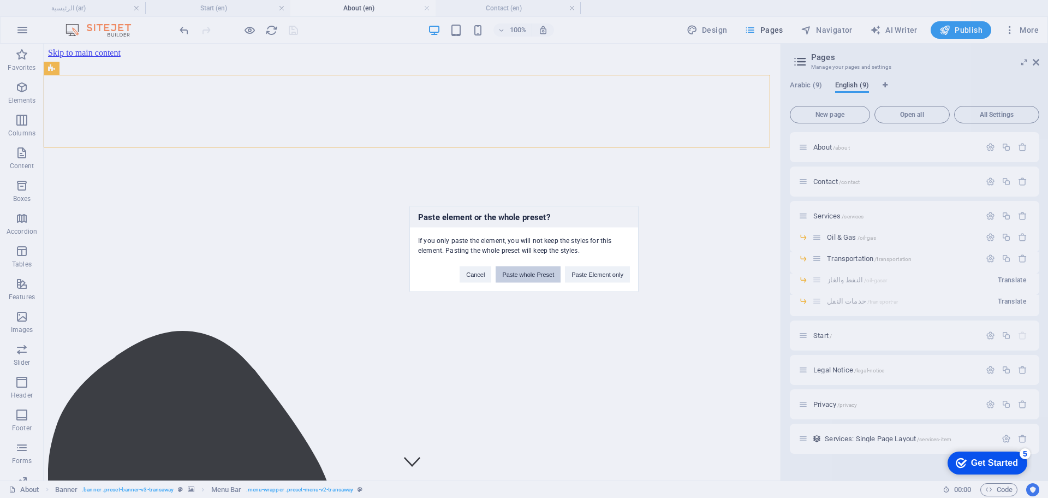
click at [534, 270] on button "Paste whole Preset" at bounding box center [528, 274] width 65 height 16
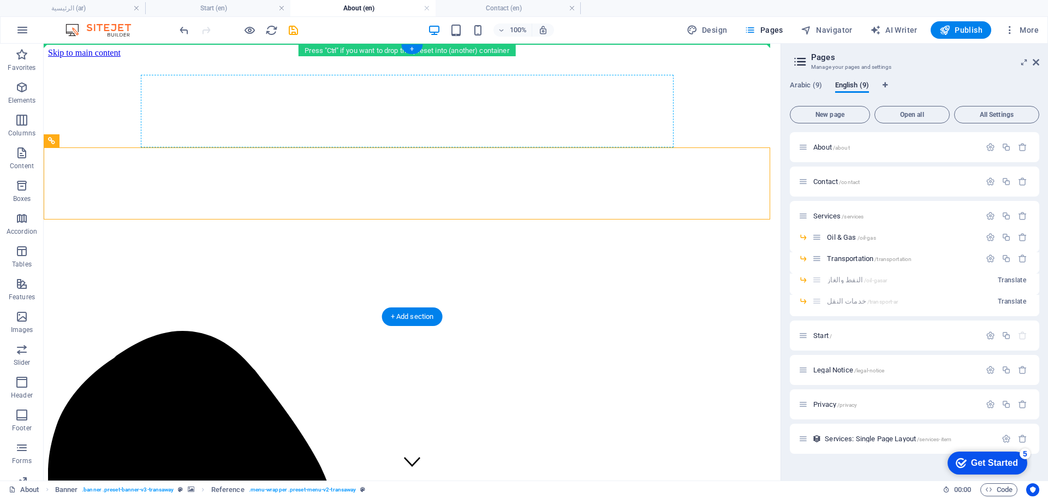
drag, startPoint x: 527, startPoint y: 182, endPoint x: 513, endPoint y: 102, distance: 81.5
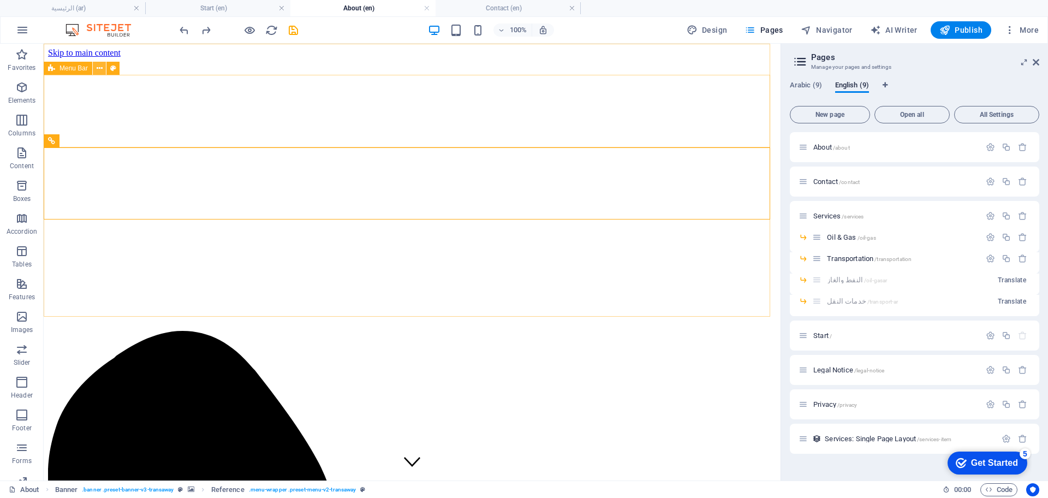
click at [98, 67] on icon at bounding box center [100, 68] width 6 height 11
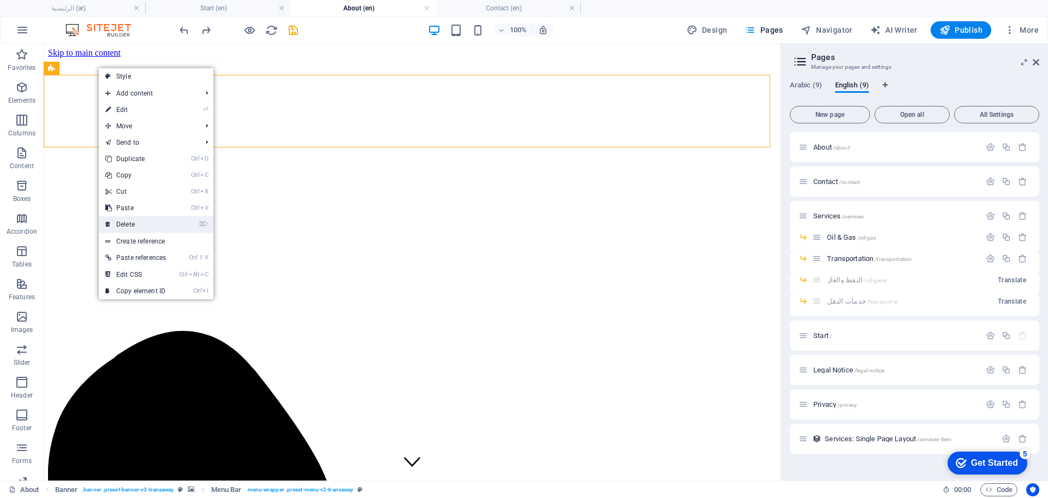
click at [152, 222] on link "⌦ Delete" at bounding box center [136, 224] width 74 height 16
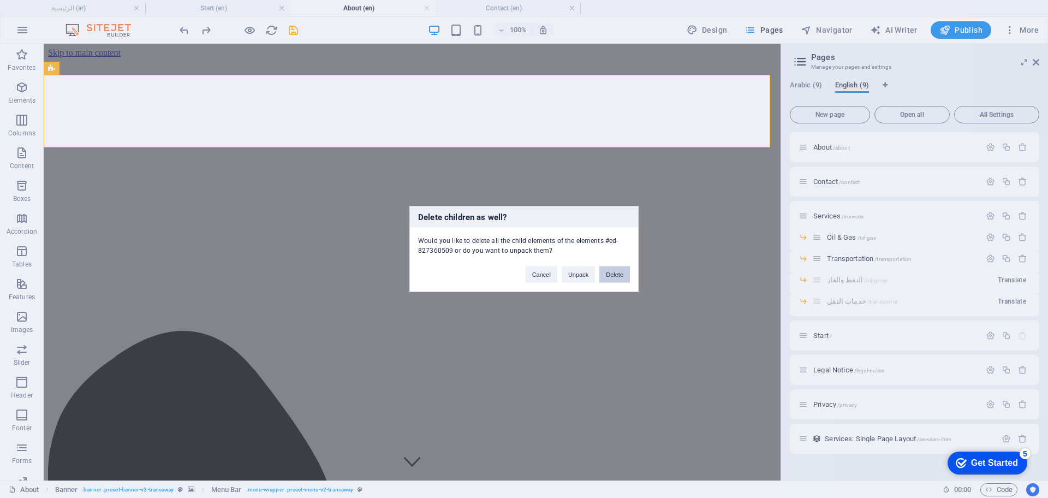
click at [606, 275] on button "Delete" at bounding box center [614, 274] width 31 height 16
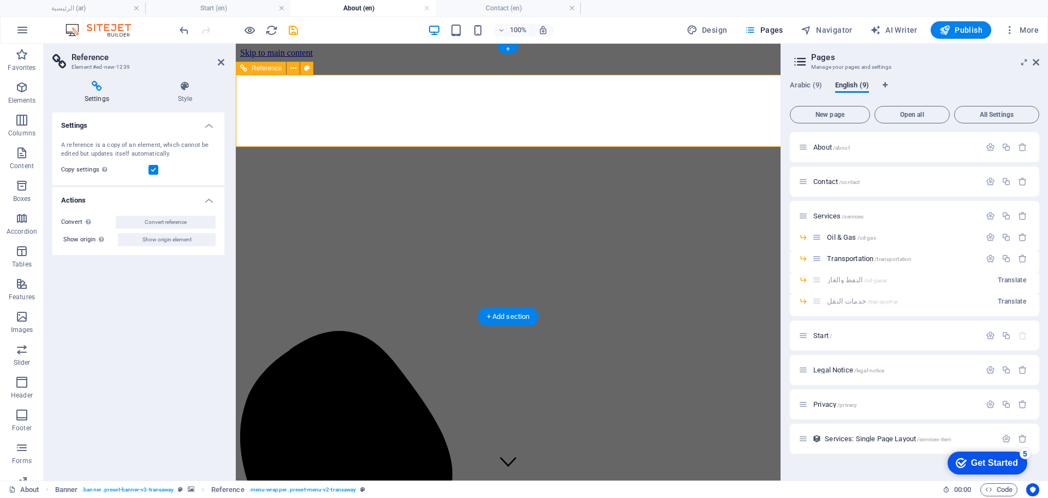
select select "rem"
click at [194, 89] on icon at bounding box center [185, 86] width 79 height 11
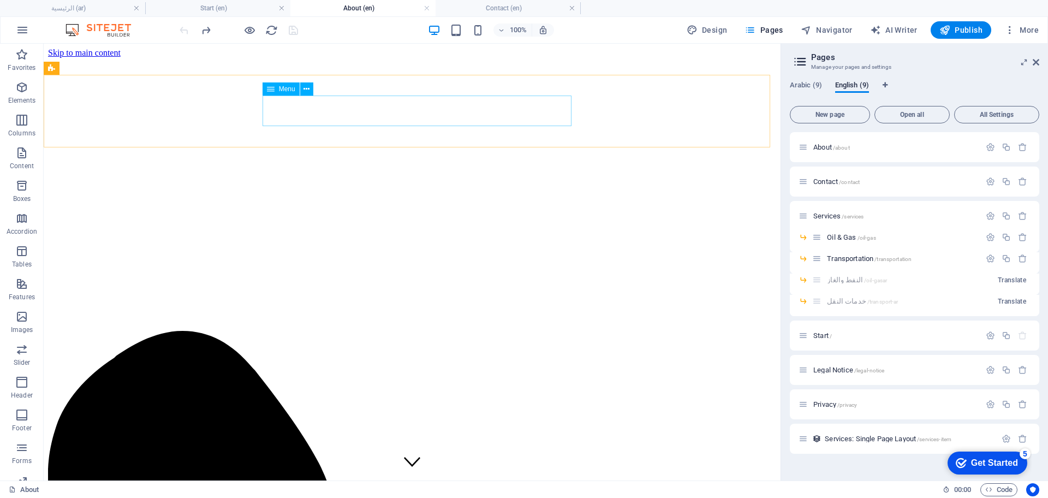
click at [310, 88] on button at bounding box center [306, 88] width 13 height 13
click at [309, 90] on icon at bounding box center [307, 89] width 6 height 11
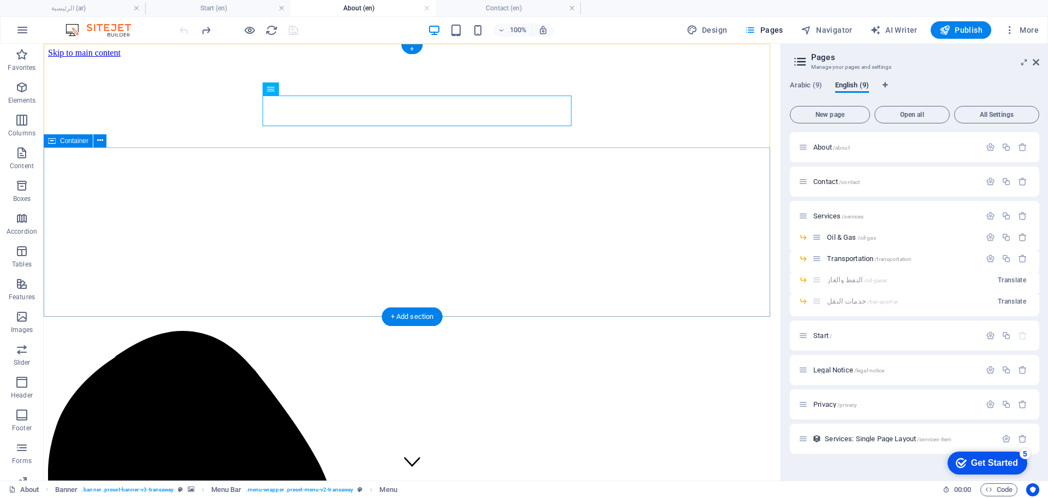
select select "5"
select select
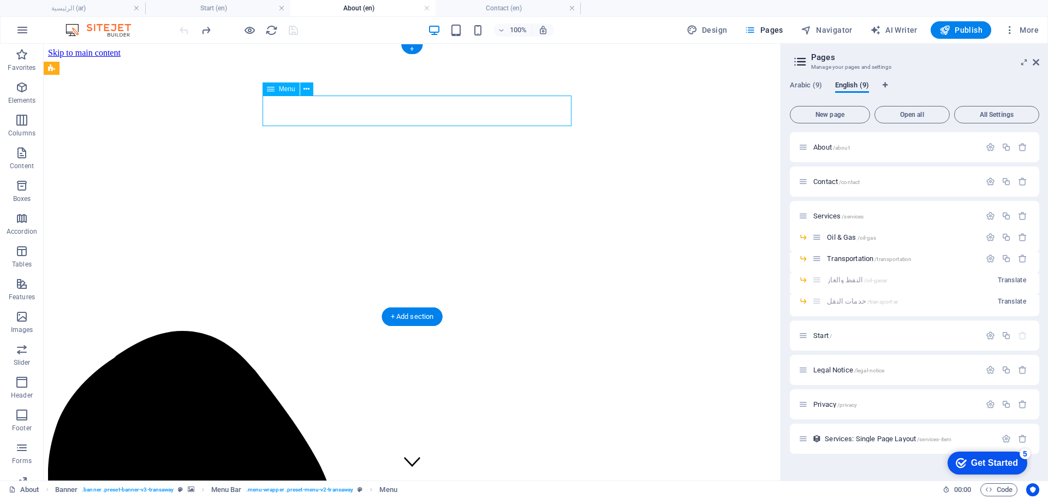
select select
select select "2"
select select
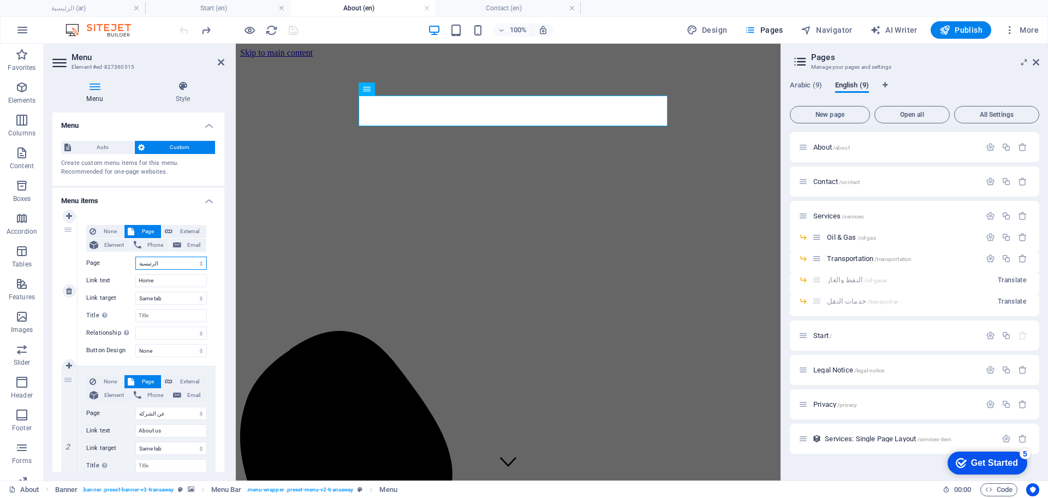
click at [183, 261] on select "عن الشركة اتصل بنا الخدمات -- النفط والغاز -- خدمات النقل الرئيسية Legal Notice…" at bounding box center [171, 263] width 72 height 13
select select "13"
click at [135, 257] on select "عن الشركة اتصل بنا الخدمات -- النفط والغاز -- خدمات النقل الرئيسية Legal Notice…" at bounding box center [171, 263] width 72 height 13
select select
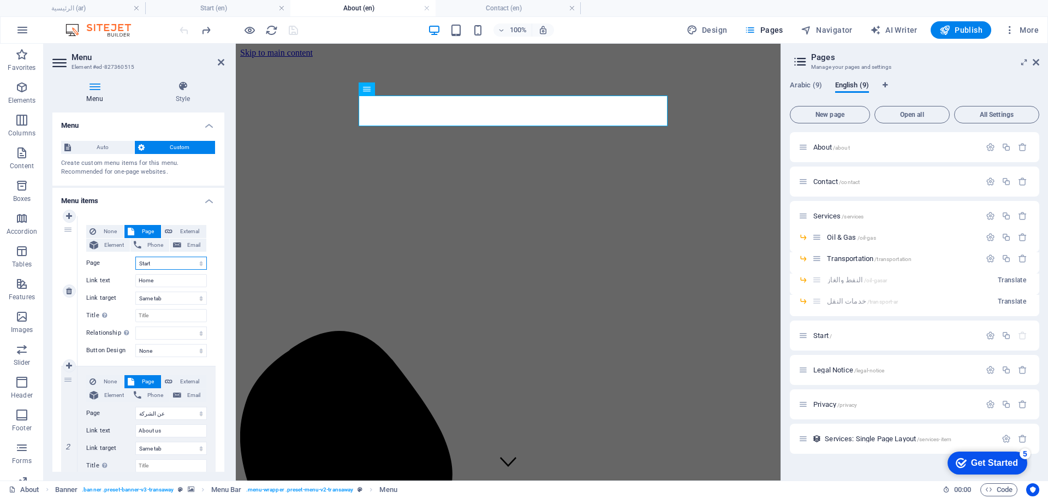
select select
click at [164, 417] on select "عن الشركة اتصل بنا الخدمات -- النفط والغاز -- خدمات النقل الرئيسية Legal Notice…" at bounding box center [171, 413] width 72 height 13
select select "8"
click at [135, 407] on select "عن الشركة اتصل بنا الخدمات -- النفط والغاز -- خدمات النقل الرئيسية Legal Notice…" at bounding box center [171, 413] width 72 height 13
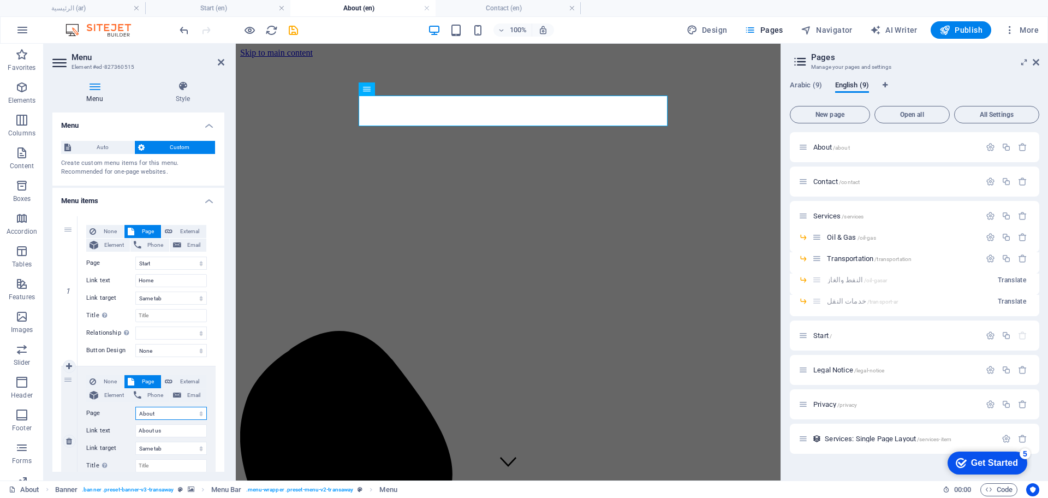
select select
drag, startPoint x: 225, startPoint y: 261, endPoint x: 224, endPoint y: 279, distance: 17.5
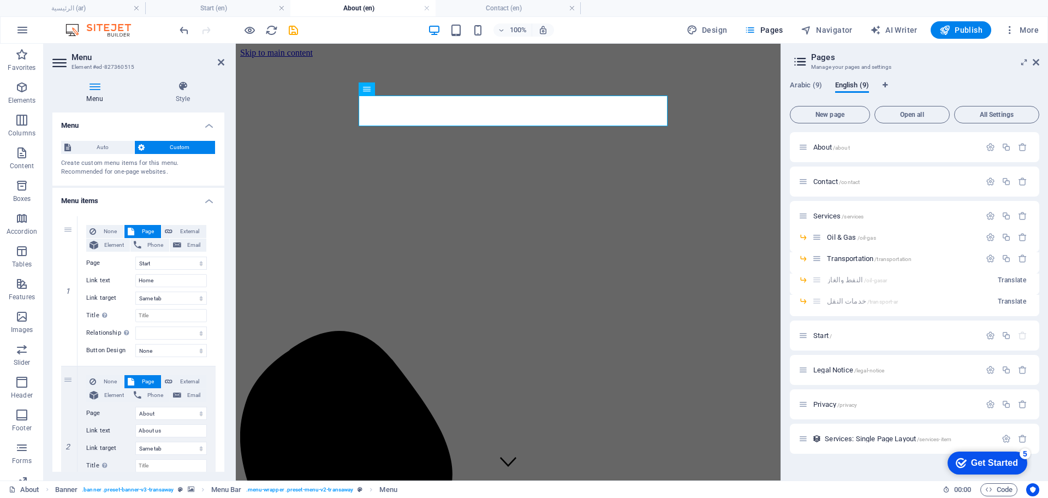
click at [224, 279] on div "Menu Style Menu Auto Custom Create custom menu items for this menu. Recommended…" at bounding box center [138, 276] width 189 height 408
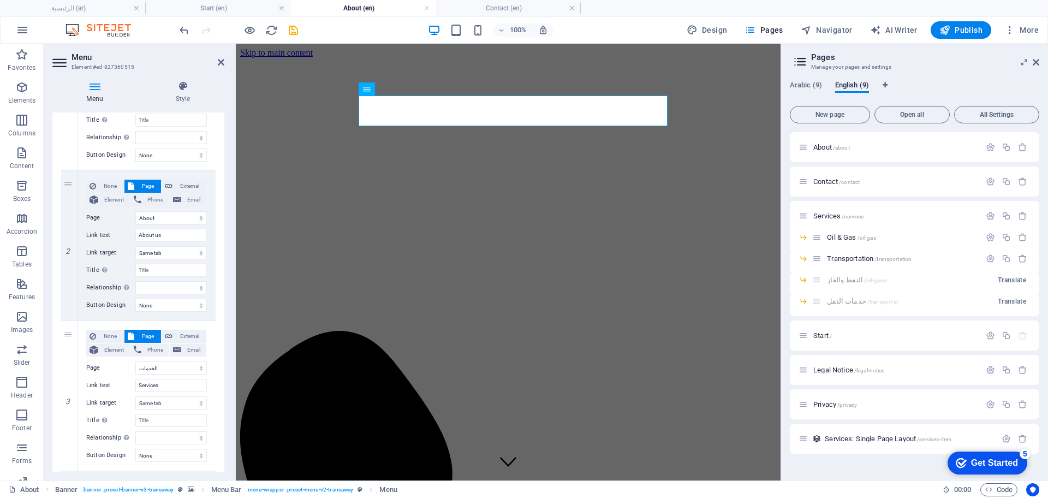
scroll to position [197, 0]
click at [183, 372] on select "عن الشركة اتصل بنا الخدمات -- النفط والغاز -- خدمات النقل الرئيسية Legal Notice…" at bounding box center [171, 366] width 72 height 13
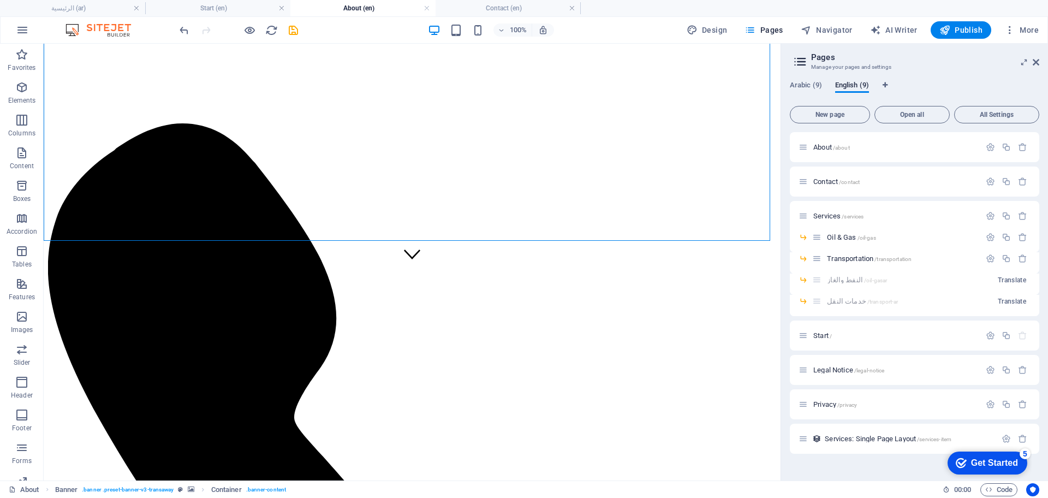
scroll to position [0, 0]
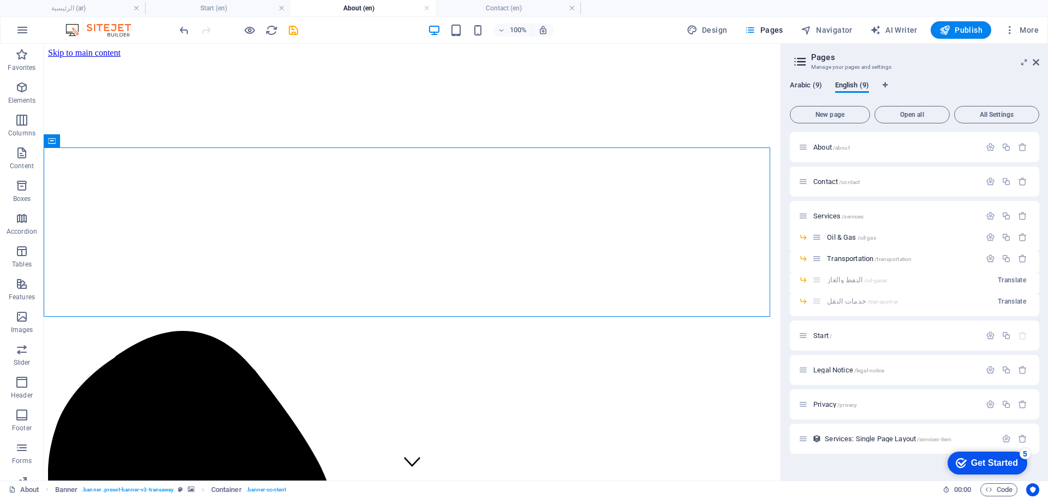
click at [799, 82] on span "Arabic (9)" at bounding box center [806, 86] width 32 height 15
click at [992, 148] on icon "button" at bounding box center [990, 146] width 9 height 9
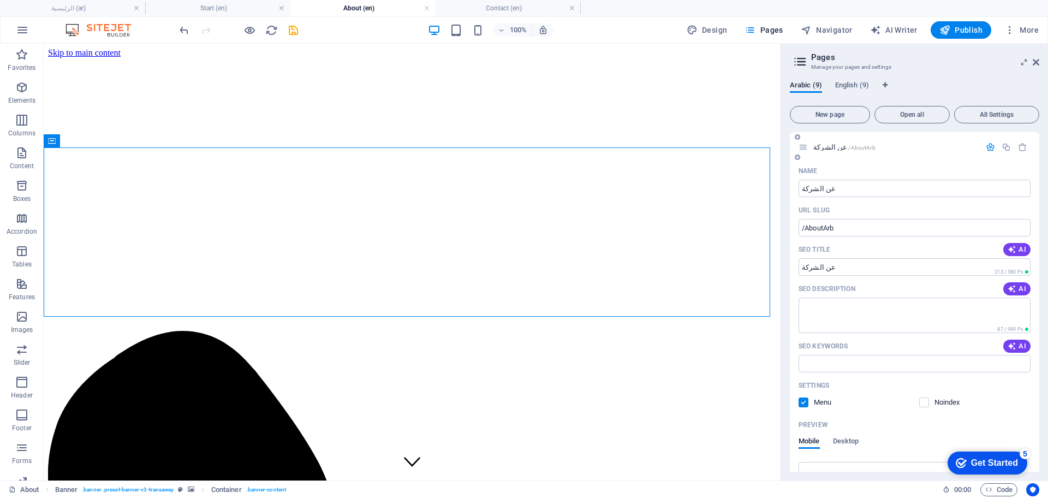
drag, startPoint x: 1040, startPoint y: 227, endPoint x: 1036, endPoint y: 252, distance: 25.4
click at [1036, 252] on div "Arabic (9) English (9) New page Open all All Settings عن الشركة /AboutArb Name …" at bounding box center [914, 276] width 267 height 408
drag, startPoint x: 1040, startPoint y: 252, endPoint x: 1039, endPoint y: 294, distance: 42.0
click at [1039, 294] on div "Arabic (9) English (9) New page Open all All Settings عن الشركة /AboutArb Name …" at bounding box center [914, 276] width 267 height 408
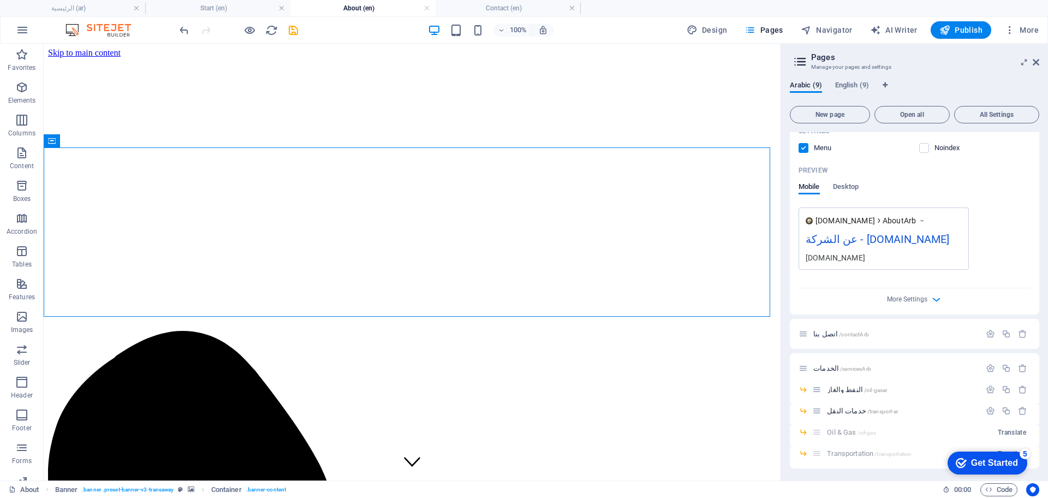
scroll to position [257, 0]
click at [932, 299] on icon "button" at bounding box center [936, 297] width 13 height 13
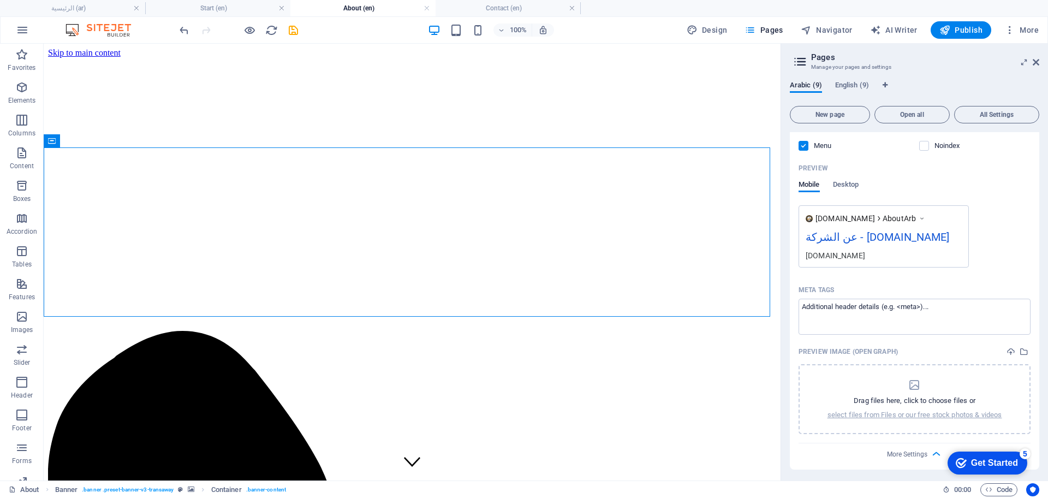
drag, startPoint x: 1037, startPoint y: 300, endPoint x: 1035, endPoint y: 401, distance: 101.0
click at [1035, 401] on div "Name عن الشركة ​ URL SLUG /AboutArb ​ SEO Title AI عن الشركة ​ 213 / 580 Px SEO…" at bounding box center [914, 188] width 249 height 564
drag, startPoint x: 1036, startPoint y: 339, endPoint x: 1048, endPoint y: 413, distance: 74.7
click at [1048, 413] on div "Arabic (9) English (9) New page Open all All Settings عن الشركة /AboutArb Name …" at bounding box center [914, 276] width 267 height 408
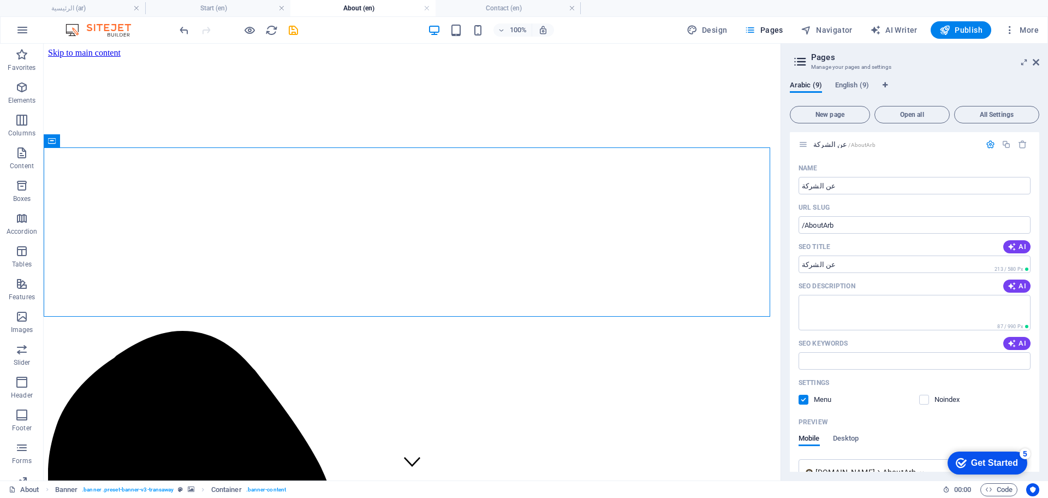
scroll to position [0, 0]
click at [986, 150] on icon "button" at bounding box center [990, 146] width 9 height 9
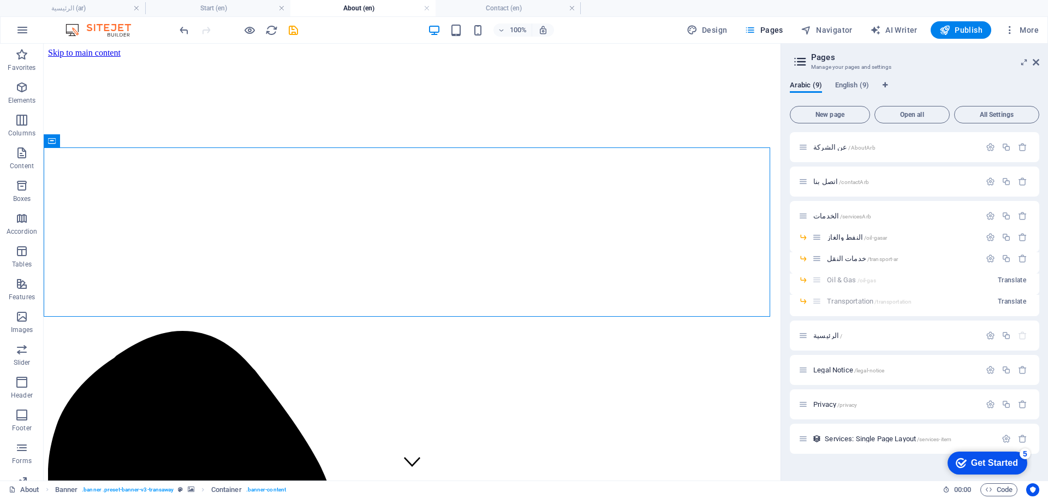
click at [800, 60] on icon at bounding box center [800, 61] width 16 height 15
click at [845, 81] on span "English (9)" at bounding box center [852, 86] width 34 height 15
click at [821, 147] on span "About /about" at bounding box center [831, 147] width 37 height 8
click at [839, 151] on div "About /about" at bounding box center [890, 147] width 182 height 13
click at [825, 150] on span "About /about" at bounding box center [831, 147] width 37 height 8
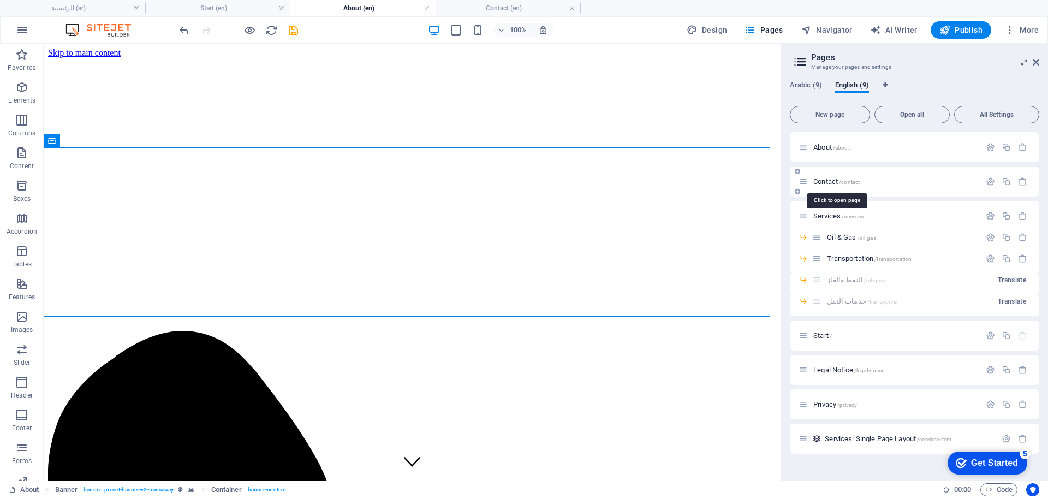
click at [834, 183] on span "Contact /contact" at bounding box center [836, 181] width 46 height 8
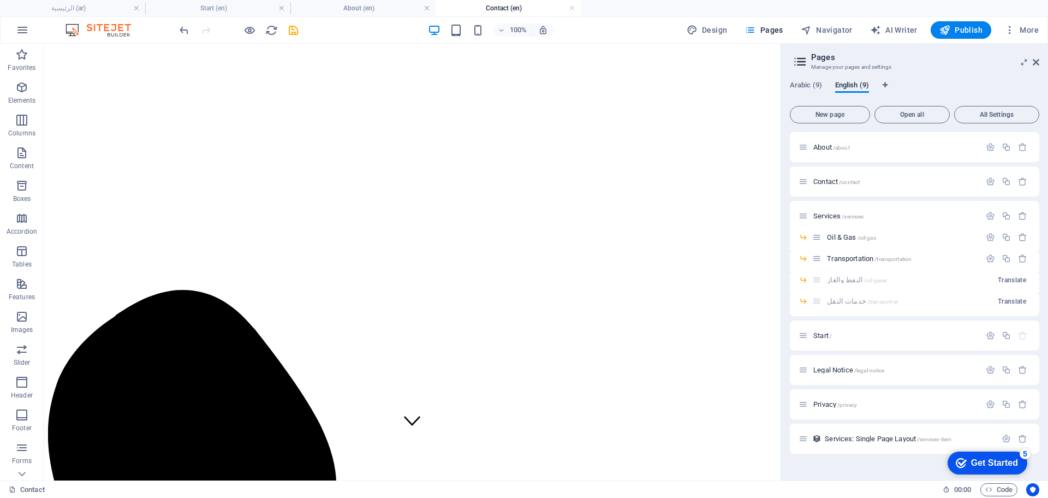
scroll to position [30, 0]
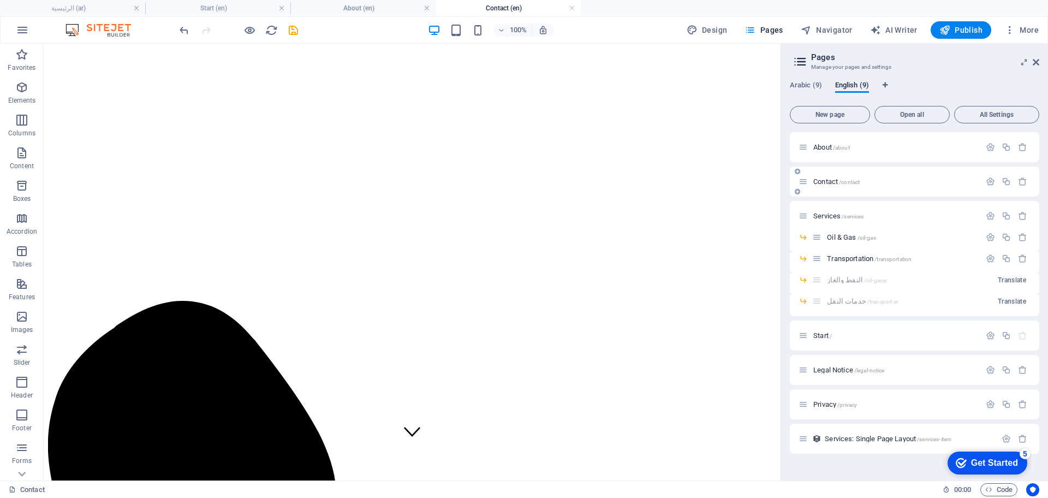
click at [810, 183] on div "Contact /contact" at bounding box center [890, 181] width 182 height 13
click at [805, 183] on icon at bounding box center [803, 181] width 9 height 9
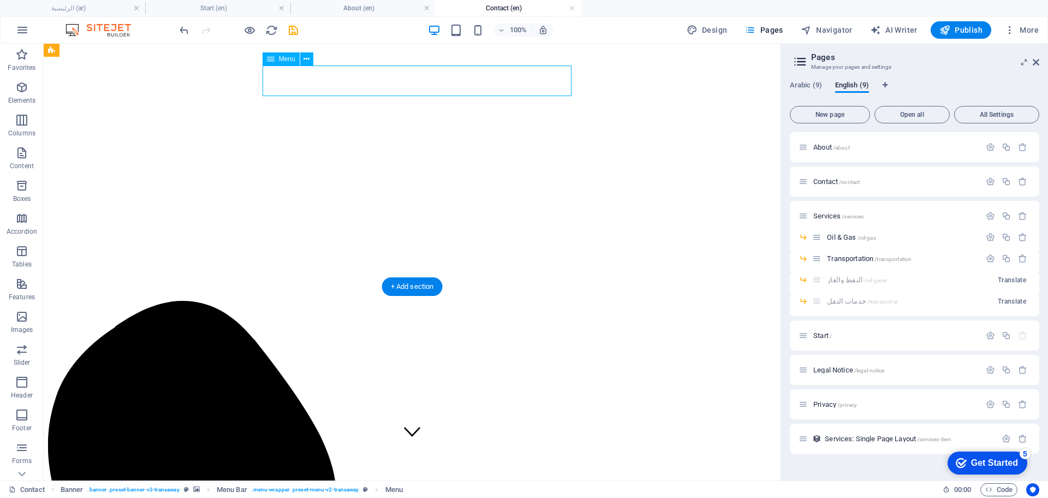
select select "13"
select select
select select "10"
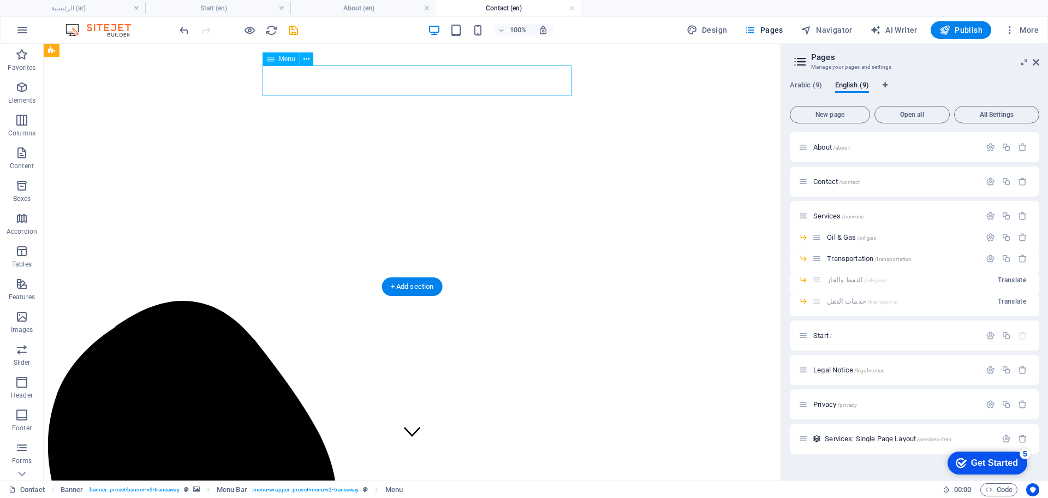
select select
select select "9"
select select
select select "8"
select select
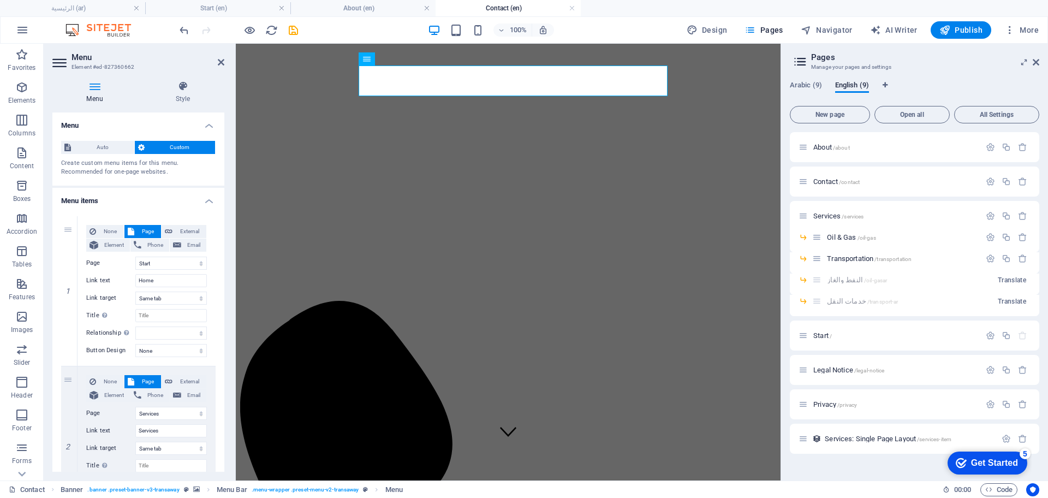
drag, startPoint x: 221, startPoint y: 228, endPoint x: 219, endPoint y: 296, distance: 67.7
click at [219, 60] on icon at bounding box center [221, 62] width 7 height 9
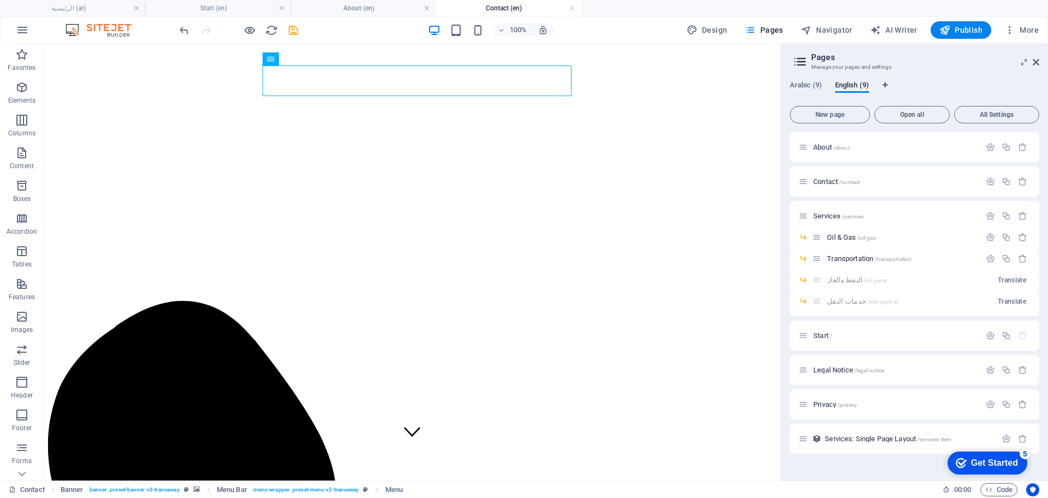
click at [300, 34] on div "100% Design Pages Navigator AI Writer Publish More" at bounding box center [610, 29] width 866 height 17
click at [296, 33] on icon "save" at bounding box center [293, 30] width 13 height 13
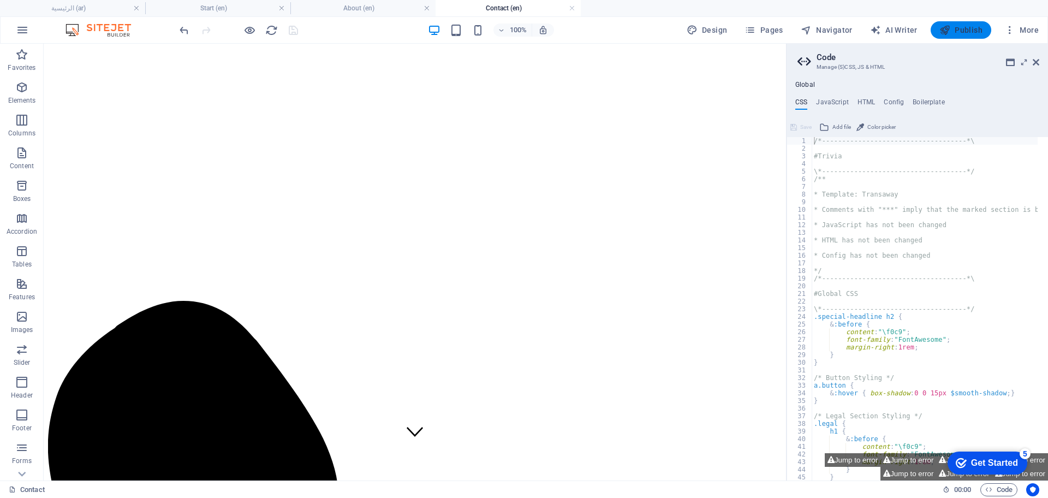
click at [968, 25] on span "Publish" at bounding box center [961, 30] width 43 height 11
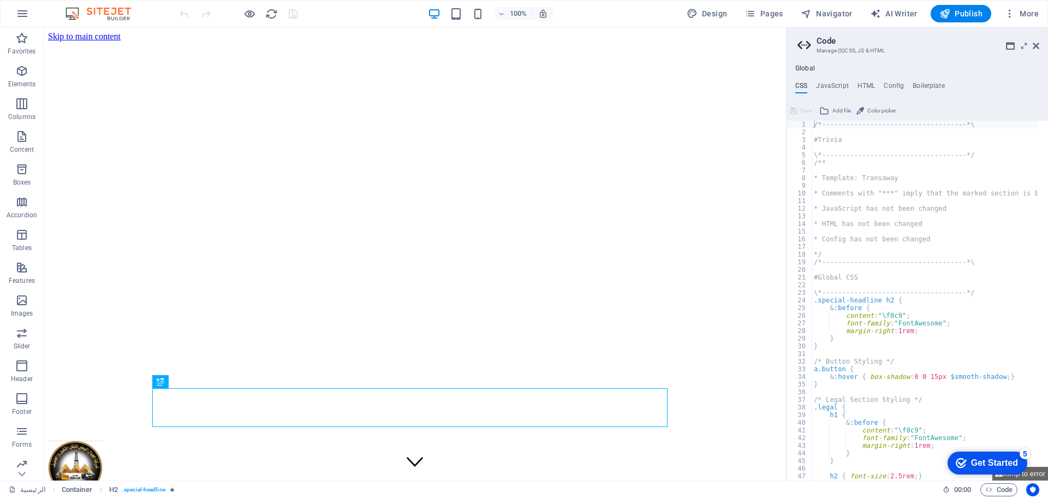
click at [1041, 46] on aside "Code Manage (S)CSS, JS & HTML Global CSS JavaScript HTML Config Boilerplate /*-…" at bounding box center [917, 253] width 262 height 453
click at [1037, 46] on icon at bounding box center [1036, 45] width 7 height 9
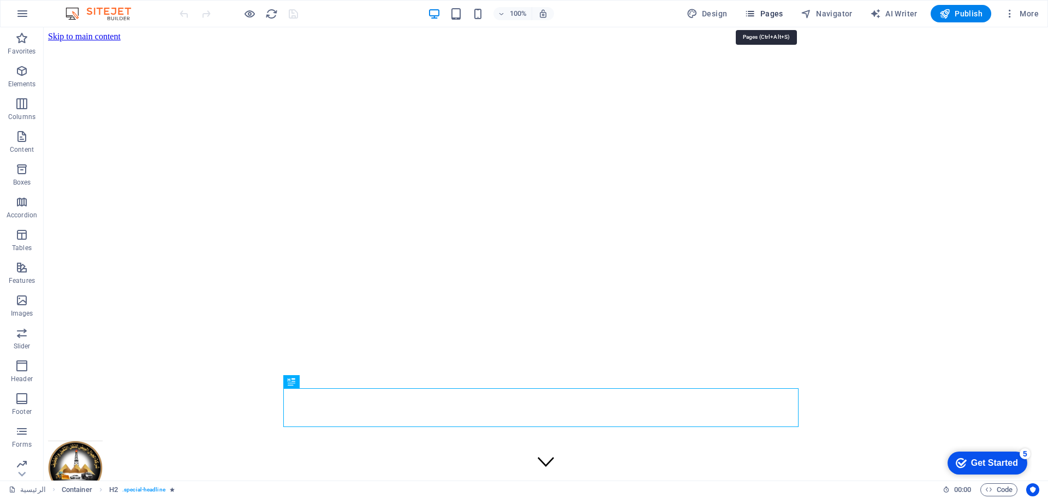
click at [773, 19] on span "Pages" at bounding box center [764, 13] width 38 height 11
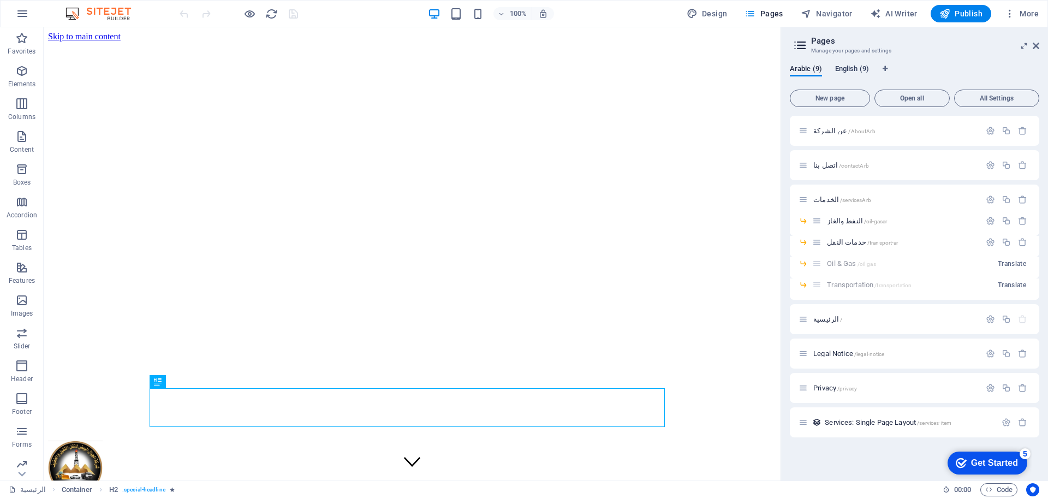
click at [852, 68] on span "English (9)" at bounding box center [852, 69] width 34 height 15
click at [818, 129] on span "About /about" at bounding box center [831, 131] width 37 height 8
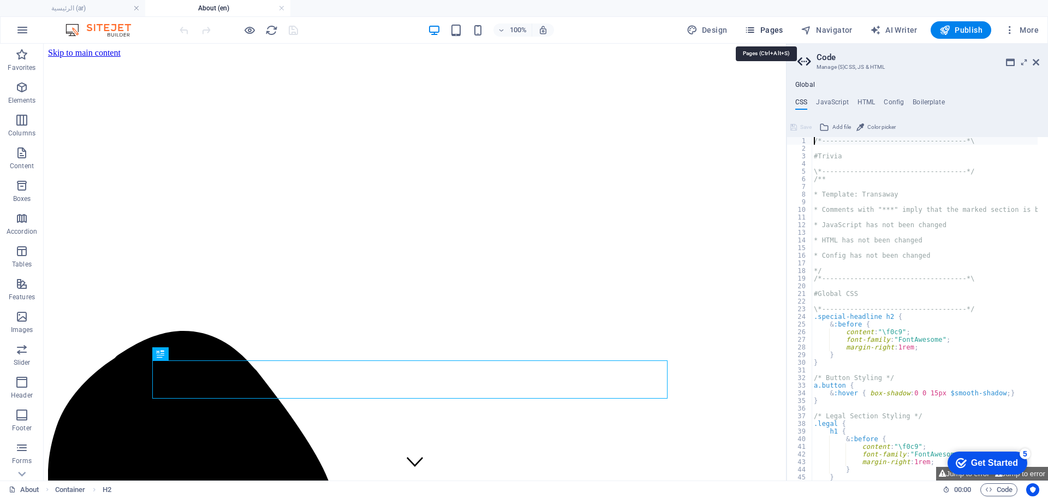
click at [771, 32] on span "Pages" at bounding box center [764, 30] width 38 height 11
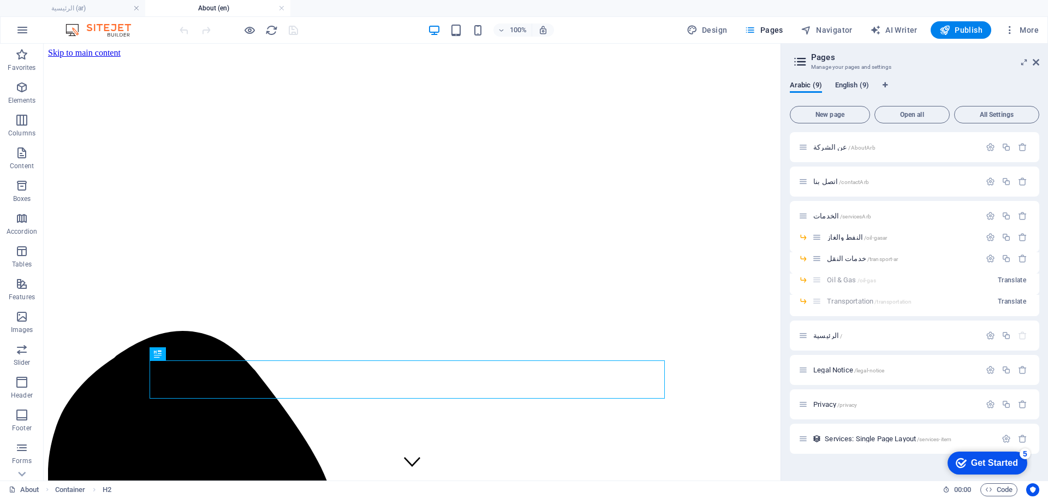
click at [848, 87] on span "English (9)" at bounding box center [852, 86] width 34 height 15
click at [821, 335] on span "Start /" at bounding box center [822, 335] width 19 height 8
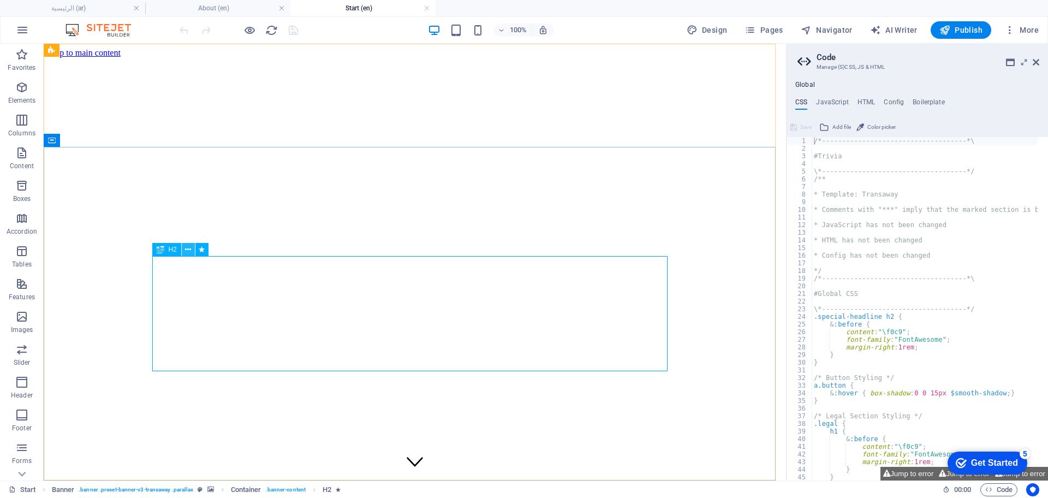
click at [187, 248] on icon at bounding box center [188, 249] width 6 height 11
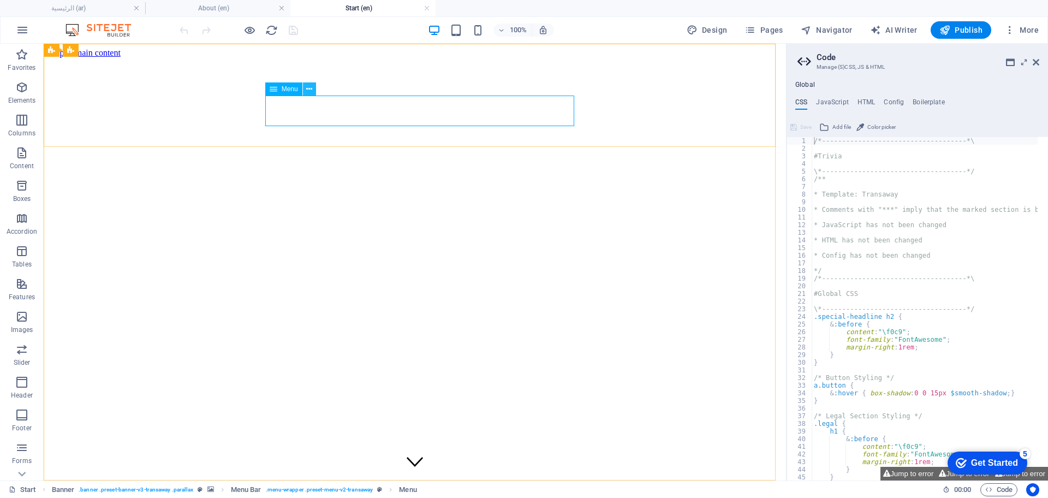
click at [311, 89] on icon at bounding box center [309, 89] width 6 height 11
